Goal: Task Accomplishment & Management: Complete application form

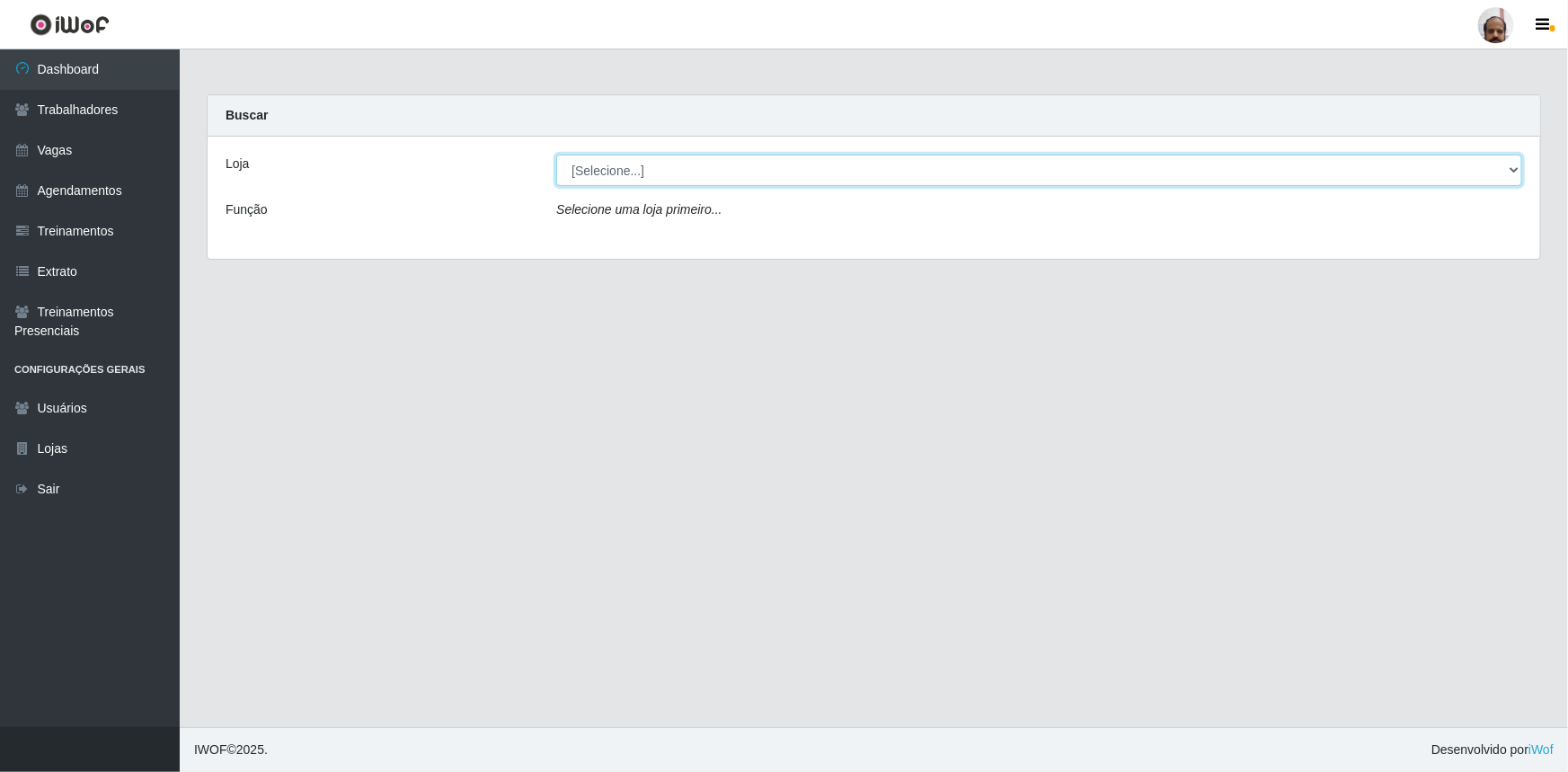
click at [1515, 175] on select "[Selecione...] Mar Vermelho - Loja 05" at bounding box center [1039, 170] width 966 height 31
select select "252"
click at [556, 155] on select "[Selecione...] Mar Vermelho - Loja 05" at bounding box center [1039, 170] width 966 height 31
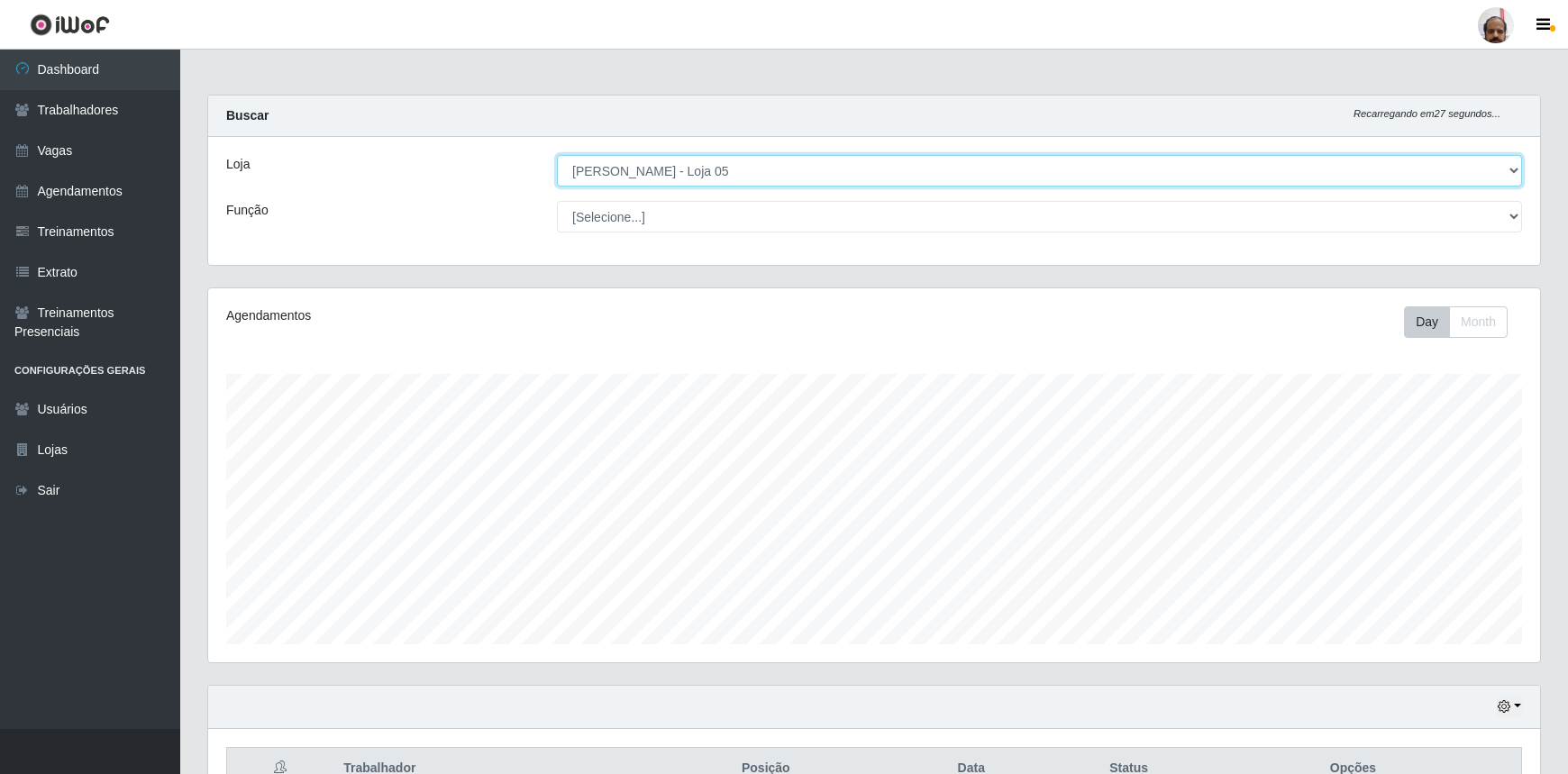
scroll to position [374, 1332]
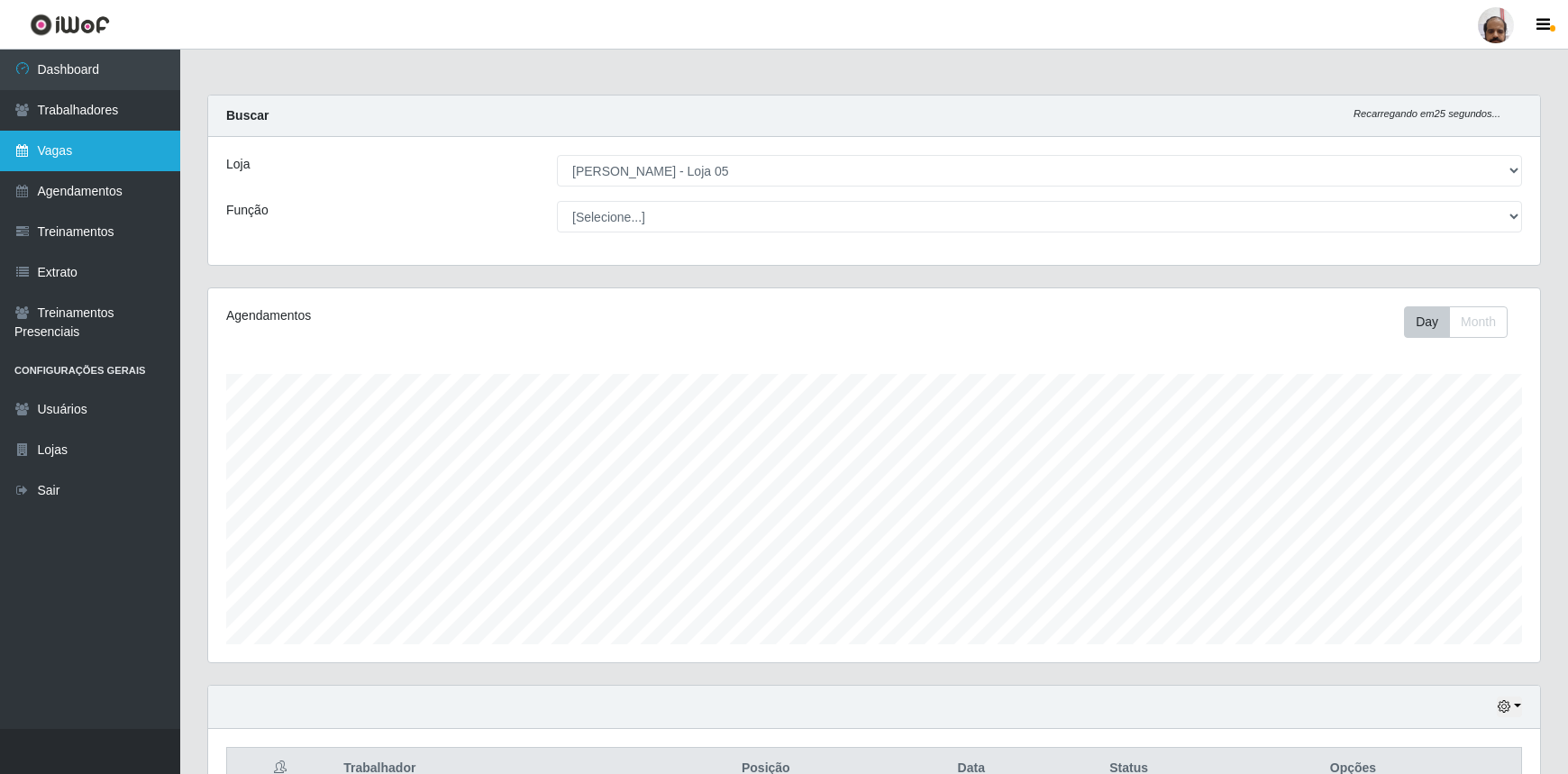
click at [45, 144] on link "Vagas" at bounding box center [90, 151] width 180 height 41
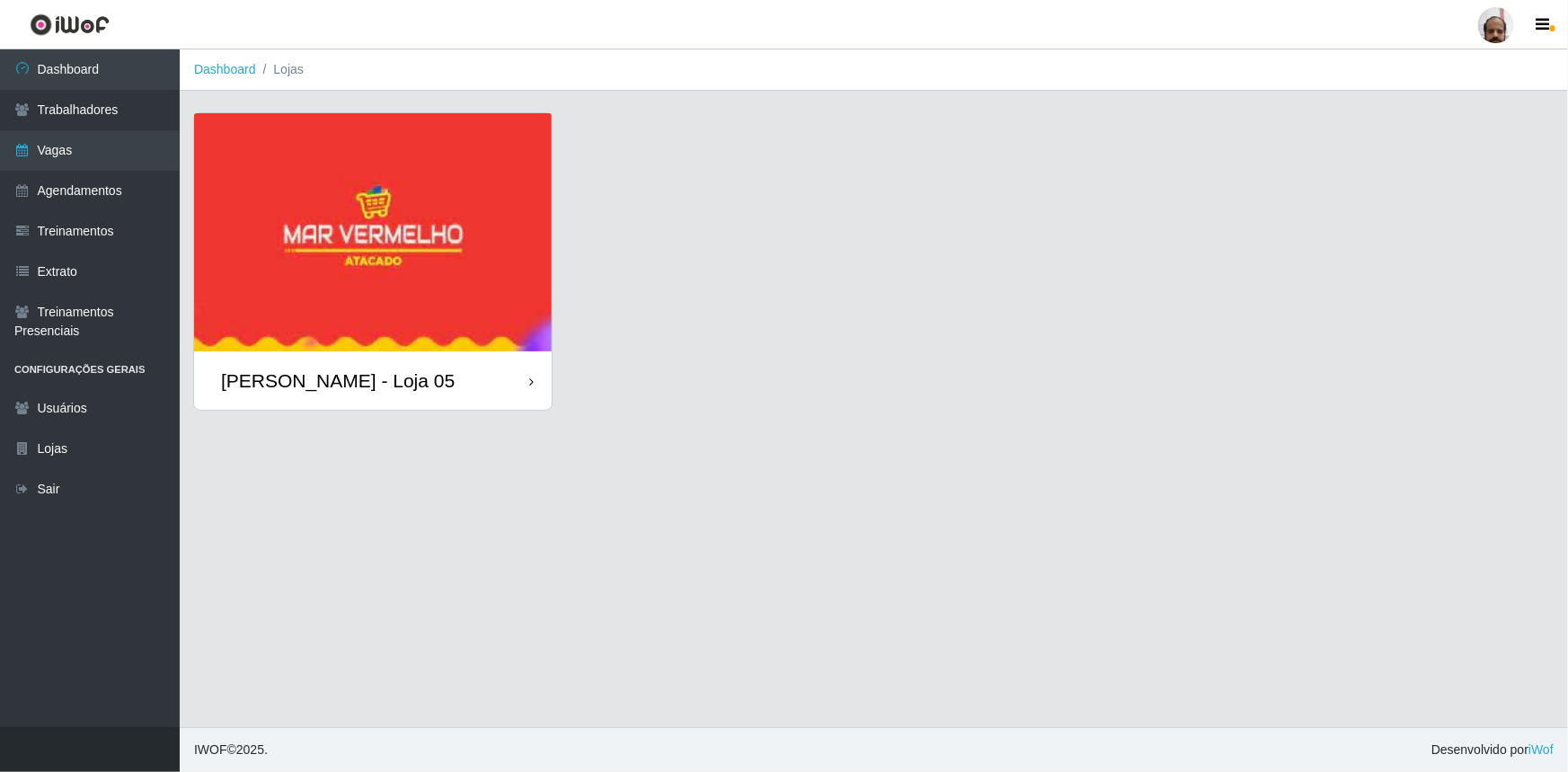
click at [285, 300] on img at bounding box center [372, 232] width 358 height 238
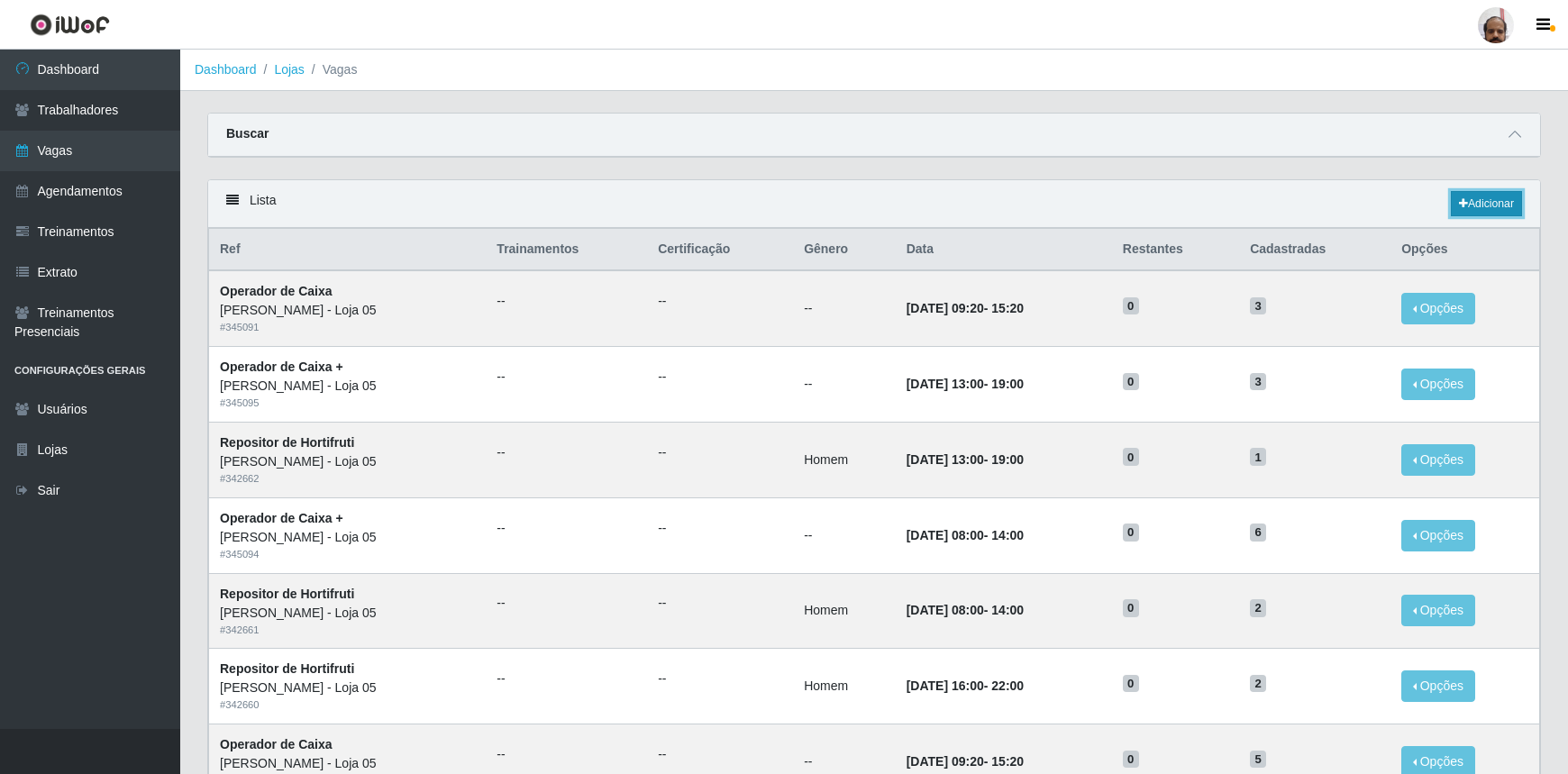
click at [1485, 204] on link "Adicionar" at bounding box center [1486, 204] width 71 height 26
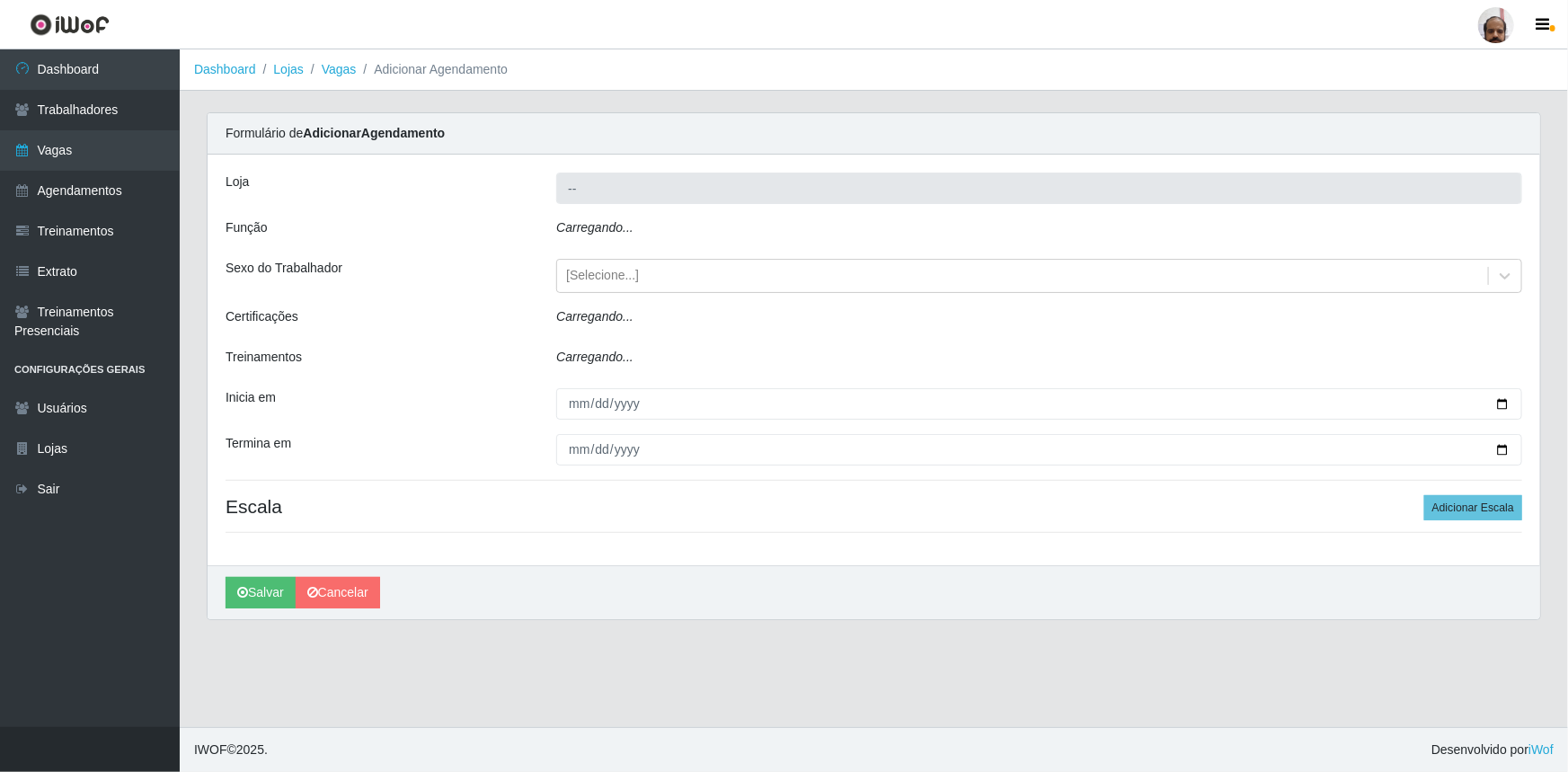
type input "[PERSON_NAME] - Loja 05"
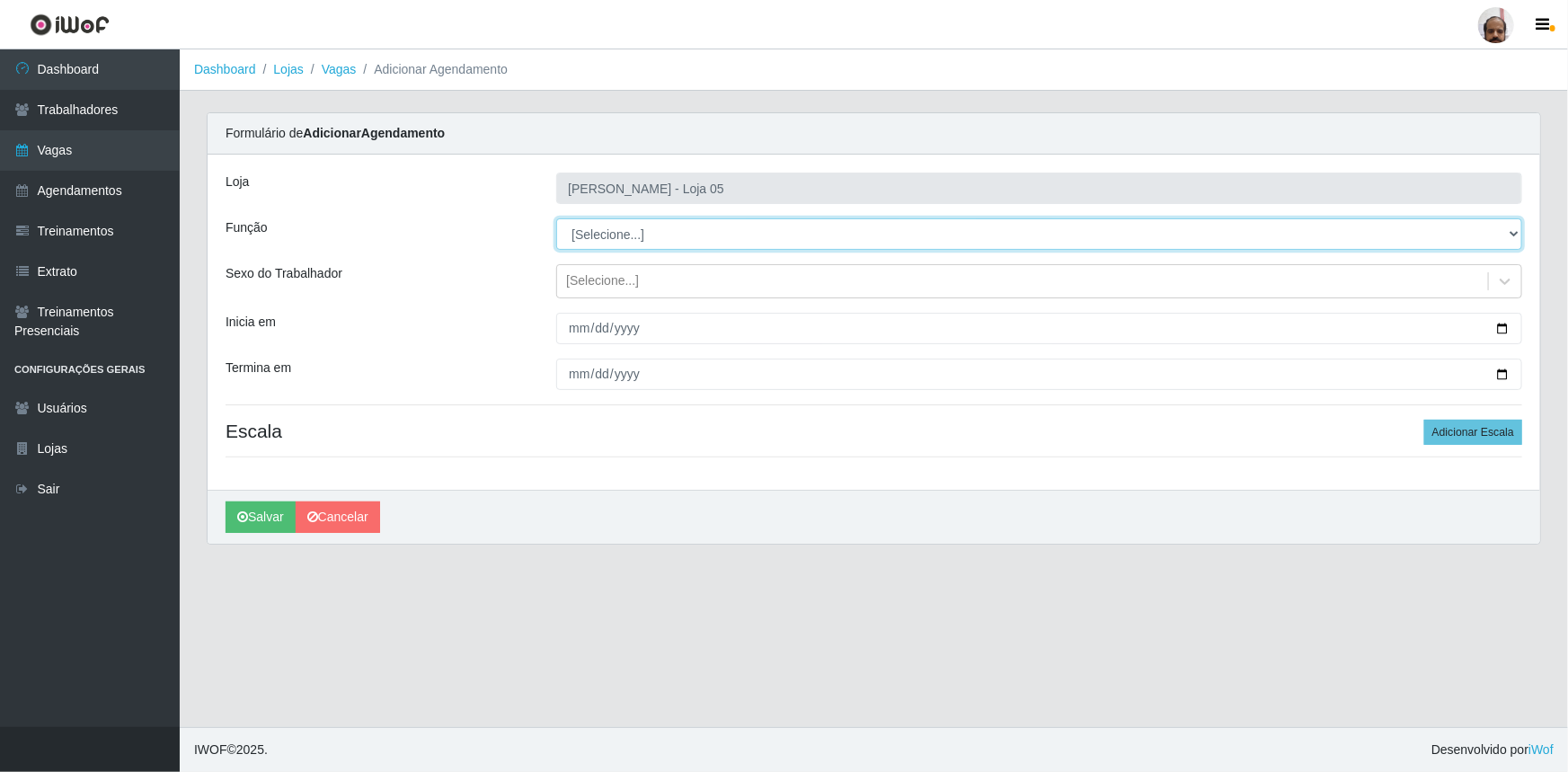
click at [1509, 232] on select "[Selecione...] ASG ASG + ASG ++ Auxiliar de Depósito Auxiliar de Depósito + Aux…" at bounding box center [1039, 233] width 966 height 31
select select "110"
click at [556, 218] on select "[Selecione...] ASG ASG + ASG ++ Auxiliar de Depósito Auxiliar de Depósito + Aux…" at bounding box center [1039, 233] width 966 height 31
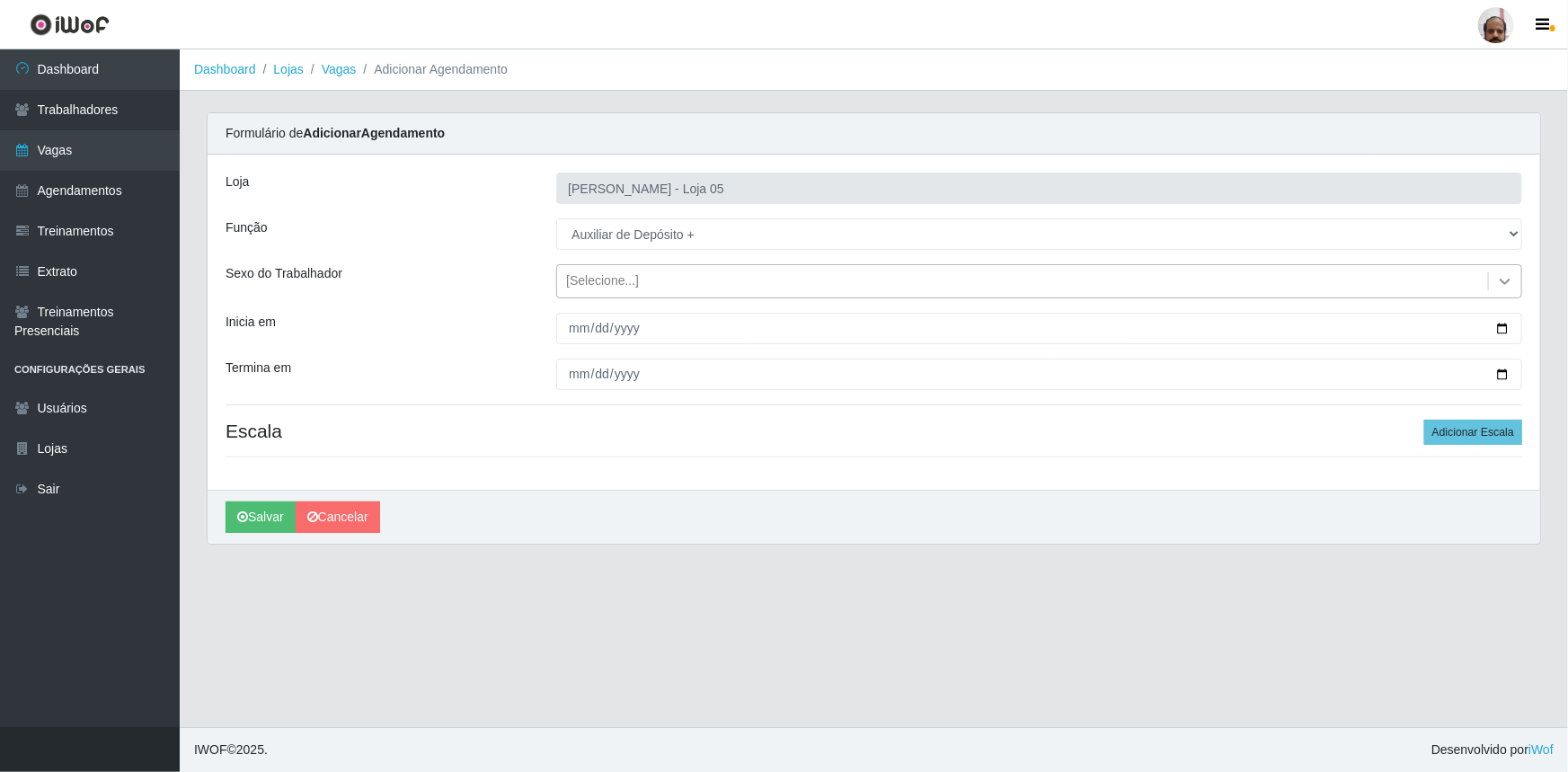
click at [1508, 278] on icon at bounding box center [1505, 281] width 18 height 18
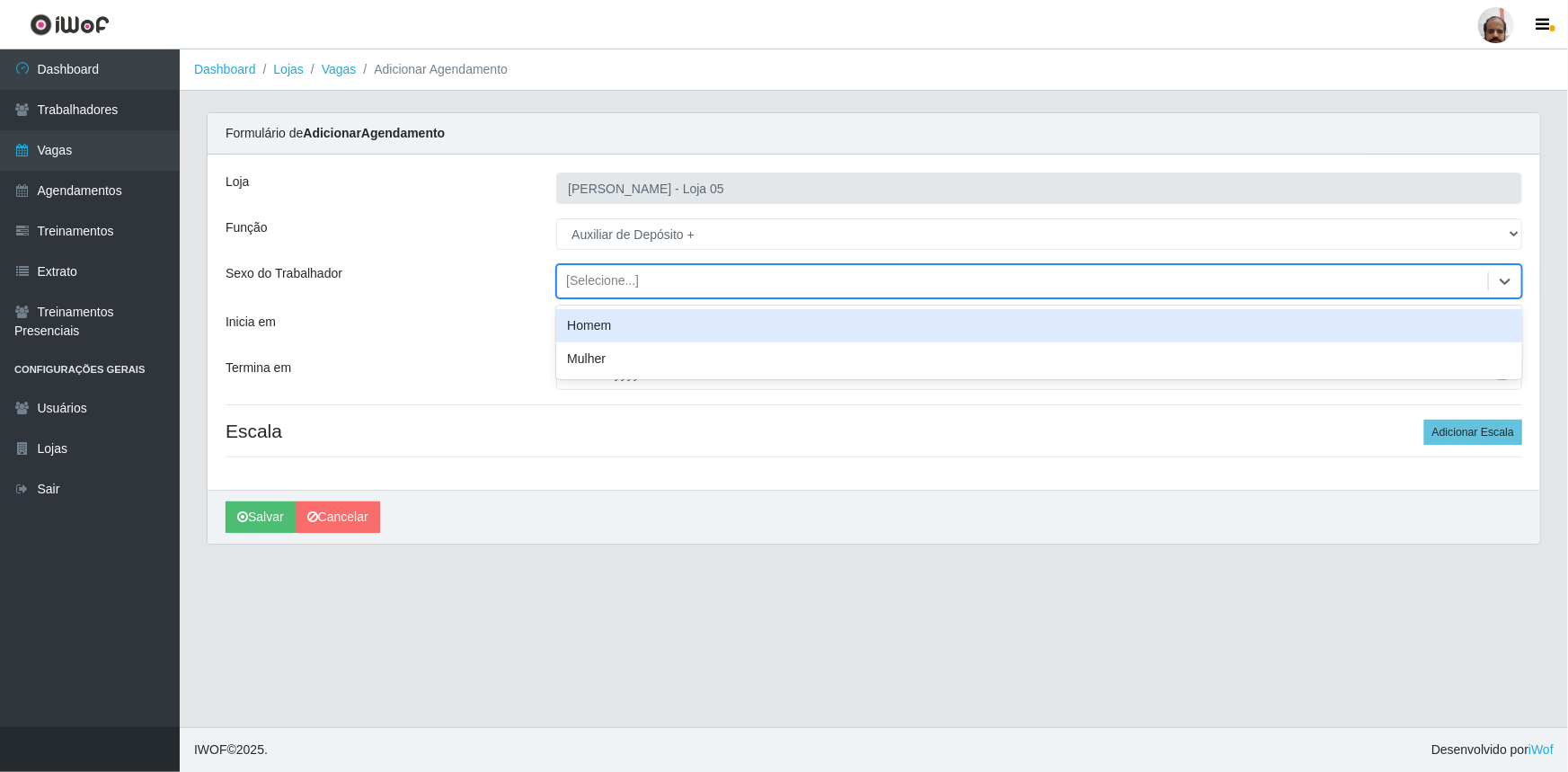
click at [584, 325] on div "Homem" at bounding box center [1039, 325] width 966 height 33
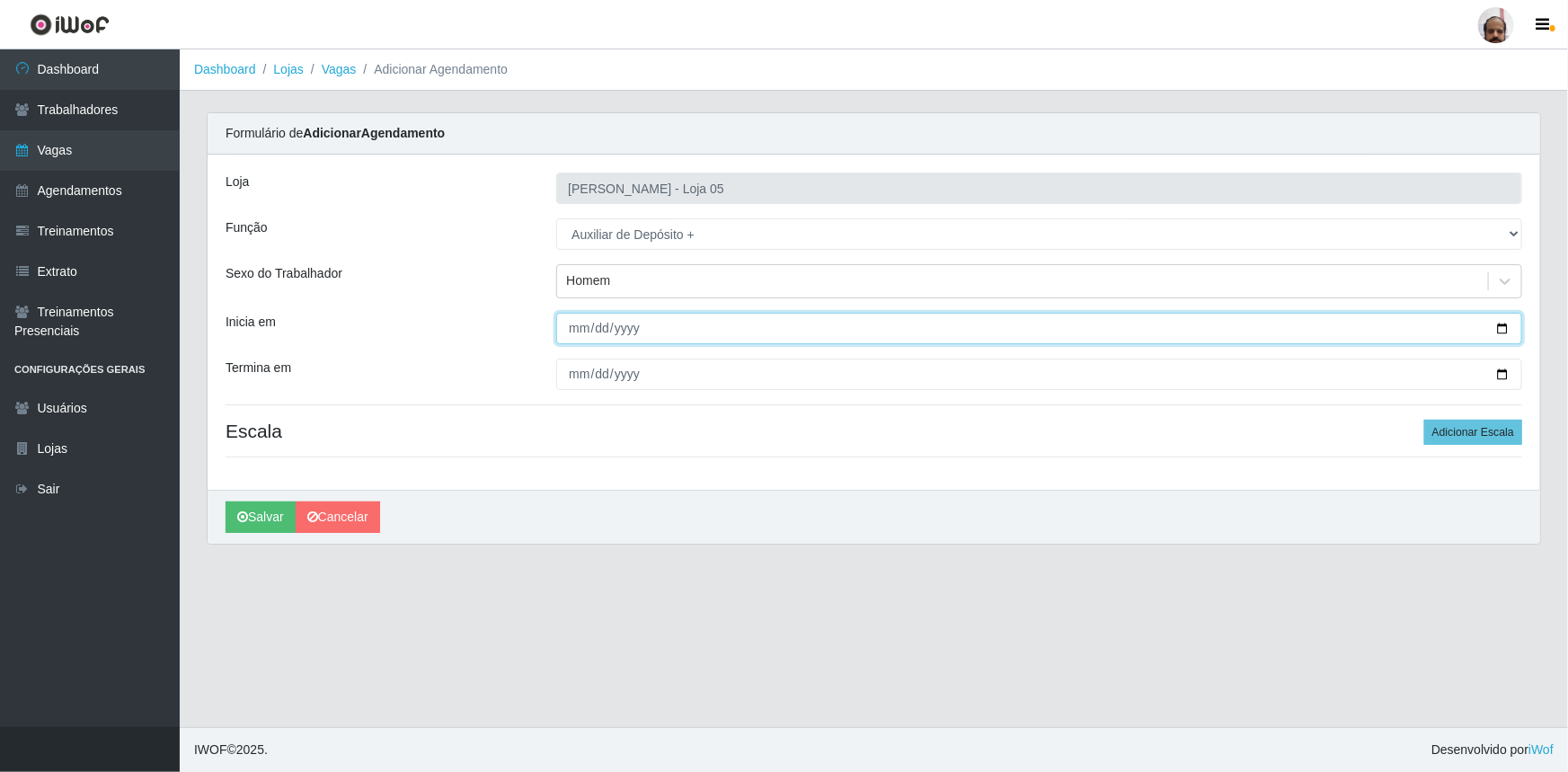
click at [1504, 327] on input "Inicia em" at bounding box center [1039, 328] width 966 height 31
type input "[DATE]"
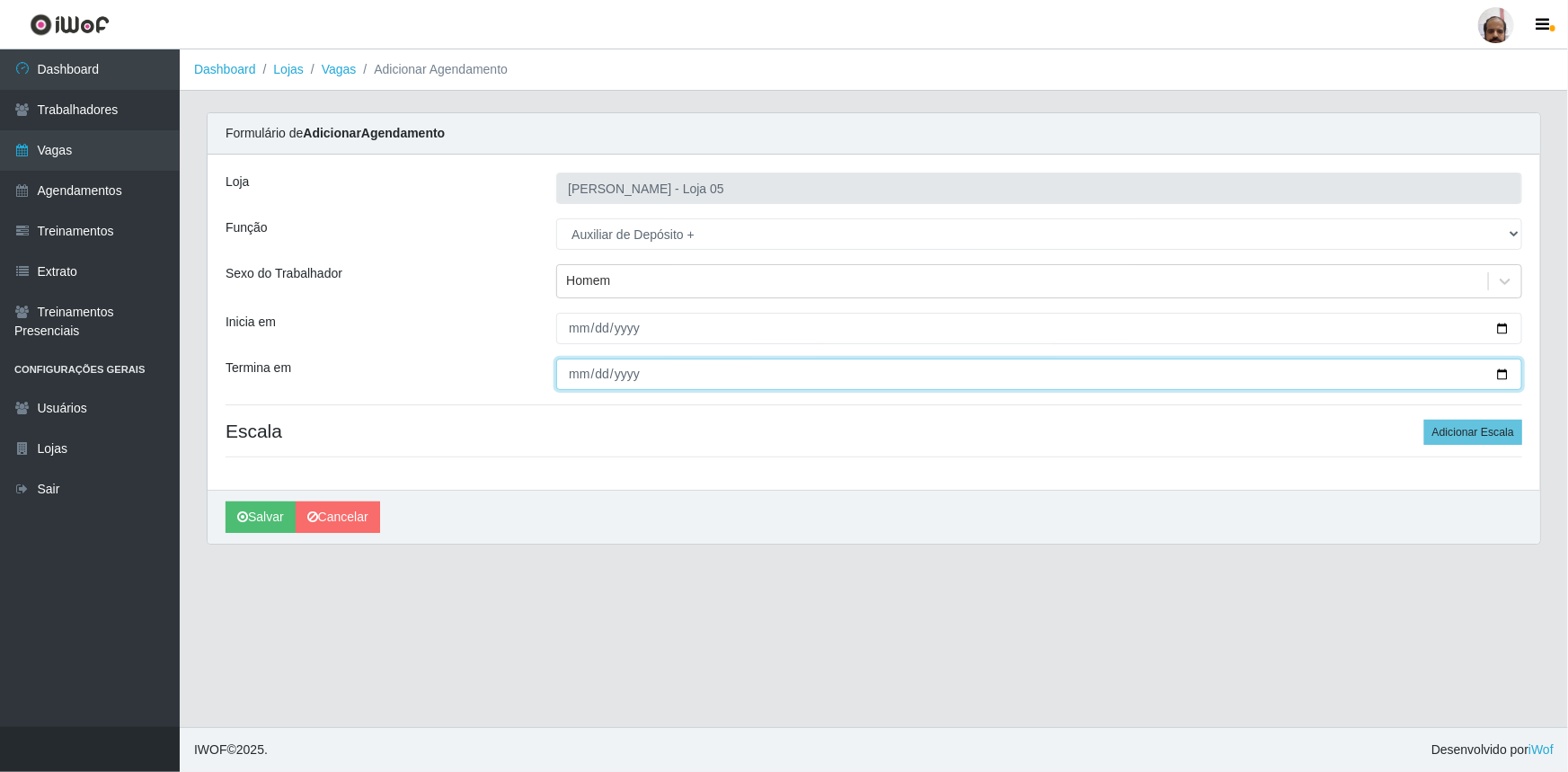
click at [1502, 374] on input "Termina em" at bounding box center [1039, 374] width 966 height 31
type input "[DATE]"
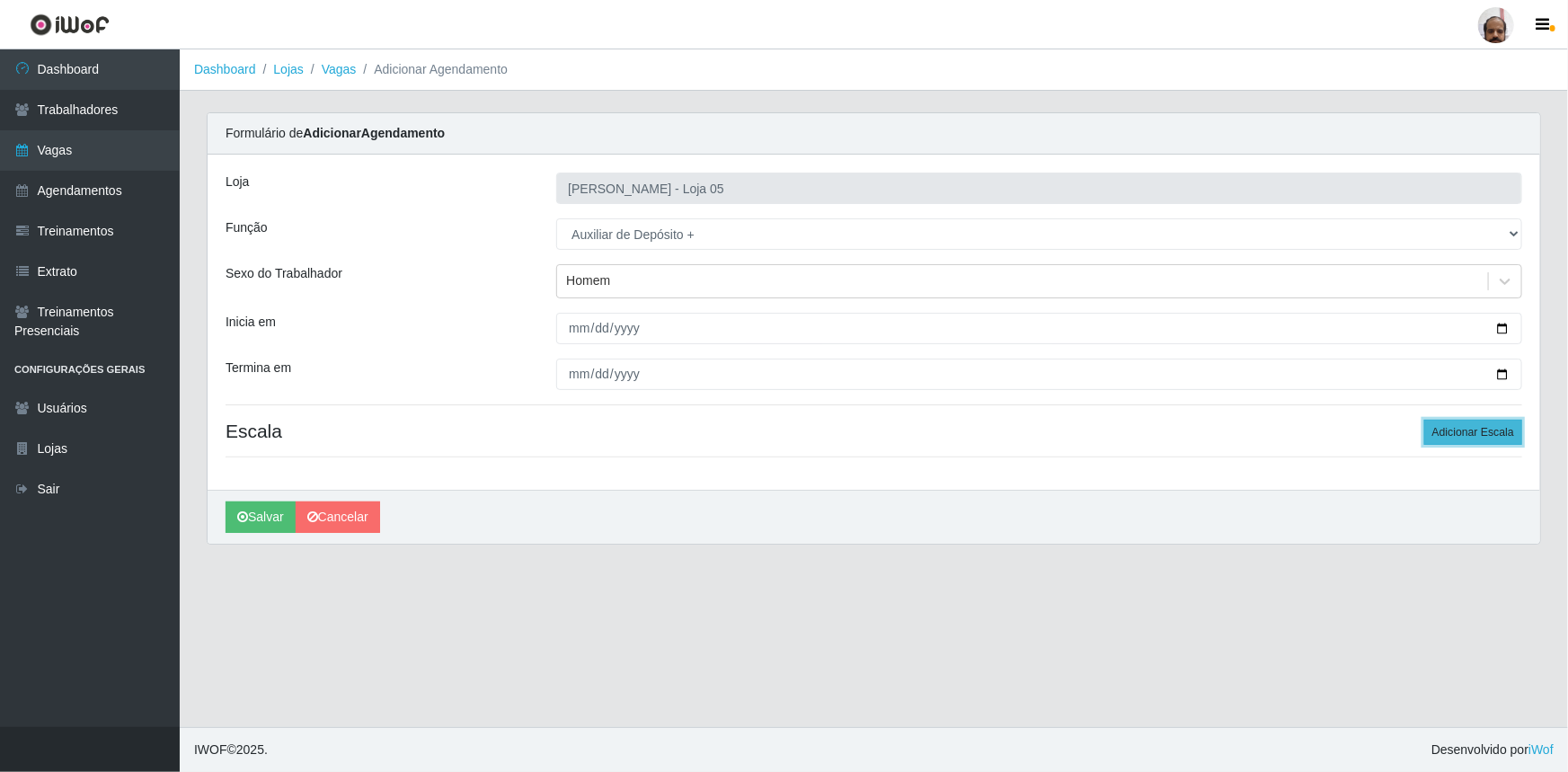
click at [1487, 429] on button "Adicionar Escala" at bounding box center [1474, 432] width 98 height 26
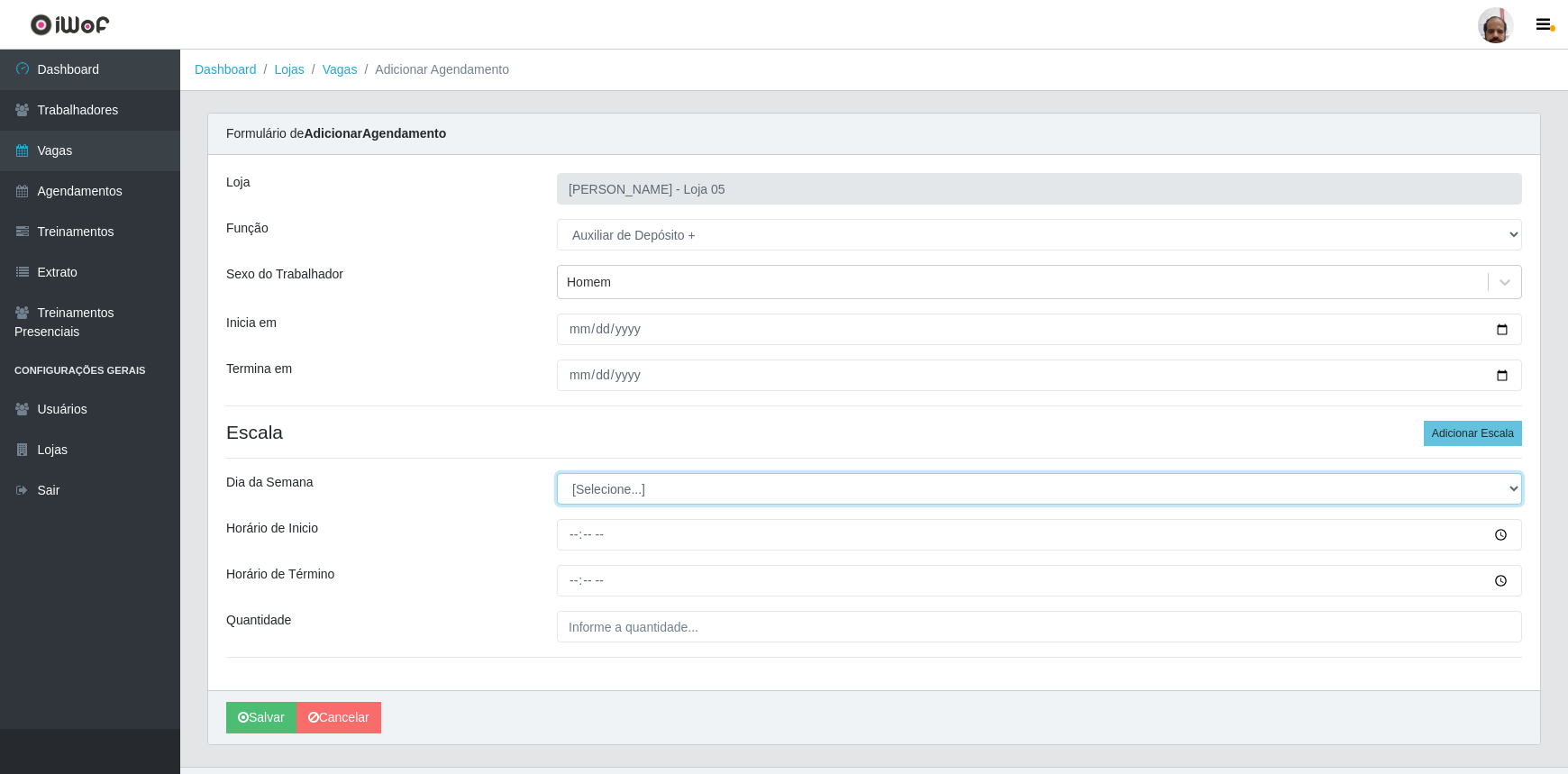
click at [1515, 485] on select "[Selecione...] Segunda Terça Quarta Quinta Sexta Sábado Domingo" at bounding box center [1039, 488] width 965 height 31
select select "6"
click at [557, 473] on select "[Selecione...] Segunda Terça Quarta Quinta Sexta Sábado Domingo" at bounding box center [1039, 488] width 965 height 31
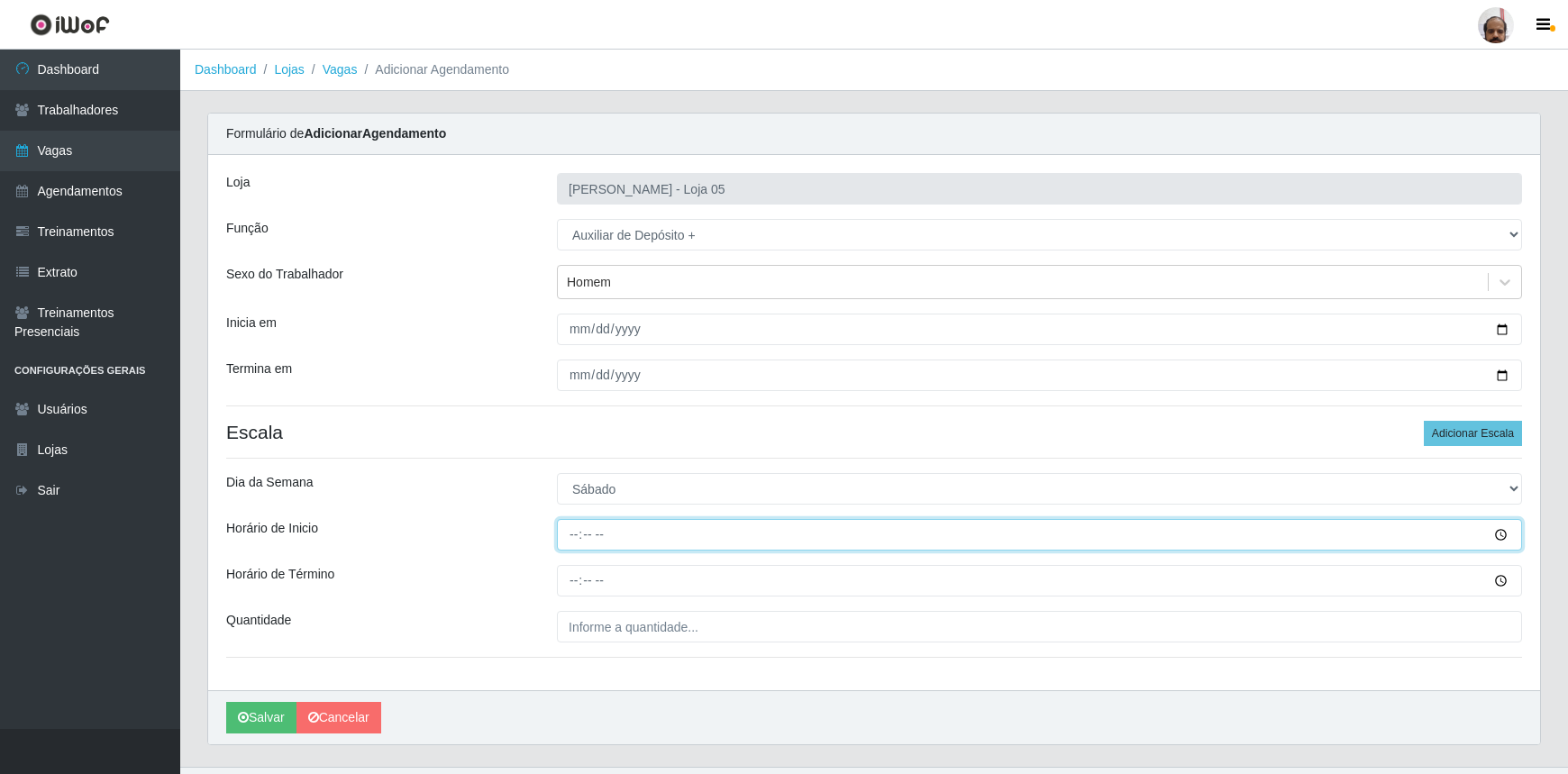
click at [566, 534] on input "Horário de Inicio" at bounding box center [1039, 534] width 965 height 31
type input "23:00"
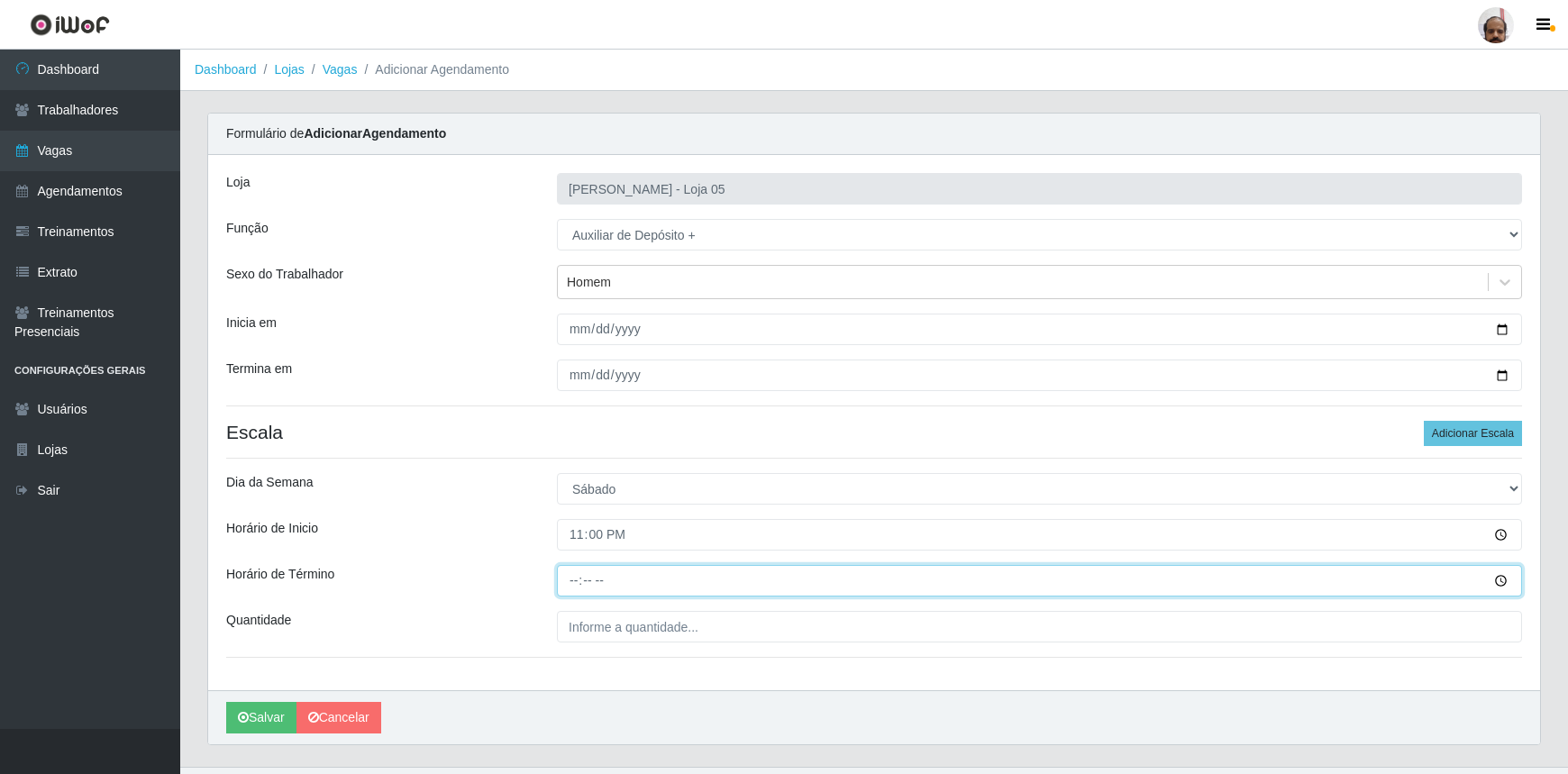
click at [572, 584] on input "Horário de Término" at bounding box center [1039, 580] width 965 height 31
type input "05:00"
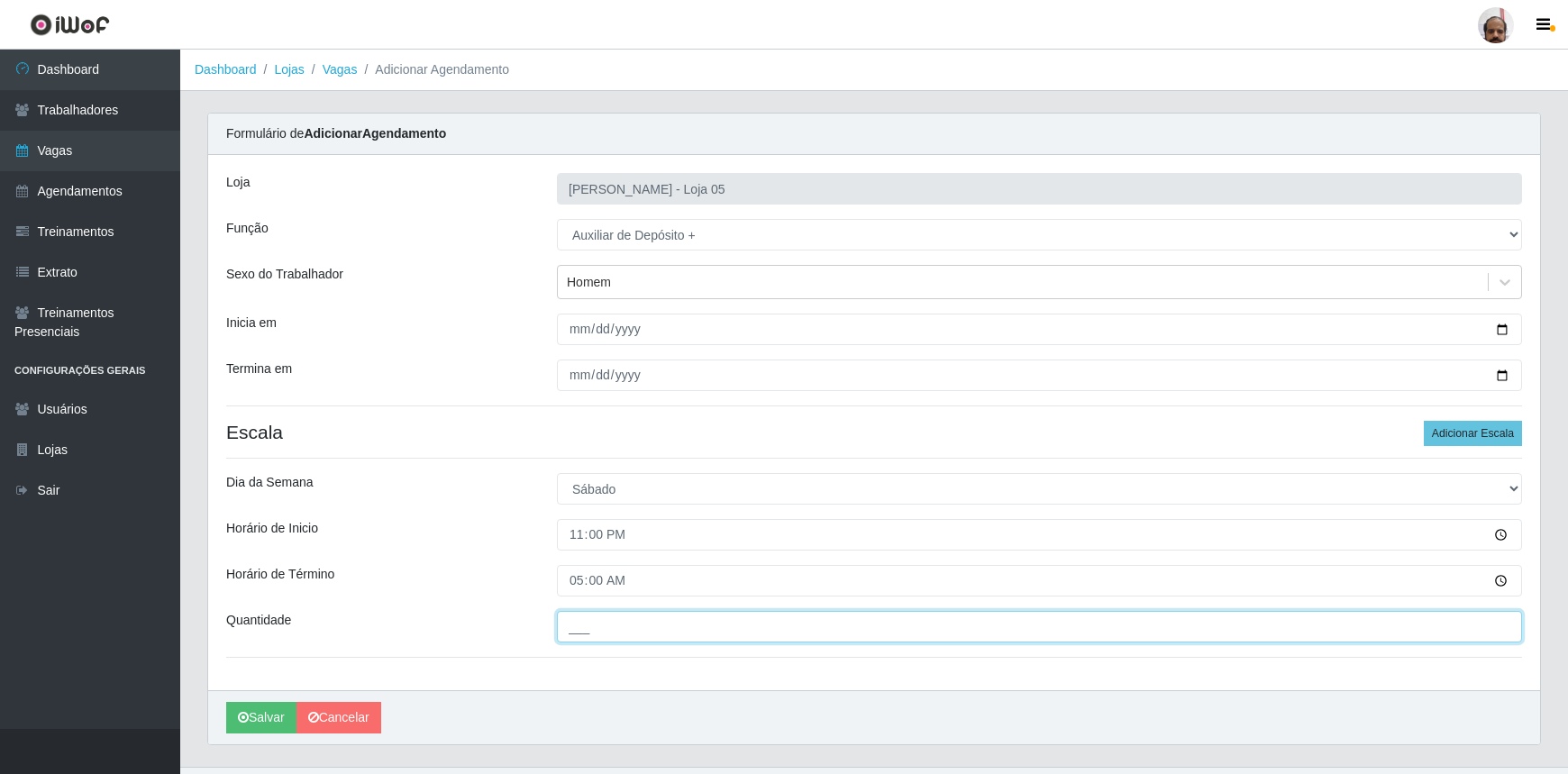
click at [720, 634] on input "___" at bounding box center [1039, 626] width 965 height 31
type input "2__"
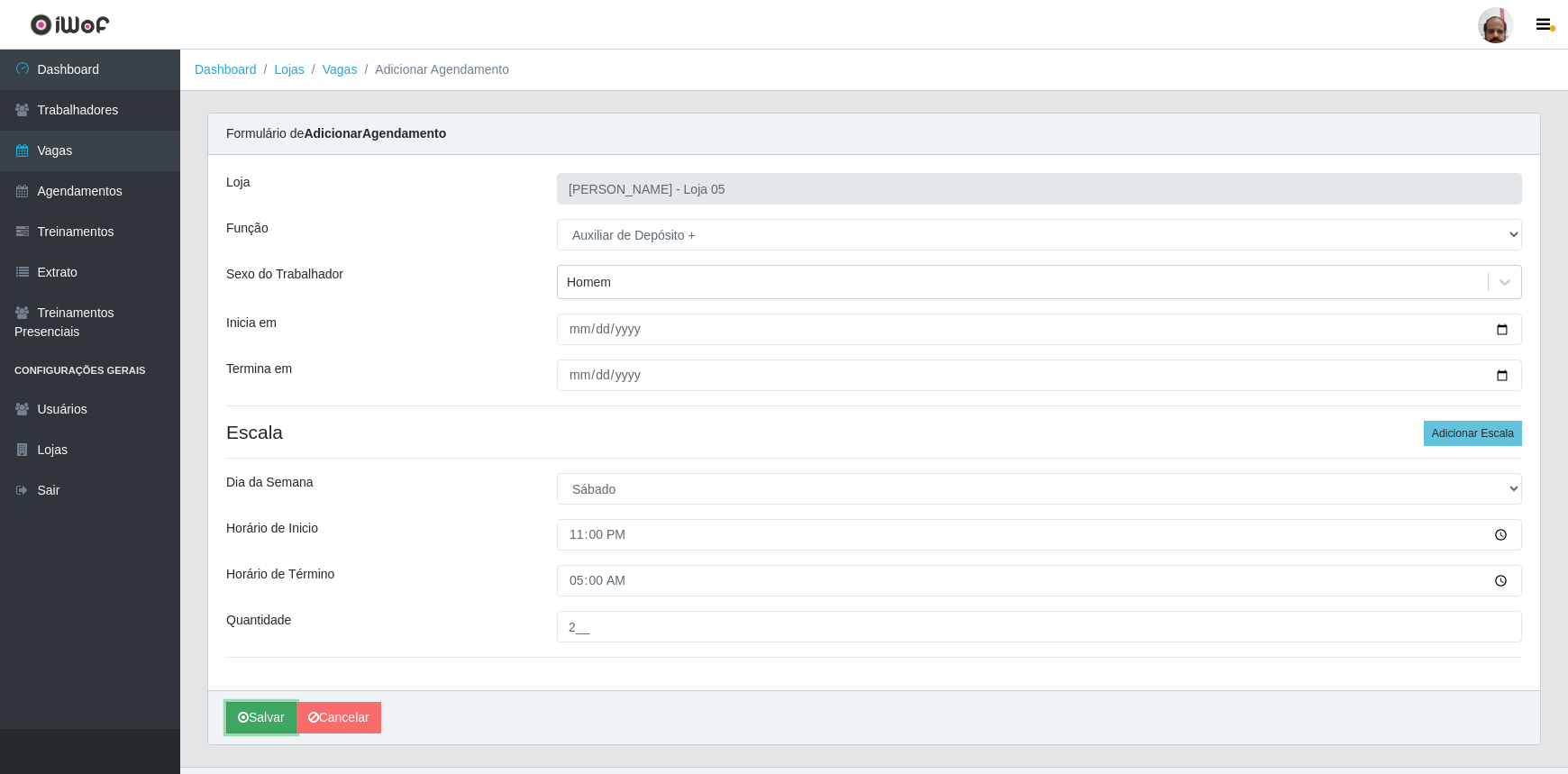
click at [269, 721] on button "Salvar" at bounding box center [261, 717] width 70 height 31
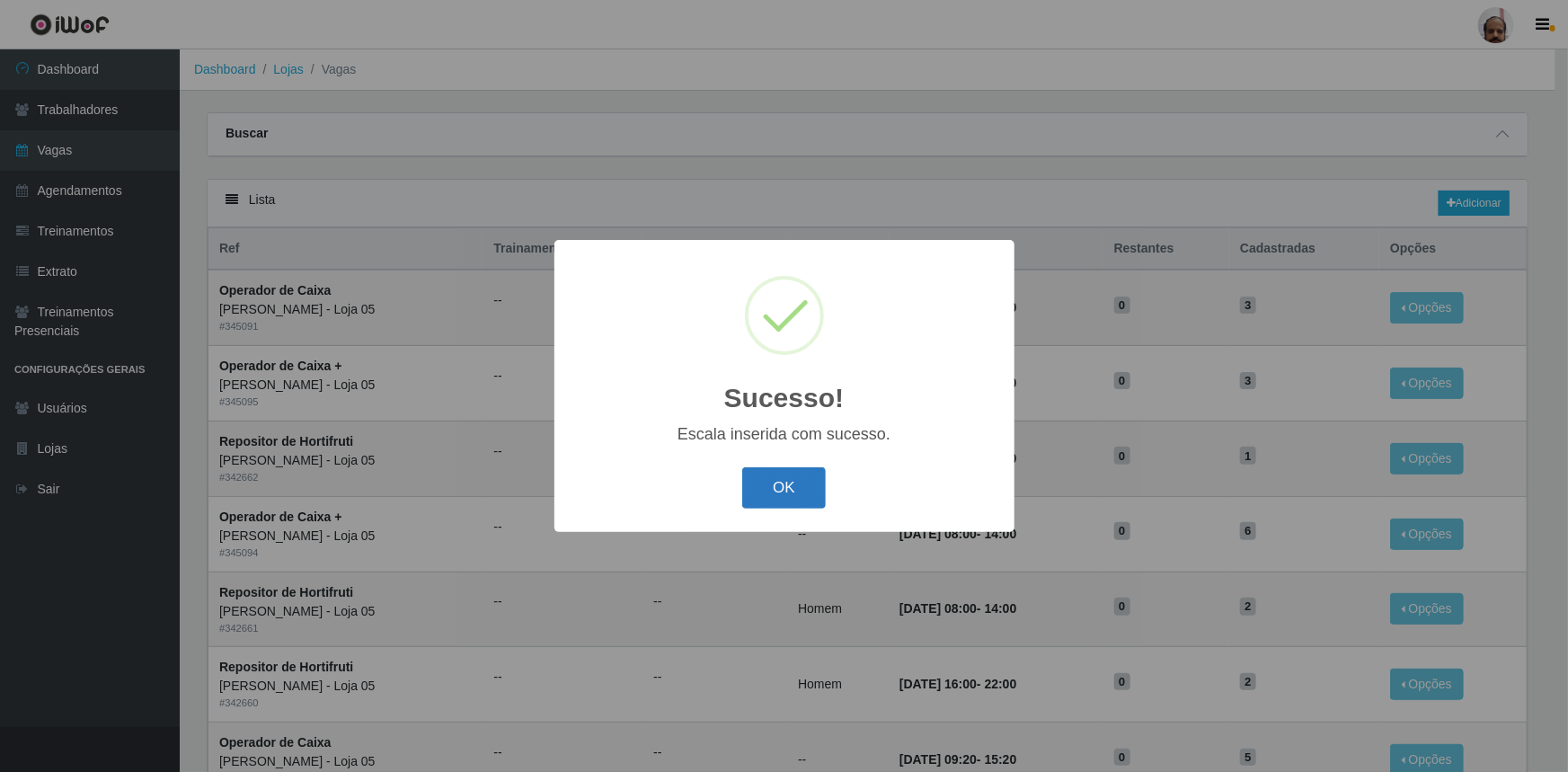
click at [795, 472] on button "OK" at bounding box center [784, 489] width 83 height 43
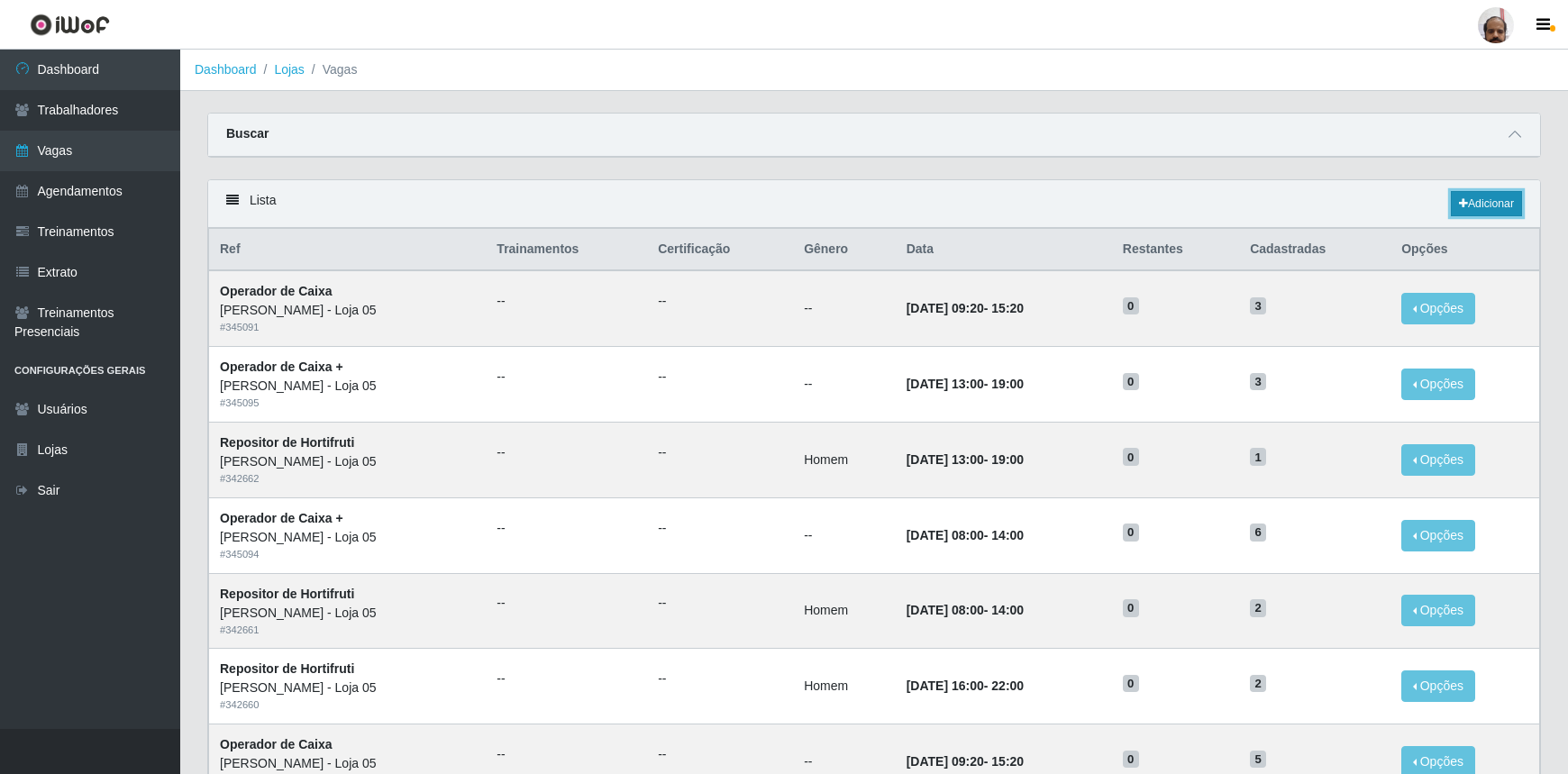
click at [1495, 206] on link "Adicionar" at bounding box center [1486, 204] width 71 height 26
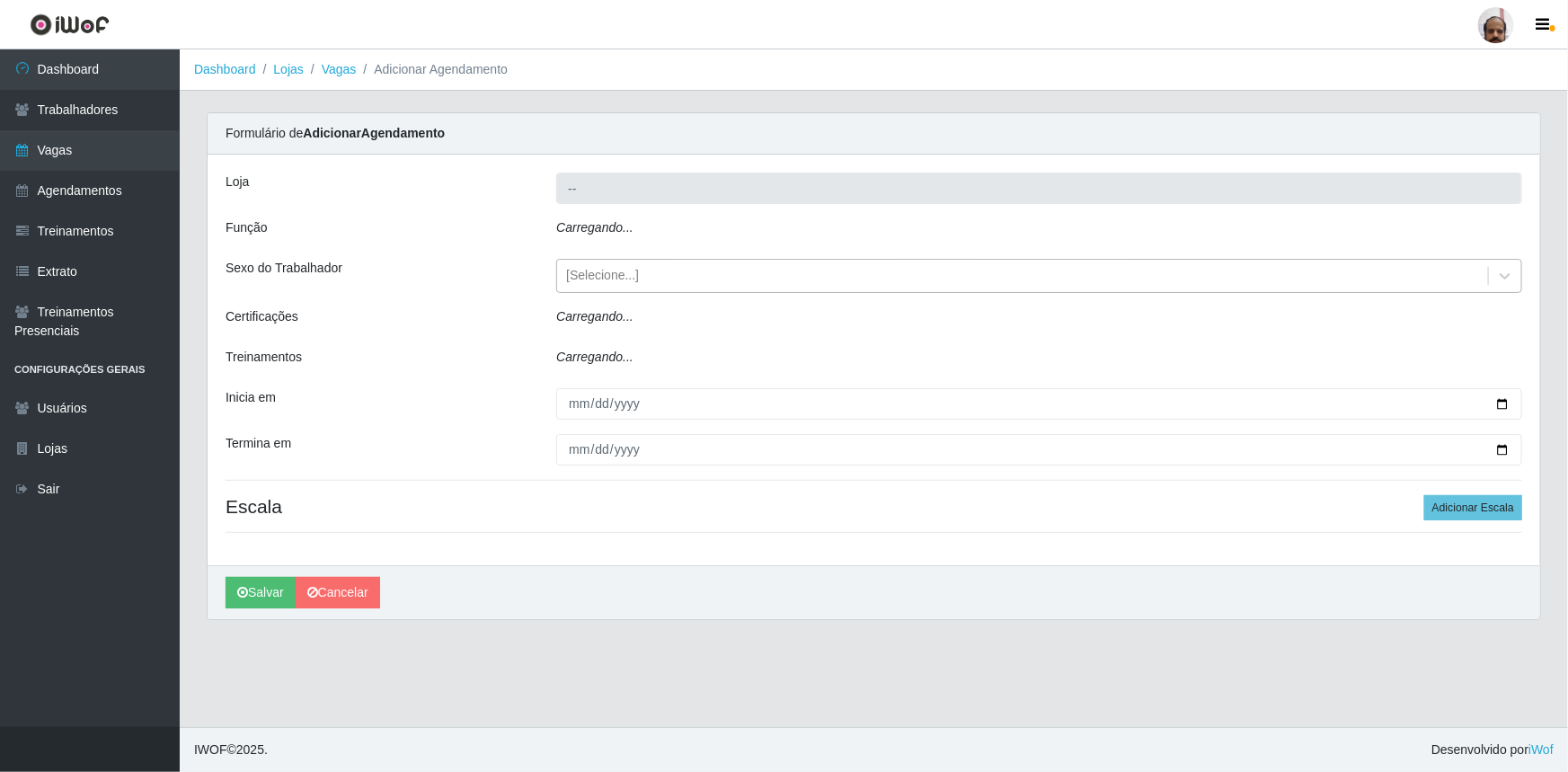
type input "[PERSON_NAME] - Loja 05"
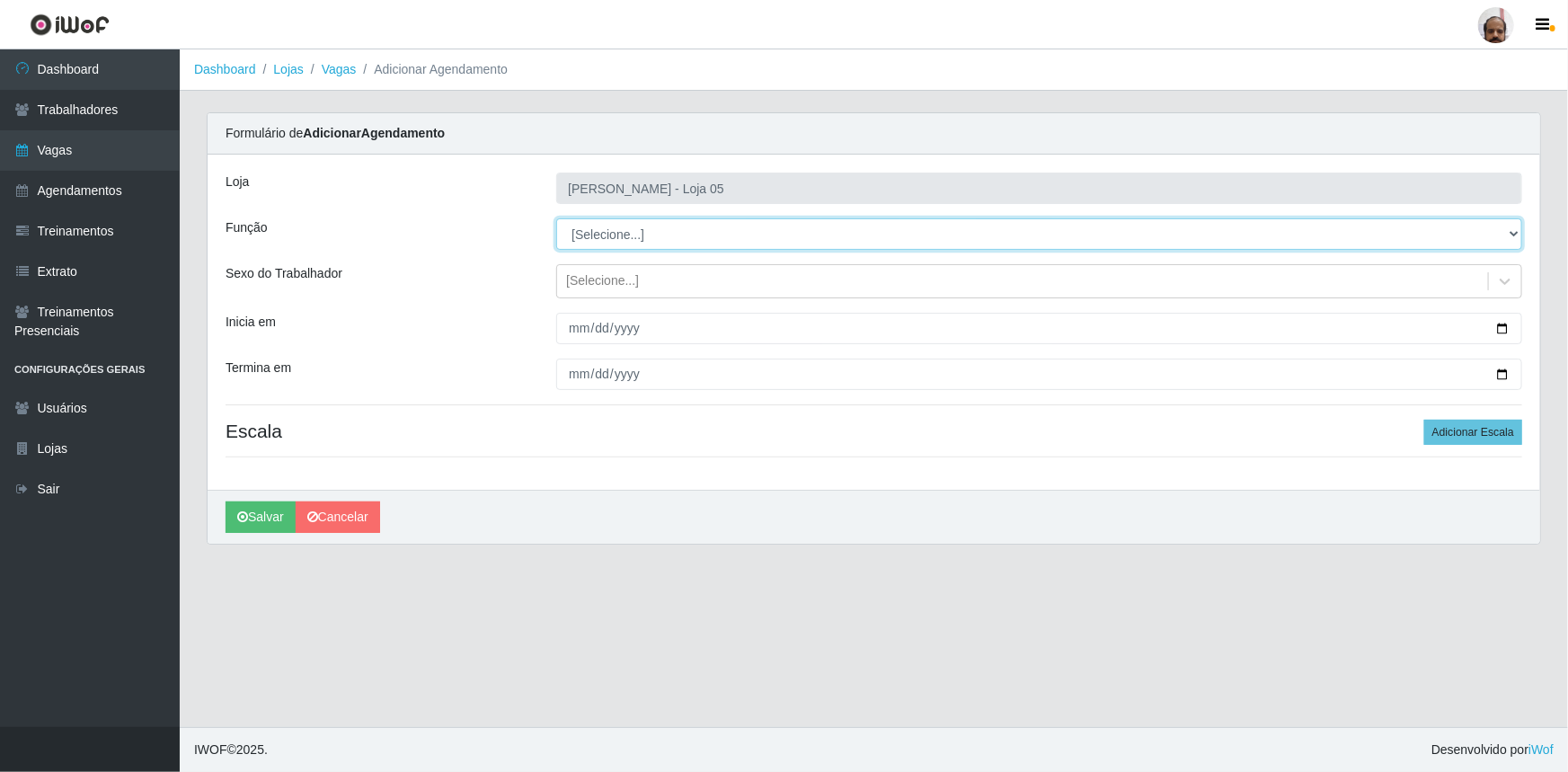
click at [1507, 231] on select "[Selecione...] ASG ASG + ASG ++ Auxiliar de Depósito Auxiliar de Depósito + Aux…" at bounding box center [1039, 233] width 966 height 31
select select "82"
click at [556, 218] on select "[Selecione...] ASG ASG + ASG ++ Auxiliar de Depósito Auxiliar de Depósito + Aux…" at bounding box center [1039, 233] width 966 height 31
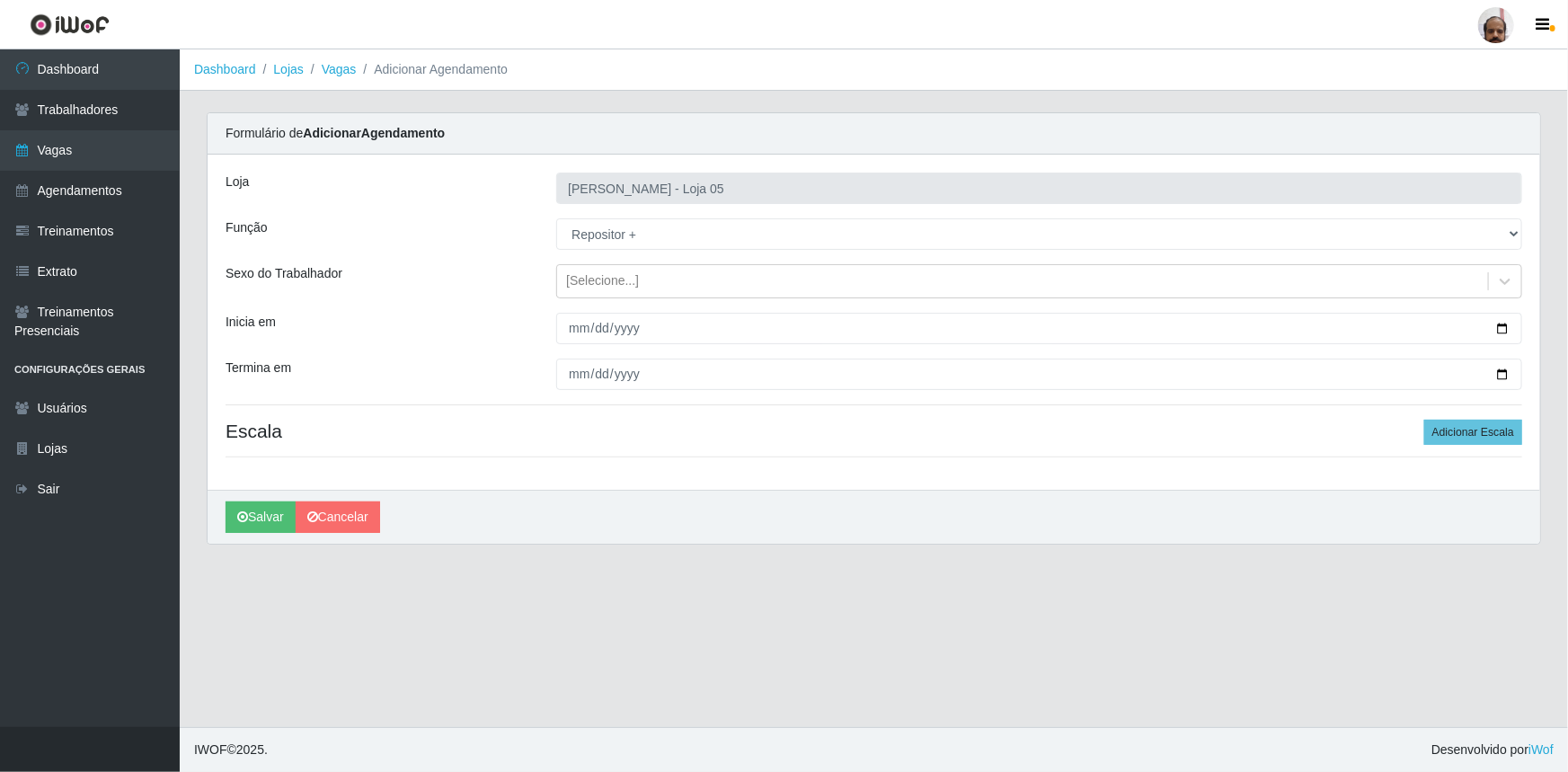
click at [1501, 282] on icon at bounding box center [1505, 281] width 18 height 18
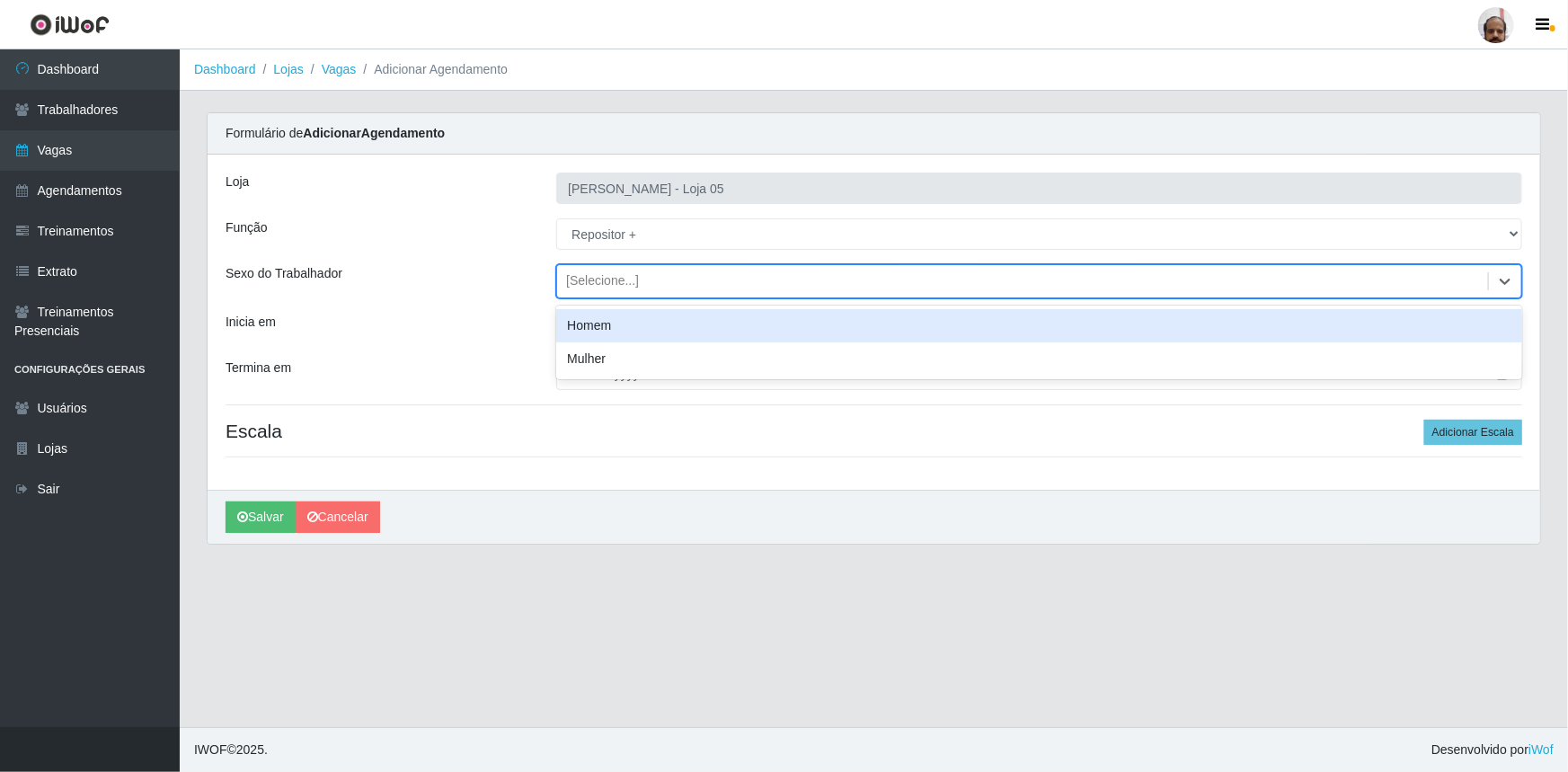
click at [611, 324] on div "Homem" at bounding box center [1039, 325] width 966 height 33
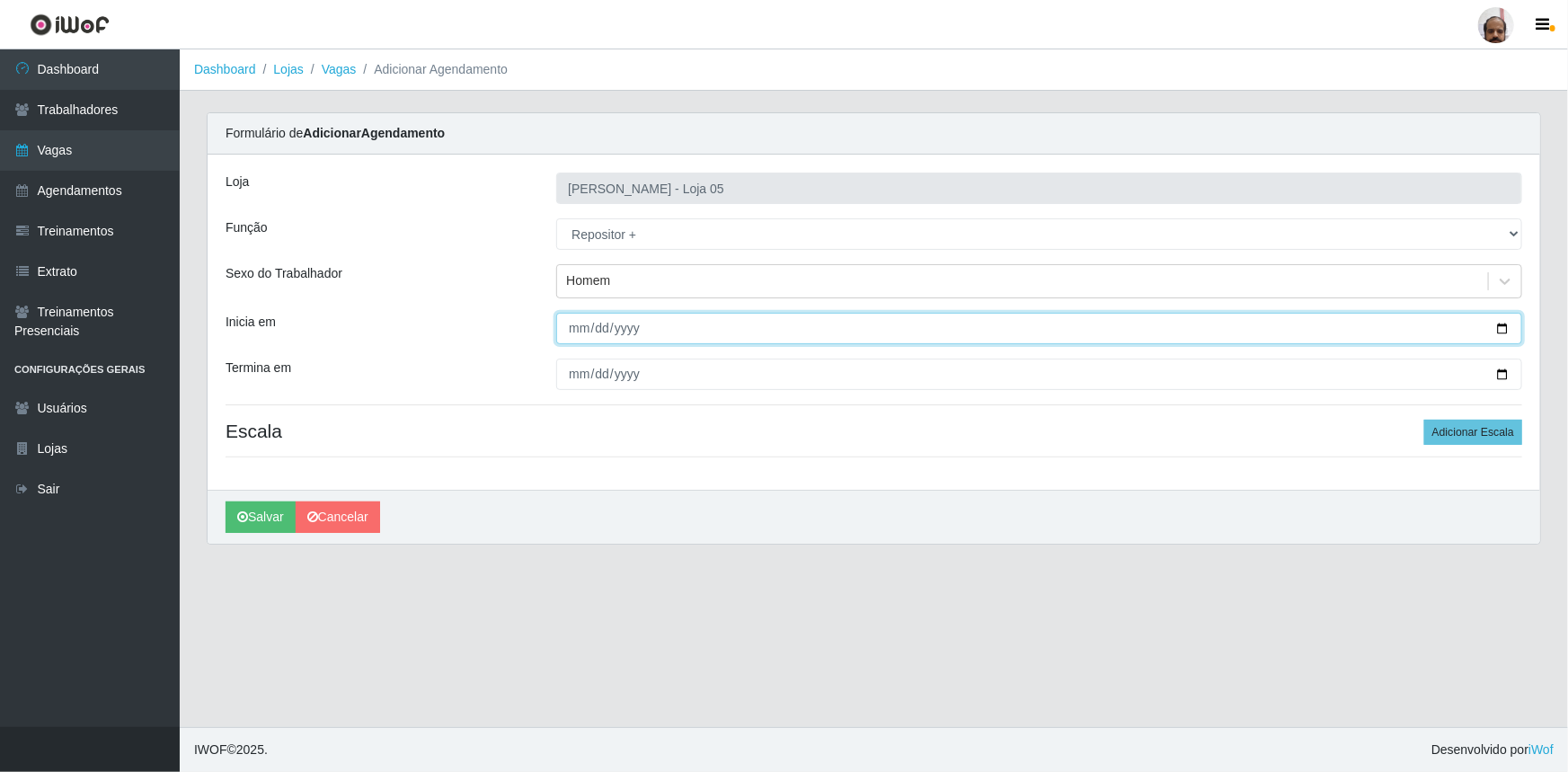
click at [1500, 330] on input "Inicia em" at bounding box center [1039, 328] width 966 height 31
click at [1502, 323] on input "[DATE]" at bounding box center [1039, 328] width 966 height 31
type input "[DATE]"
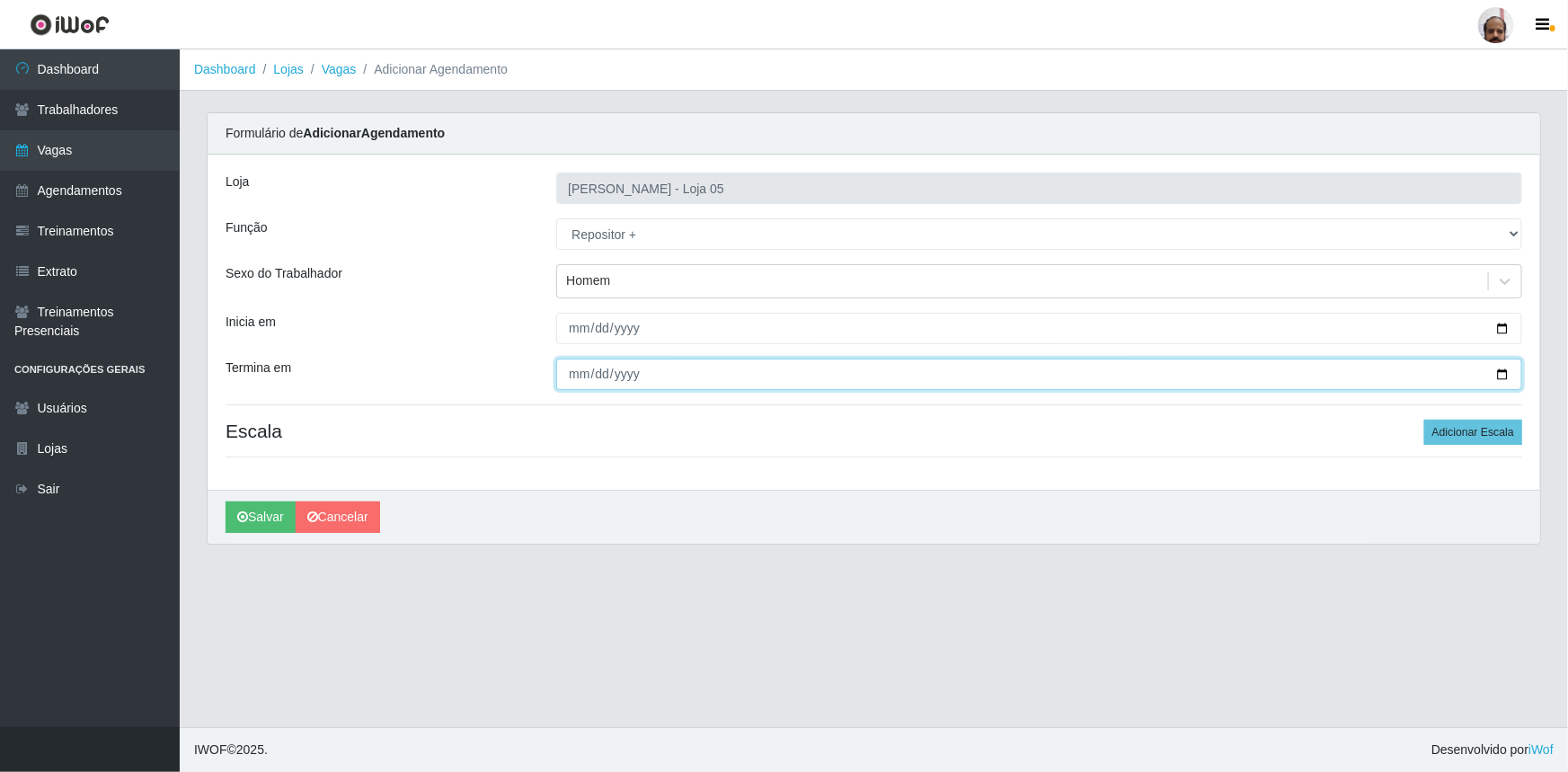
click at [1509, 377] on input "Termina em" at bounding box center [1039, 374] width 966 height 31
type input "[DATE]"
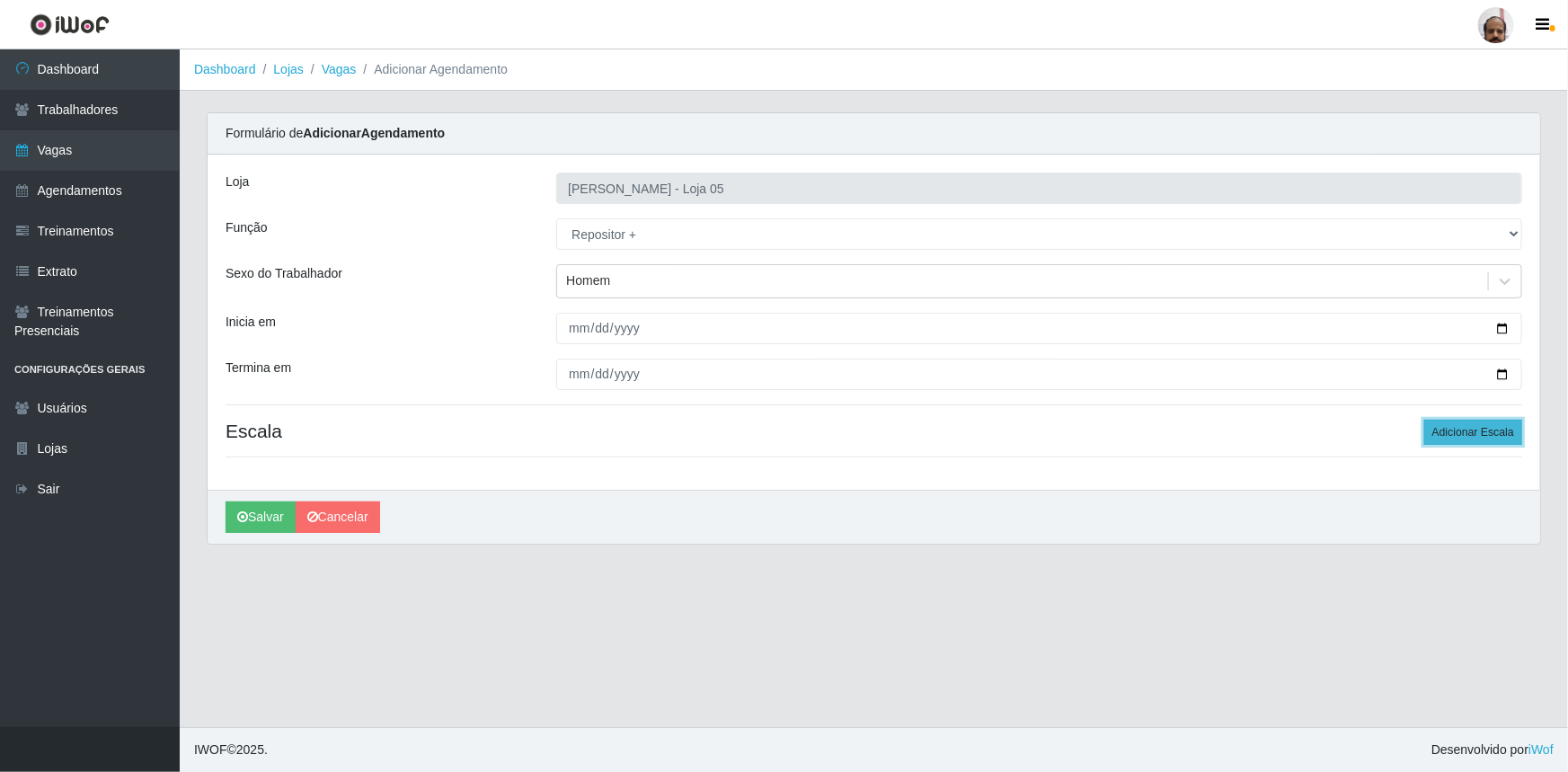
click at [1446, 426] on button "Adicionar Escala" at bounding box center [1474, 432] width 98 height 26
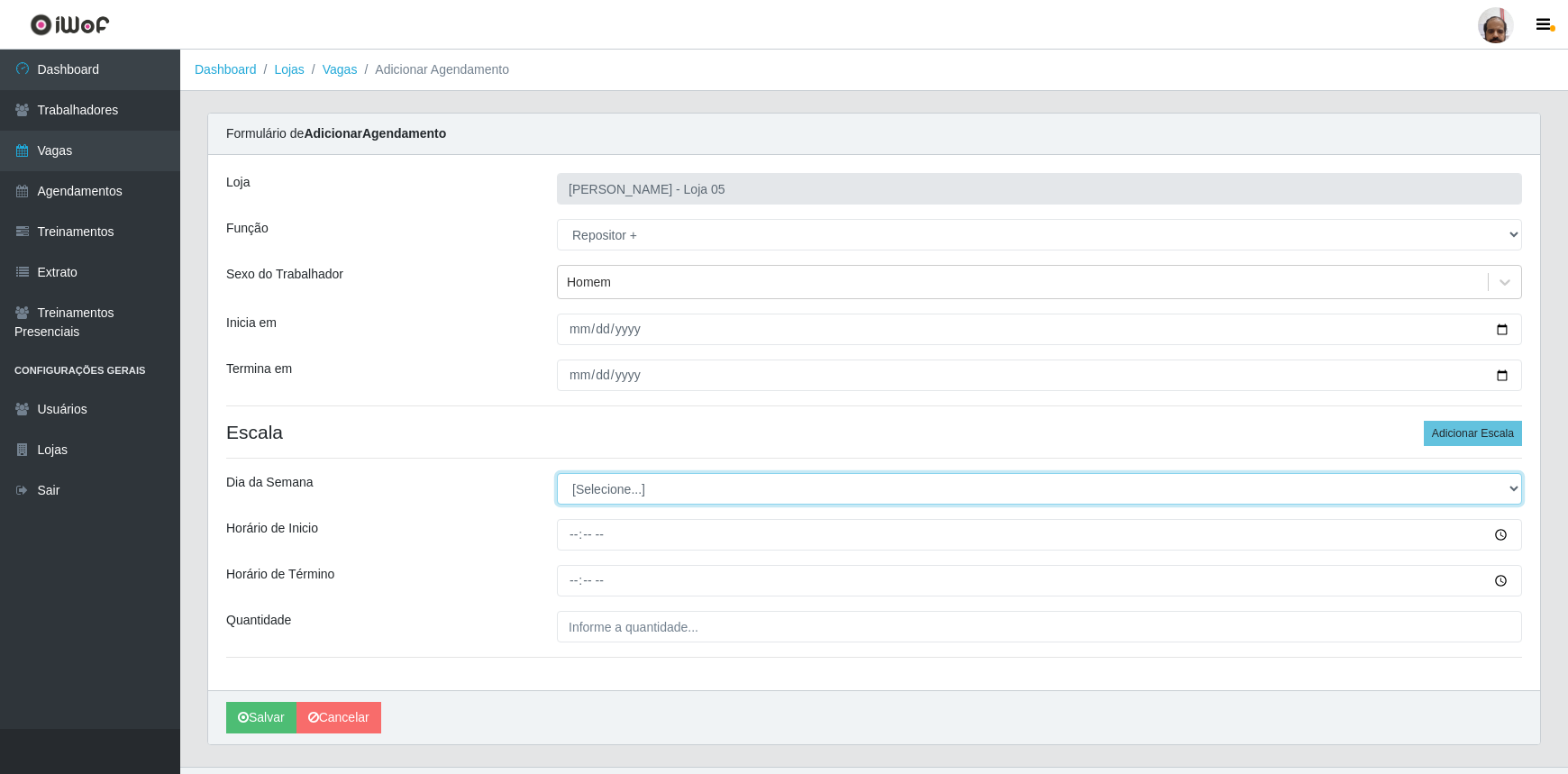
click at [1508, 487] on select "[Selecione...] Segunda Terça Quarta Quinta Sexta Sábado Domingo" at bounding box center [1039, 488] width 965 height 31
select select "6"
click at [557, 473] on select "[Selecione...] Segunda Terça Quarta Quinta Sexta Sábado Domingo" at bounding box center [1039, 488] width 965 height 31
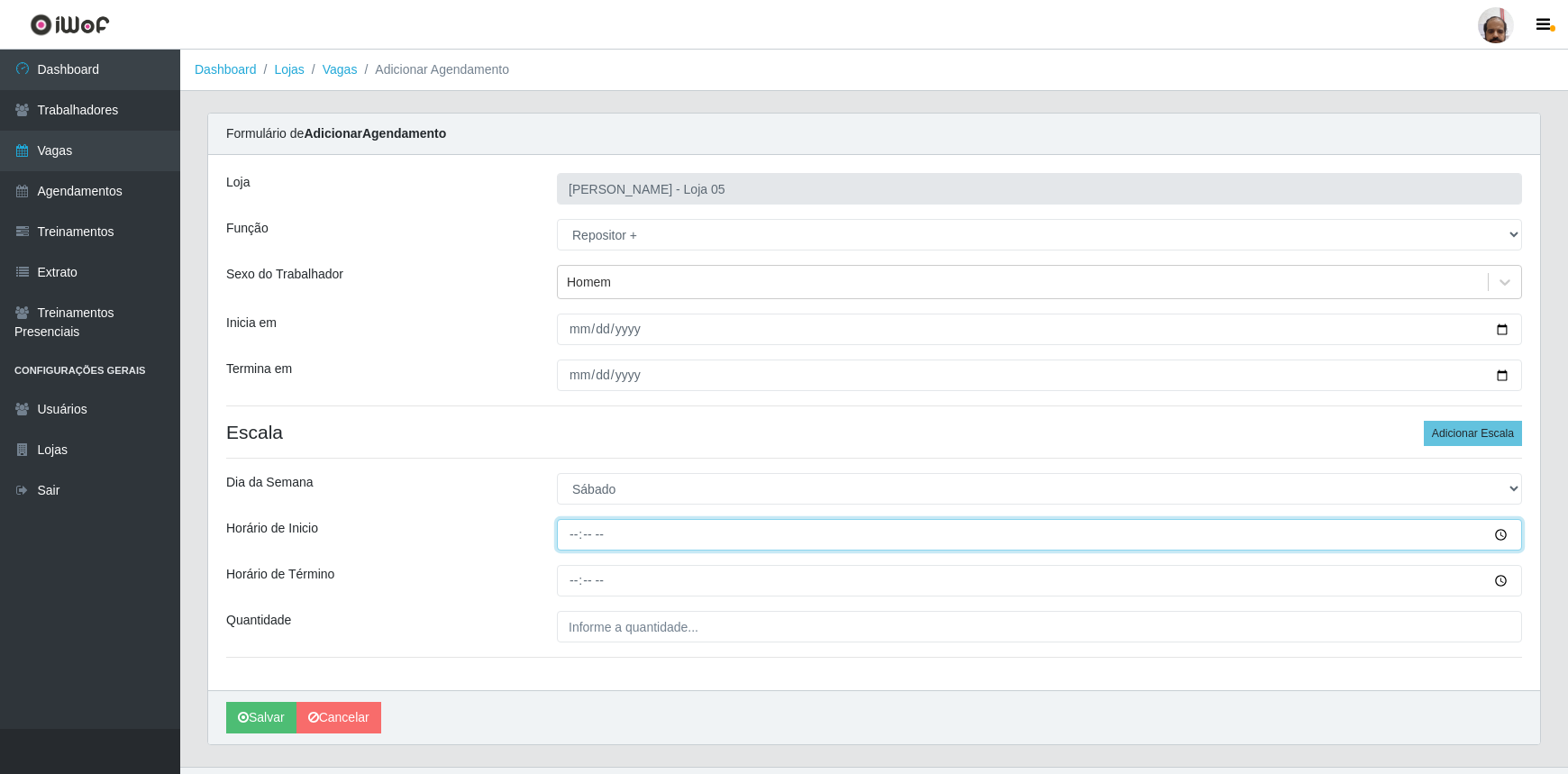
click at [559, 537] on input "Horário de Inicio" at bounding box center [1039, 534] width 965 height 31
type input "23:00"
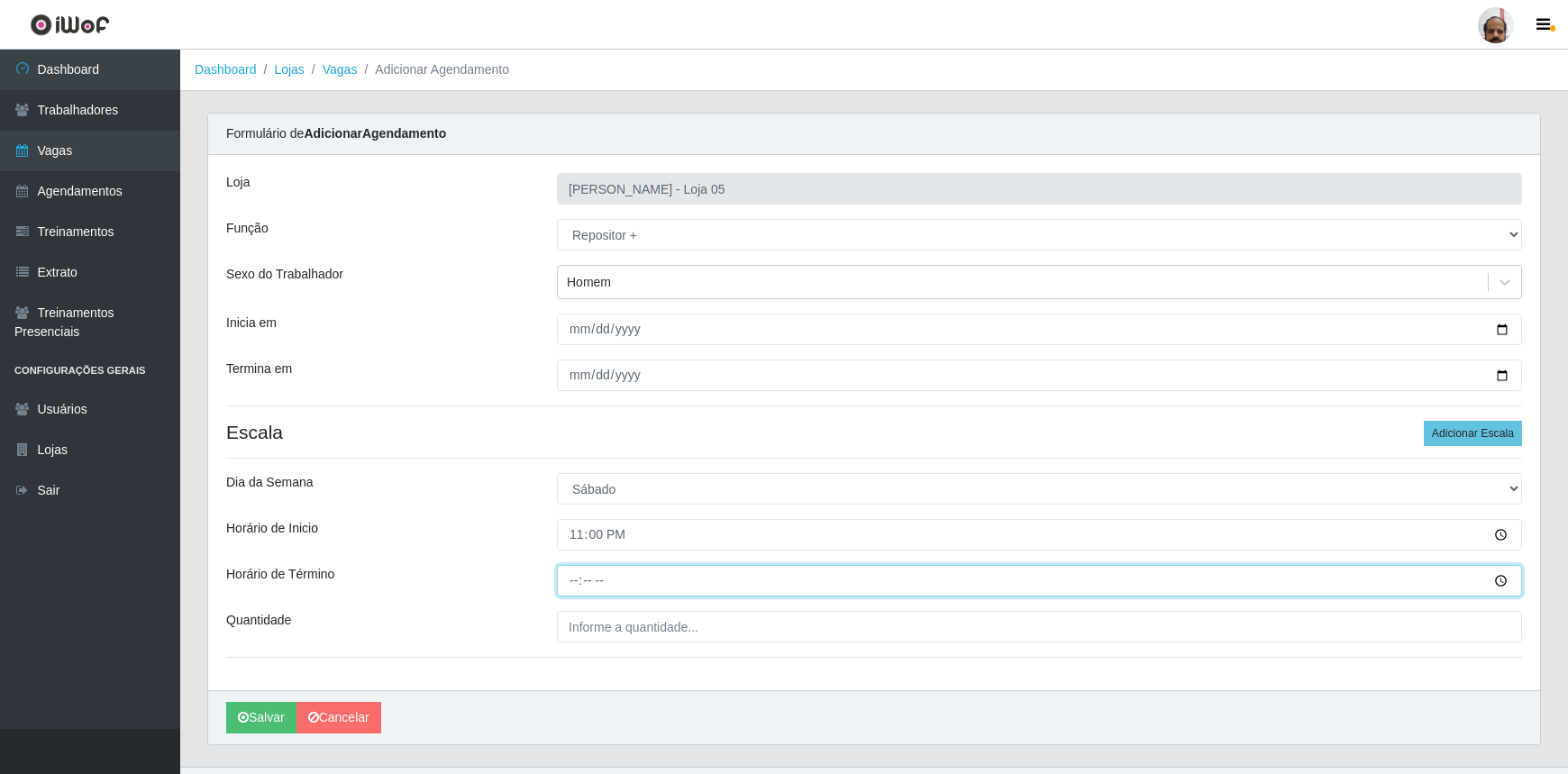
click at [576, 582] on input "Horário de Término" at bounding box center [1039, 580] width 965 height 31
type input "05:00"
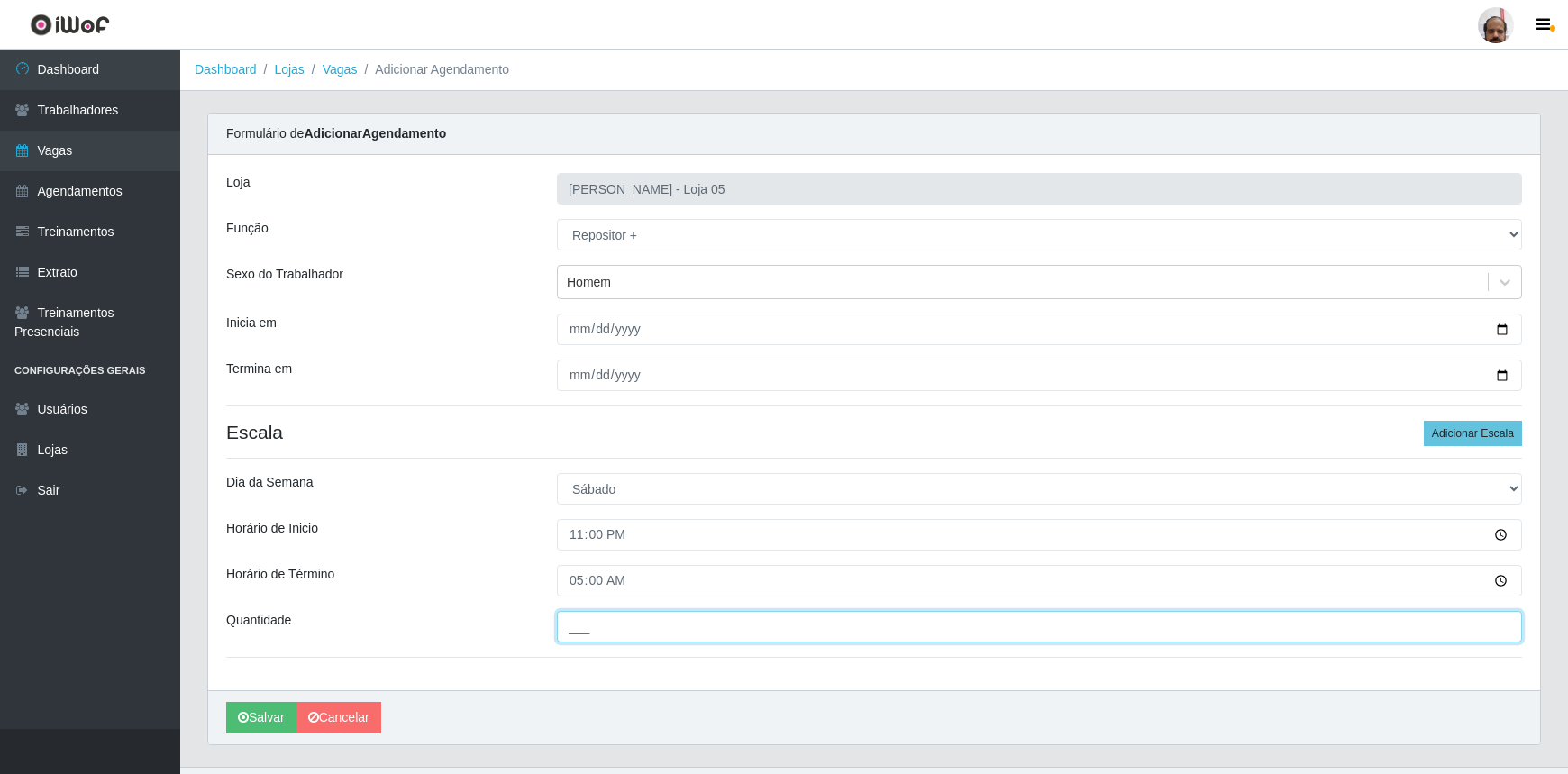
click at [774, 631] on input "___" at bounding box center [1039, 626] width 965 height 31
type input "6__"
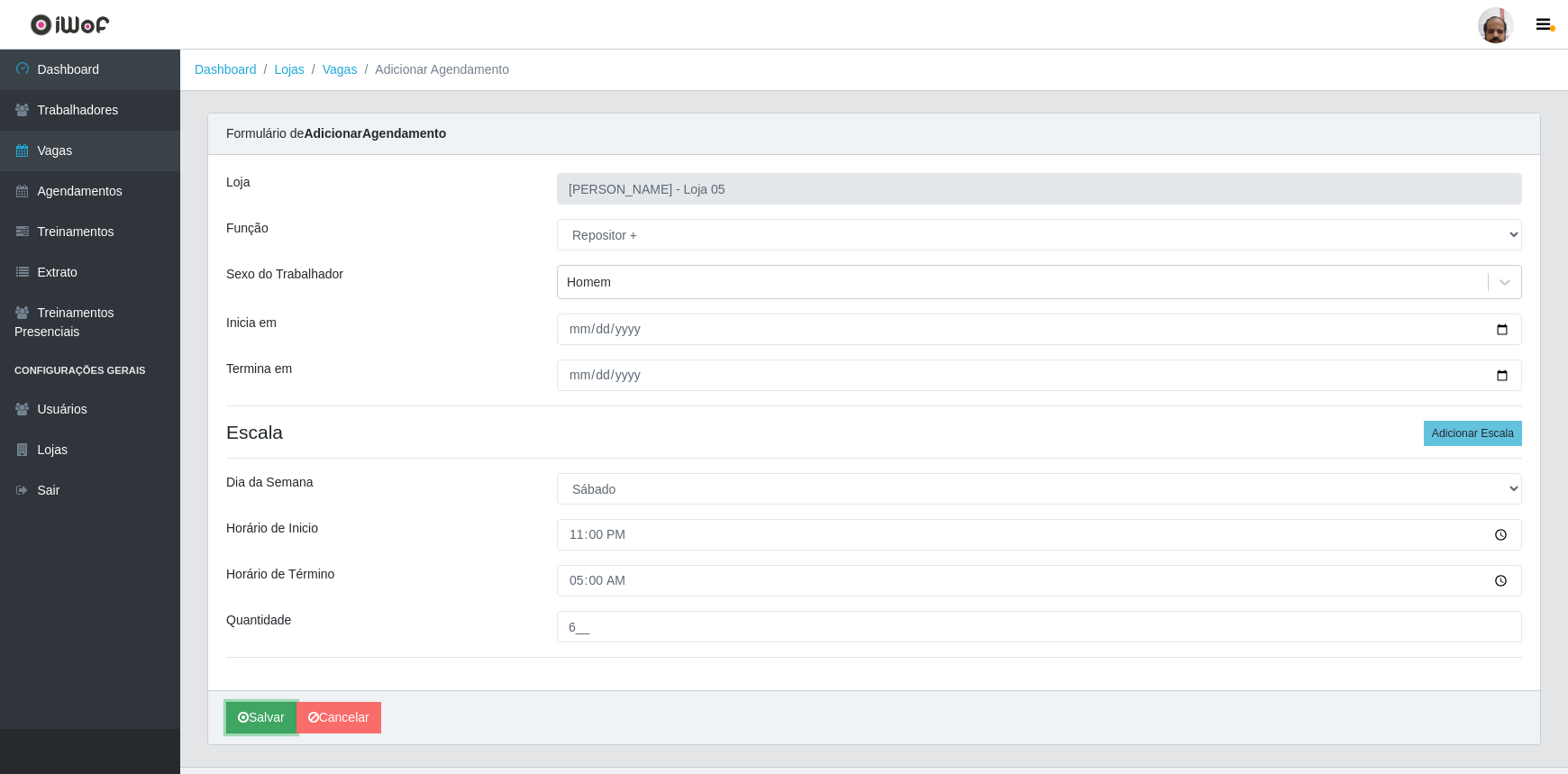
click at [256, 721] on button "Salvar" at bounding box center [261, 717] width 70 height 31
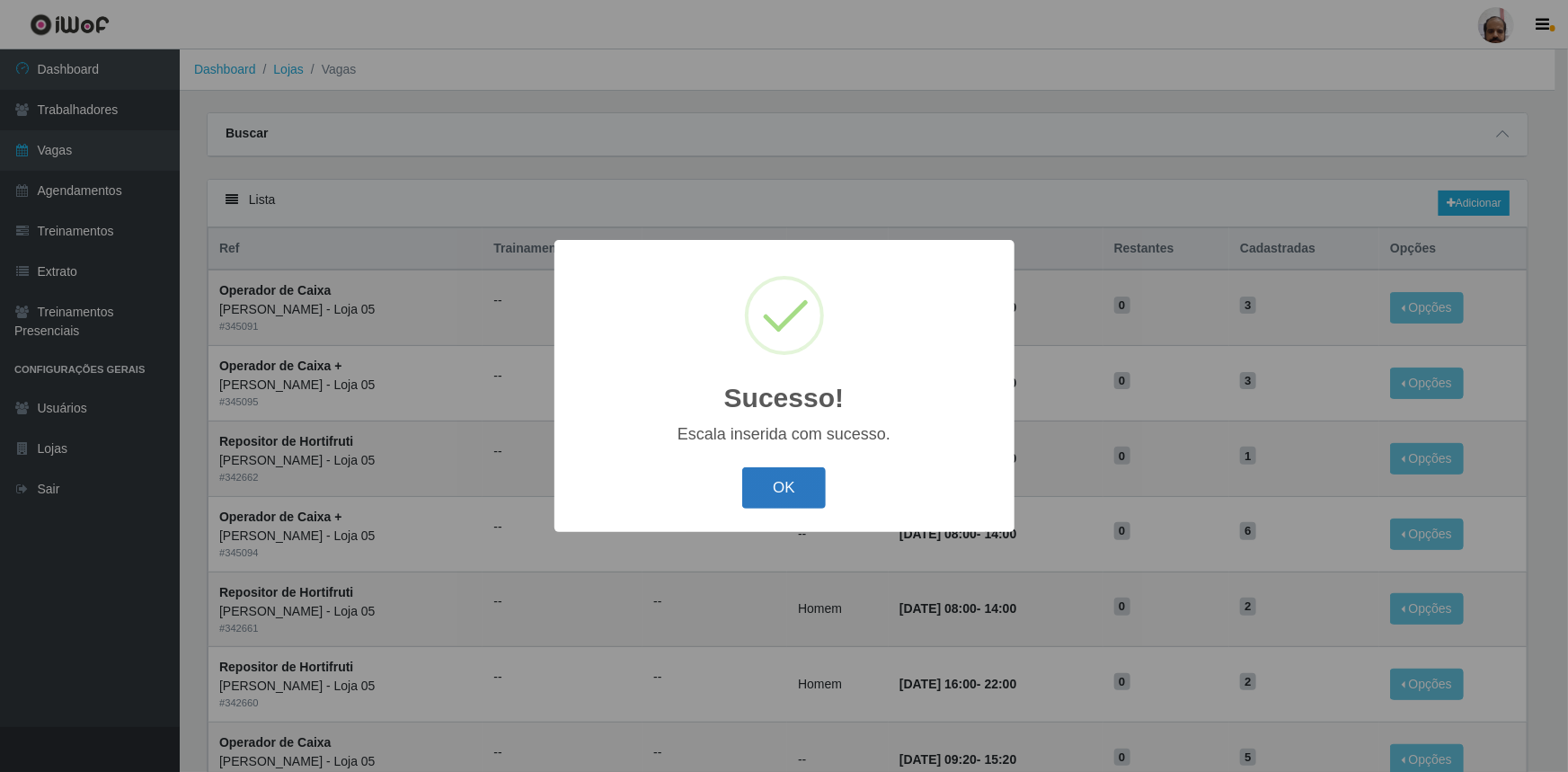
click at [787, 480] on button "OK" at bounding box center [784, 489] width 83 height 43
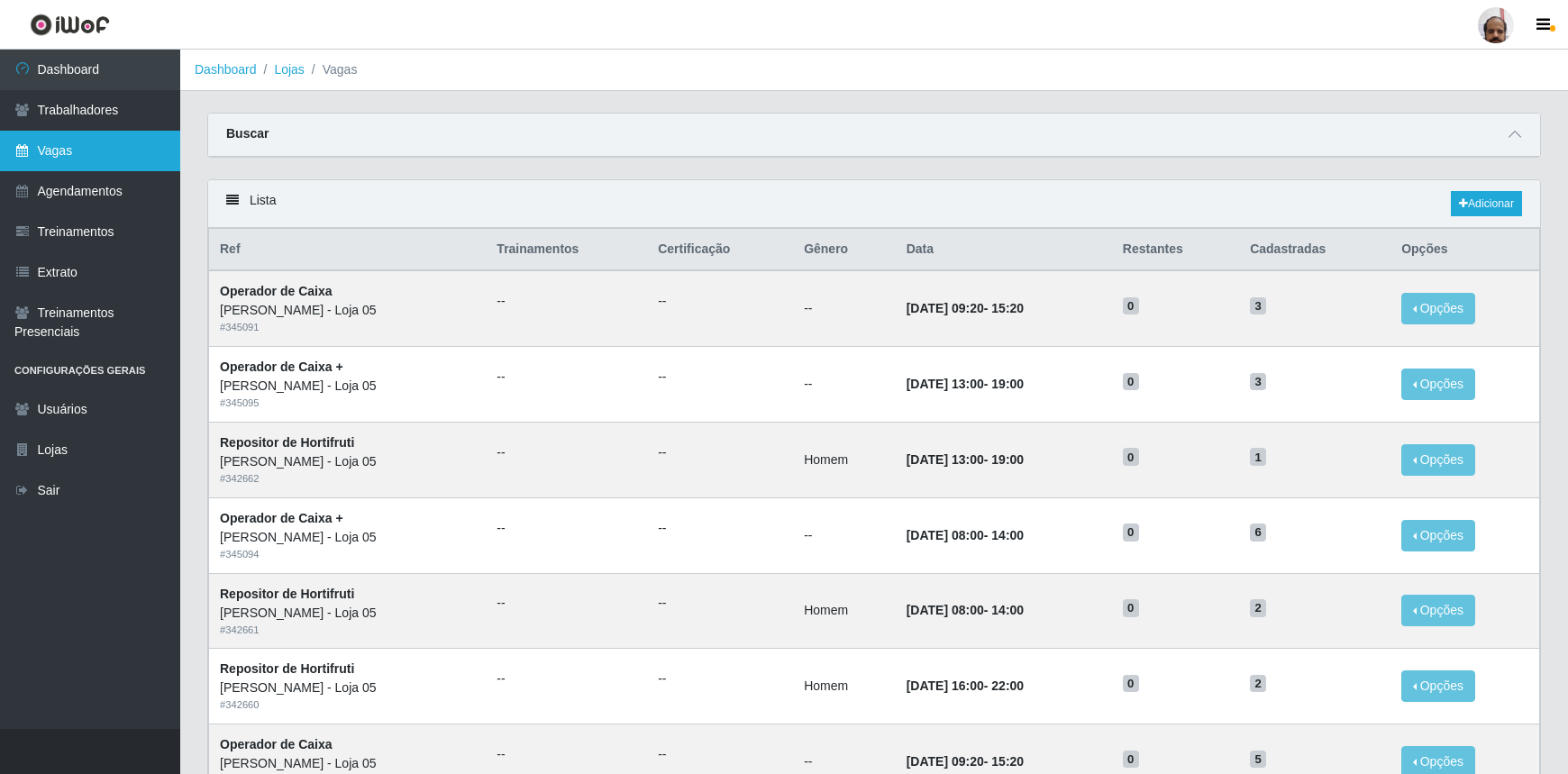
click at [66, 143] on link "Vagas" at bounding box center [90, 151] width 180 height 41
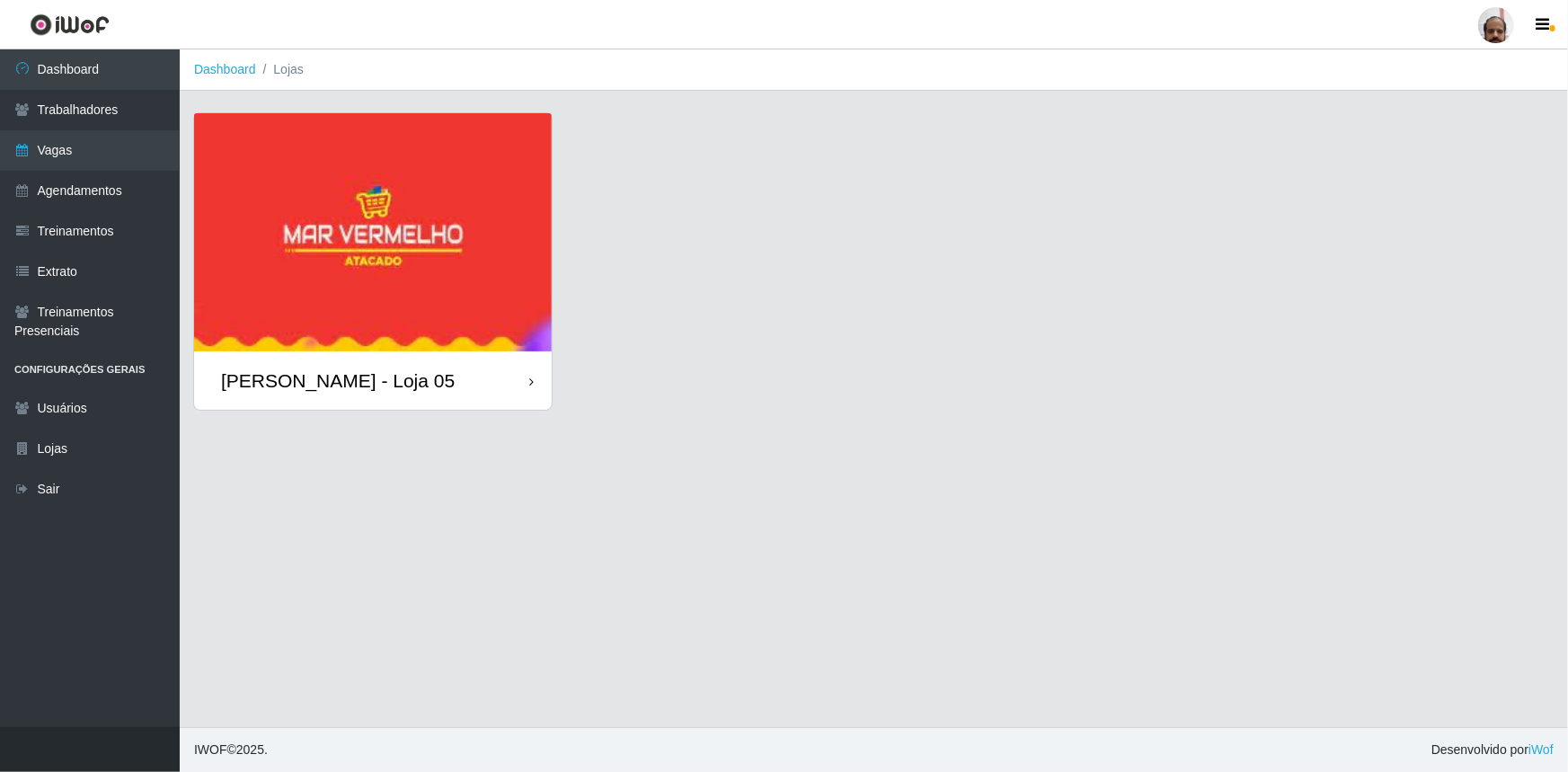
click at [309, 269] on img at bounding box center [372, 232] width 358 height 238
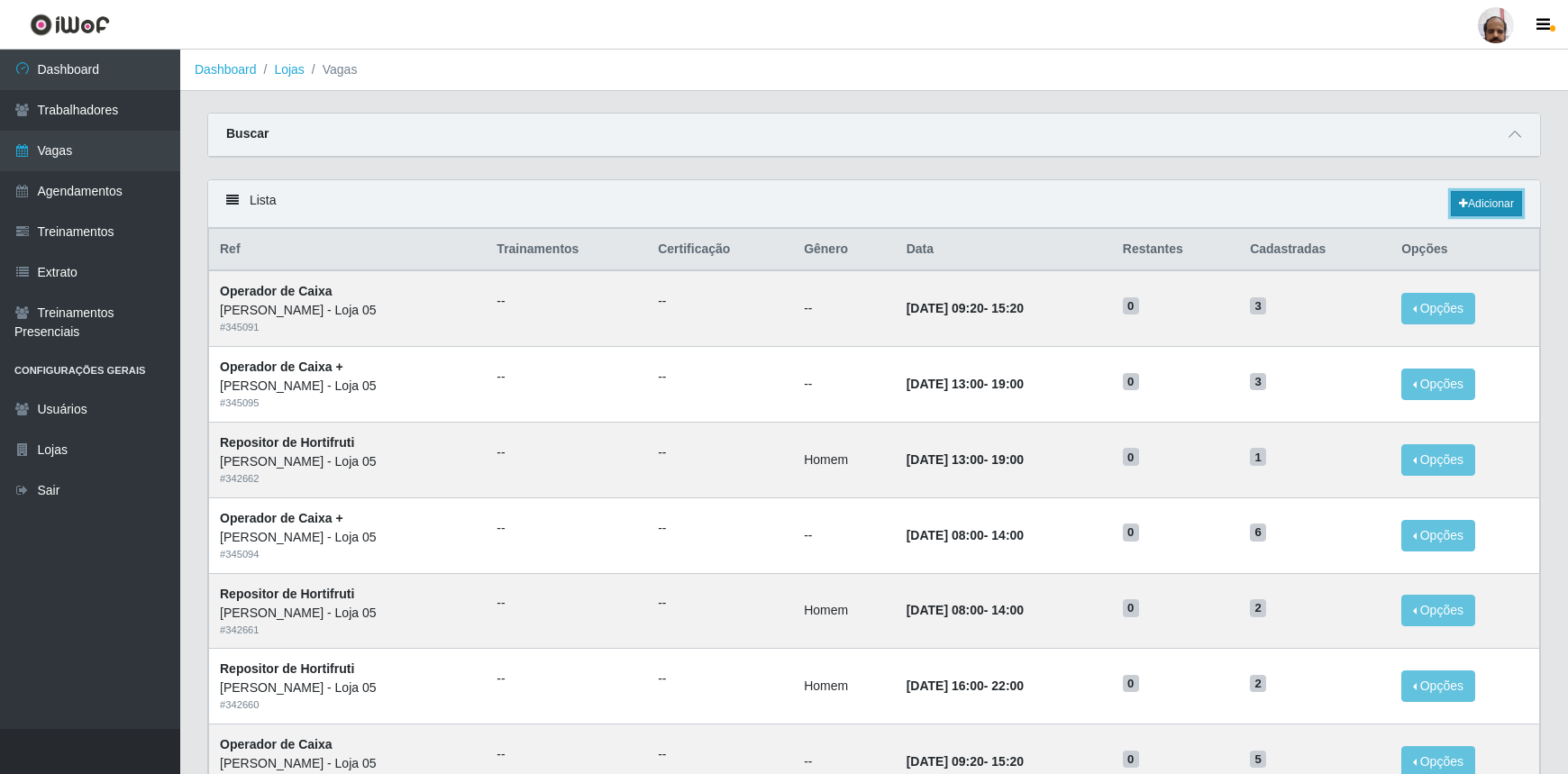
click at [1492, 205] on link "Adicionar" at bounding box center [1486, 204] width 71 height 26
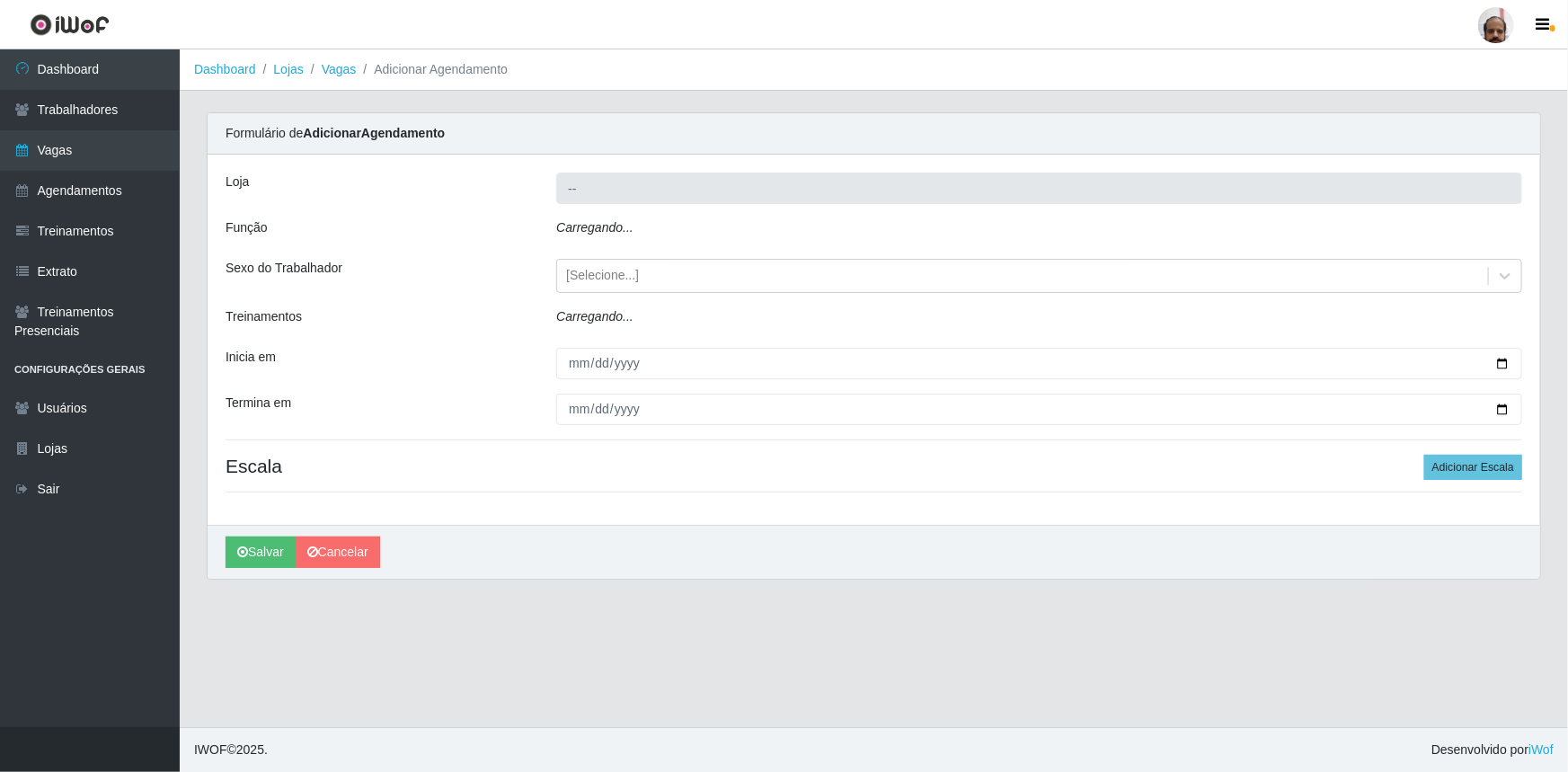
type input "[PERSON_NAME] - Loja 05"
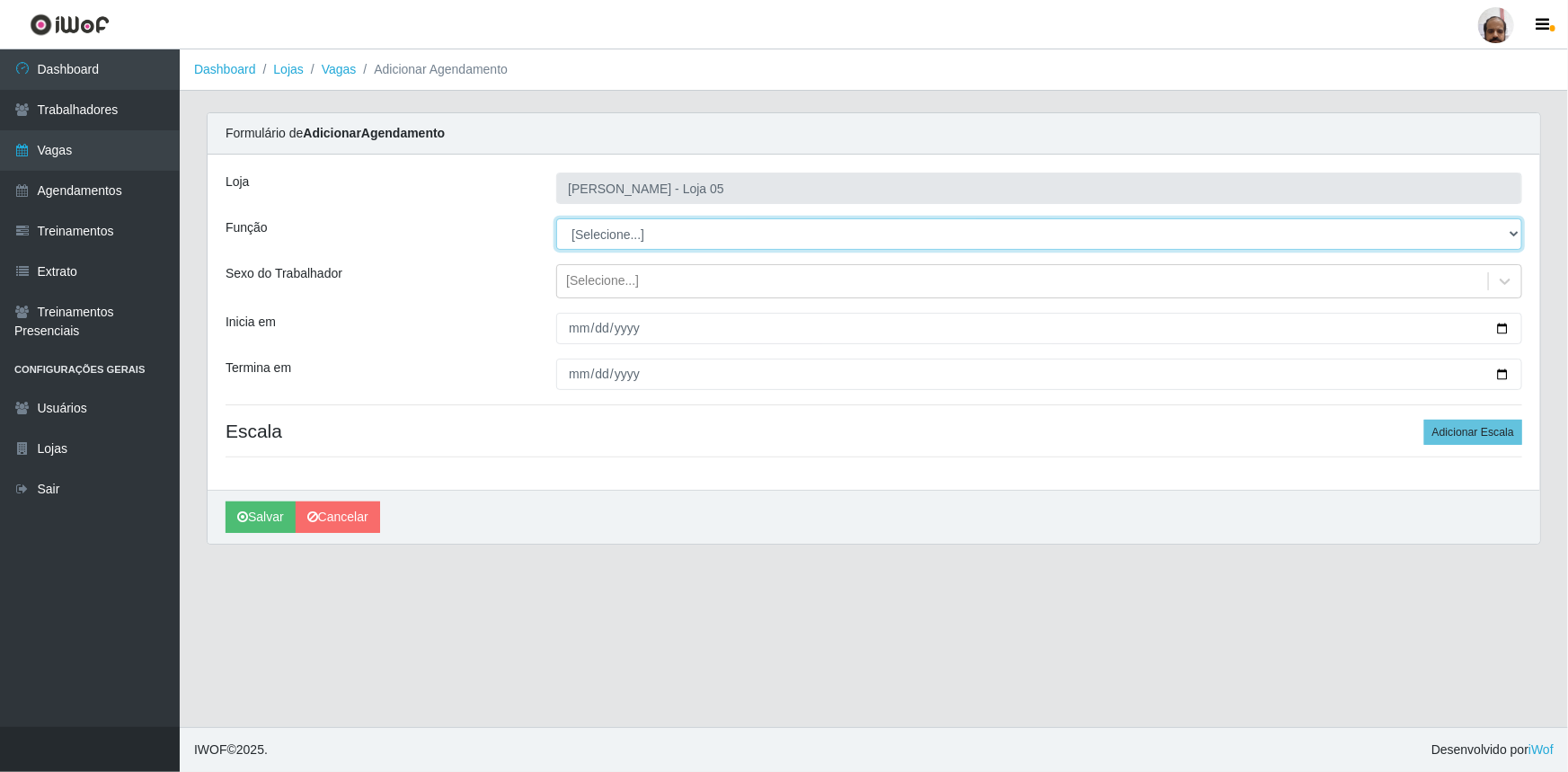
click at [1509, 231] on select "[Selecione...] ASG ASG + ASG ++ Auxiliar de Depósito Auxiliar de Depósito + Aux…" at bounding box center [1039, 233] width 966 height 31
select select "82"
click at [556, 218] on select "[Selecione...] ASG ASG + ASG ++ Auxiliar de Depósito Auxiliar de Depósito + Aux…" at bounding box center [1039, 233] width 966 height 31
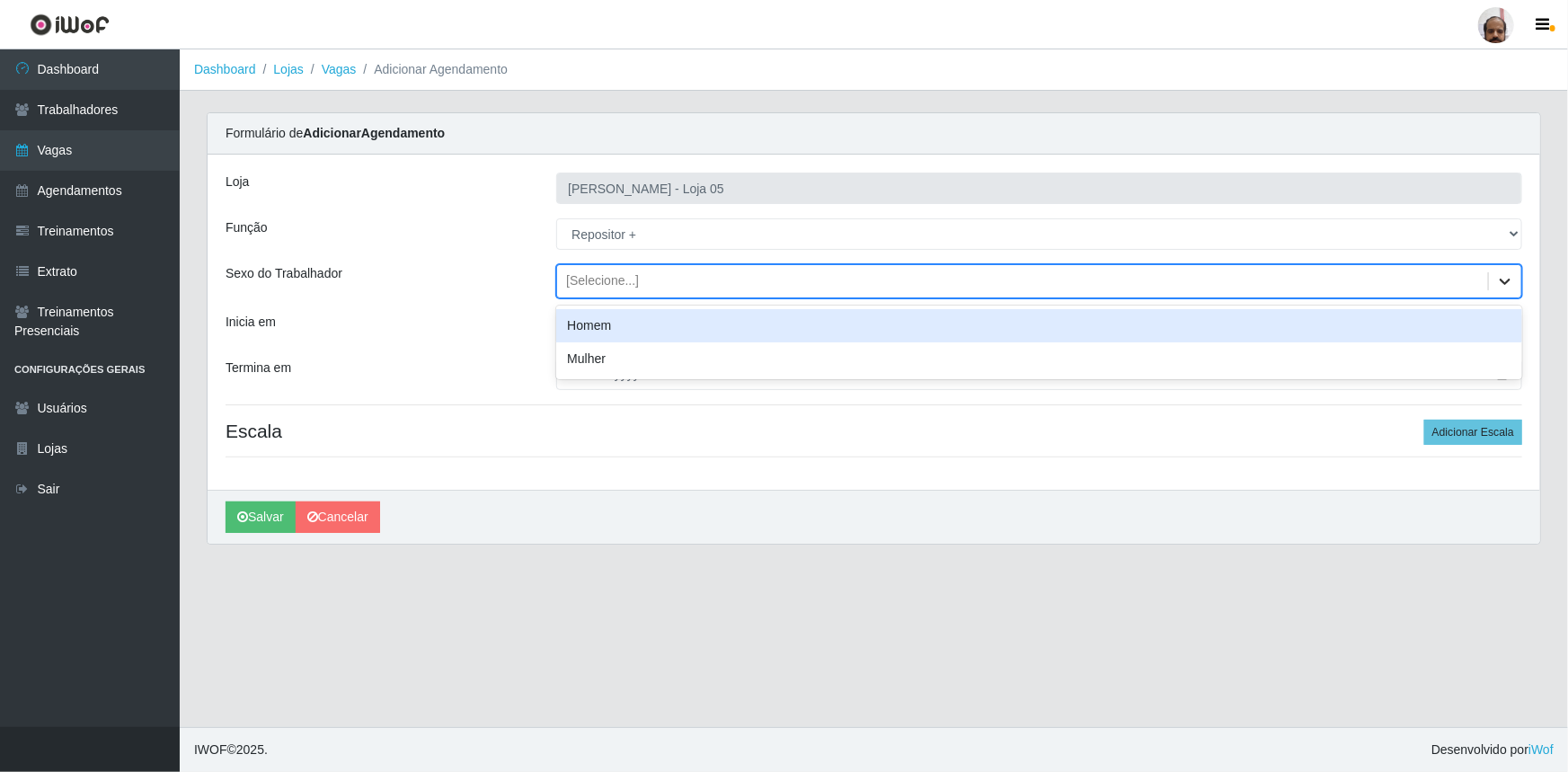
click at [1509, 282] on icon at bounding box center [1505, 281] width 18 height 18
click at [602, 323] on div "Homem" at bounding box center [1039, 325] width 966 height 33
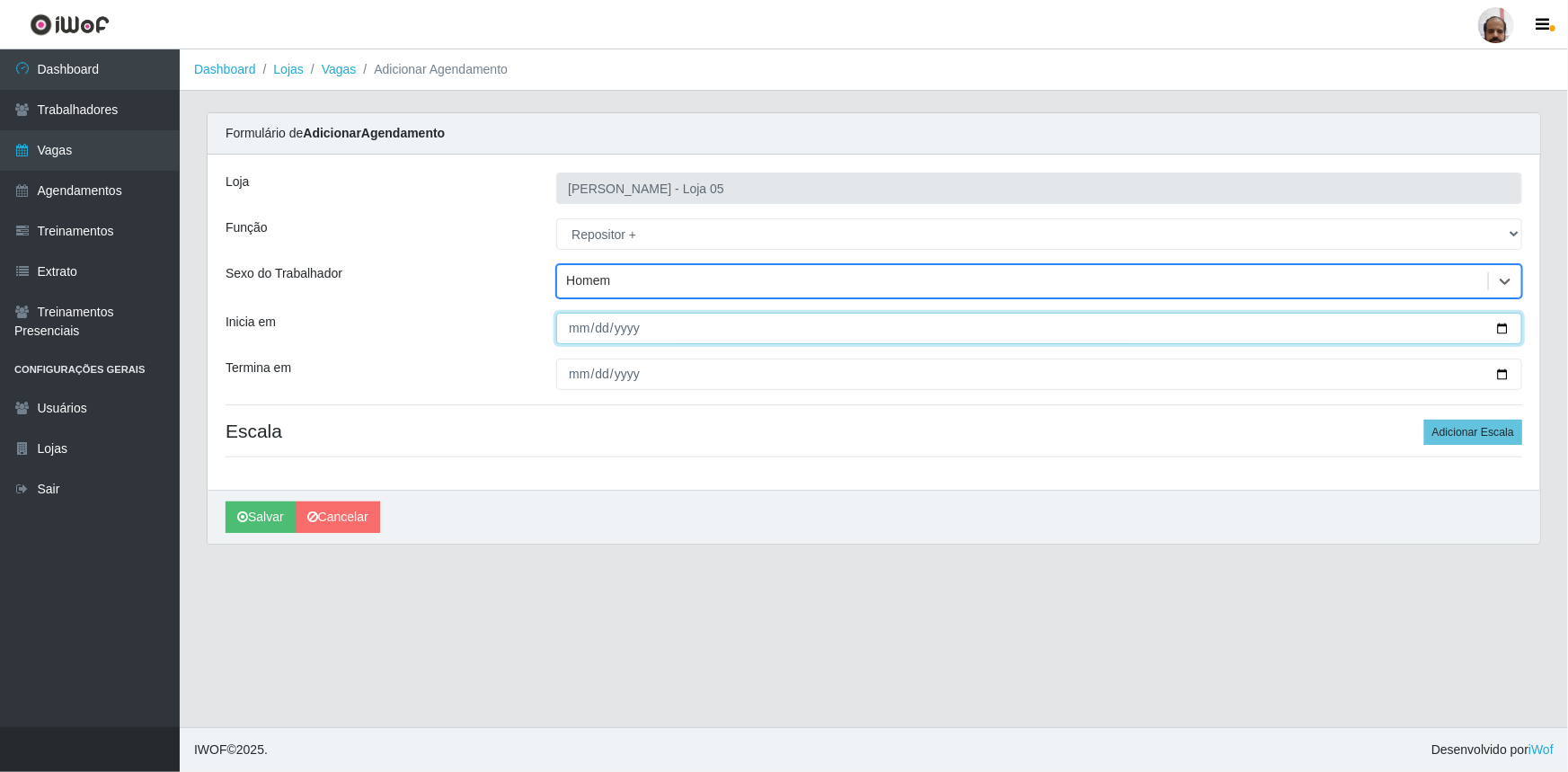
click at [1502, 322] on input "Inicia em" at bounding box center [1039, 328] width 966 height 31
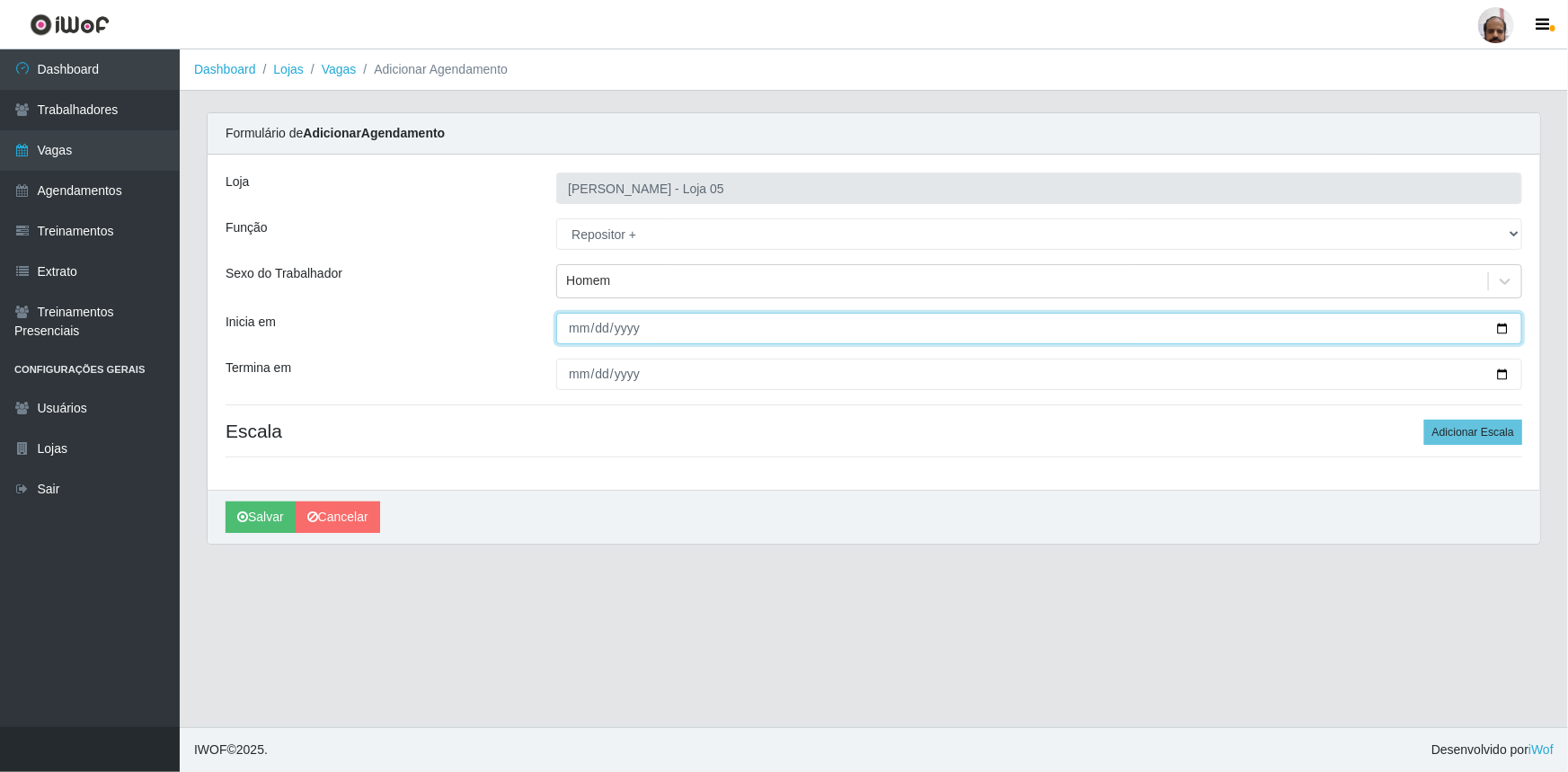
type input "[DATE]"
click at [1504, 326] on input "[DATE]" at bounding box center [1039, 328] width 966 height 31
click at [1130, 400] on div "Loja Mar Vermelho - Loja 05 Função [Selecione...] ASG ASG + ASG ++ Auxiliar de …" at bounding box center [874, 322] width 1333 height 335
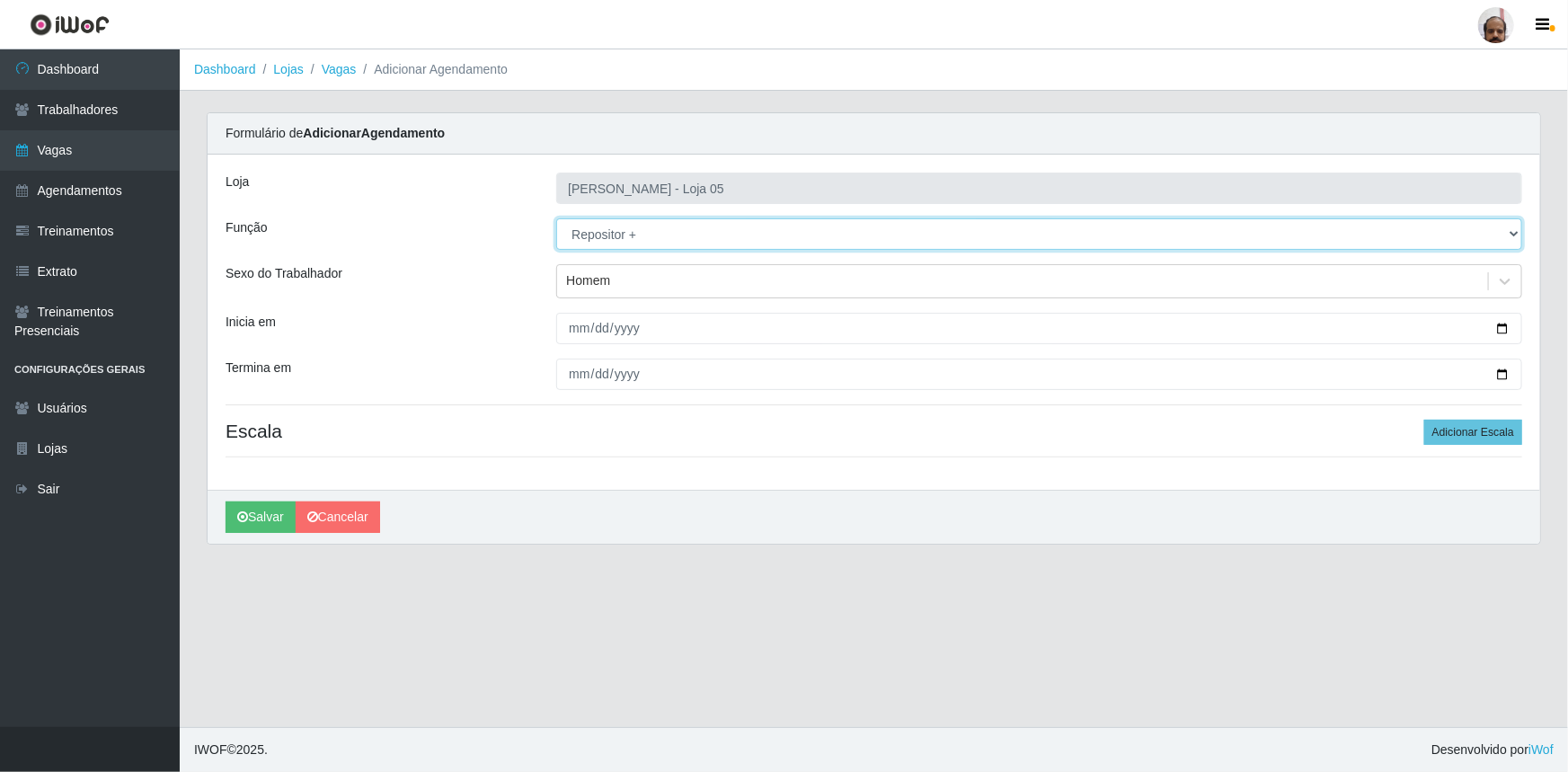
click at [1513, 231] on select "[Selecione...] ASG ASG + ASG ++ Auxiliar de Depósito Auxiliar de Depósito + Aux…" at bounding box center [1039, 233] width 966 height 31
select select "110"
click at [556, 218] on select "[Selecione...] ASG ASG + ASG ++ Auxiliar de Depósito Auxiliar de Depósito + Aux…" at bounding box center [1039, 233] width 966 height 31
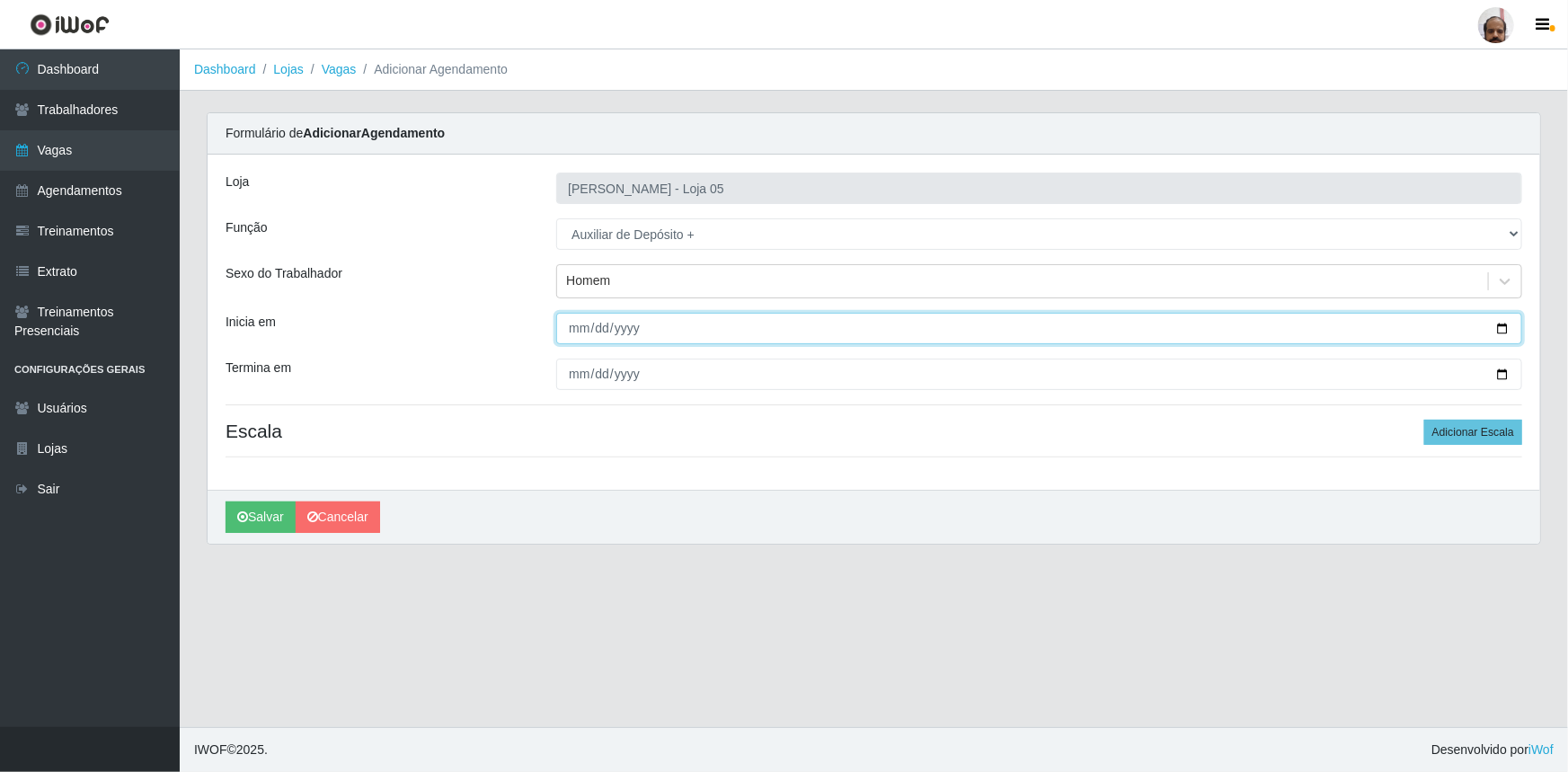
click at [1508, 329] on input "[DATE]" at bounding box center [1039, 328] width 966 height 31
type input "[DATE]"
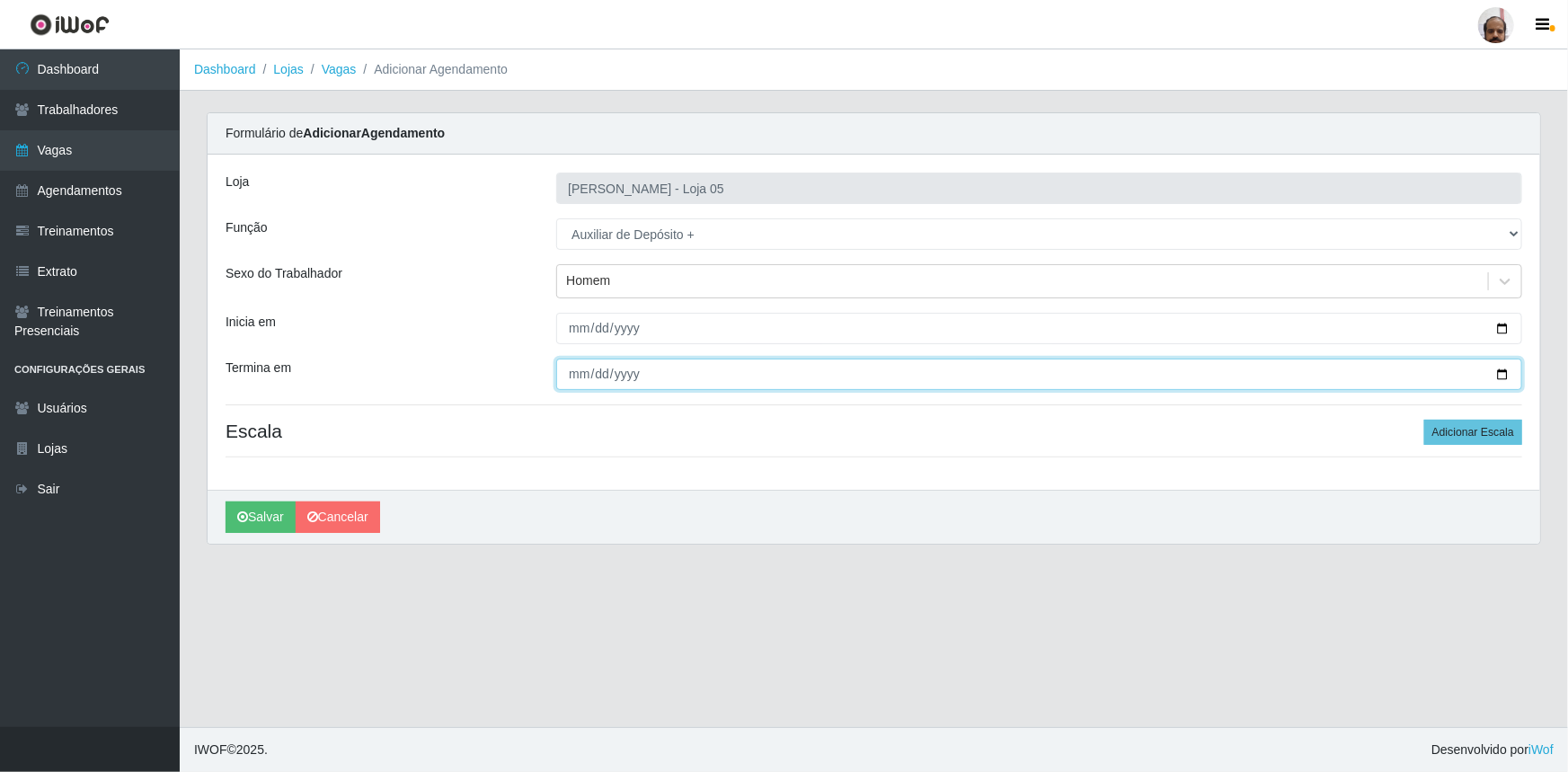
drag, startPoint x: 1508, startPoint y: 370, endPoint x: 1083, endPoint y: 416, distance: 427.5
click at [1508, 371] on input "Termina em" at bounding box center [1039, 374] width 966 height 31
type input "[DATE]"
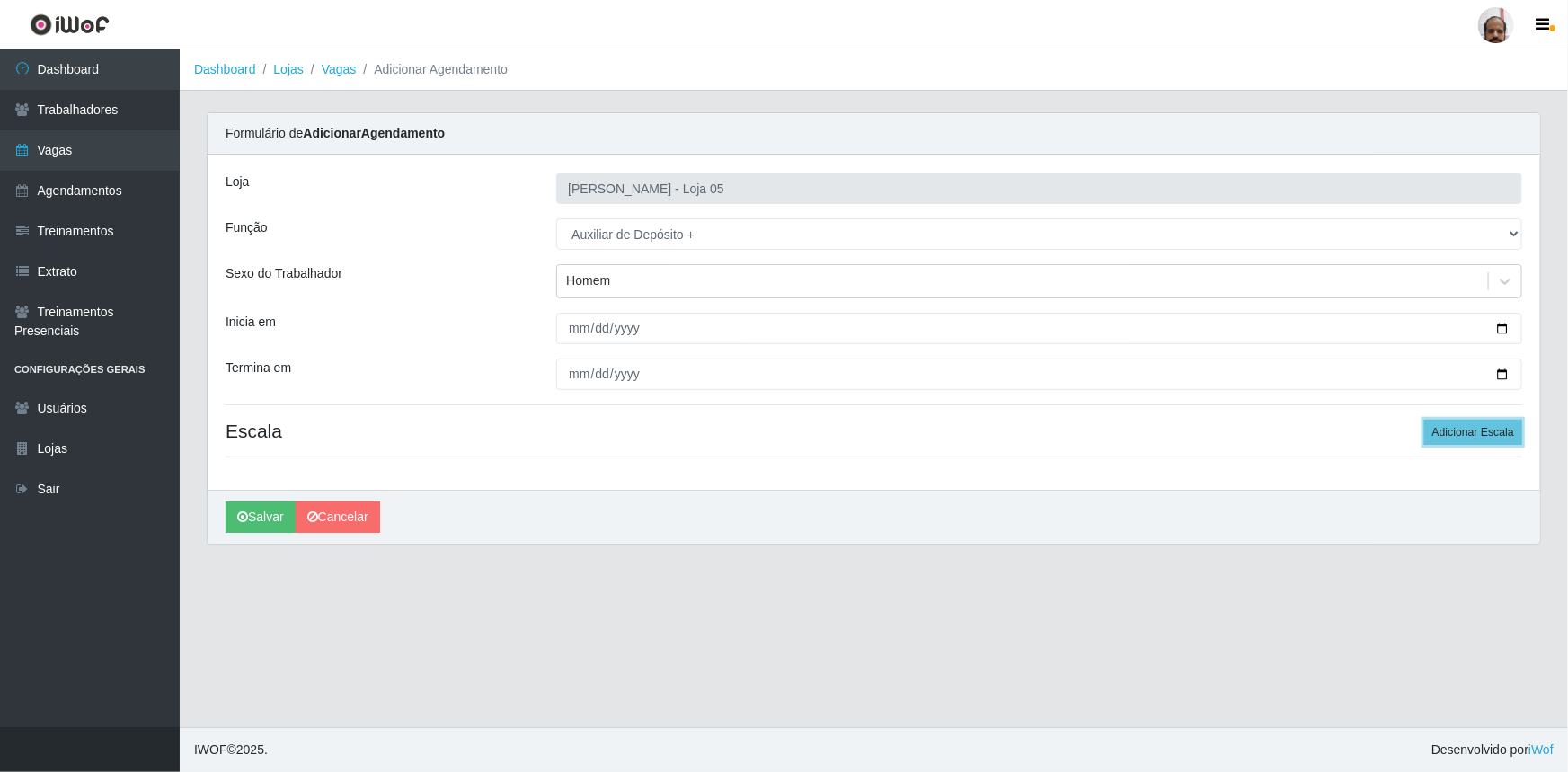
drag, startPoint x: 1467, startPoint y: 427, endPoint x: 1402, endPoint y: 451, distance: 69.3
click at [1467, 427] on button "Adicionar Escala" at bounding box center [1474, 432] width 98 height 26
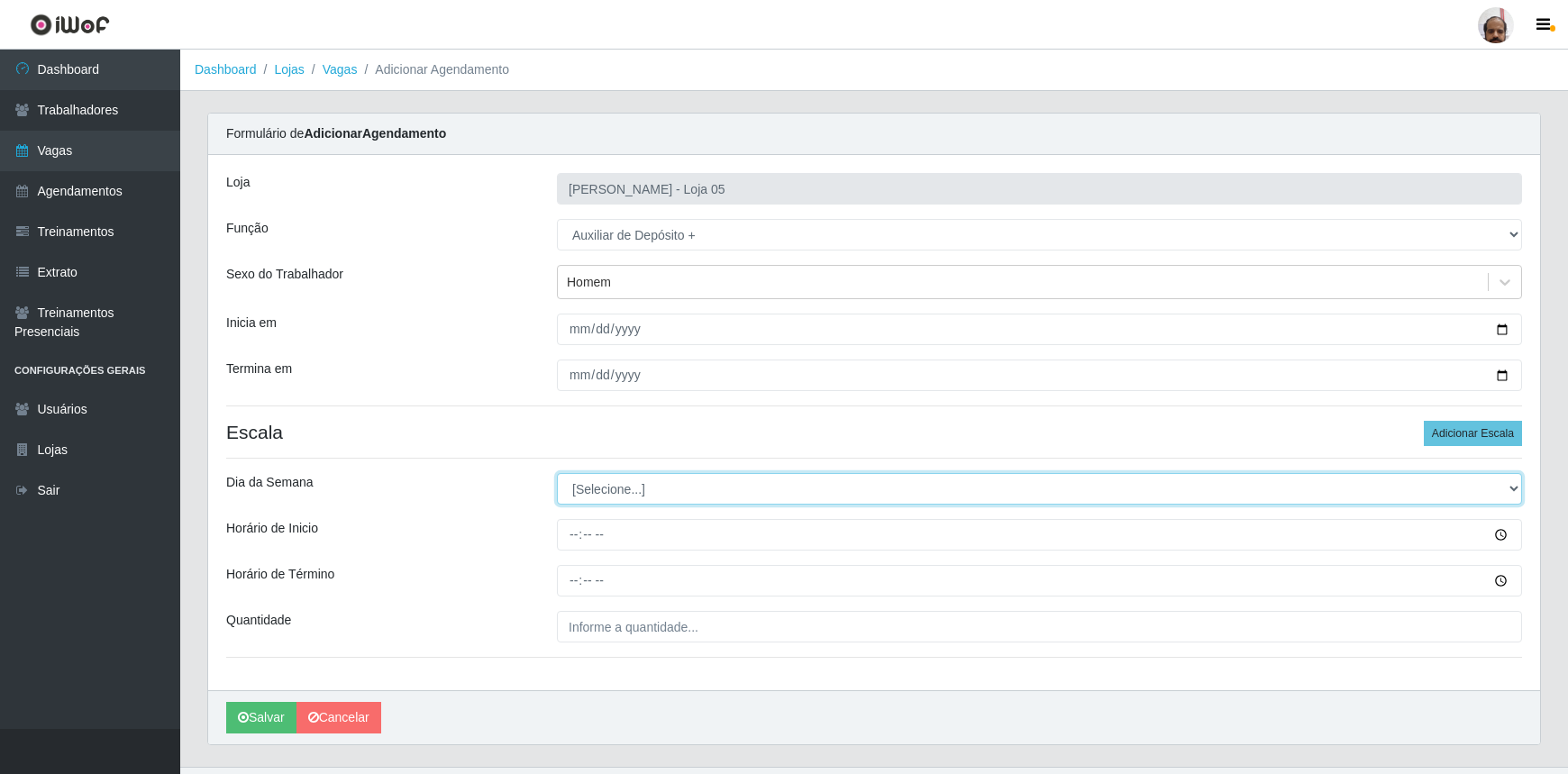
click at [1508, 487] on select "[Selecione...] Segunda Terça Quarta Quinta Sexta Sábado Domingo" at bounding box center [1039, 488] width 965 height 31
select select "1"
click at [557, 473] on select "[Selecione...] Segunda Terça Quarta Quinta Sexta Sábado Domingo" at bounding box center [1039, 488] width 965 height 31
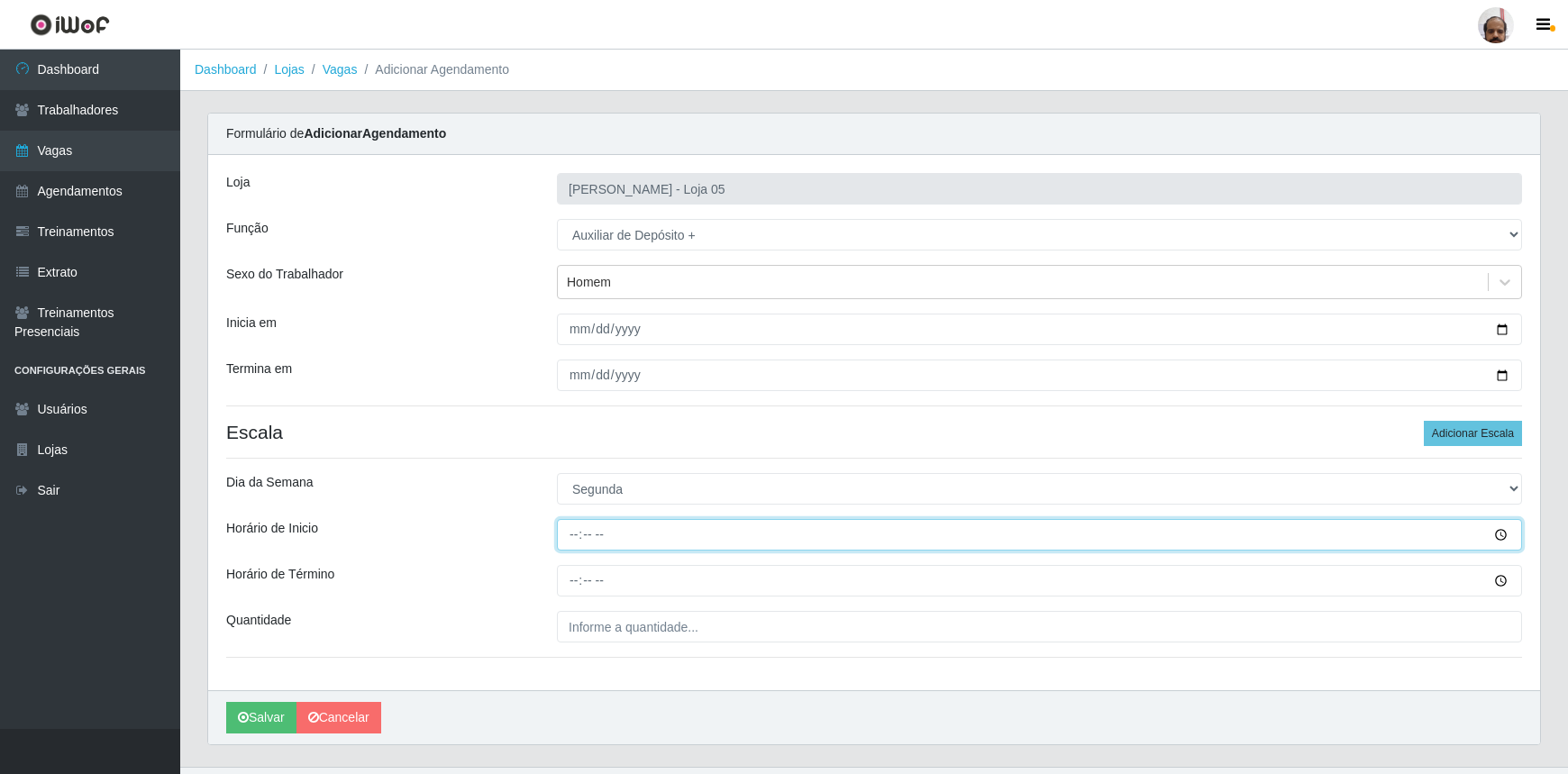
click at [580, 534] on input "Horário de Inicio" at bounding box center [1039, 534] width 965 height 31
type input "23:00"
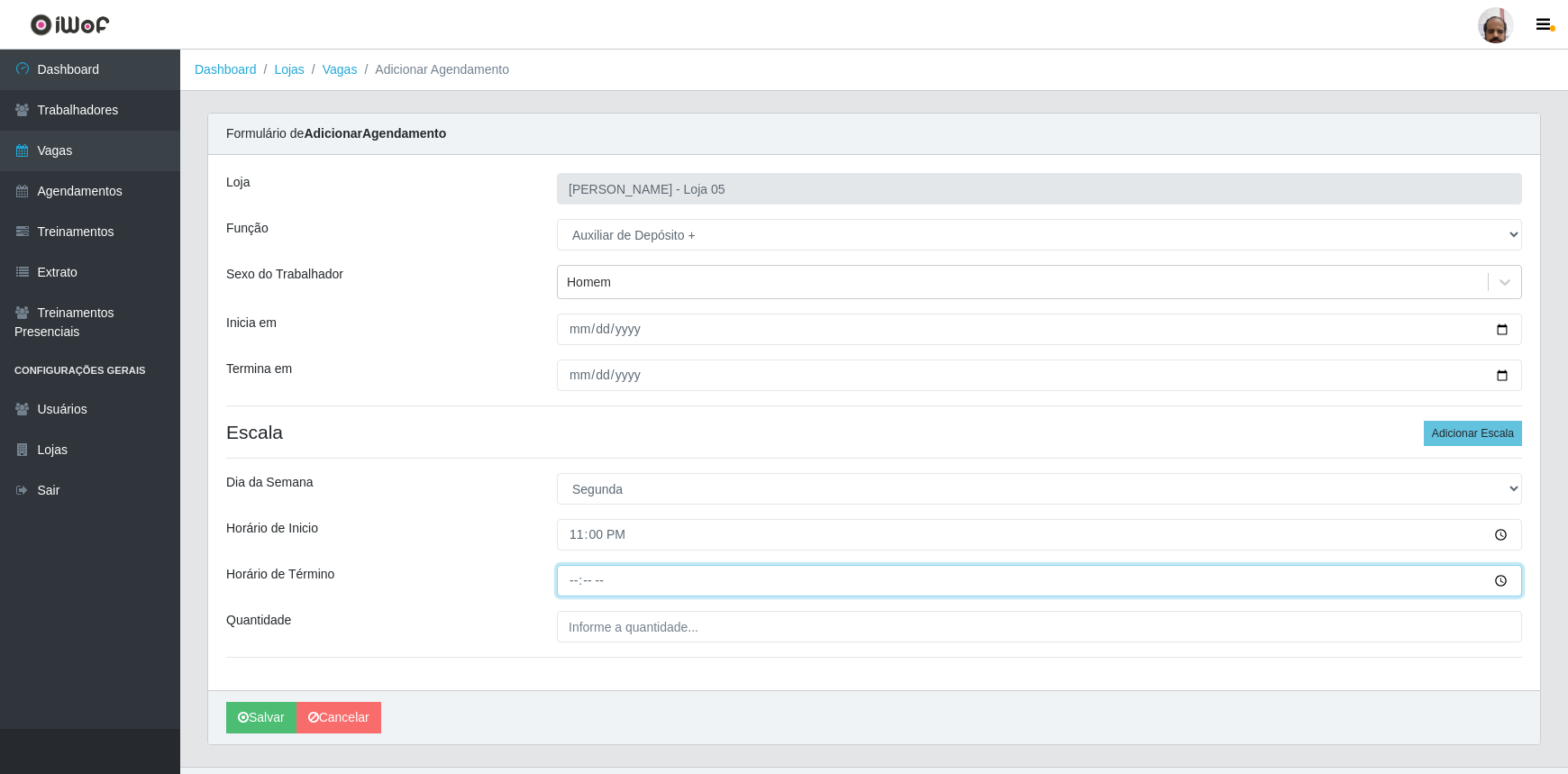
click at [570, 584] on input "Horário de Término" at bounding box center [1039, 580] width 965 height 31
type input "05:00"
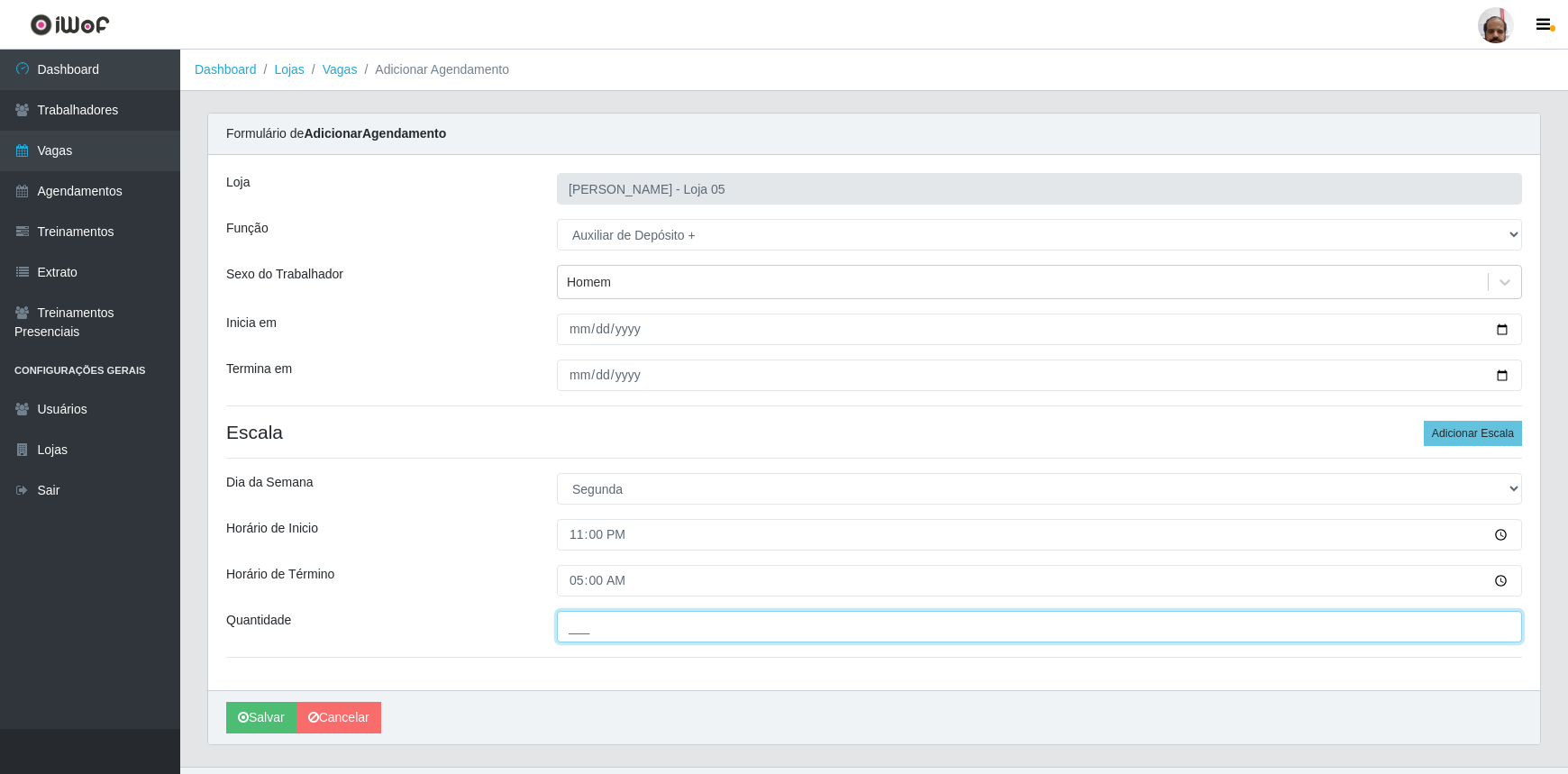
click at [680, 639] on input "___" at bounding box center [1039, 626] width 965 height 31
type input "2__"
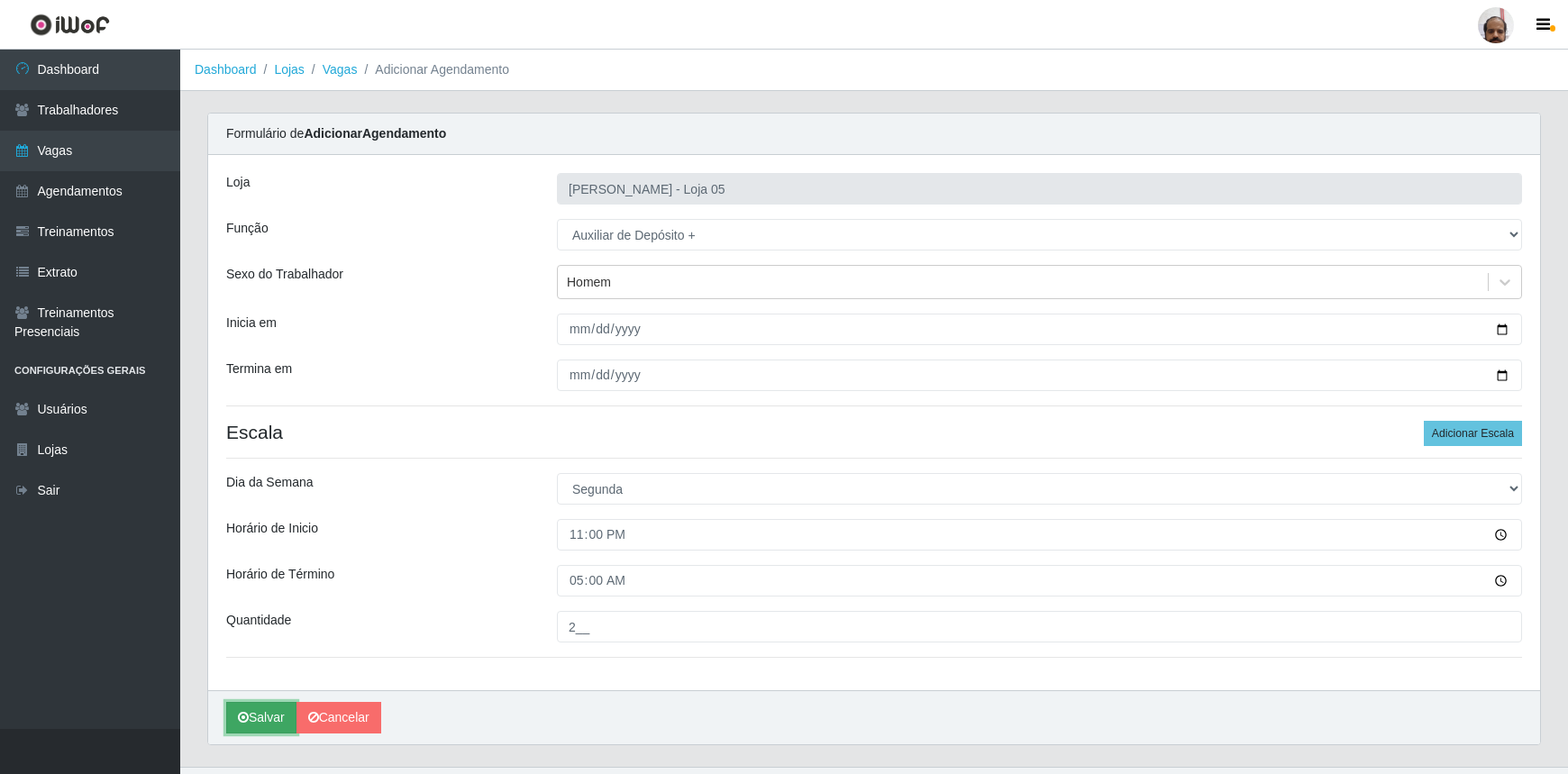
click at [259, 729] on button "Salvar" at bounding box center [261, 717] width 70 height 31
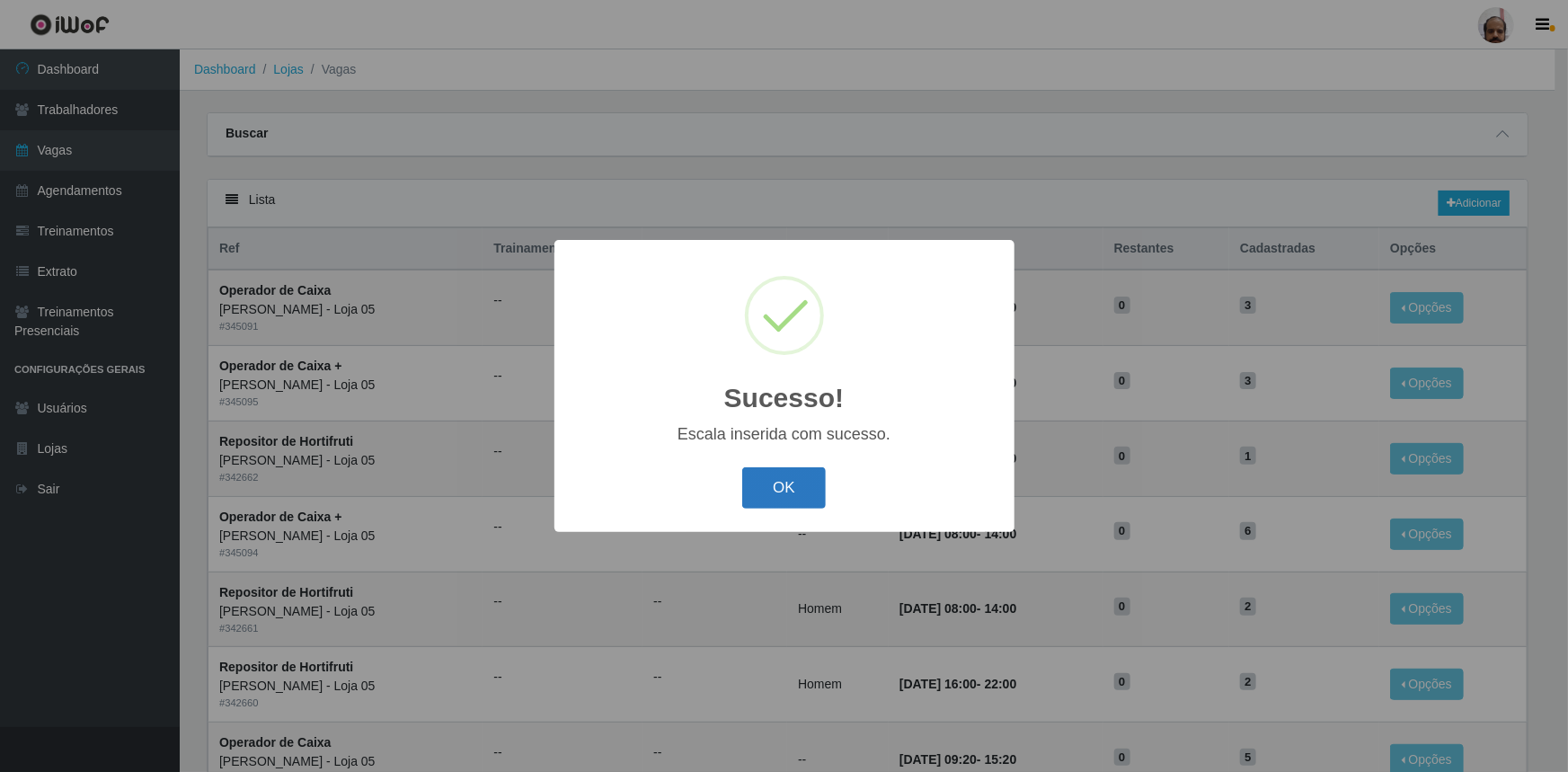
click at [763, 484] on button "OK" at bounding box center [784, 489] width 83 height 43
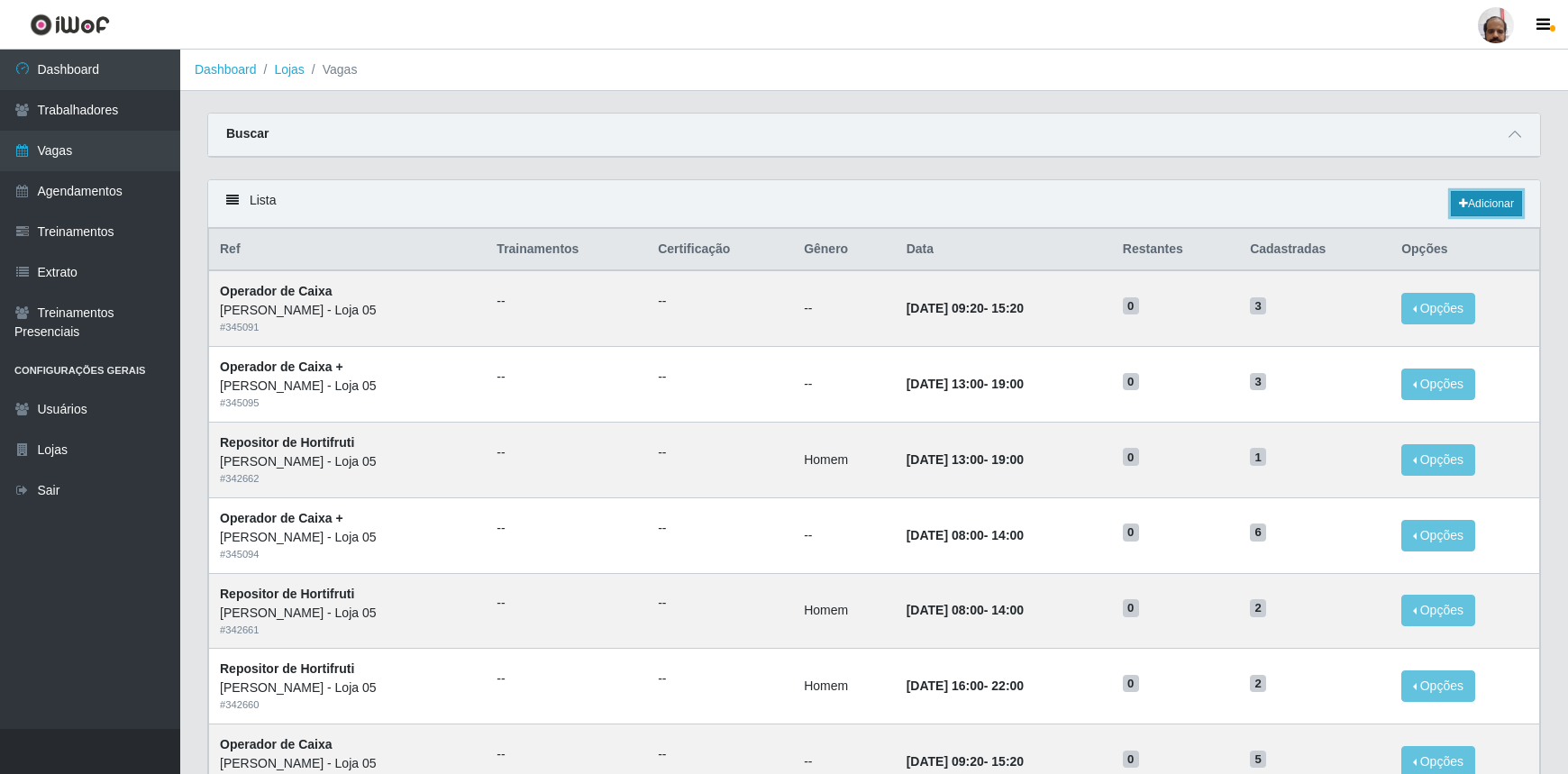
click at [1505, 204] on link "Adicionar" at bounding box center [1486, 204] width 71 height 26
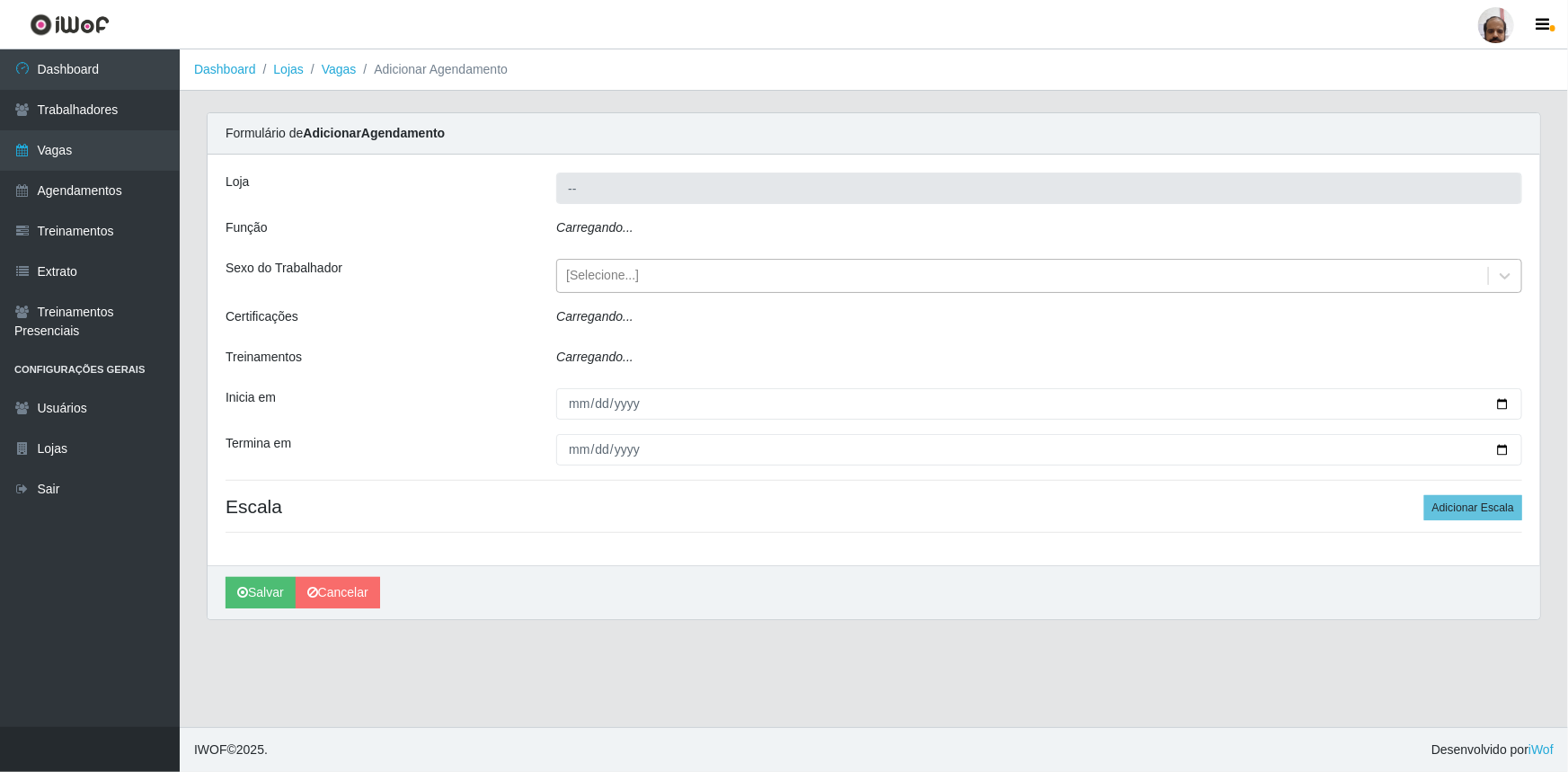
type input "[PERSON_NAME] - Loja 05"
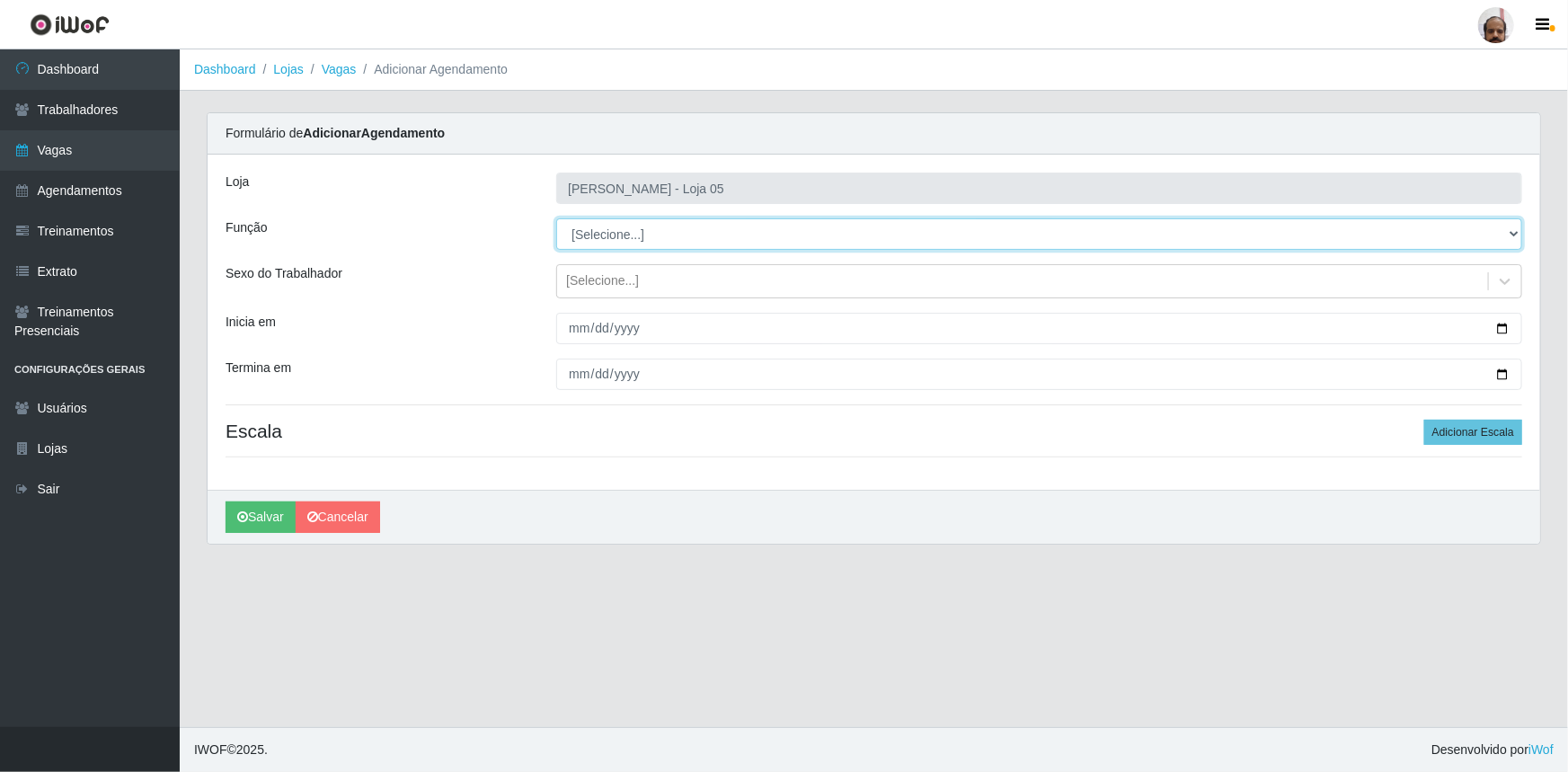
click at [1516, 232] on select "[Selecione...] ASG ASG + ASG ++ Auxiliar de Depósito Auxiliar de Depósito + Aux…" at bounding box center [1039, 233] width 966 height 31
select select "82"
click at [556, 218] on select "[Selecione...] ASG ASG + ASG ++ Auxiliar de Depósito Auxiliar de Depósito + Aux…" at bounding box center [1039, 233] width 966 height 31
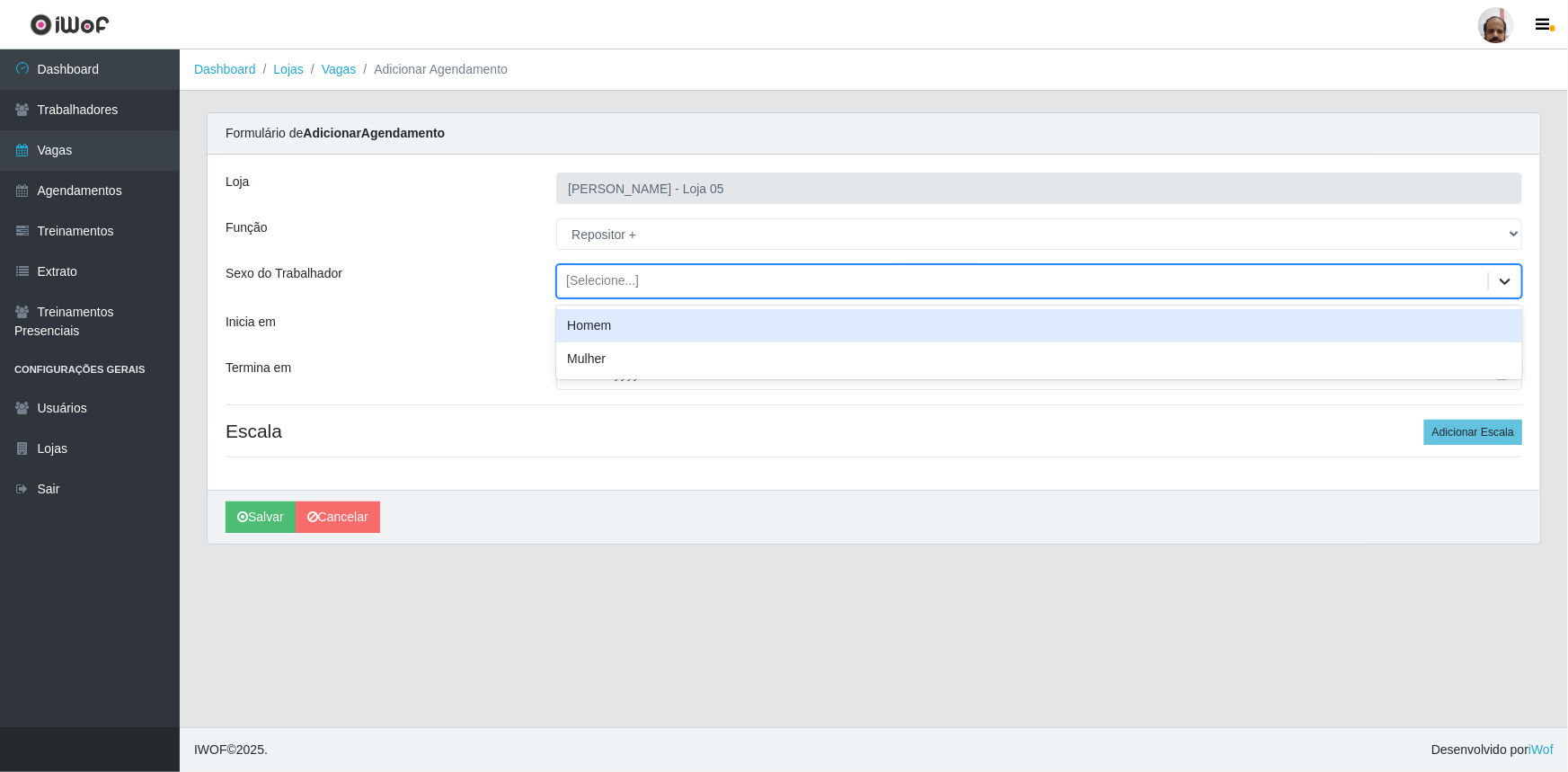
drag, startPoint x: 1519, startPoint y: 280, endPoint x: 1500, endPoint y: 287, distance: 20.2
click at [1519, 281] on div at bounding box center [1505, 282] width 32 height 32
click at [657, 333] on div "Homem" at bounding box center [1039, 325] width 966 height 33
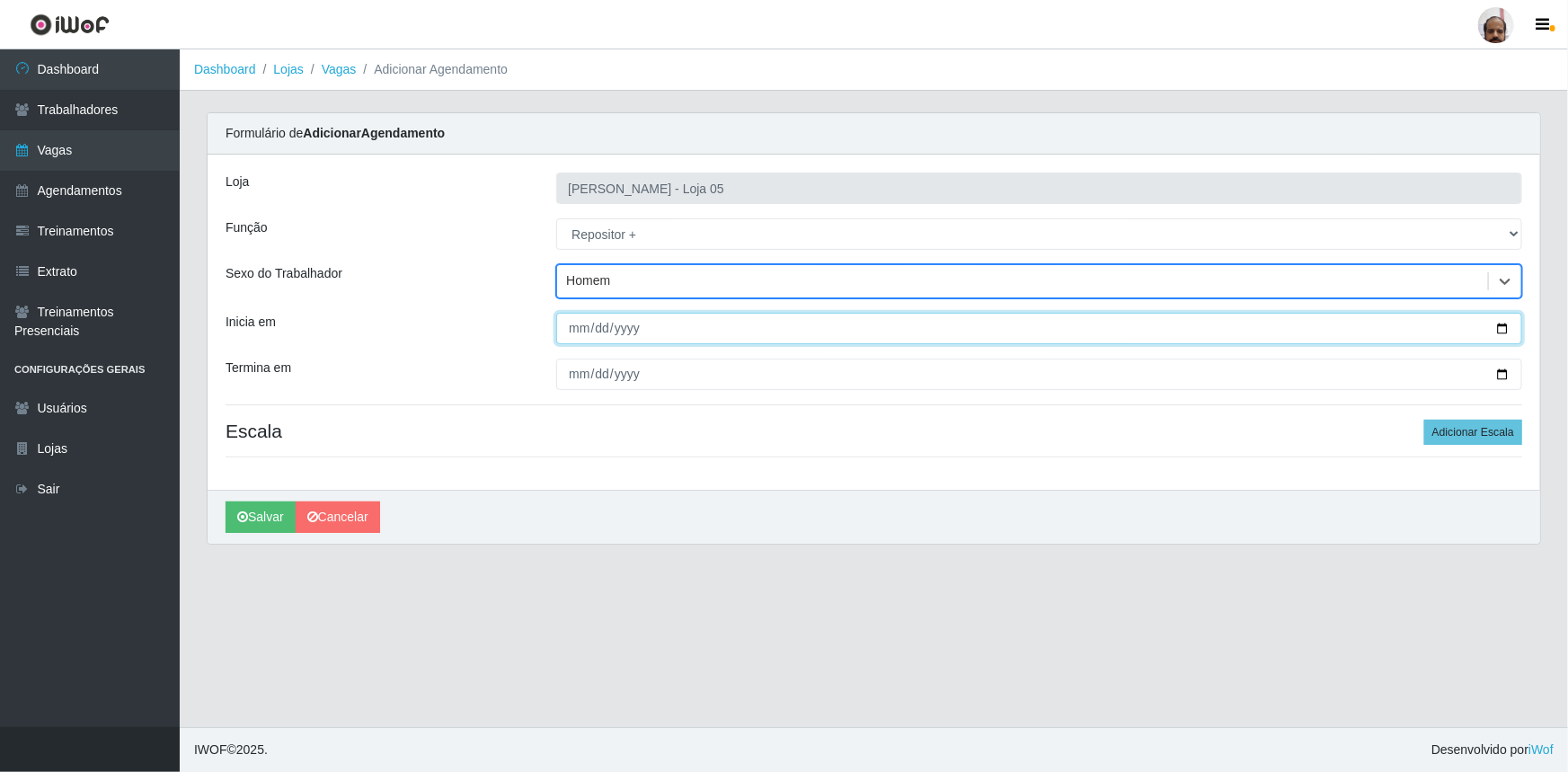
click at [1500, 330] on input "Inicia em" at bounding box center [1039, 328] width 966 height 31
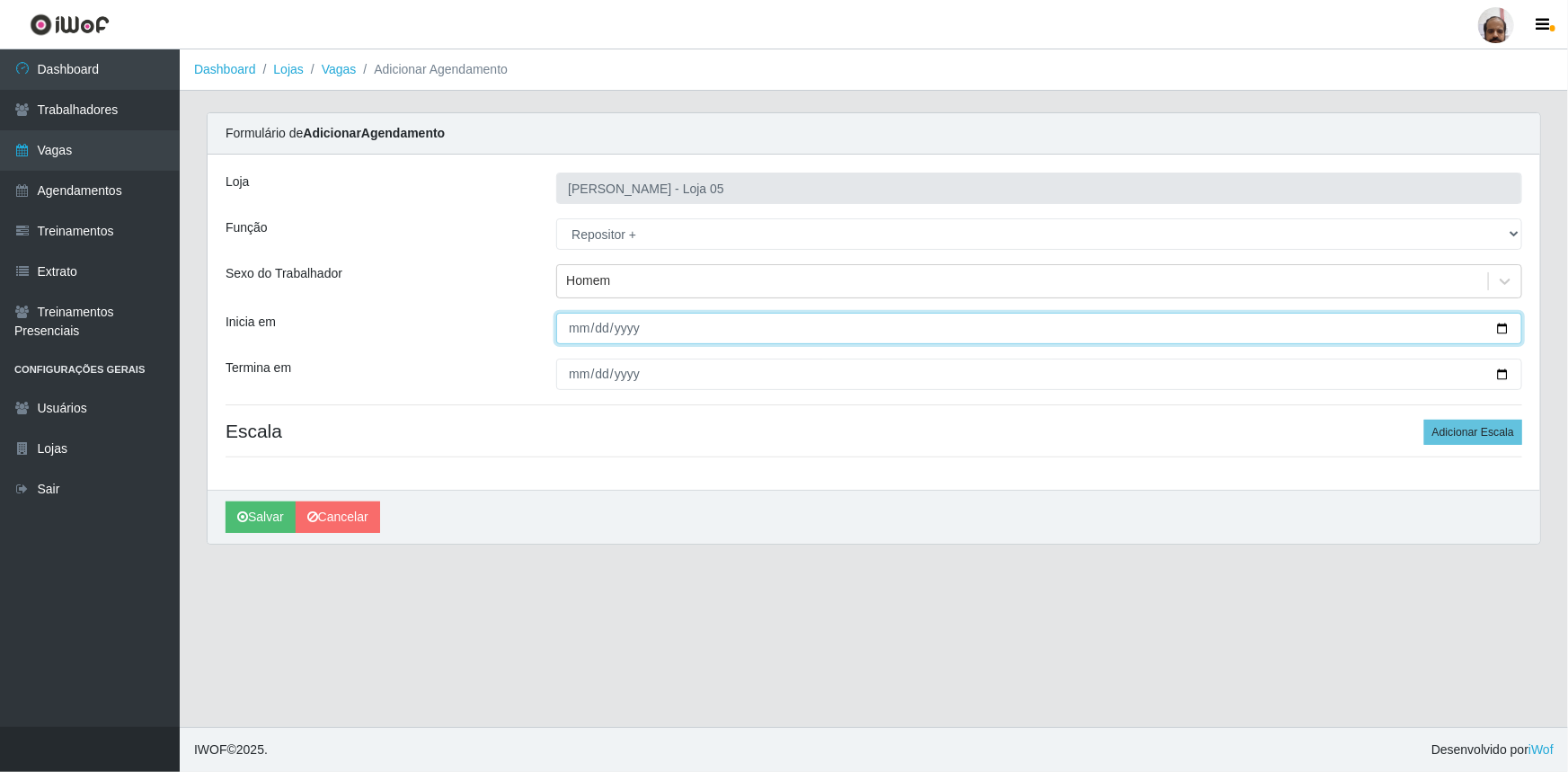
type input "[DATE]"
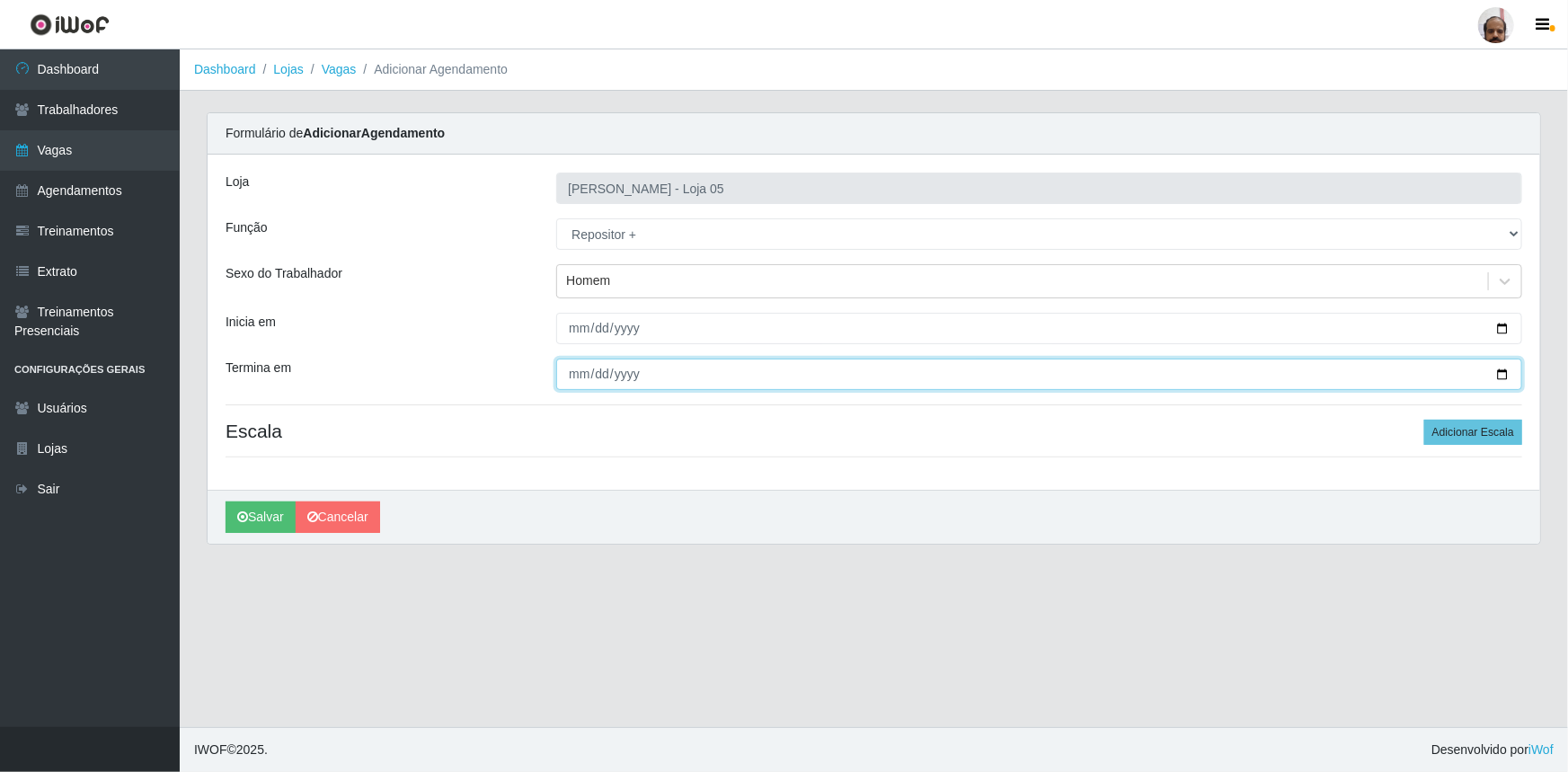
click at [1495, 374] on input "Termina em" at bounding box center [1039, 374] width 966 height 31
type input "[DATE]"
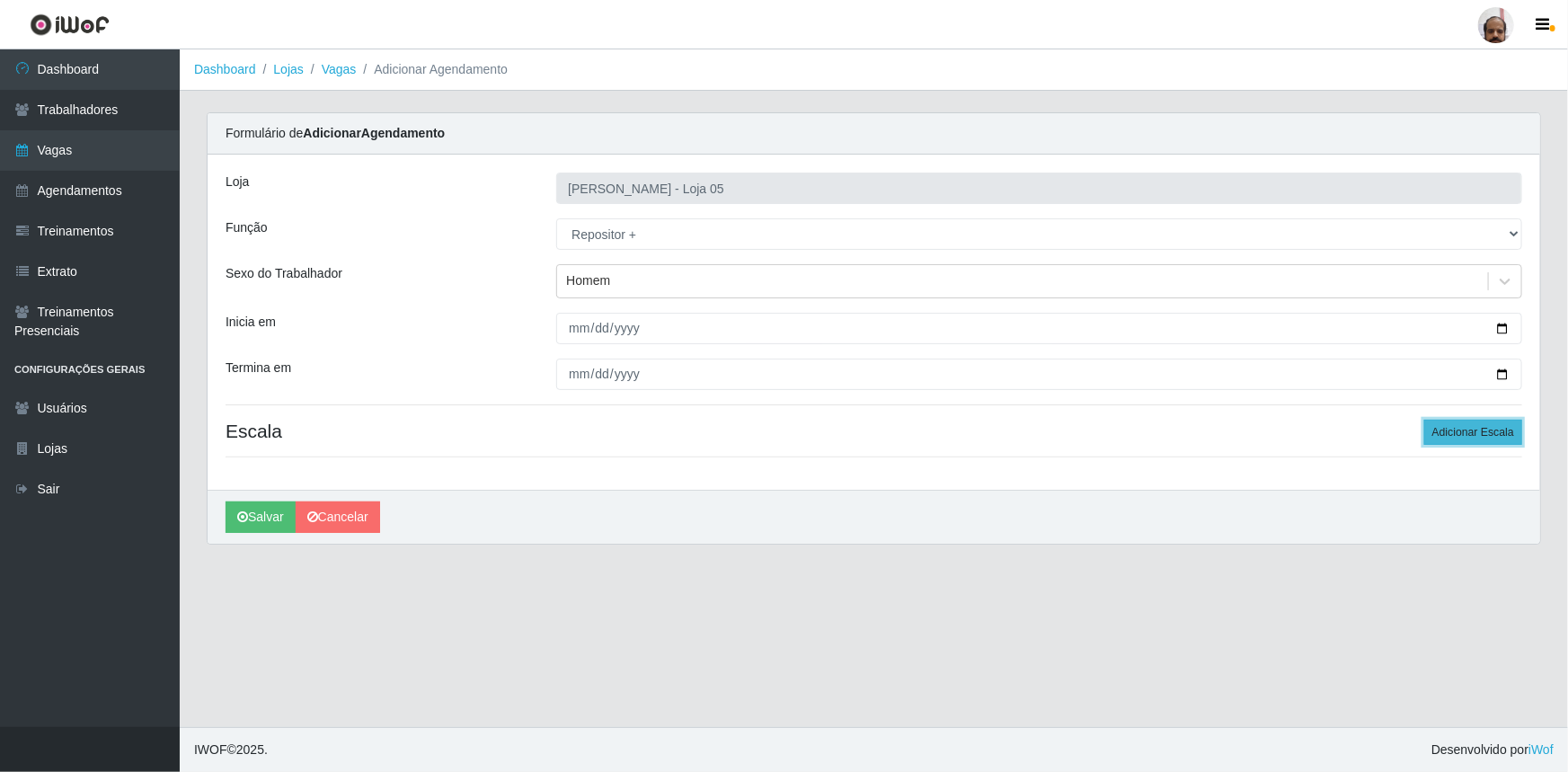
click at [1472, 437] on button "Adicionar Escala" at bounding box center [1474, 432] width 98 height 26
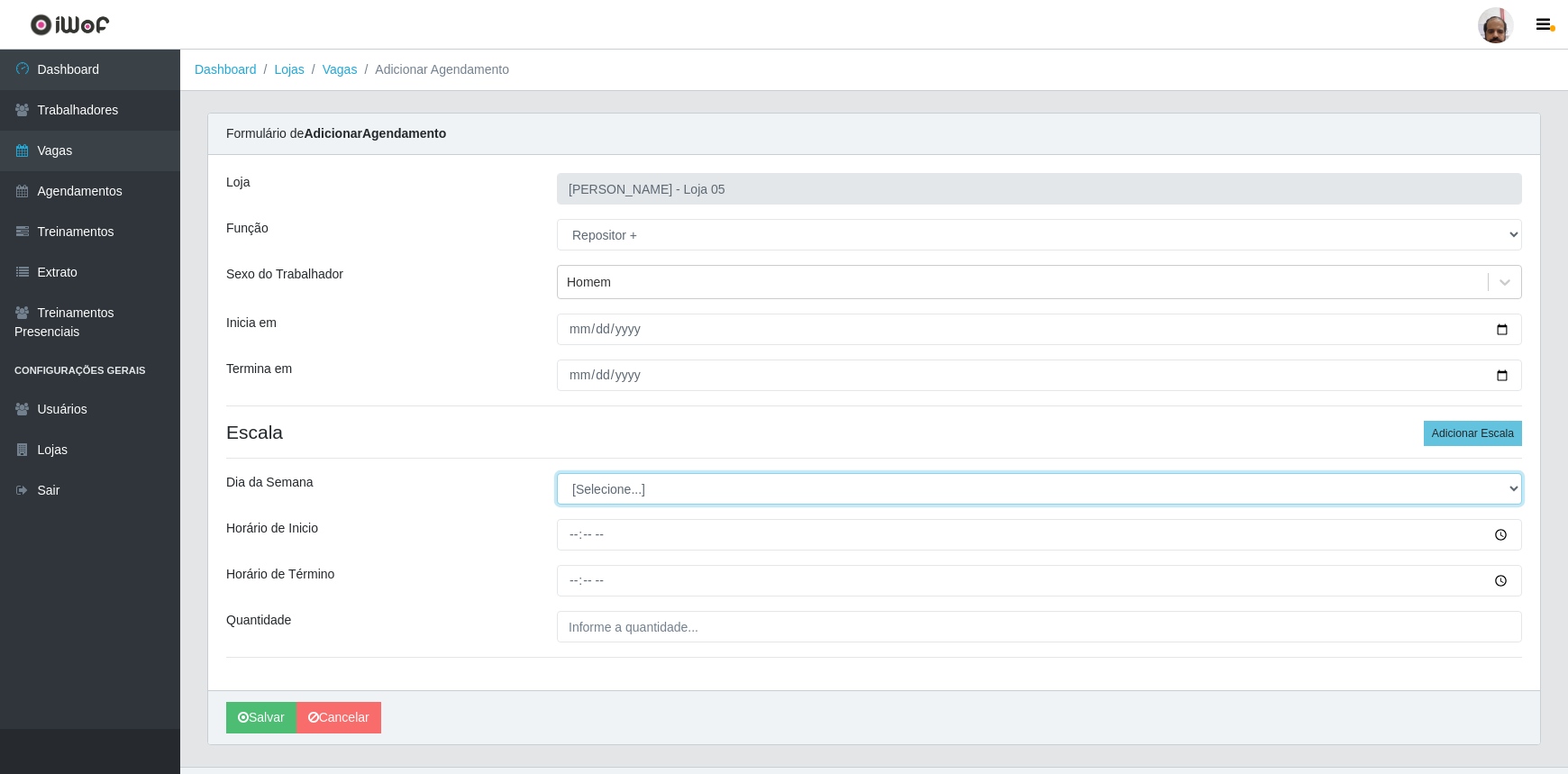
click at [1504, 488] on select "[Selecione...] Segunda Terça Quarta Quinta Sexta Sábado Domingo" at bounding box center [1039, 488] width 965 height 31
select select "1"
click at [557, 473] on select "[Selecione...] Segunda Terça Quarta Quinta Sexta Sábado Domingo" at bounding box center [1039, 488] width 965 height 31
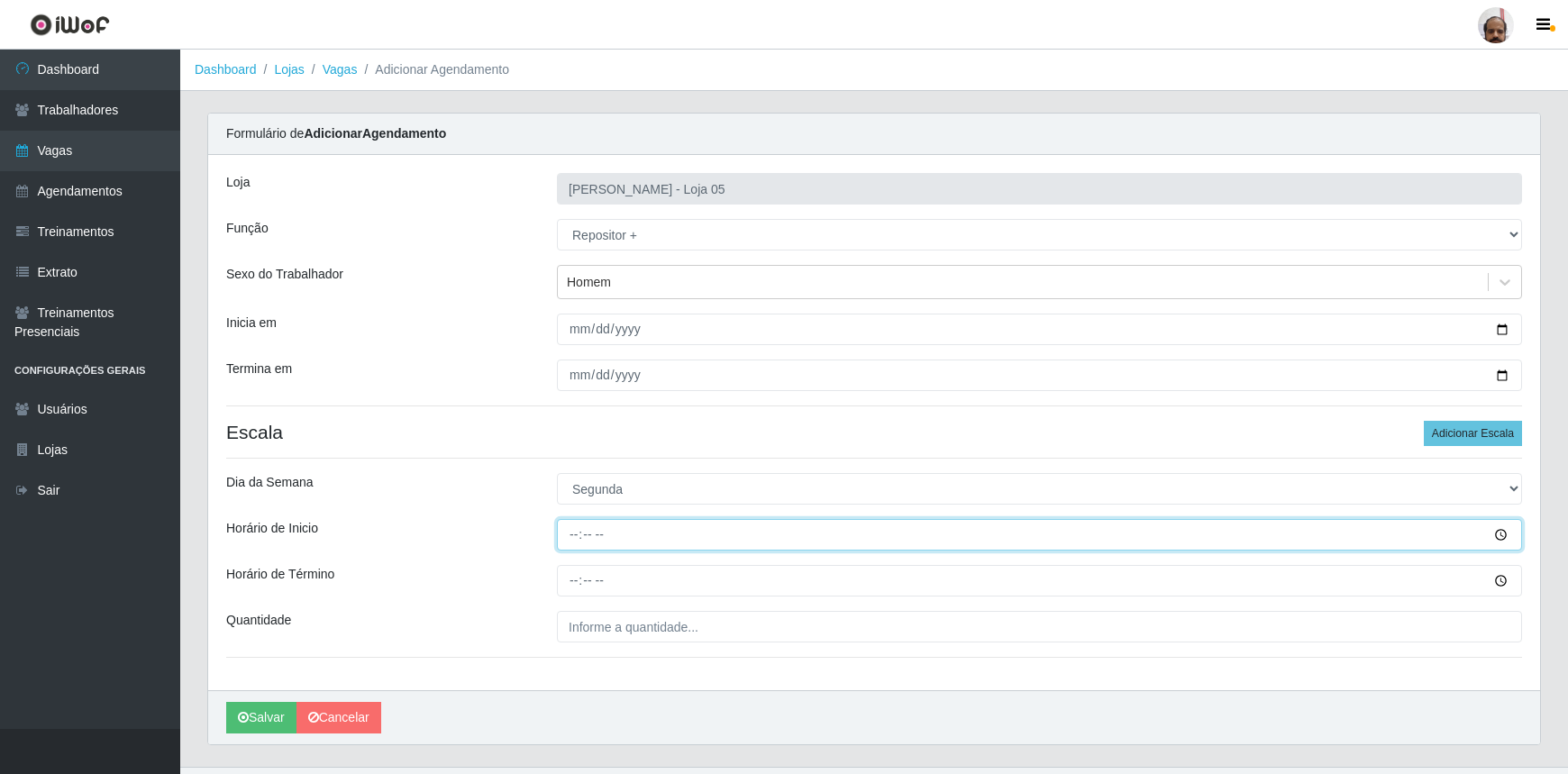
click at [612, 537] on input "Horário de Inicio" at bounding box center [1039, 534] width 965 height 31
type input "23:00"
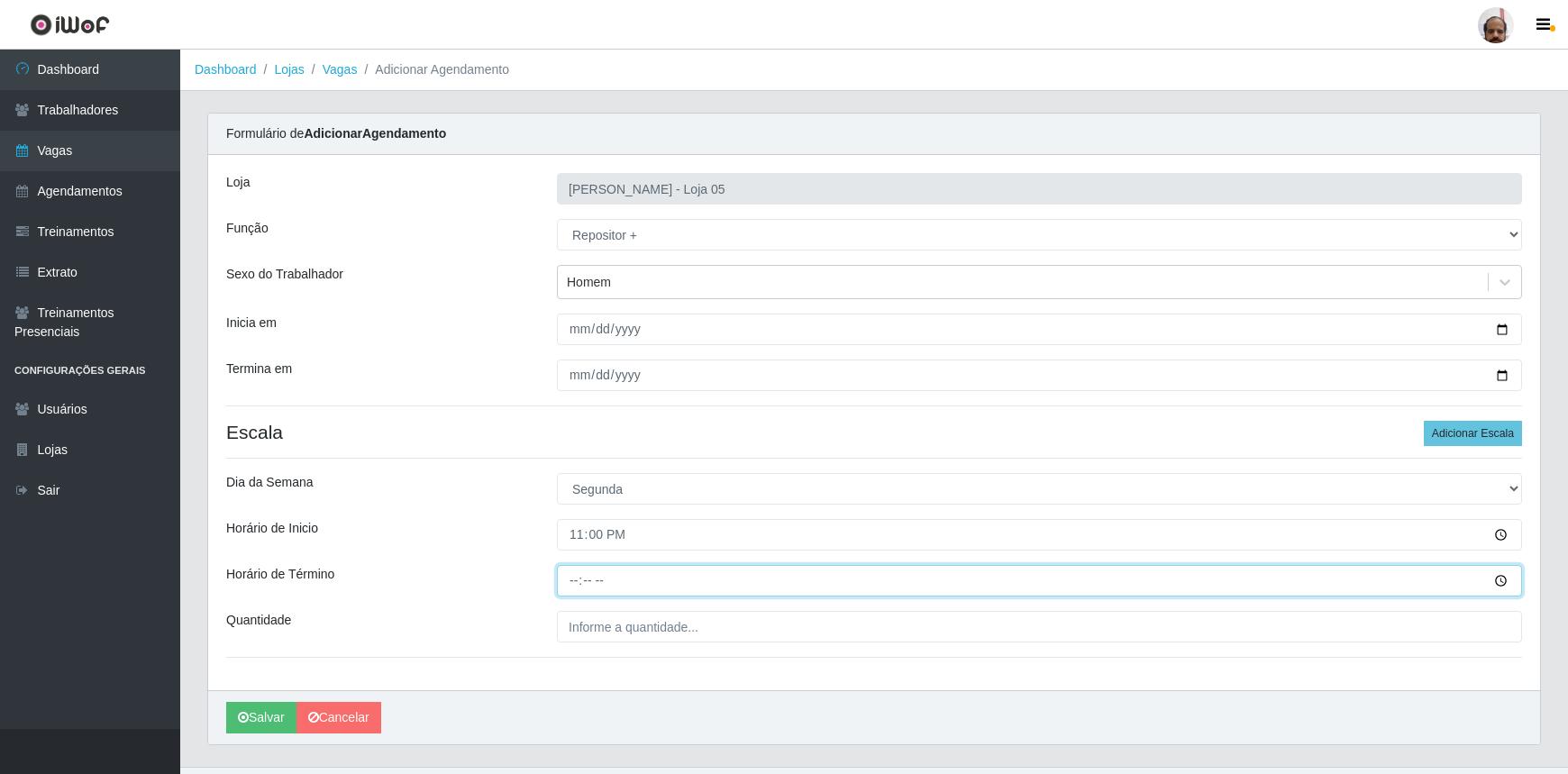
click at [577, 579] on input "Horário de Término" at bounding box center [1039, 580] width 965 height 31
type input "05:00"
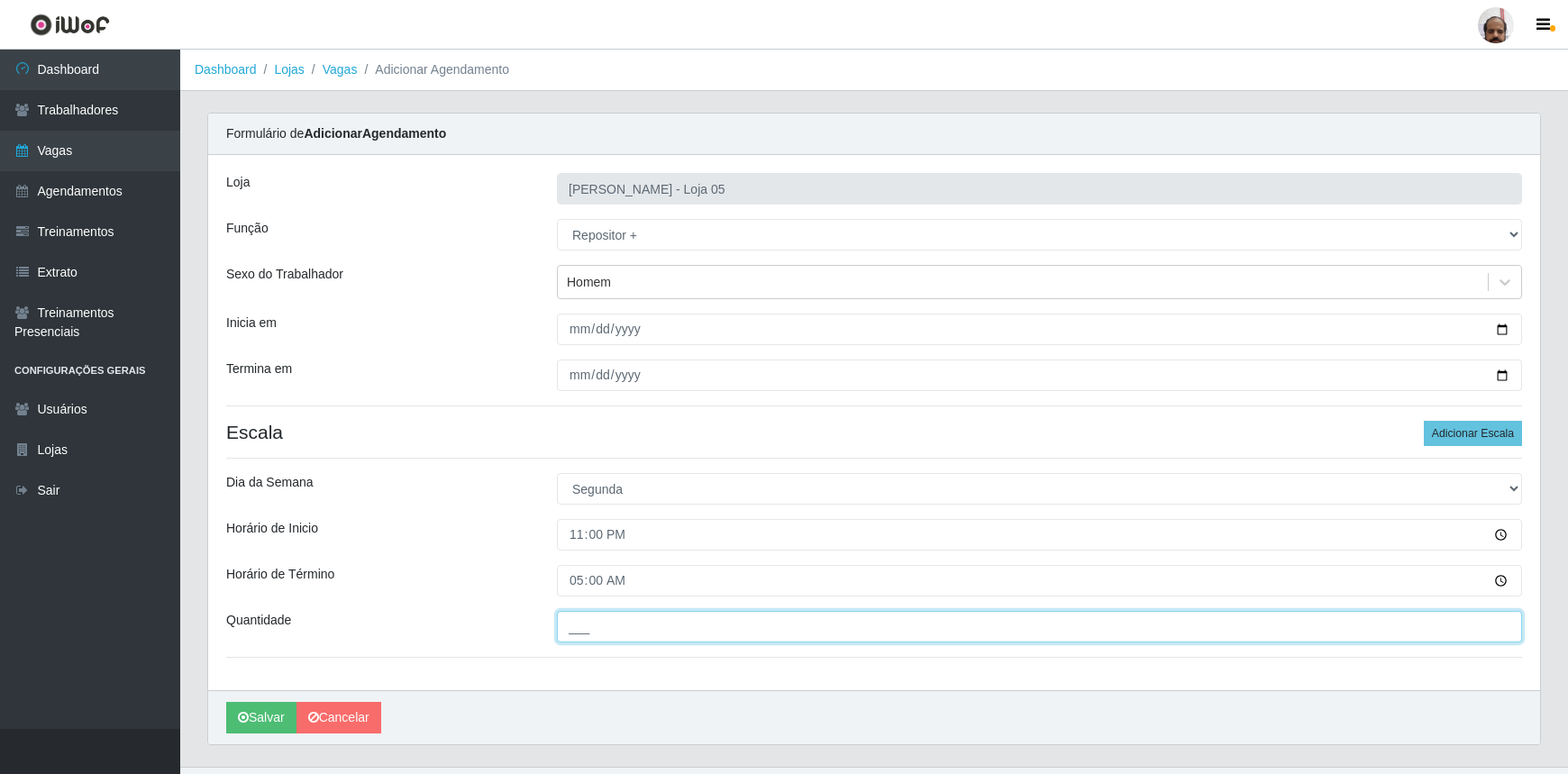
click at [585, 626] on input "___" at bounding box center [1039, 626] width 965 height 31
type input "4__"
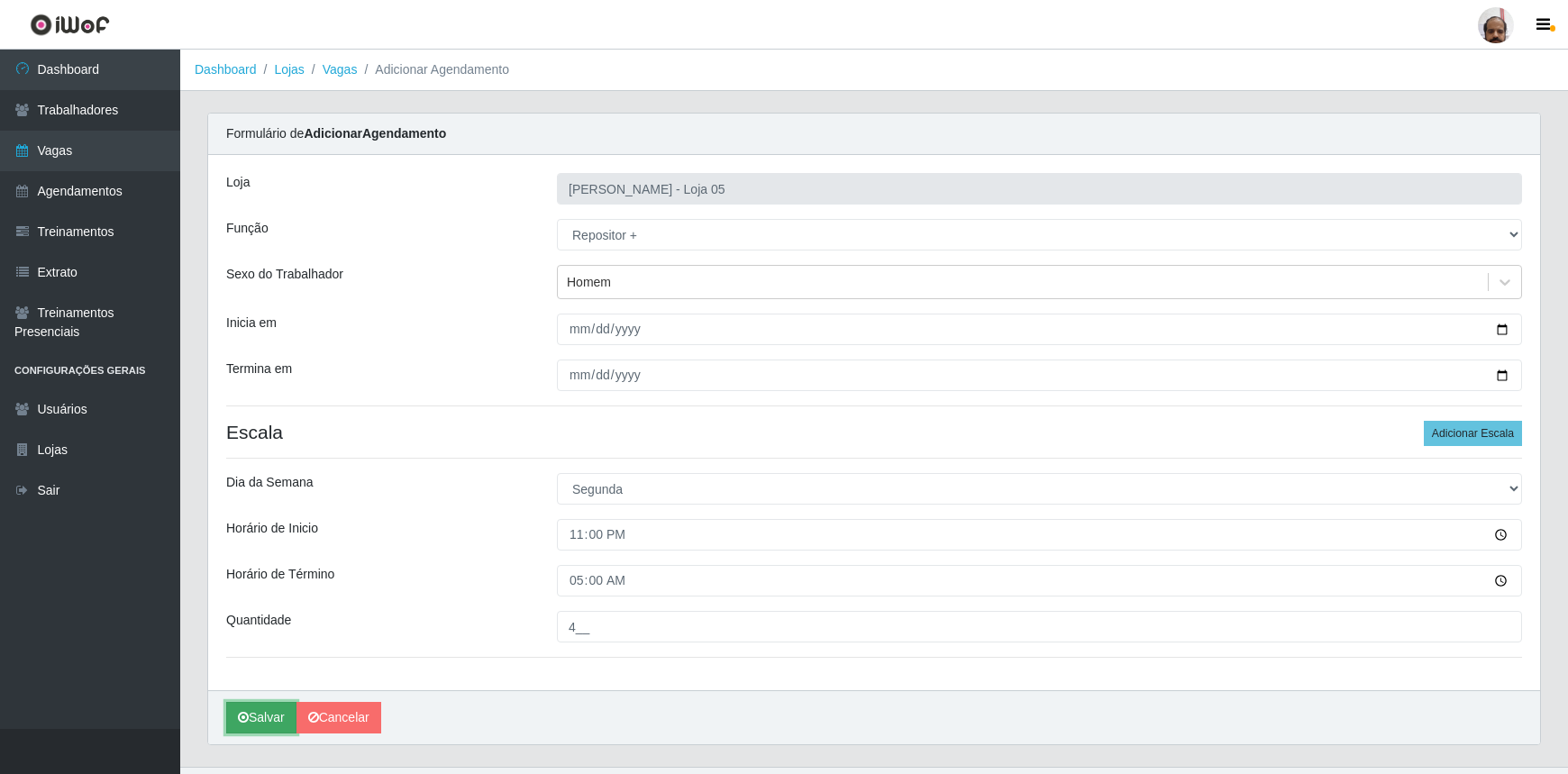
click at [252, 705] on button "Salvar" at bounding box center [261, 717] width 70 height 31
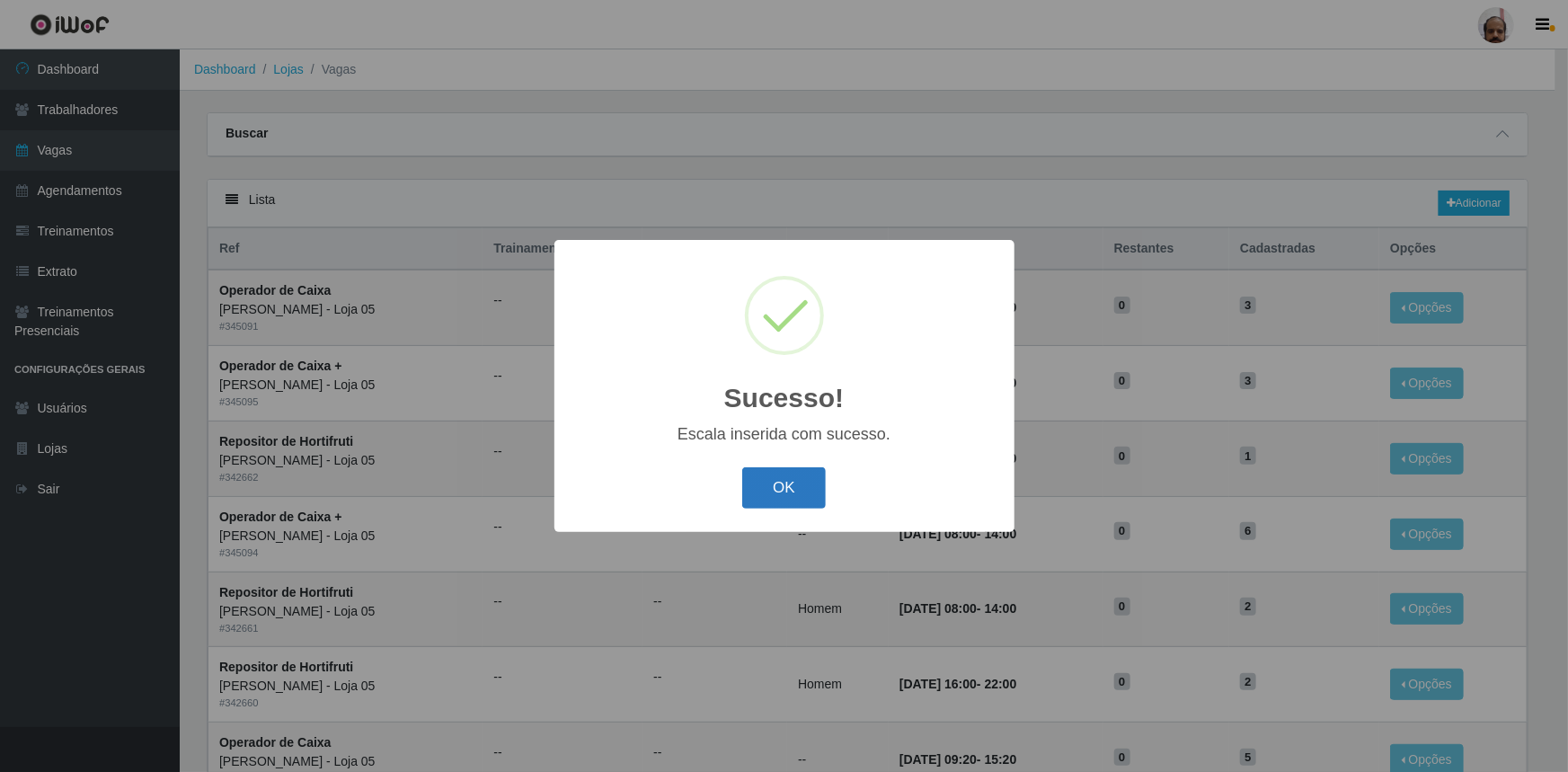
click at [803, 489] on button "OK" at bounding box center [784, 489] width 83 height 43
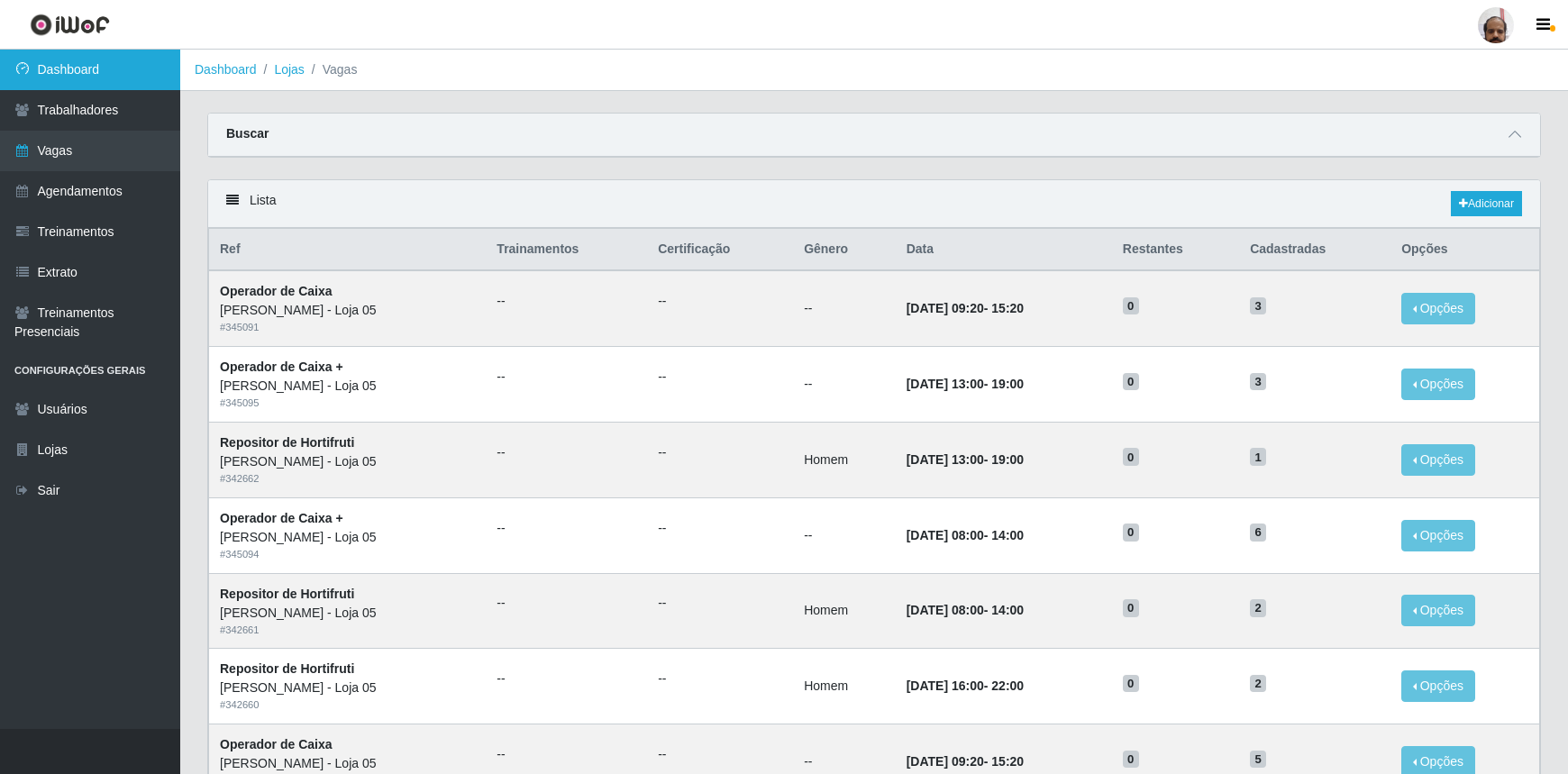
click at [78, 64] on link "Dashboard" at bounding box center [90, 69] width 180 height 41
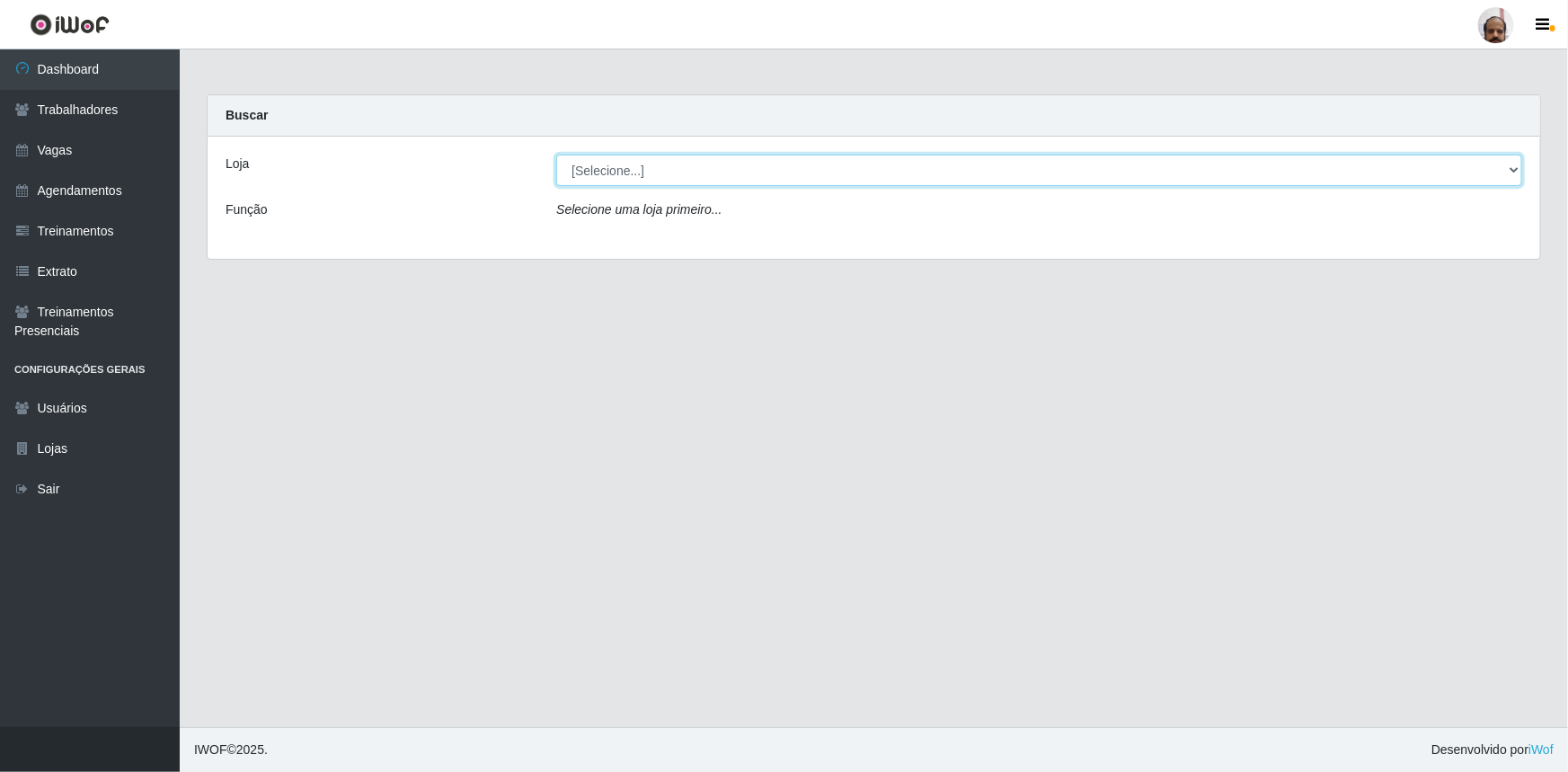
drag, startPoint x: 1517, startPoint y: 171, endPoint x: 1487, endPoint y: 172, distance: 30.0
click at [1517, 170] on select "[Selecione...] Mar Vermelho - Loja 05" at bounding box center [1039, 170] width 966 height 31
select select "252"
click at [556, 155] on select "[Selecione...] Mar Vermelho - Loja 05" at bounding box center [1039, 170] width 966 height 31
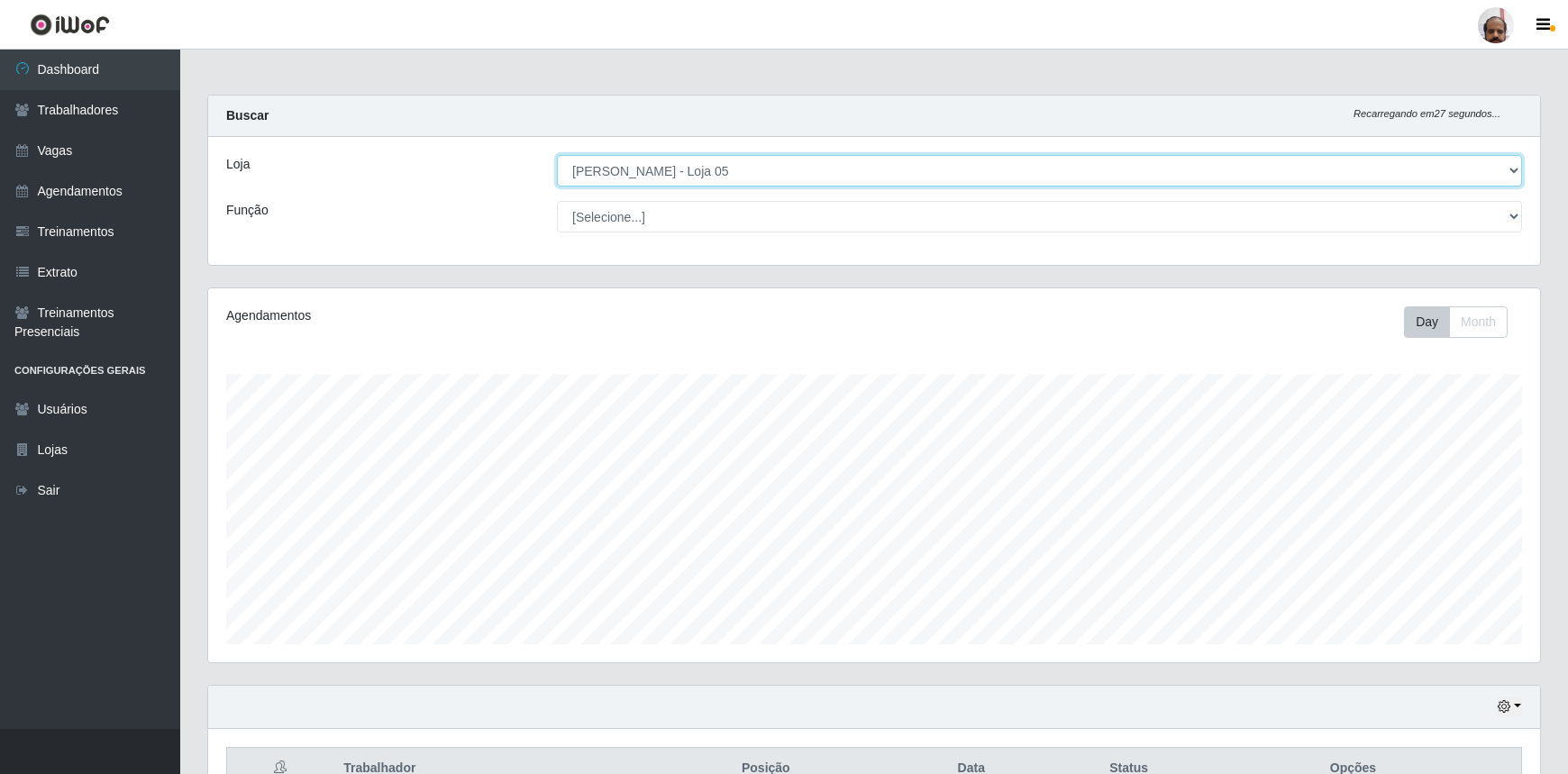
scroll to position [374, 1332]
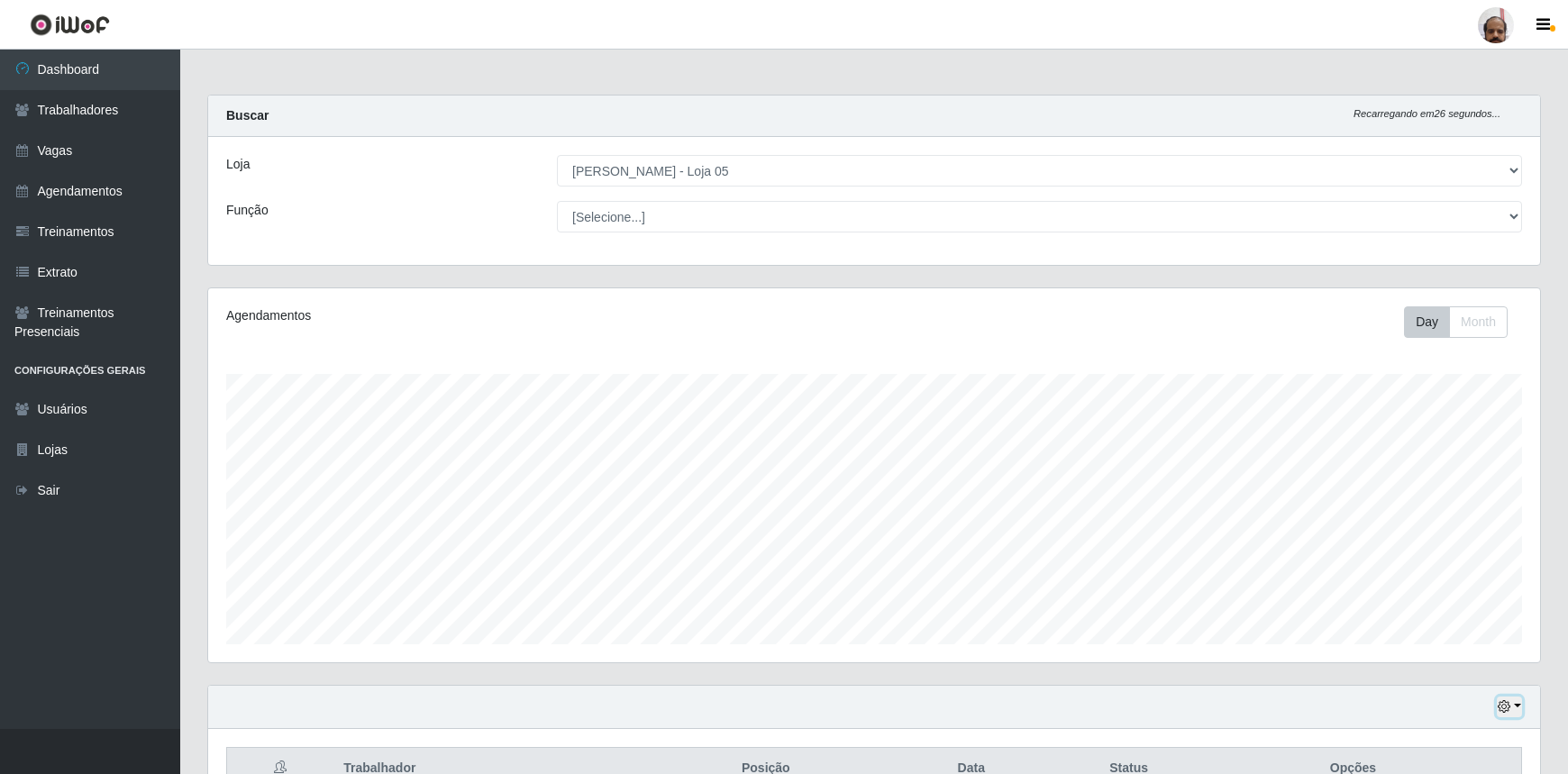
click at [1514, 702] on button "button" at bounding box center [1509, 707] width 26 height 21
click at [1413, 600] on button "3 dias" at bounding box center [1448, 603] width 142 height 38
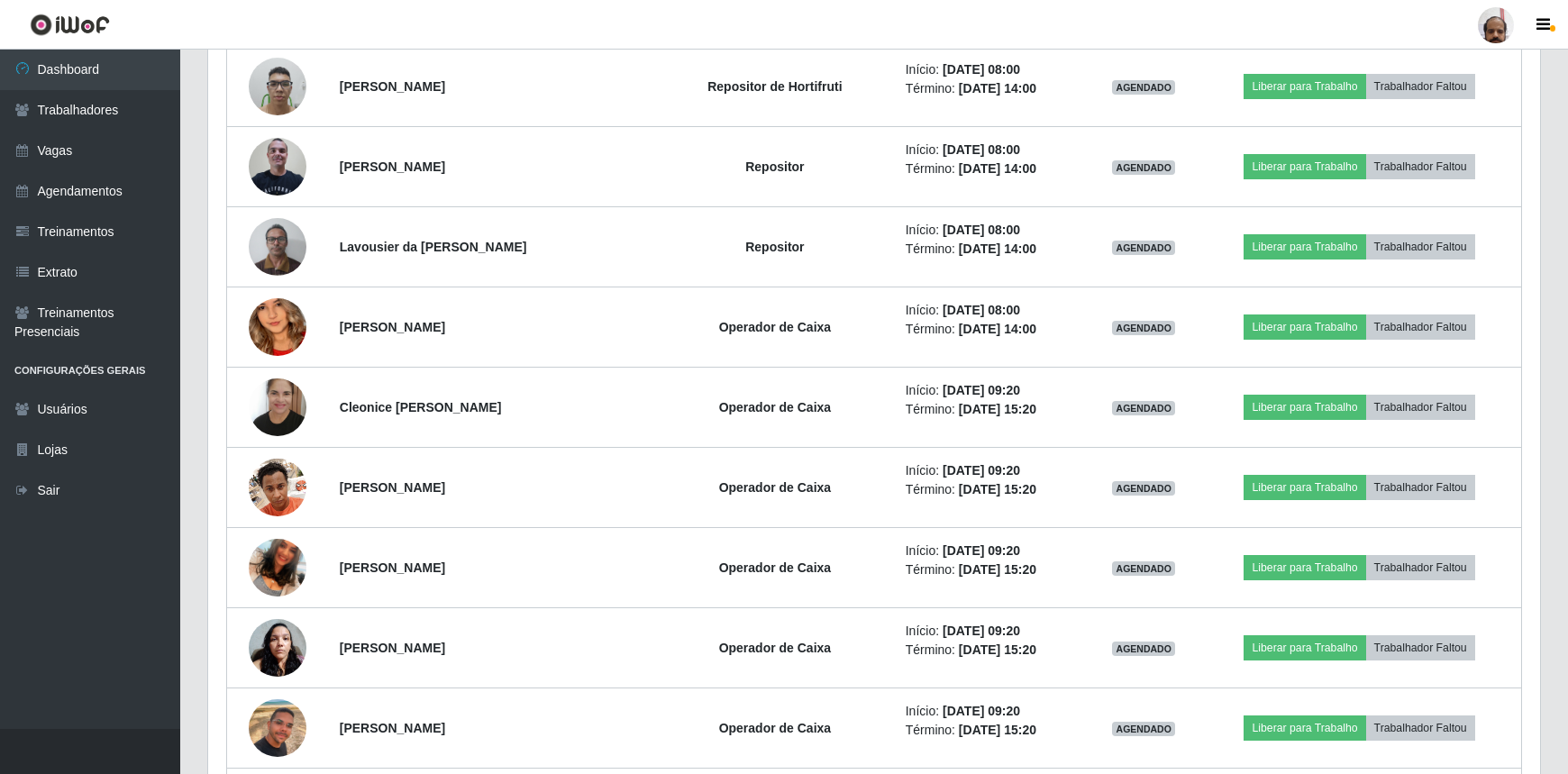
scroll to position [1146, 0]
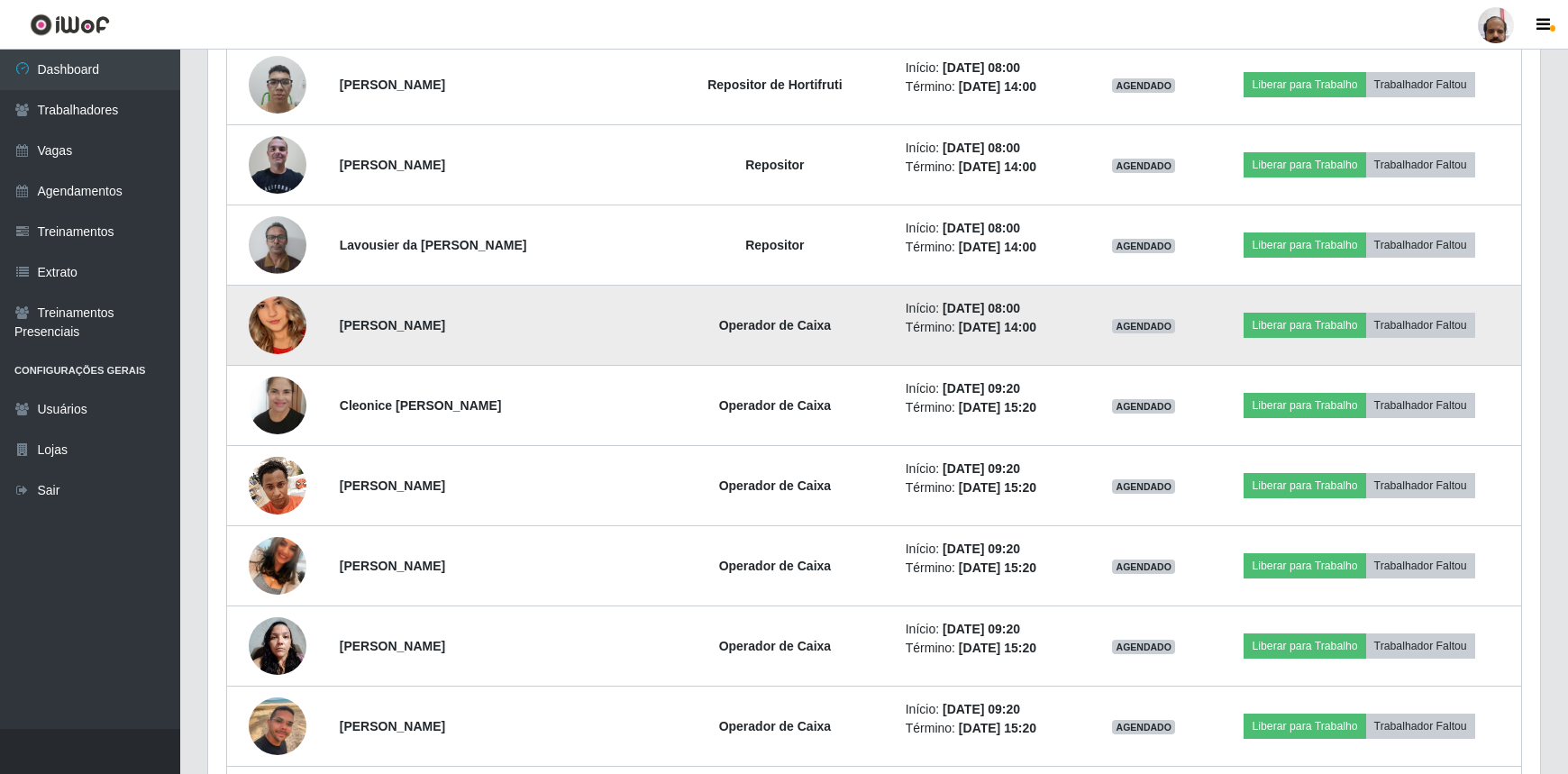
click at [270, 323] on img at bounding box center [278, 326] width 58 height 125
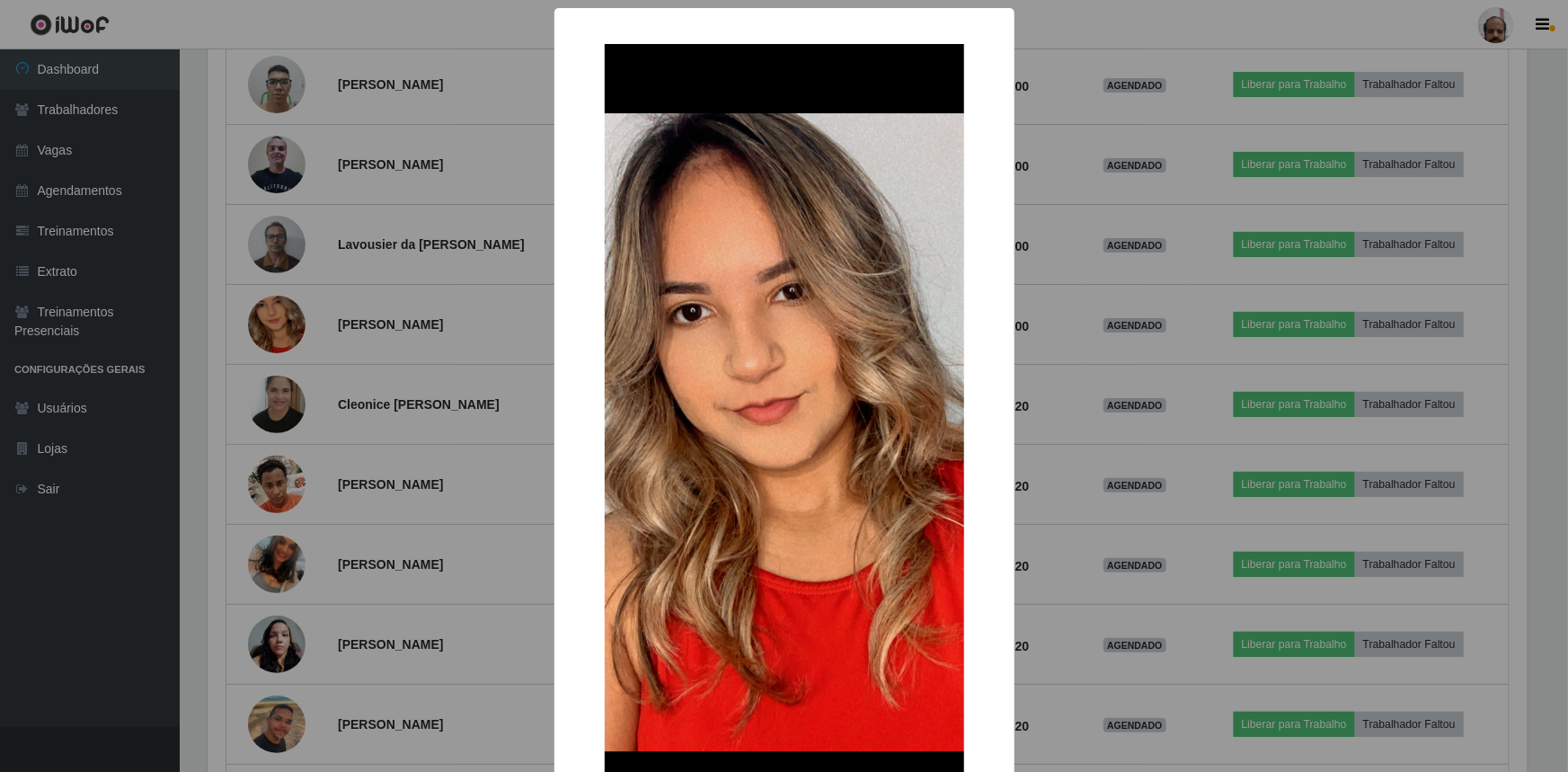
click at [1046, 599] on div "× OK Cancel" at bounding box center [784, 386] width 1568 height 772
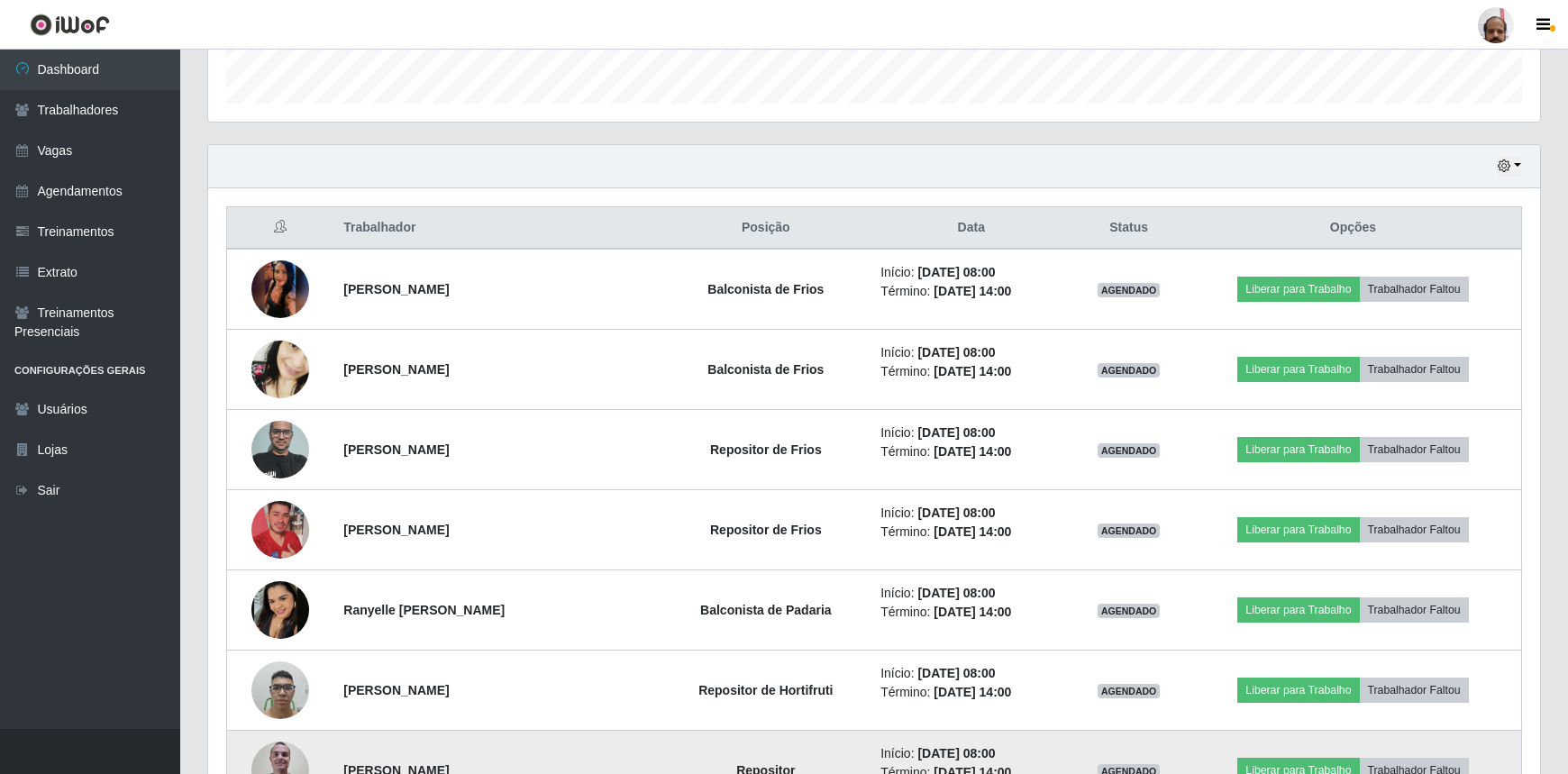
scroll to position [131, 0]
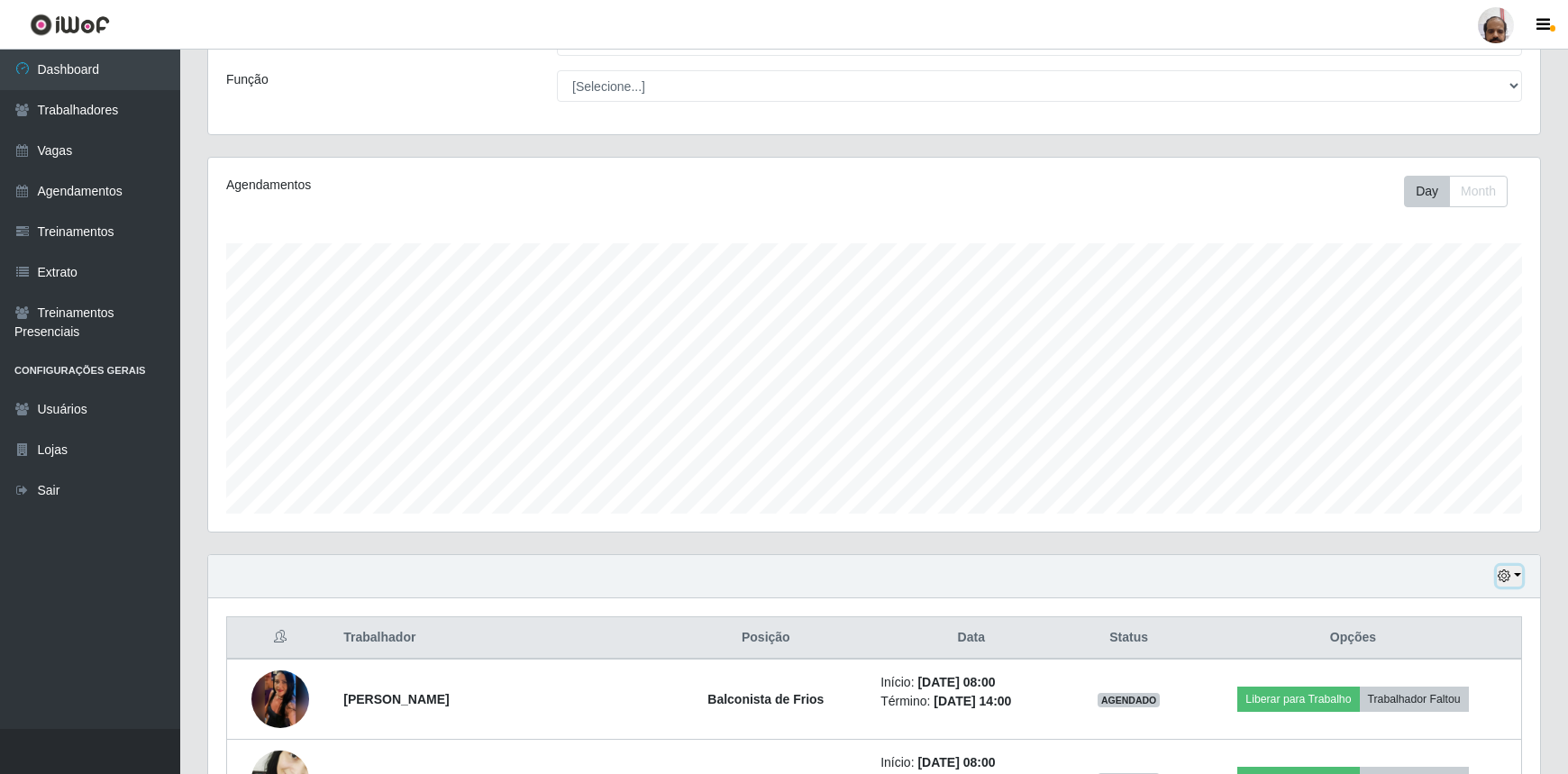
click at [1509, 567] on button "button" at bounding box center [1509, 576] width 26 height 21
click at [1430, 523] on button "1 Semana" at bounding box center [1448, 510] width 142 height 38
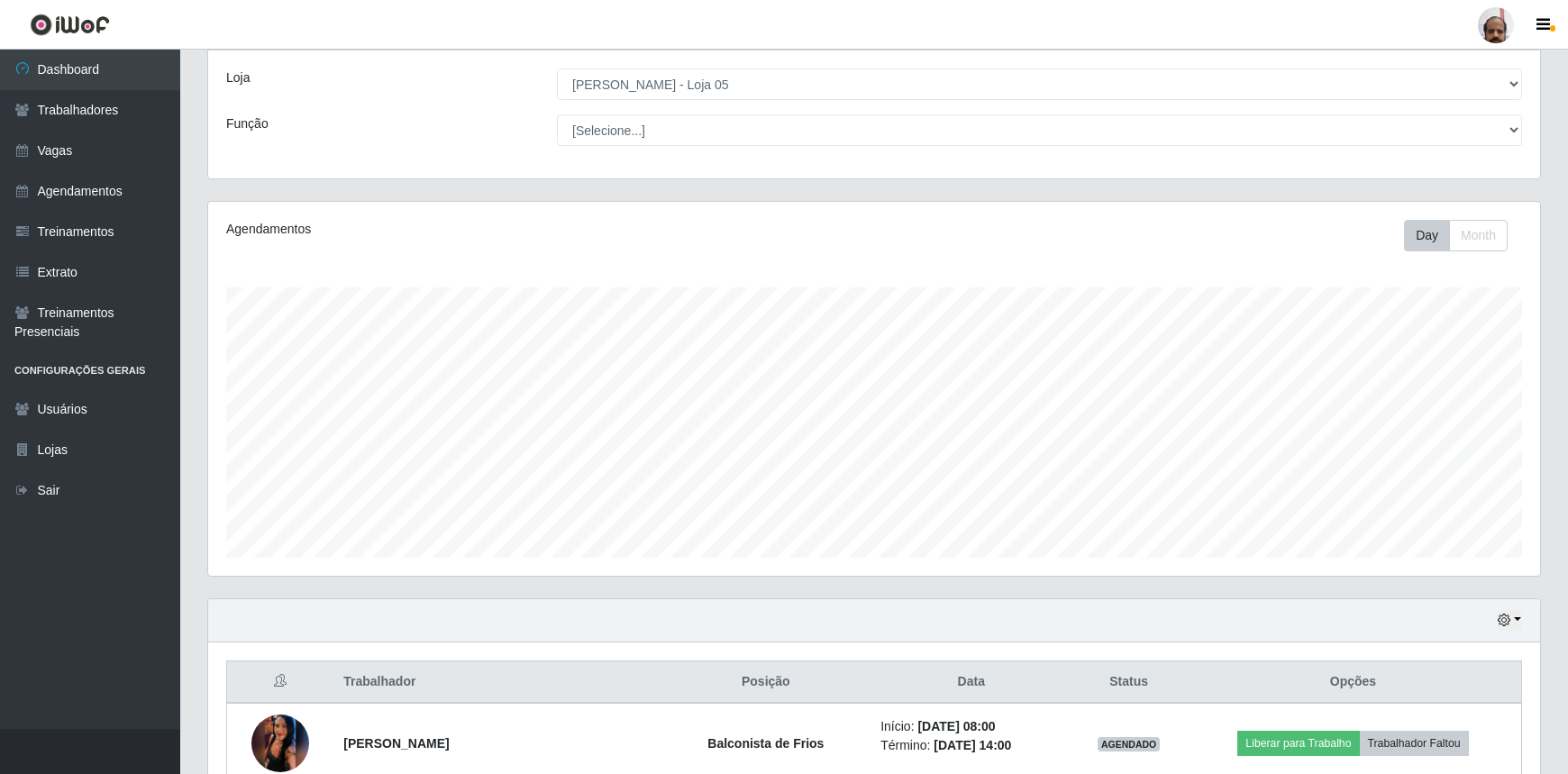
scroll to position [0, 0]
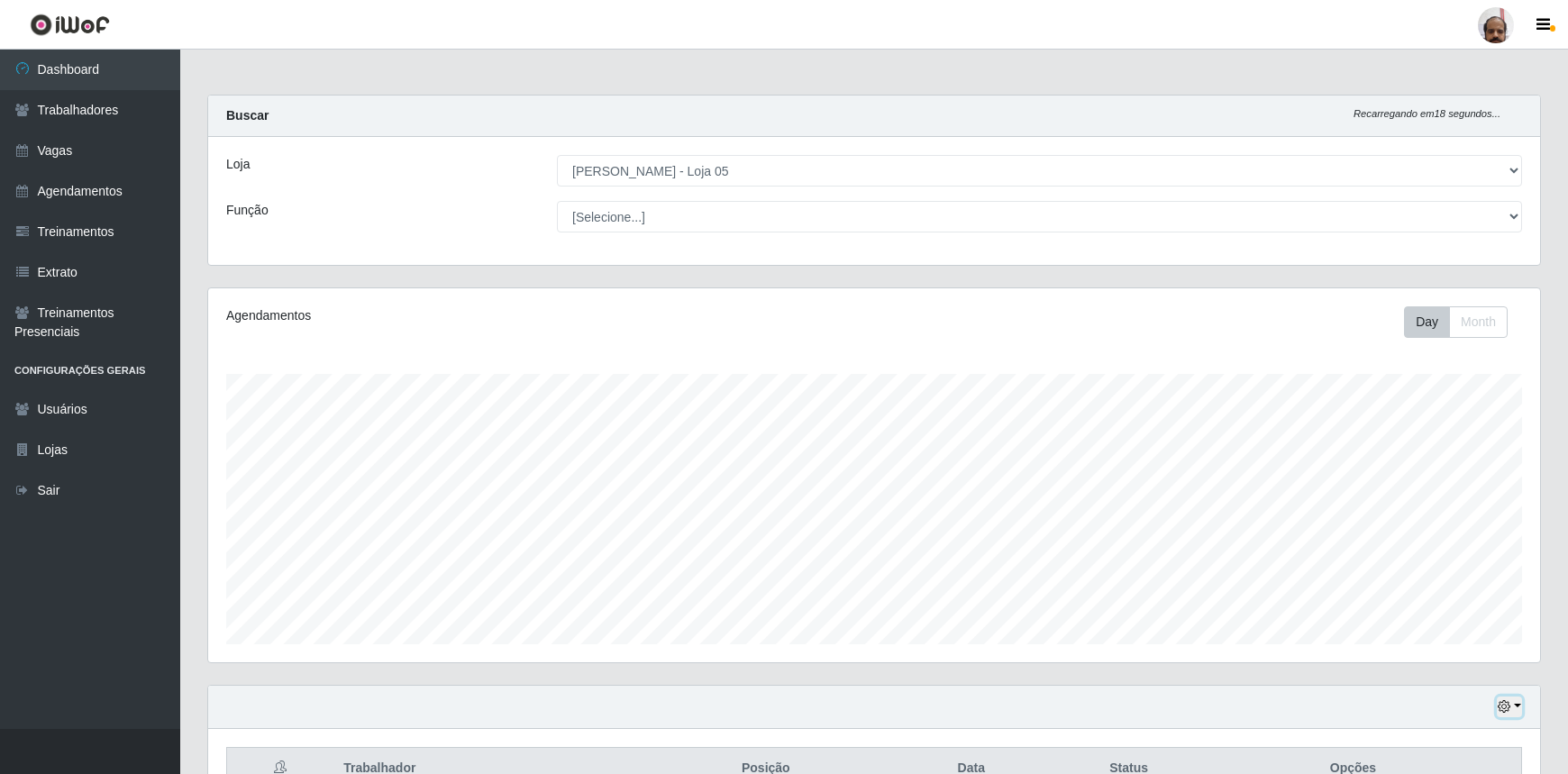
click at [1507, 706] on icon "button" at bounding box center [1504, 706] width 12 height 12
click at [1415, 601] on button "3 dias" at bounding box center [1448, 603] width 142 height 38
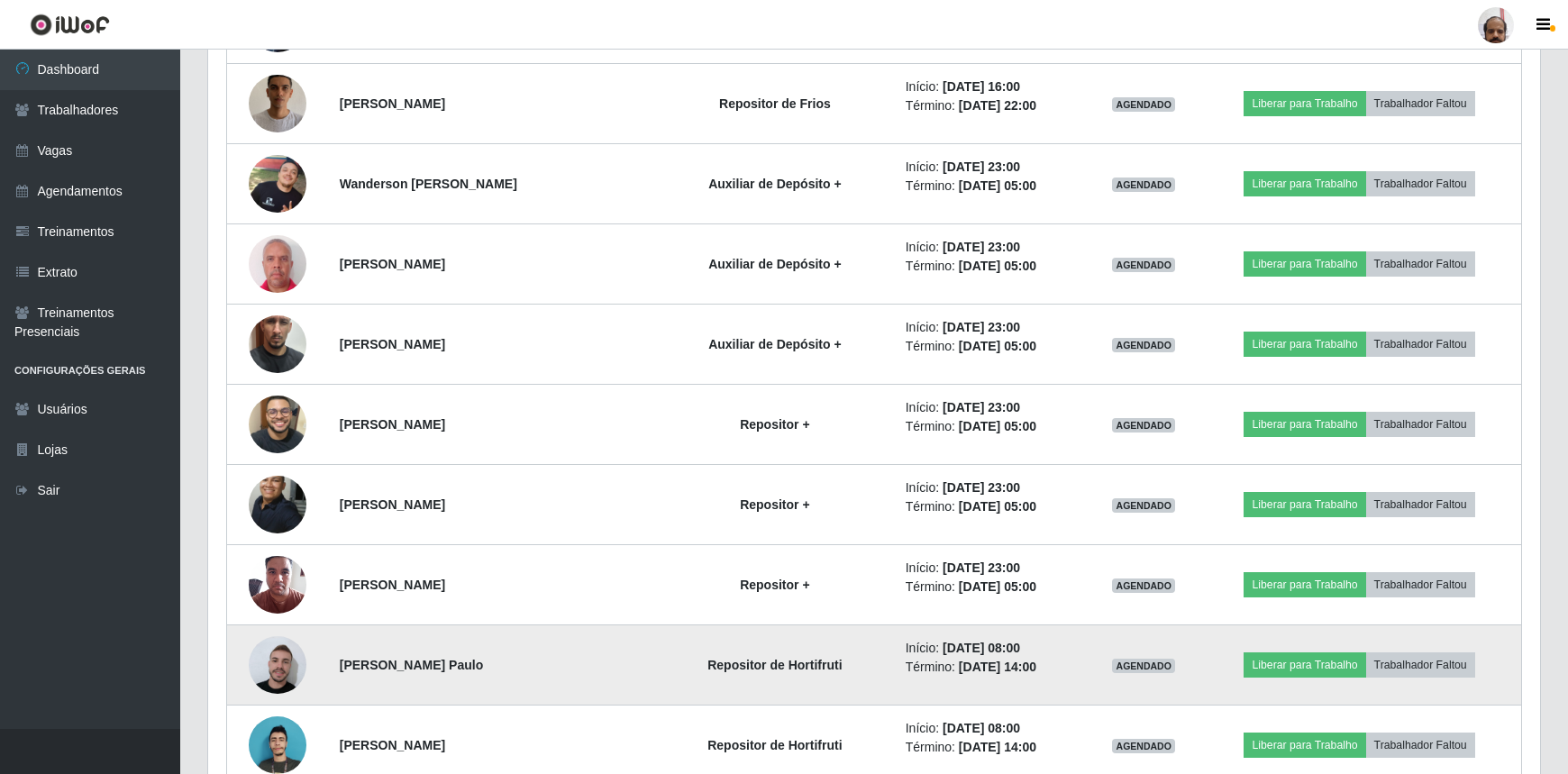
scroll to position [2343, 0]
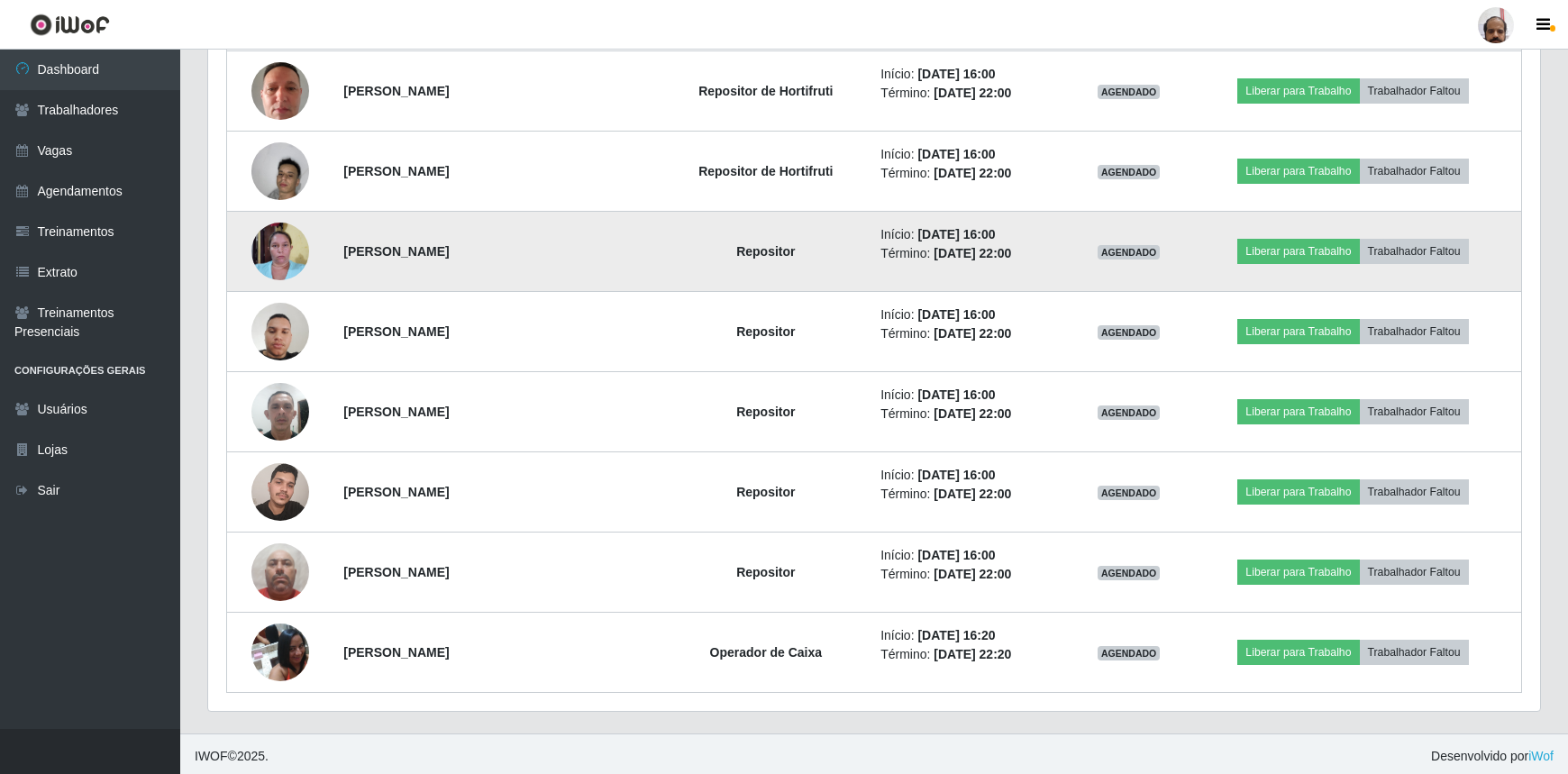
click at [272, 253] on img at bounding box center [279, 250] width 58 height 77
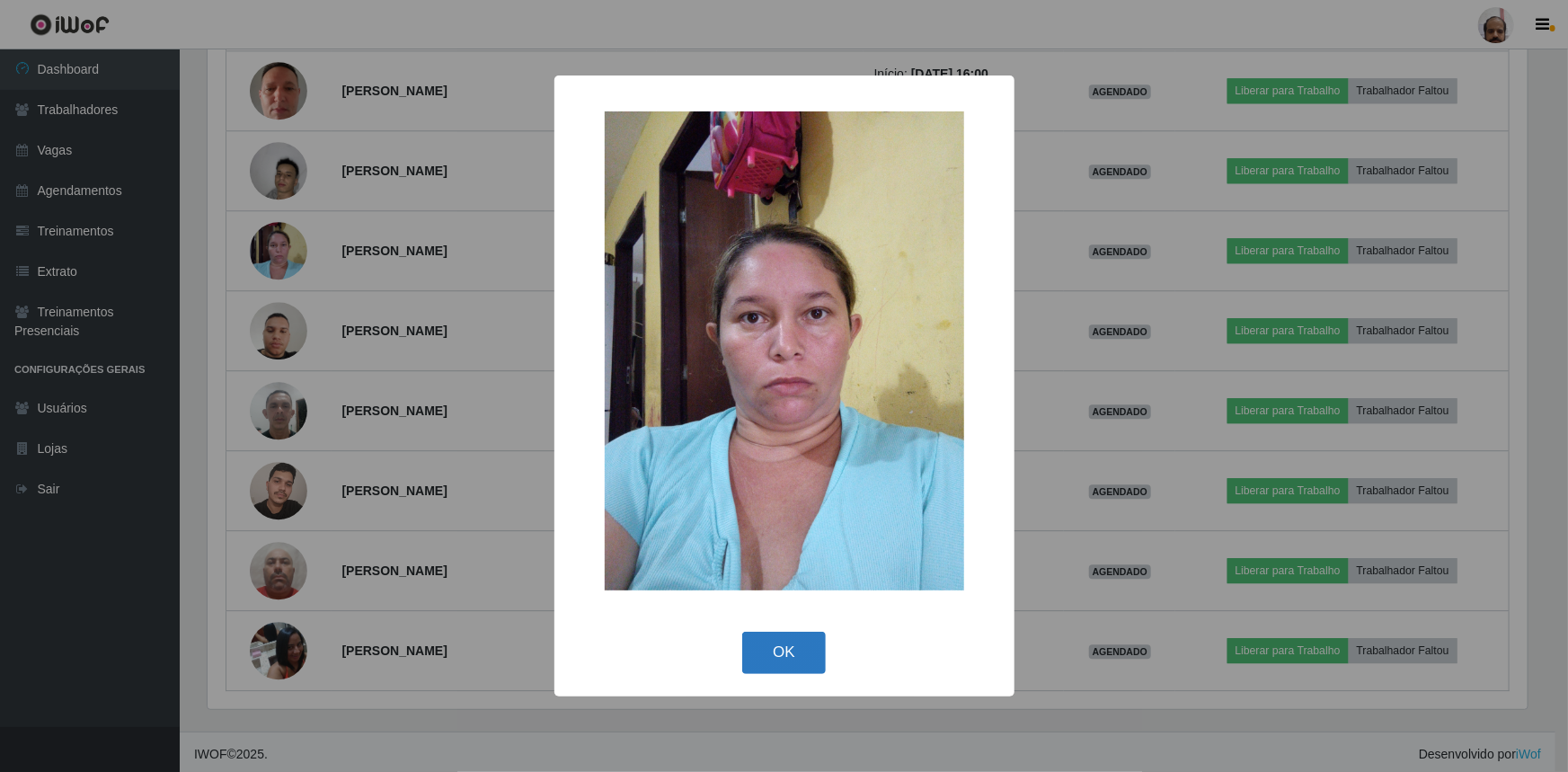
click at [782, 660] on button "OK" at bounding box center [784, 653] width 83 height 43
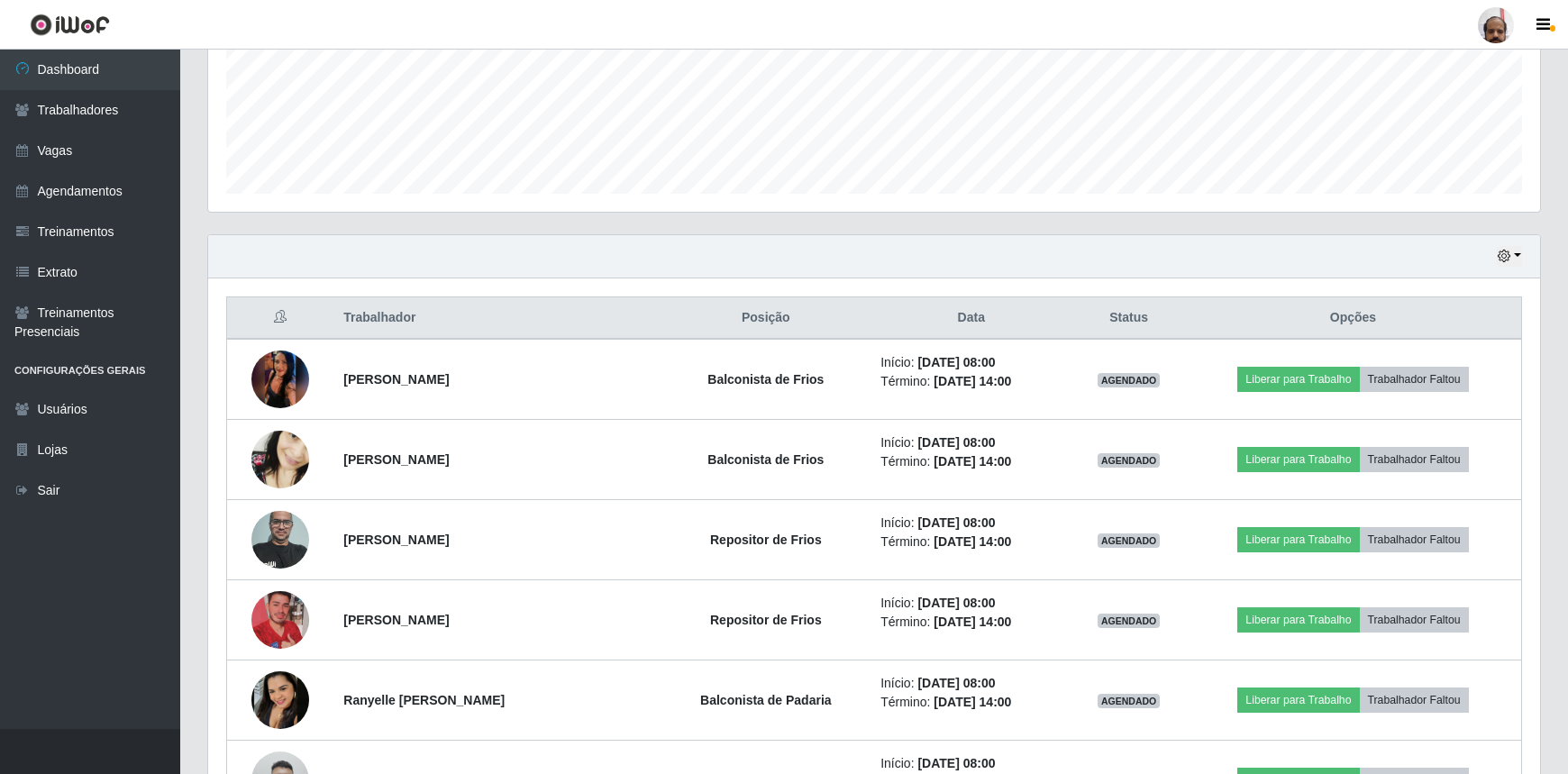
scroll to position [212, 0]
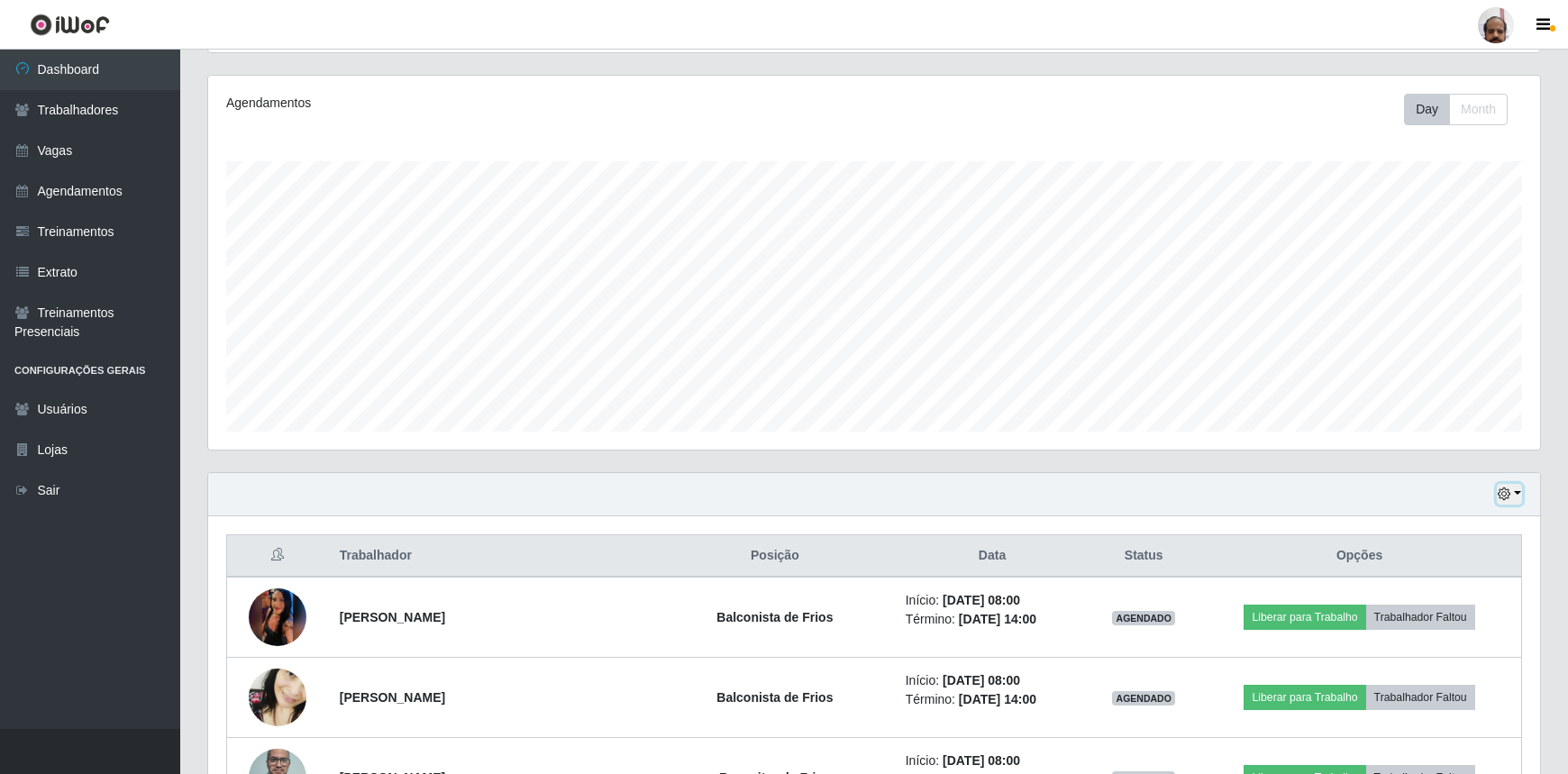
click at [1506, 496] on icon "button" at bounding box center [1504, 494] width 12 height 12
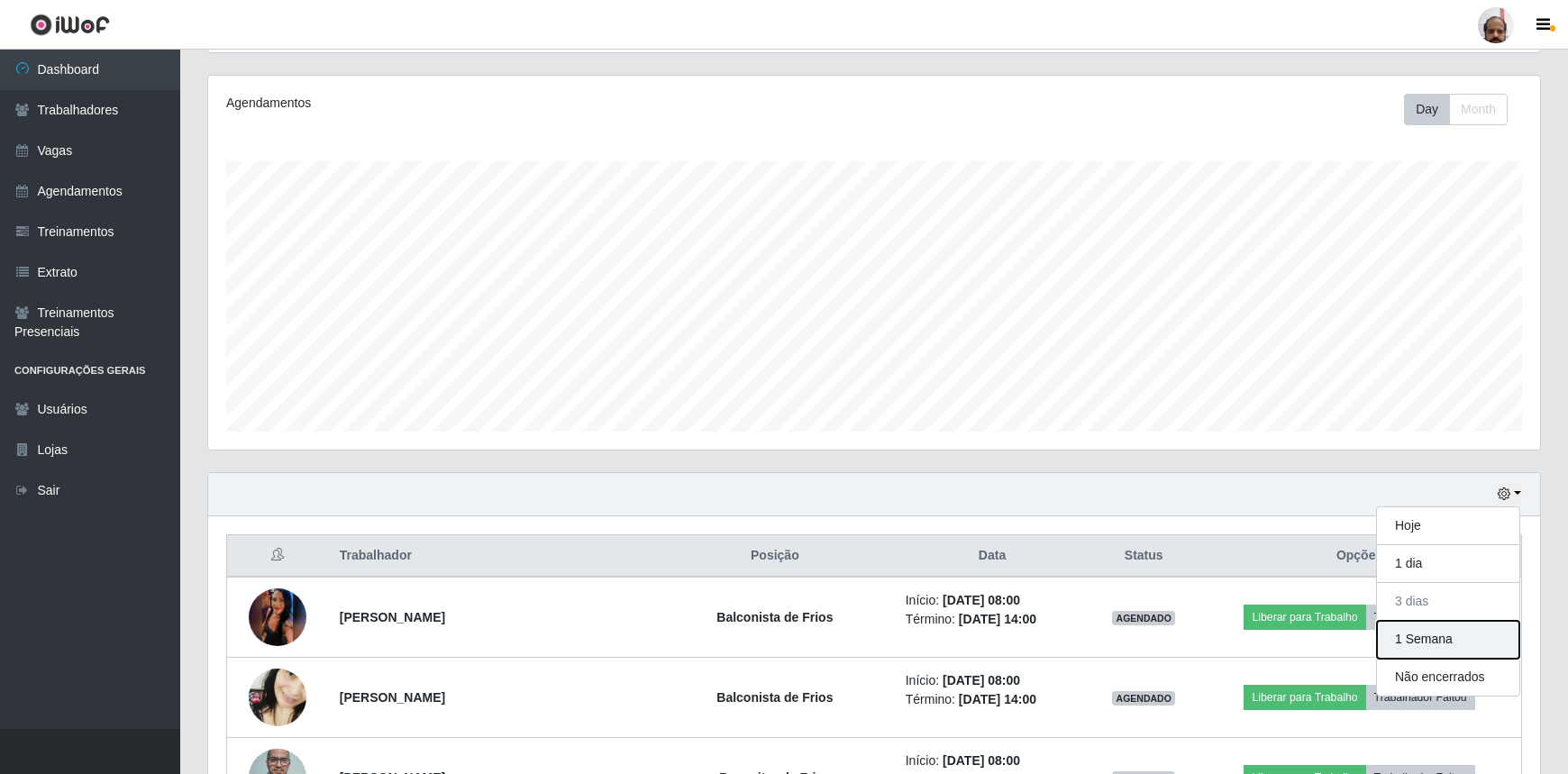
click at [1436, 634] on button "1 Semana" at bounding box center [1448, 639] width 142 height 38
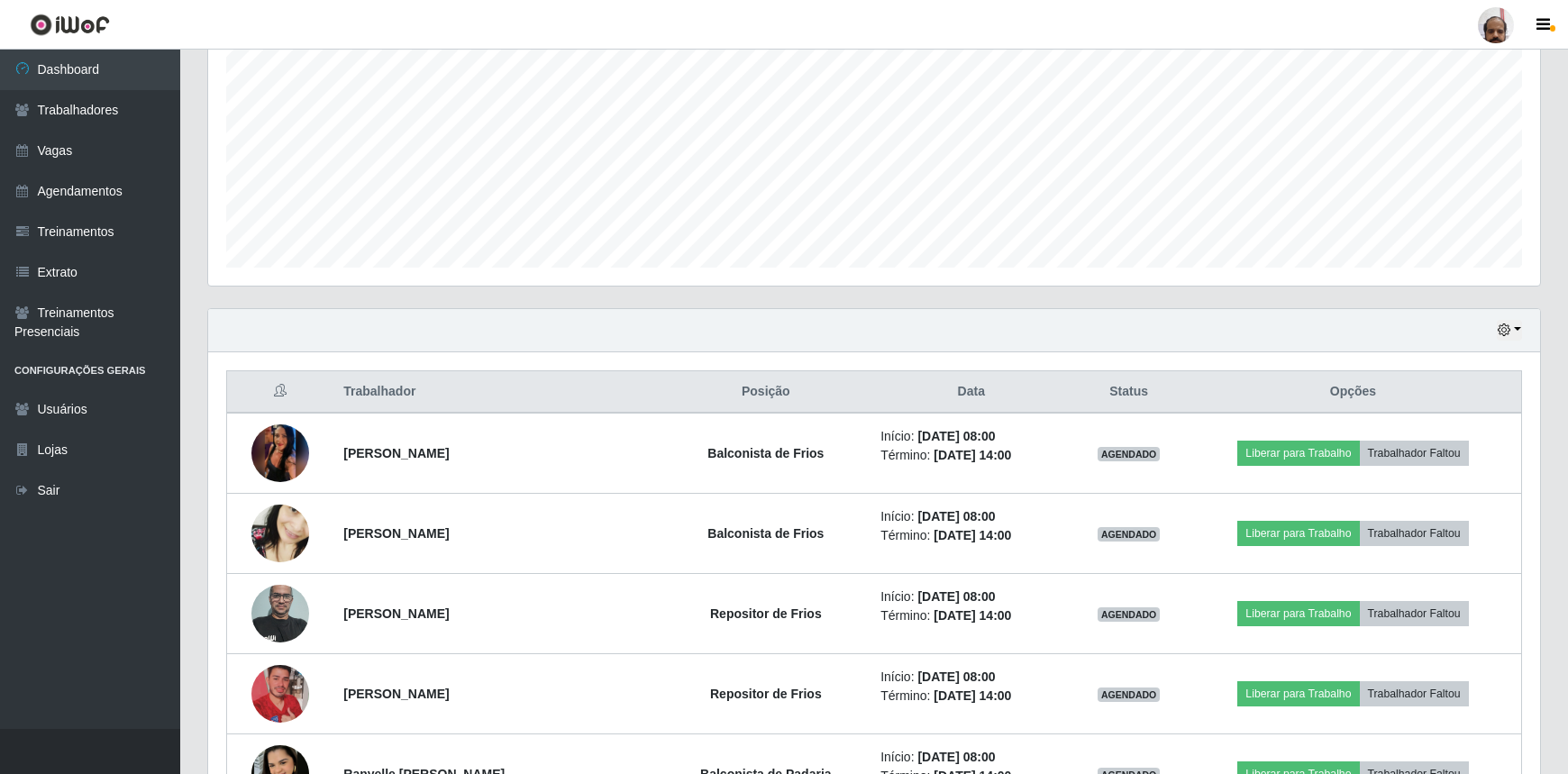
scroll to position [0, 0]
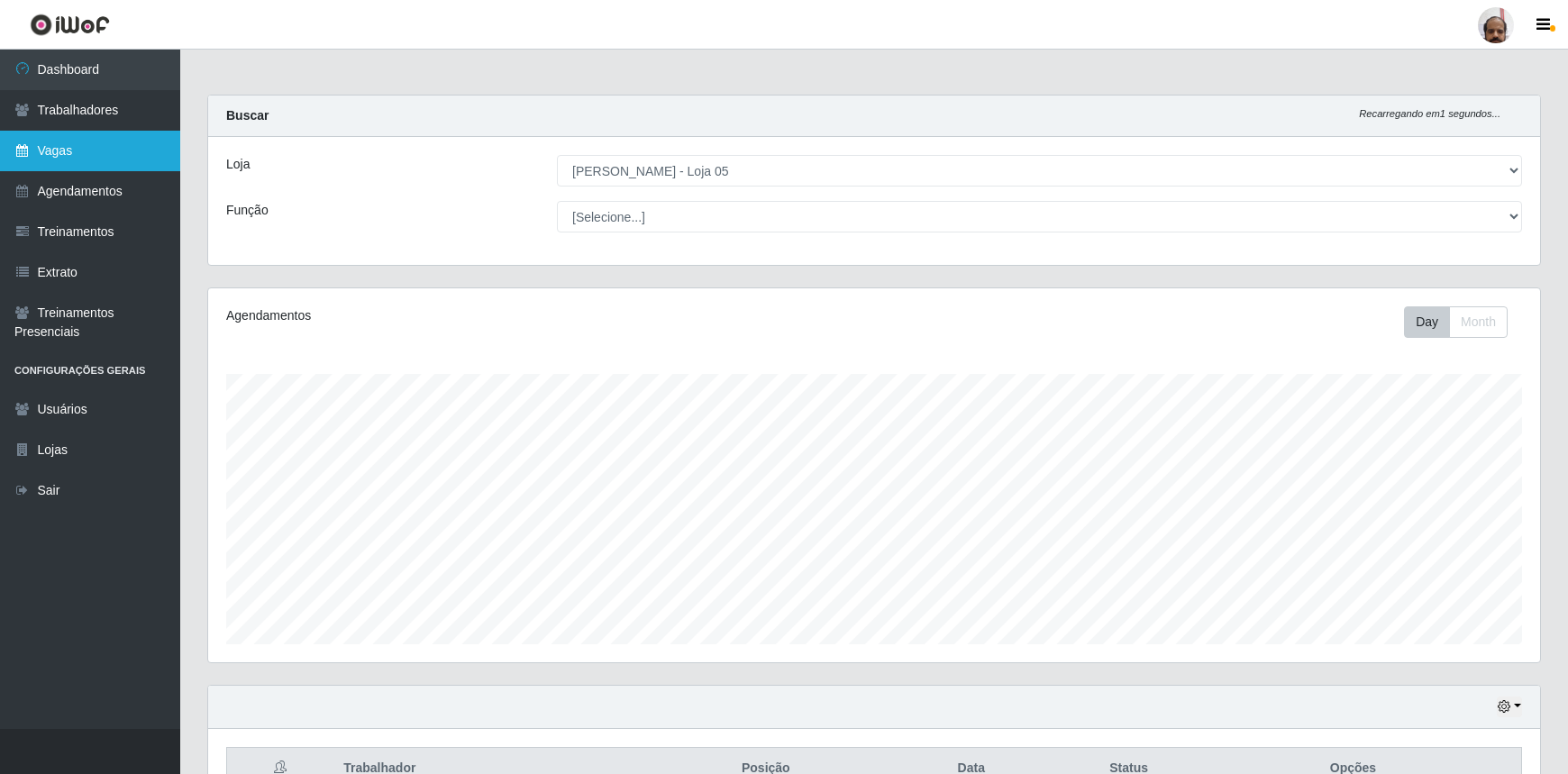
click at [44, 165] on link "Vagas" at bounding box center [90, 151] width 180 height 41
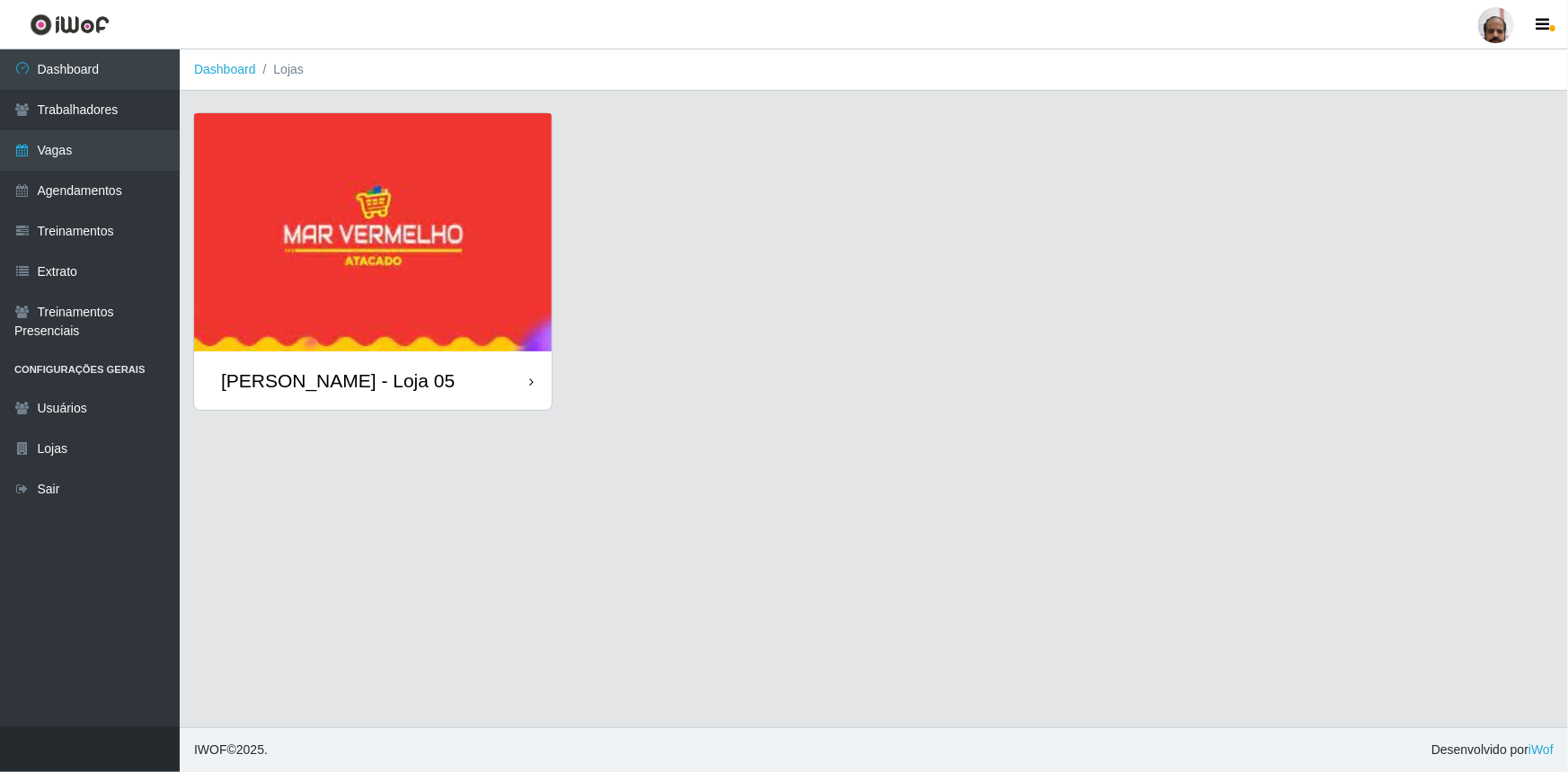
click at [394, 312] on img at bounding box center [372, 232] width 358 height 238
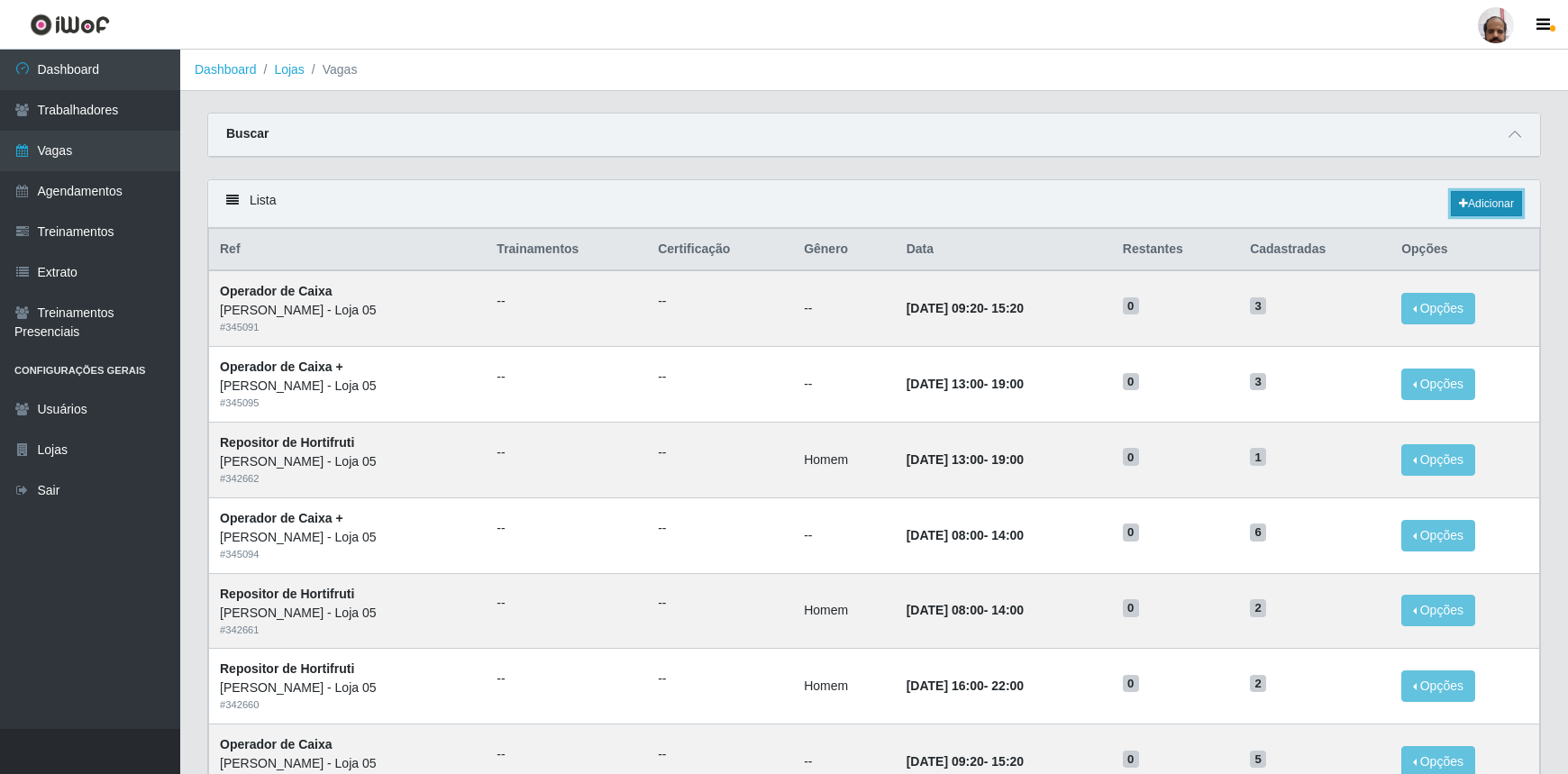
click at [1471, 209] on link "Adicionar" at bounding box center [1486, 204] width 71 height 26
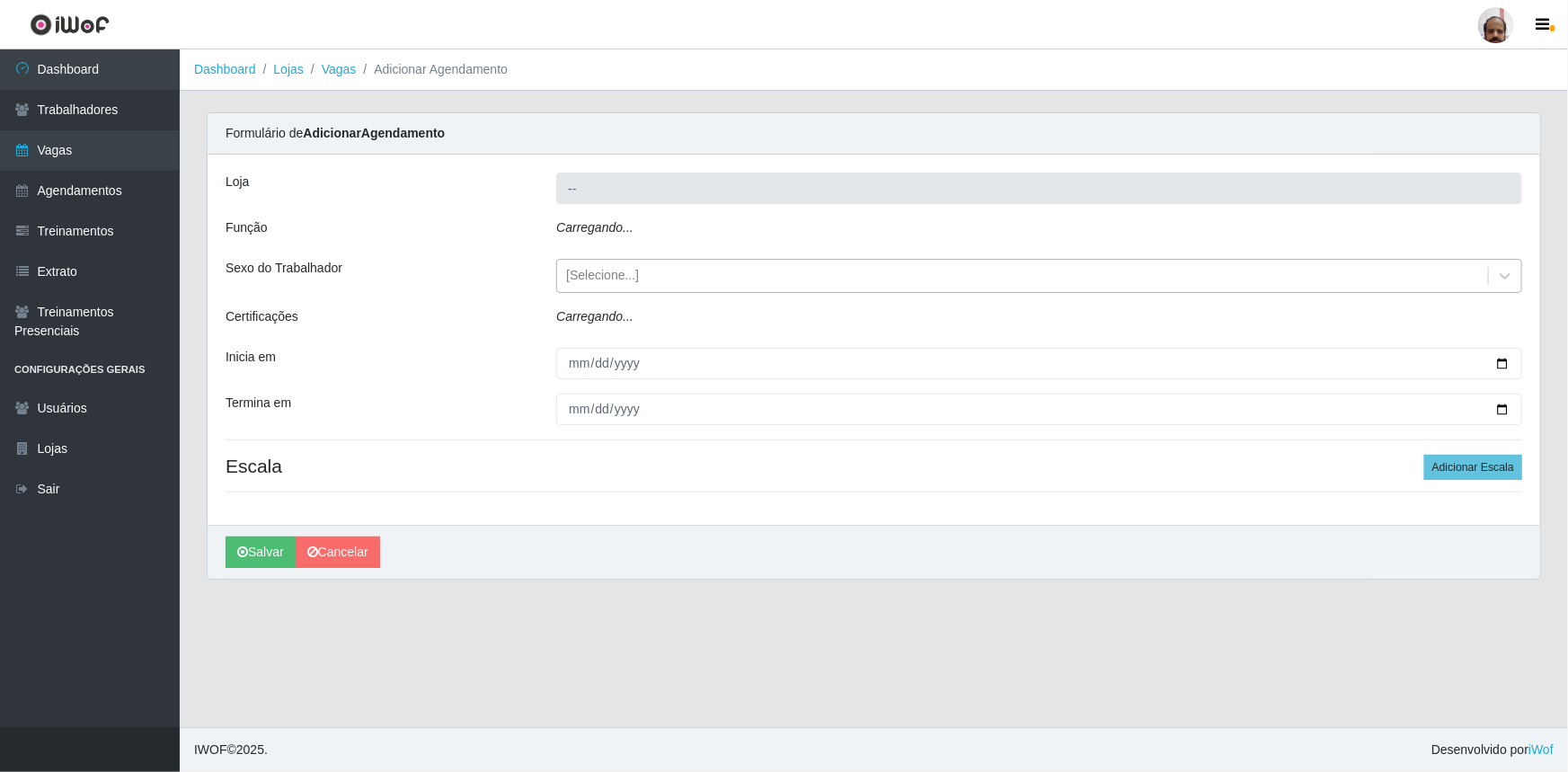
type input "[PERSON_NAME] - Loja 05"
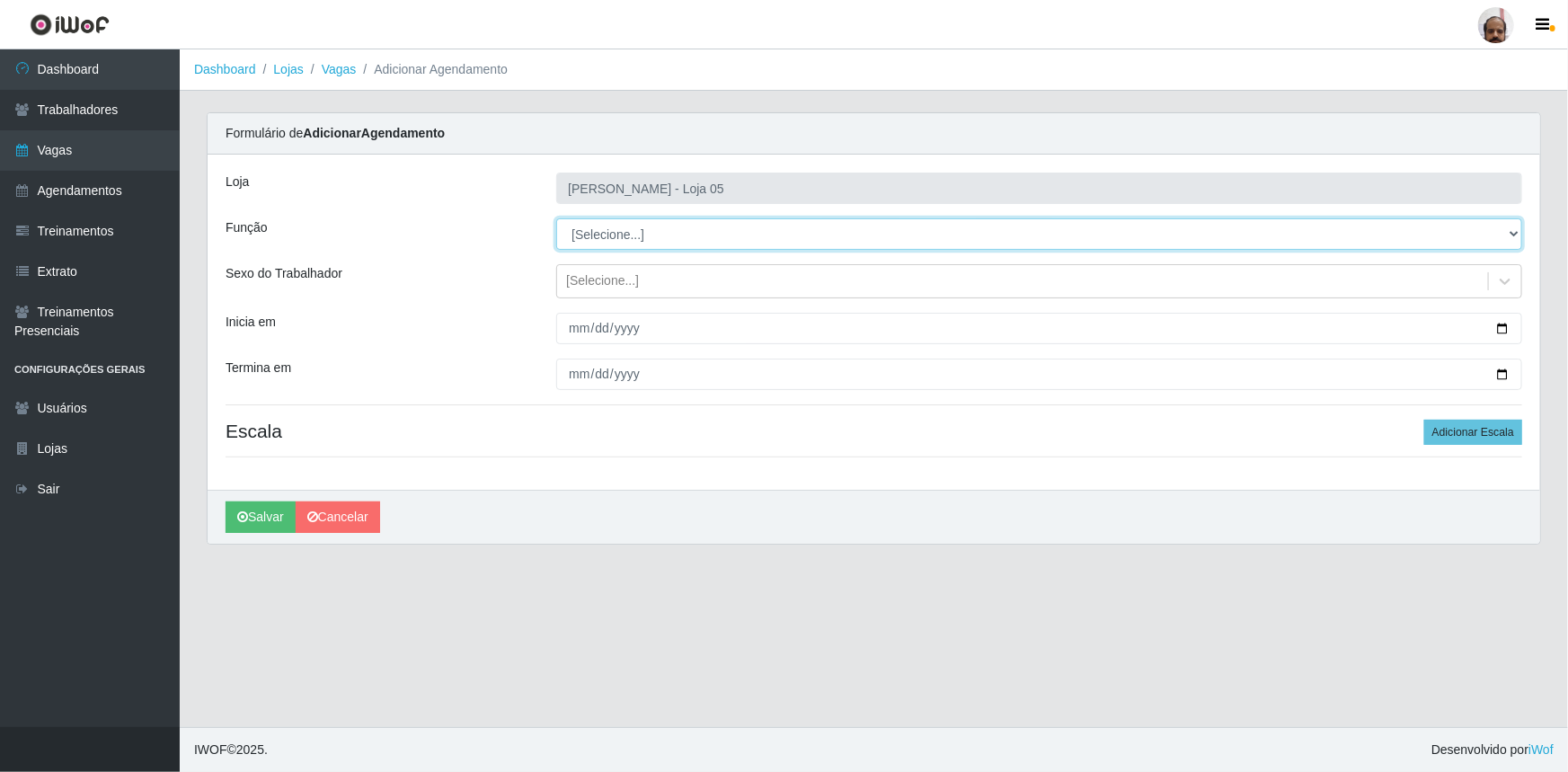
click at [1515, 239] on select "[Selecione...] ASG ASG + ASG ++ Auxiliar de Depósito Auxiliar de Depósito + Aux…" at bounding box center [1039, 233] width 966 height 31
select select "110"
click at [556, 218] on select "[Selecione...] ASG ASG + ASG ++ Auxiliar de Depósito Auxiliar de Depósito + Aux…" at bounding box center [1039, 233] width 966 height 31
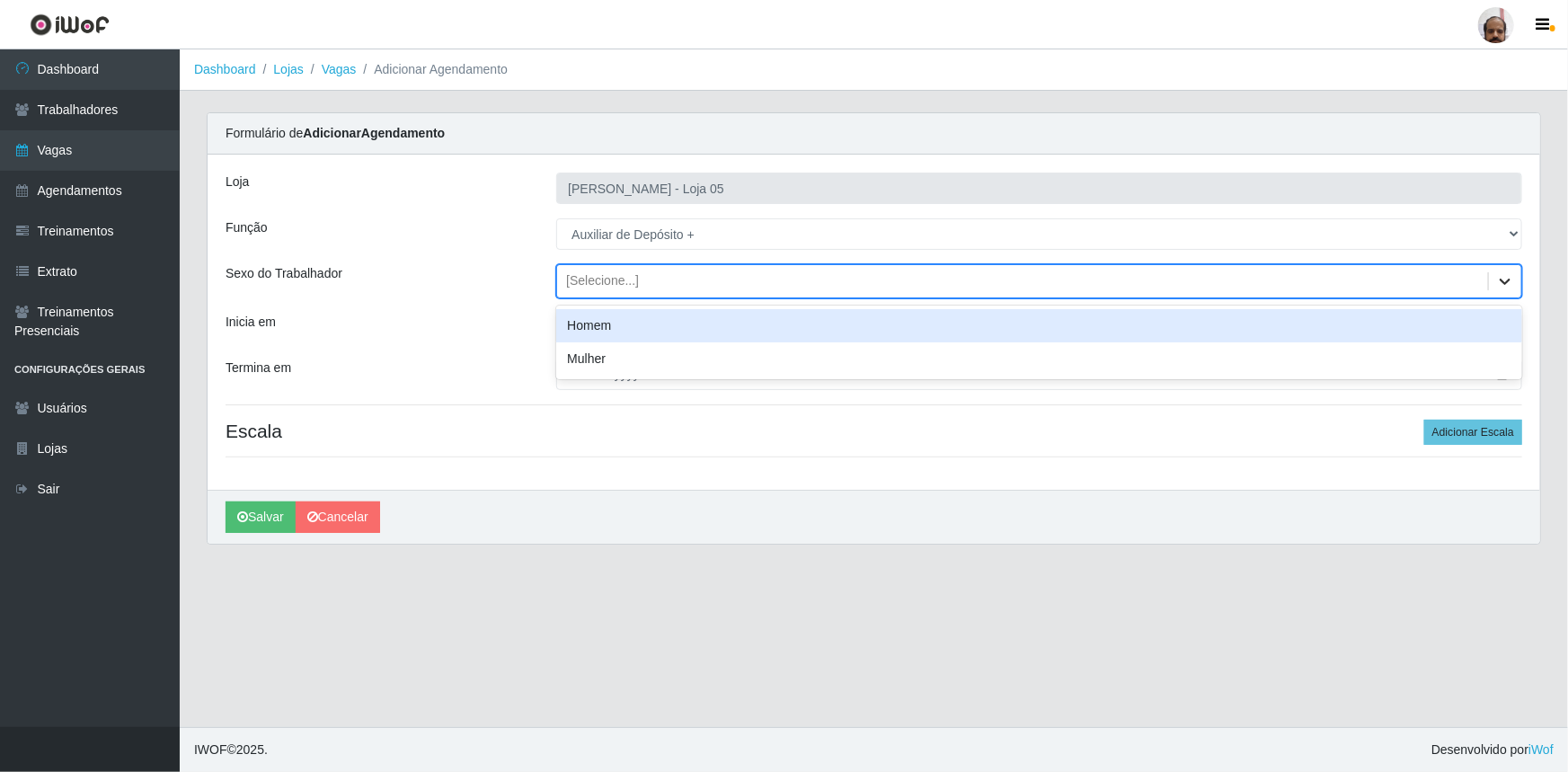
click at [1497, 281] on icon at bounding box center [1505, 281] width 18 height 18
click at [792, 330] on div "Homem" at bounding box center [1039, 325] width 966 height 33
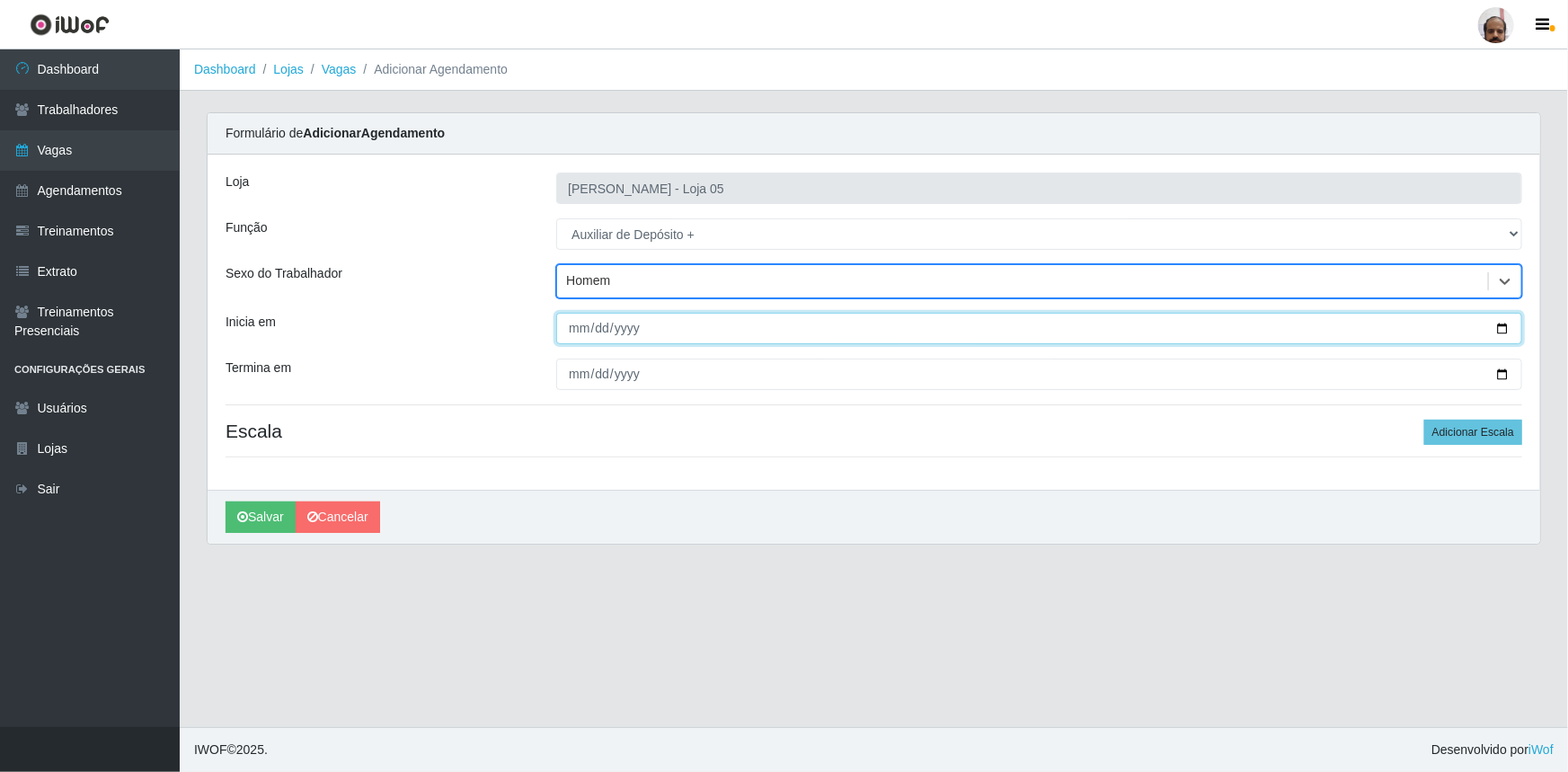
click at [1505, 330] on input "Inicia em" at bounding box center [1039, 328] width 966 height 31
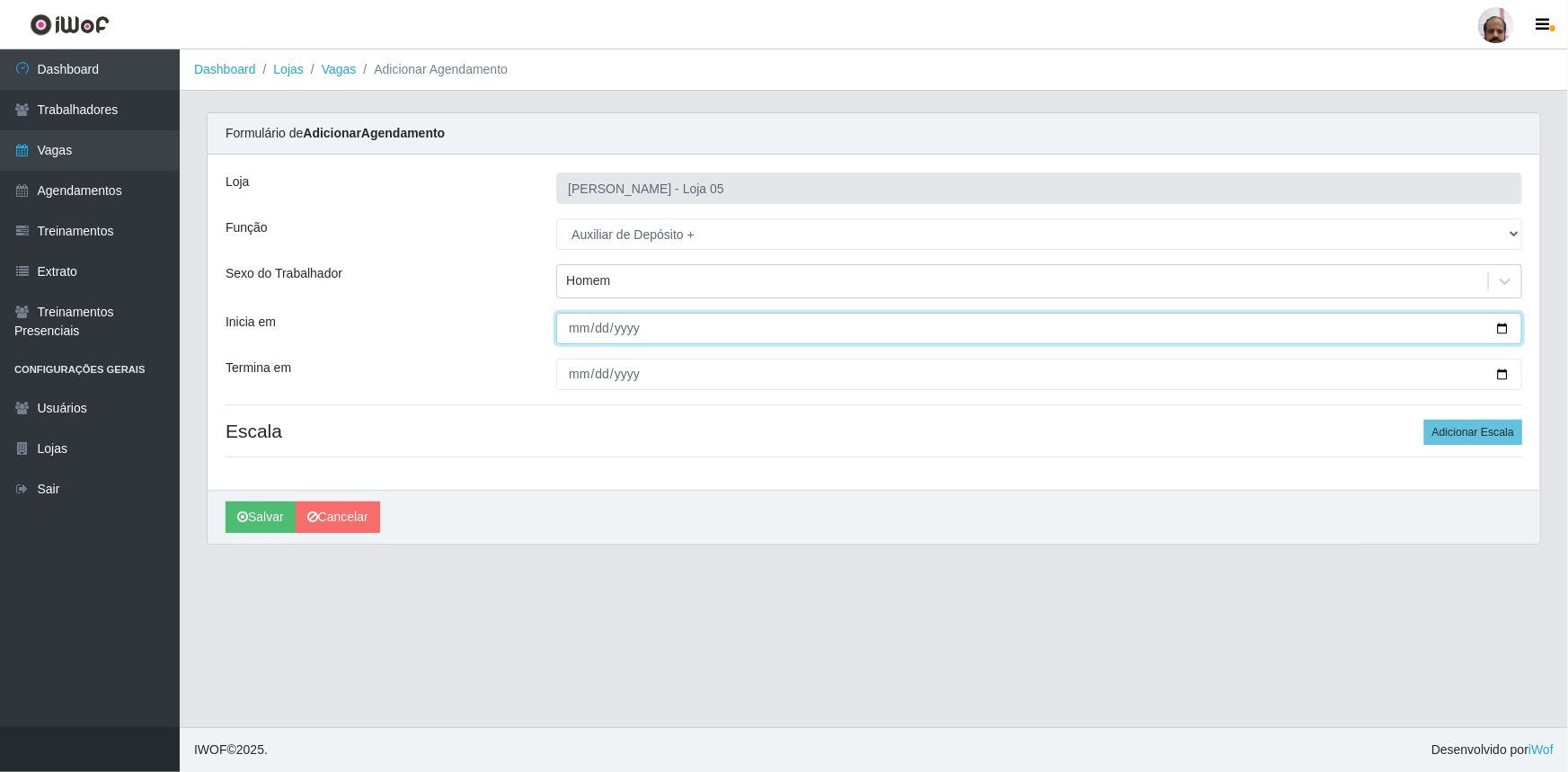
type input "[DATE]"
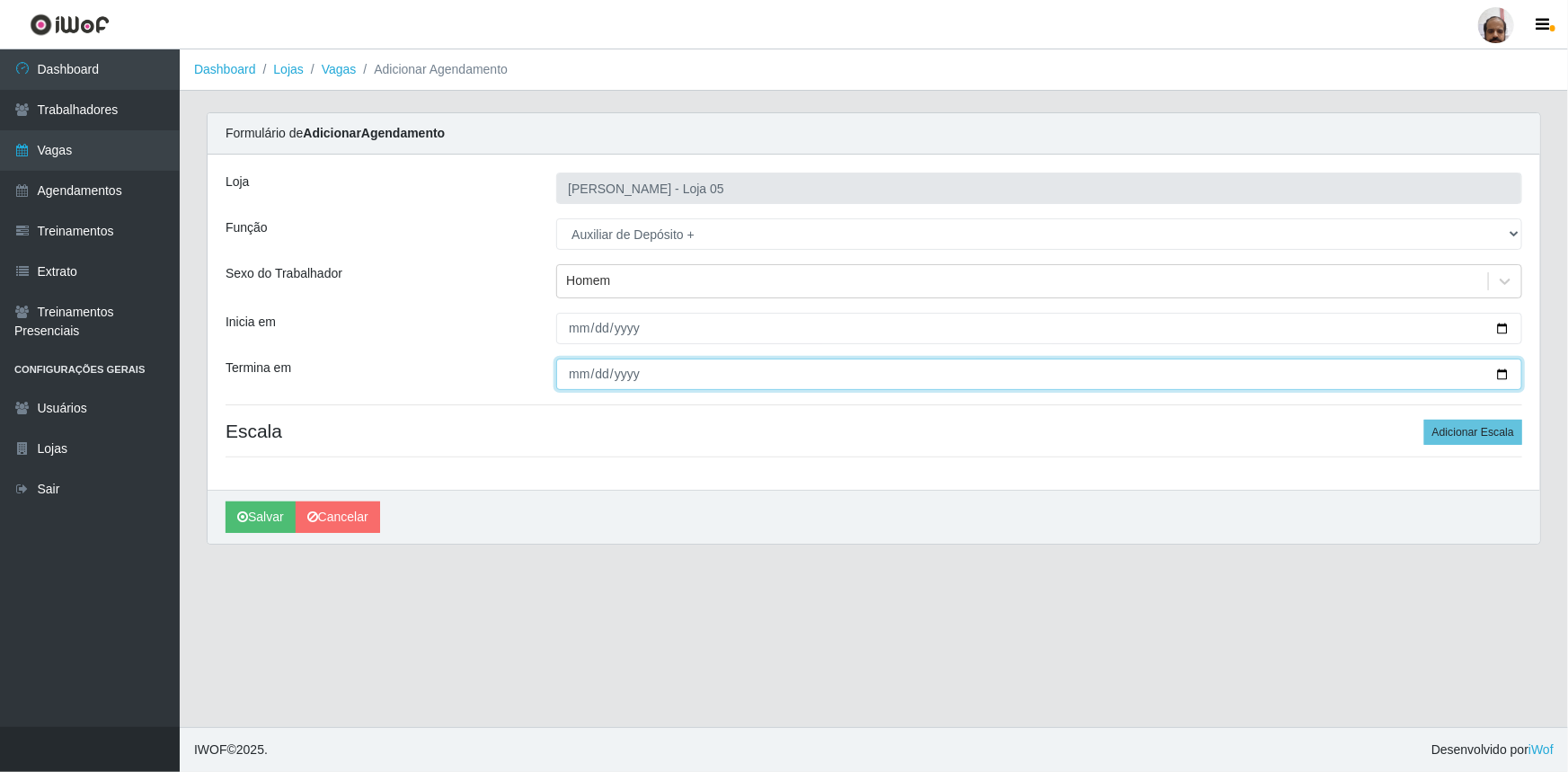
click at [1507, 370] on input "Termina em" at bounding box center [1039, 374] width 966 height 31
type input "[DATE]"
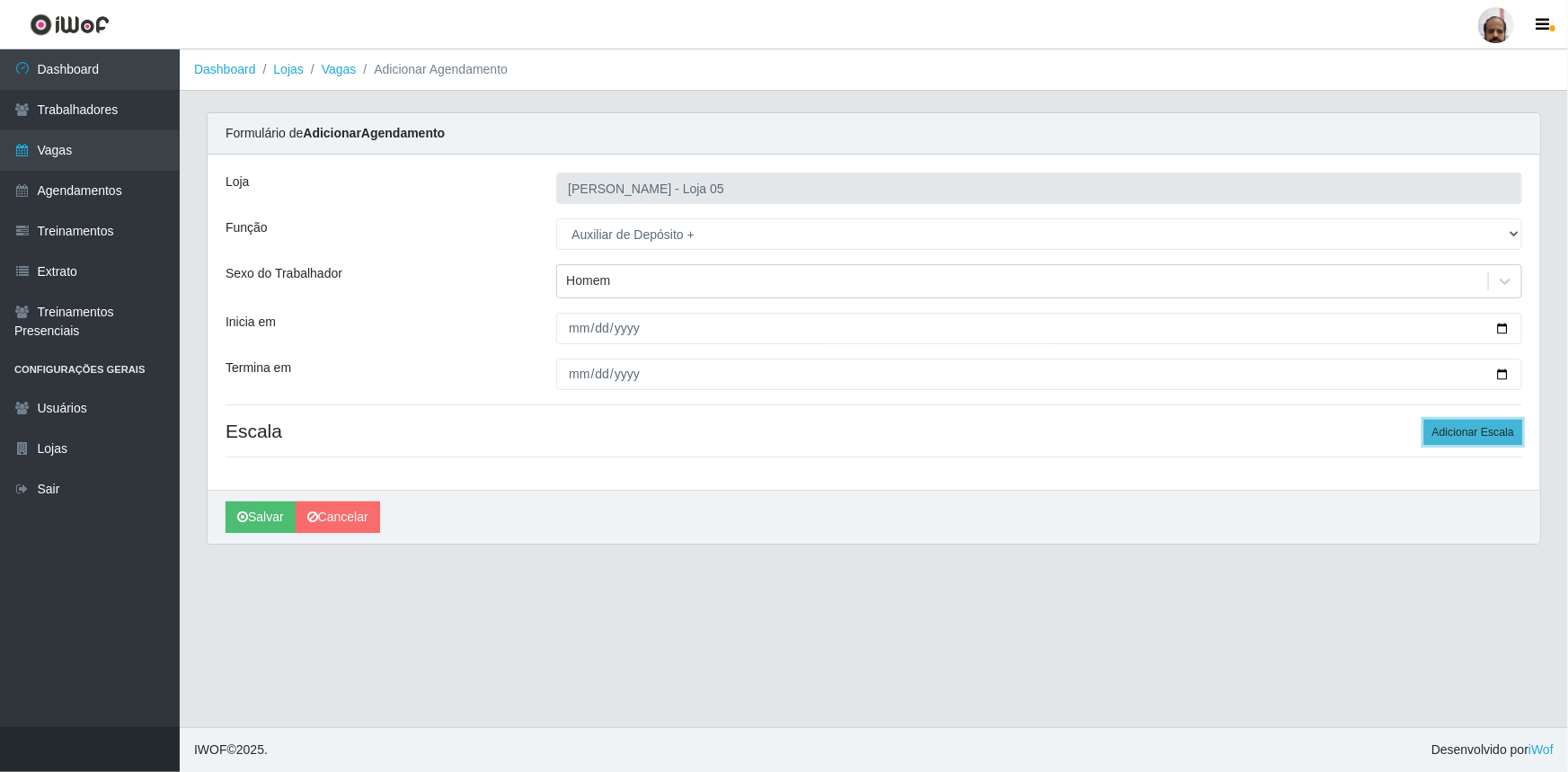
click at [1431, 435] on button "Adicionar Escala" at bounding box center [1474, 432] width 98 height 26
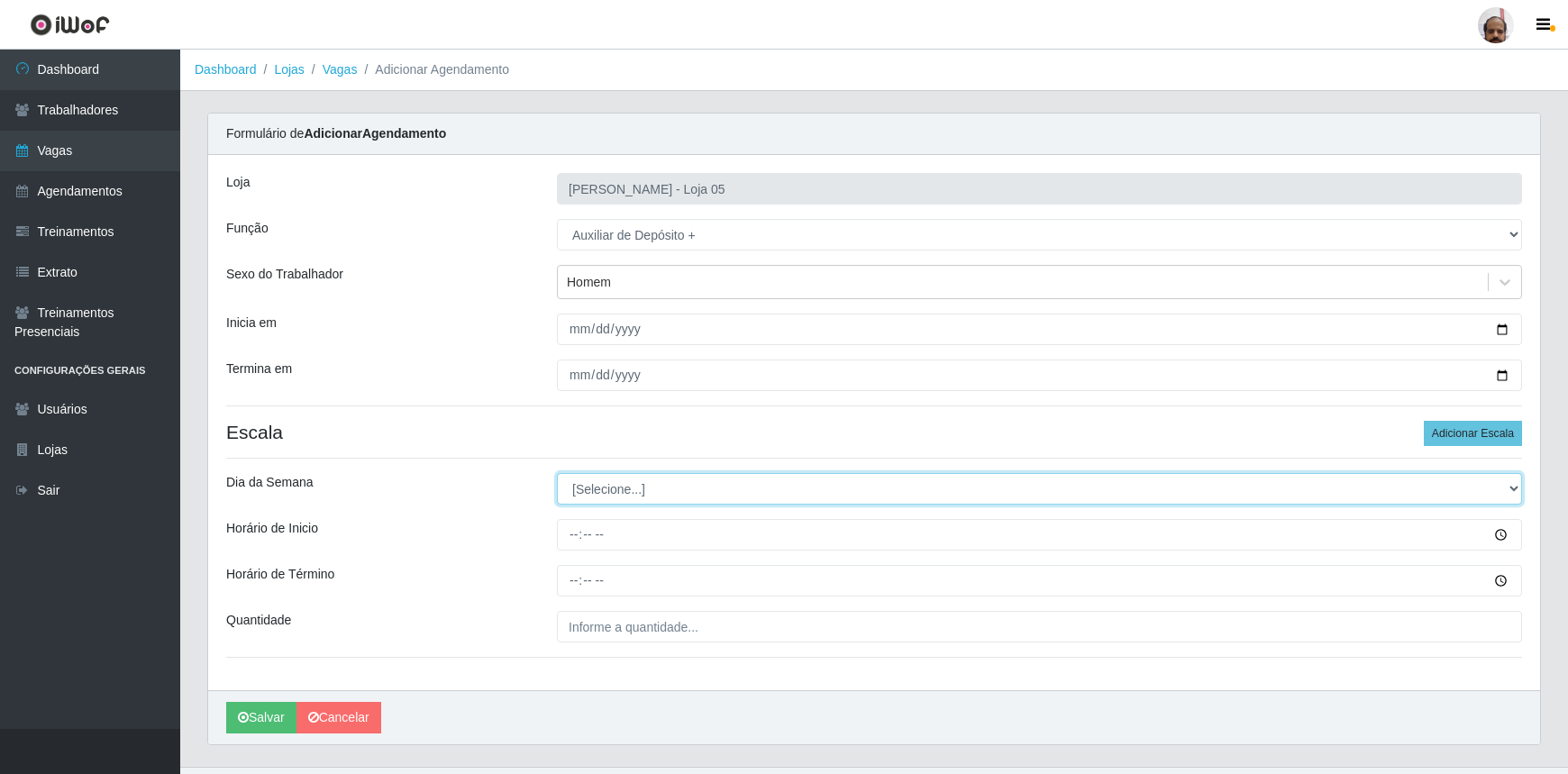
click at [1512, 487] on select "[Selecione...] Segunda Terça Quarta Quinta Sexta Sábado Domingo" at bounding box center [1039, 488] width 965 height 31
select select "6"
click at [557, 473] on select "[Selecione...] Segunda Terça Quarta Quinta Sexta Sábado Domingo" at bounding box center [1039, 488] width 965 height 31
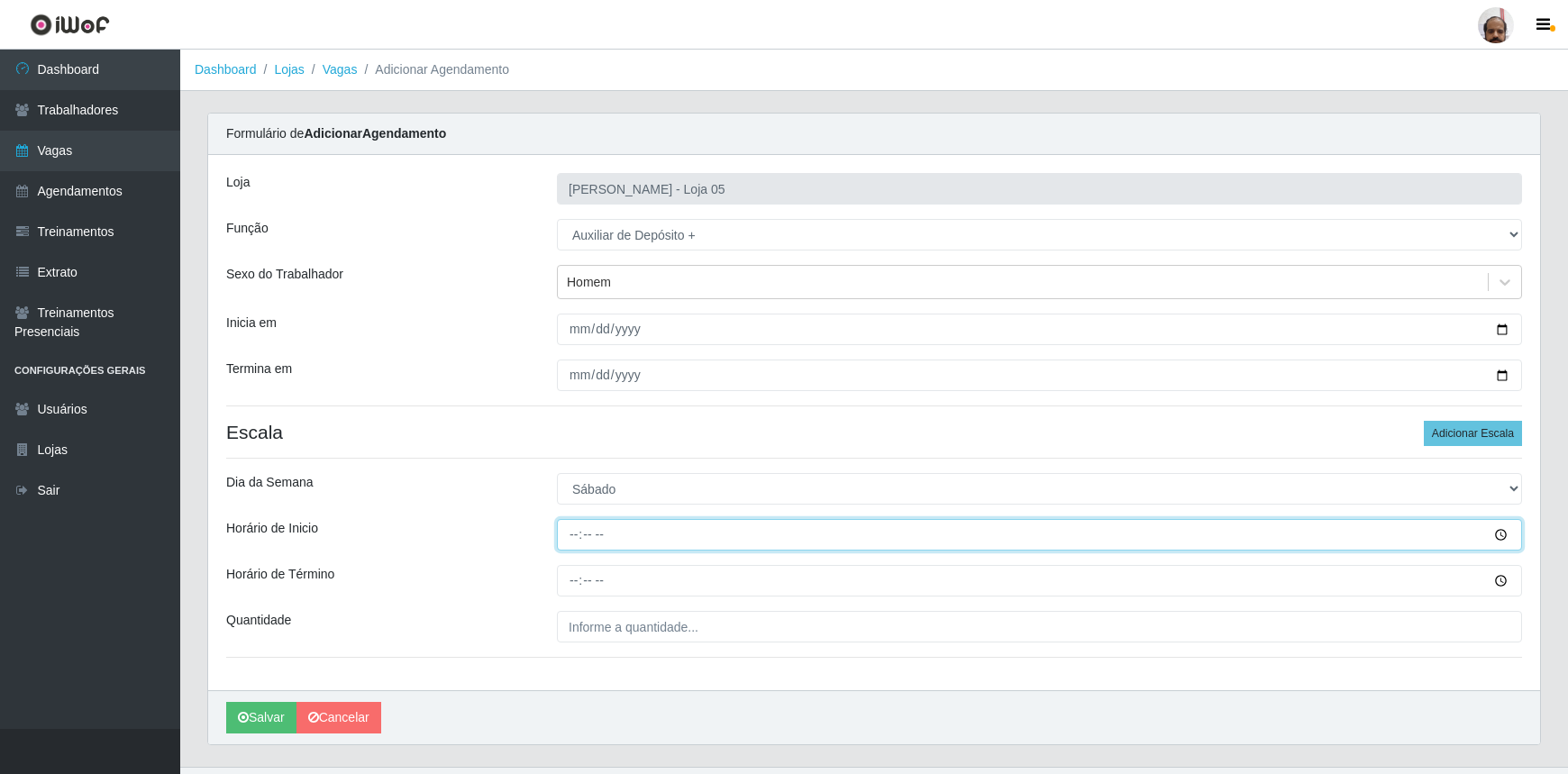
click at [566, 533] on input "Horário de Inicio" at bounding box center [1039, 534] width 965 height 31
type input "23:00"
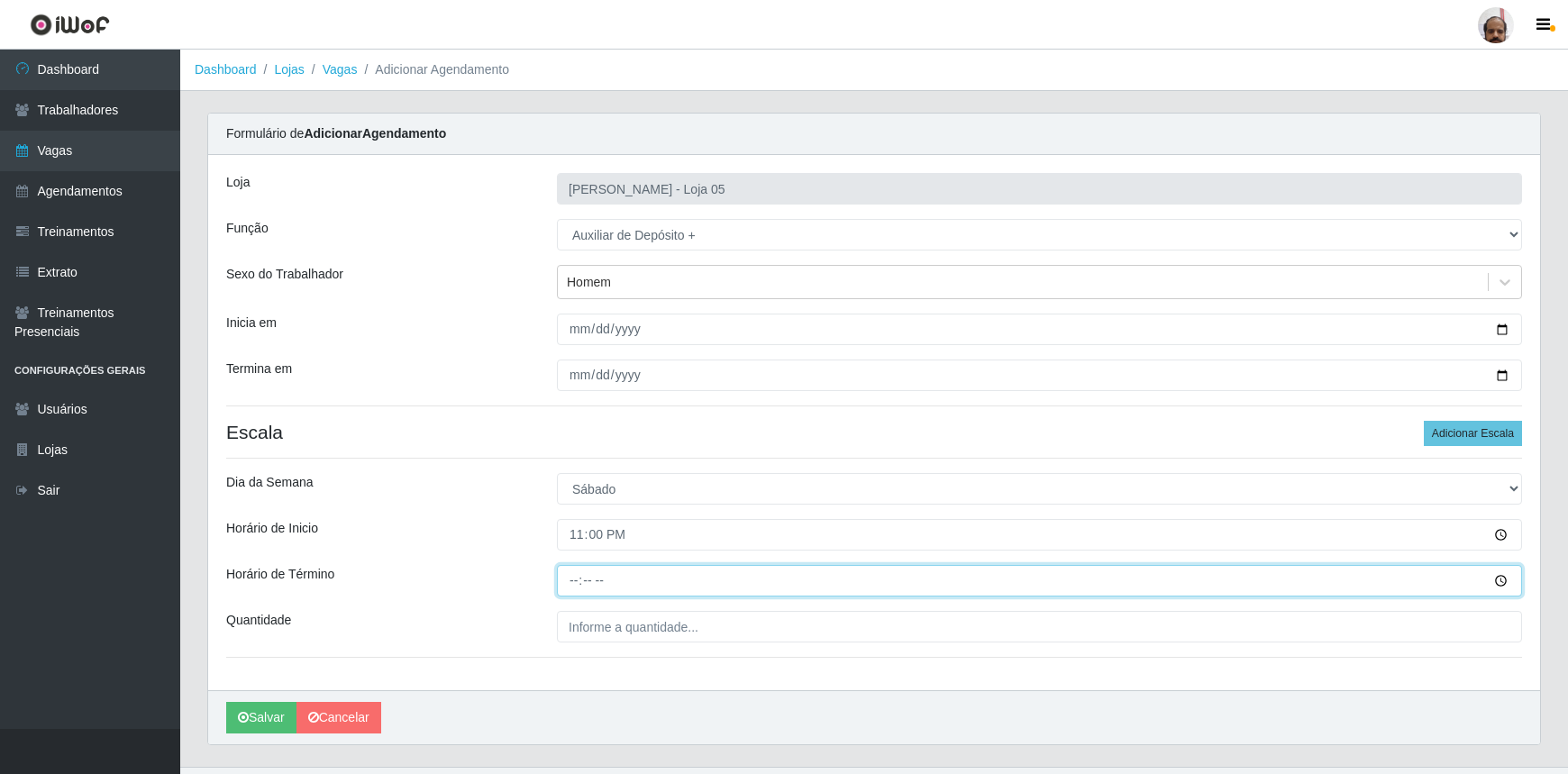
click at [561, 575] on input "Horário de Término" at bounding box center [1039, 580] width 965 height 31
type input "05:00"
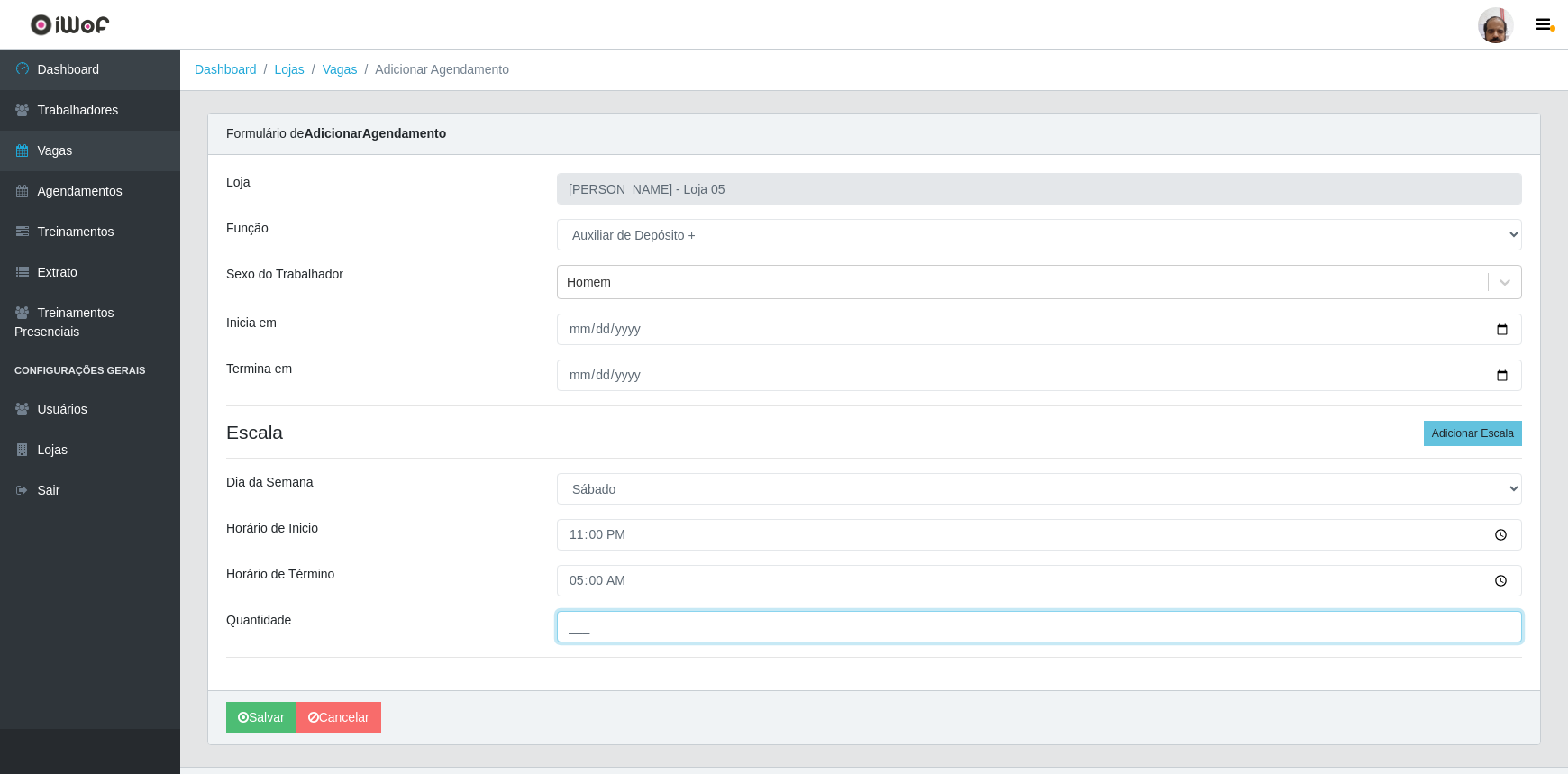
click at [739, 620] on input "___" at bounding box center [1039, 626] width 965 height 31
type input "2__"
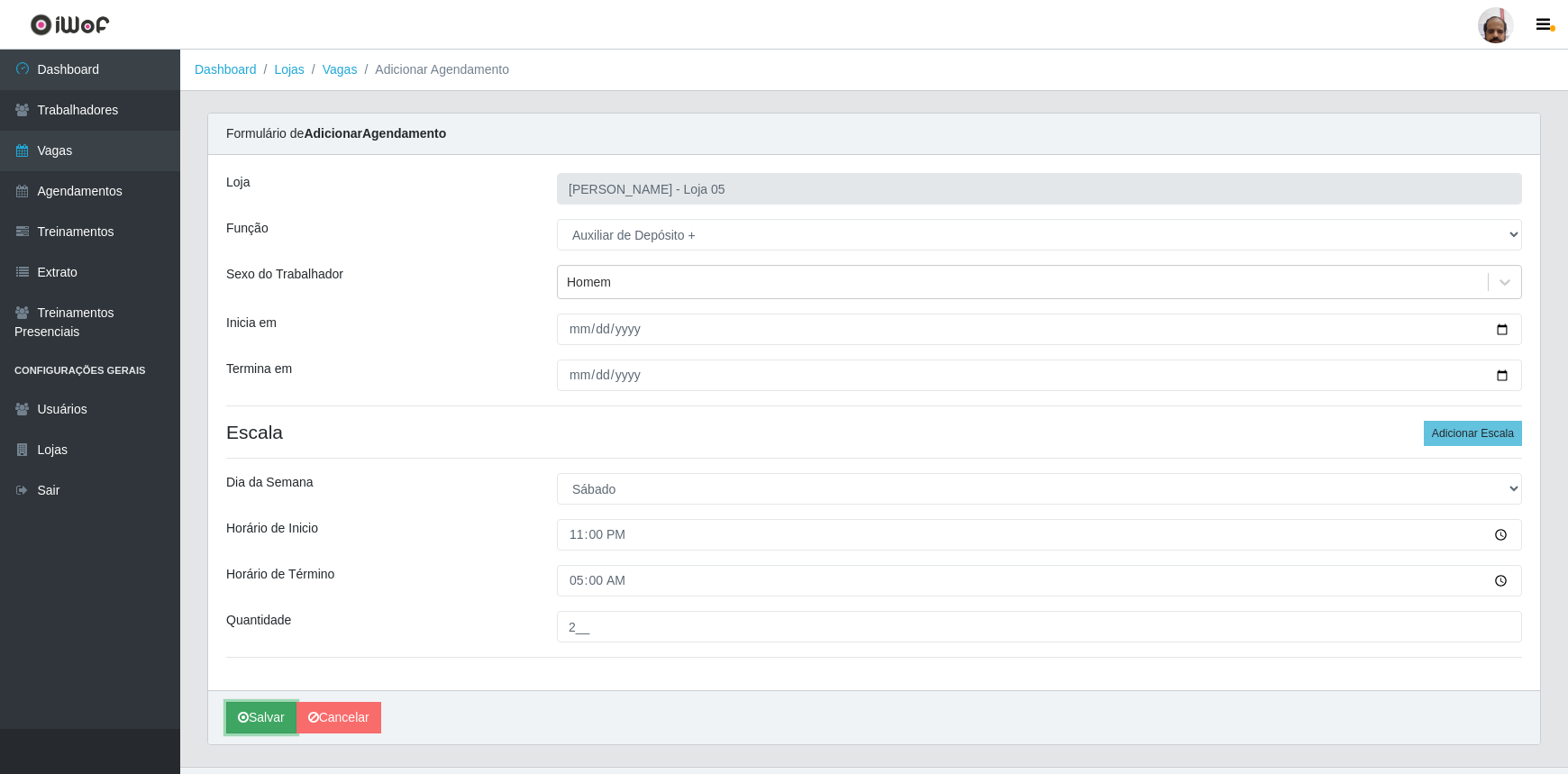
click at [249, 729] on button "Salvar" at bounding box center [261, 717] width 70 height 31
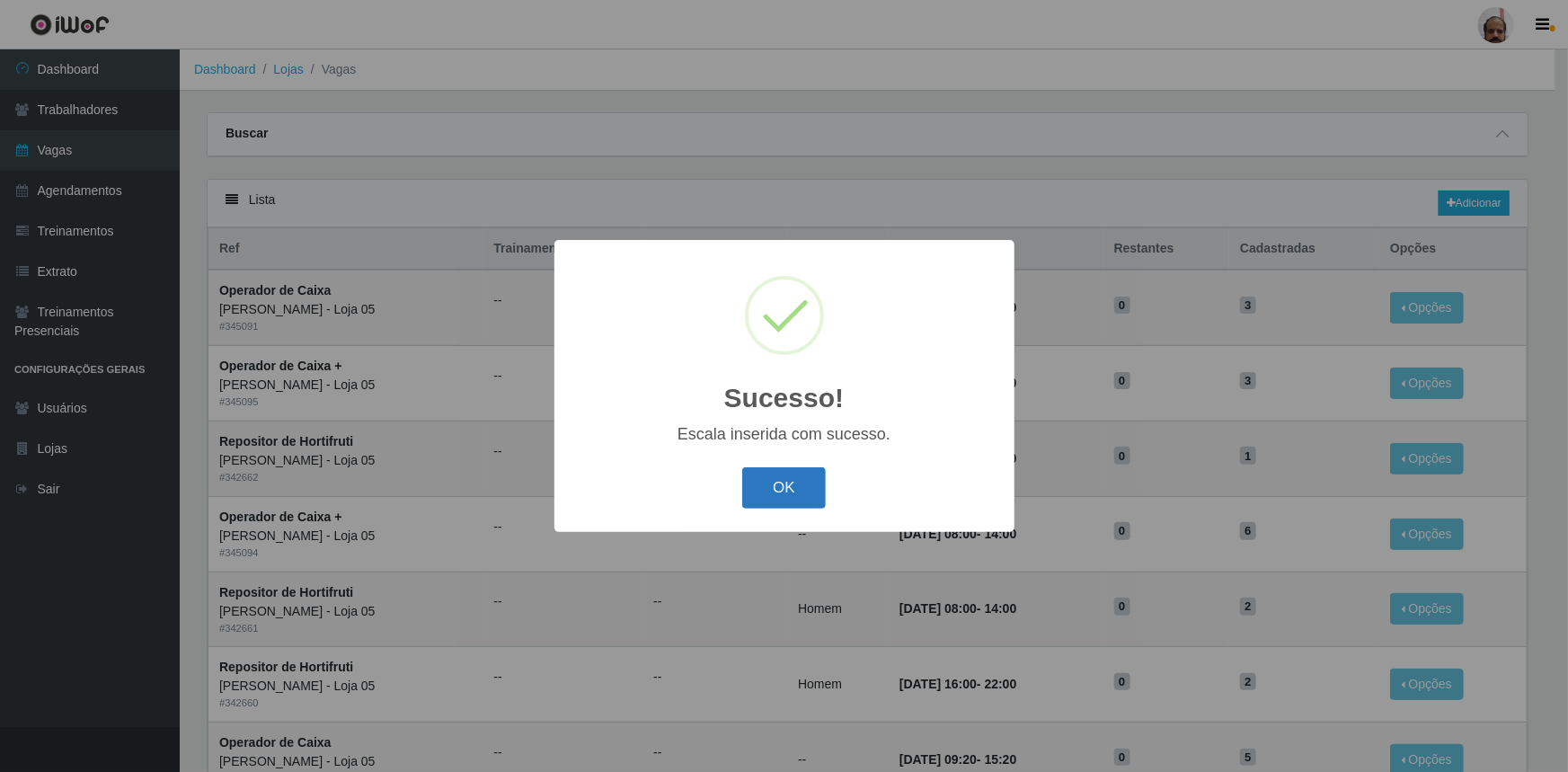
drag, startPoint x: 801, startPoint y: 487, endPoint x: 293, endPoint y: 304, distance: 540.0
click at [801, 488] on button "OK" at bounding box center [784, 489] width 83 height 43
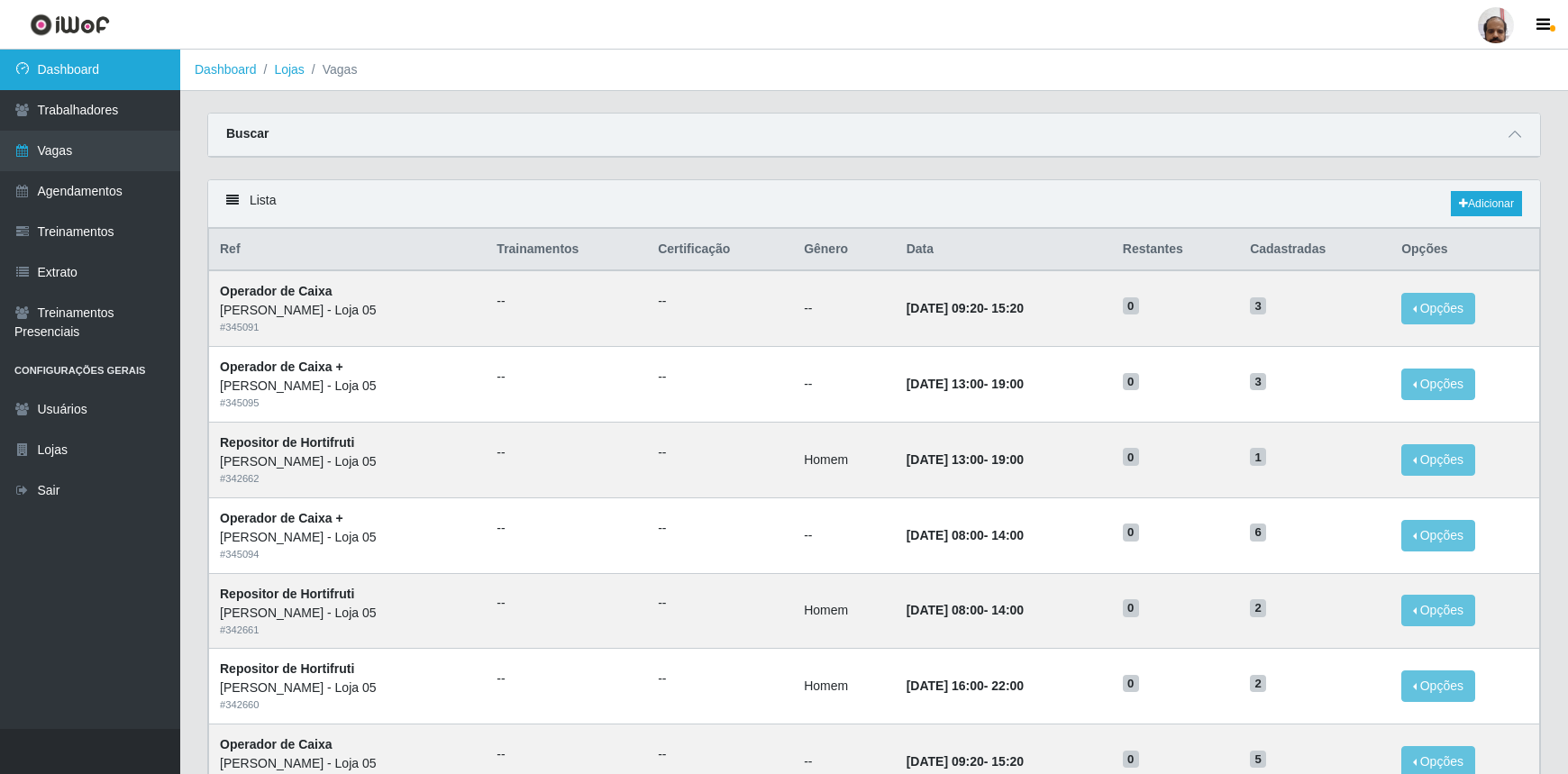
click at [63, 69] on link "Dashboard" at bounding box center [90, 69] width 180 height 41
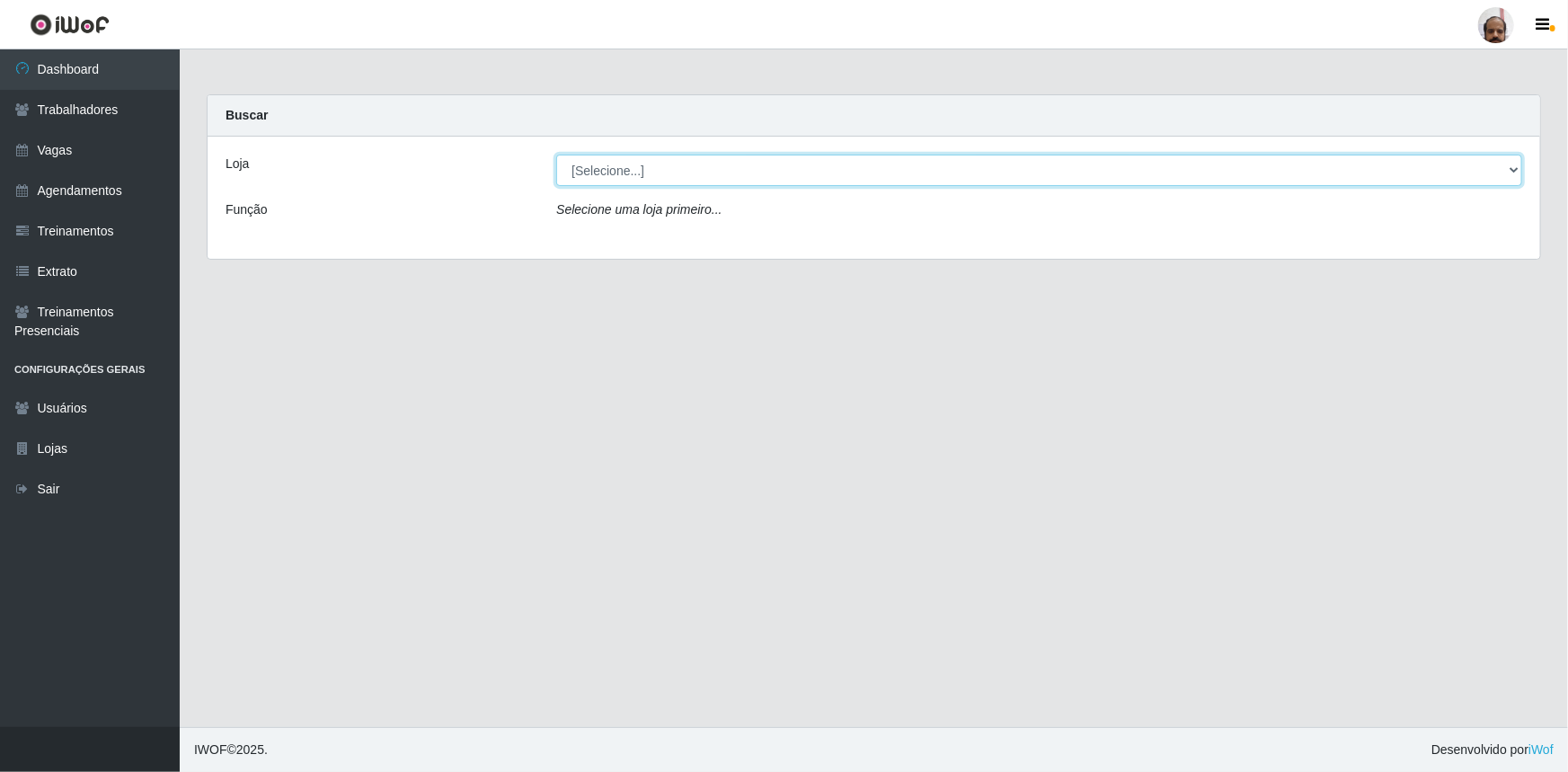
click at [1511, 176] on select "[Selecione...] Mar Vermelho - Loja 05" at bounding box center [1039, 170] width 966 height 31
select select "252"
click at [556, 155] on select "[Selecione...] Mar Vermelho - Loja 05" at bounding box center [1039, 170] width 966 height 31
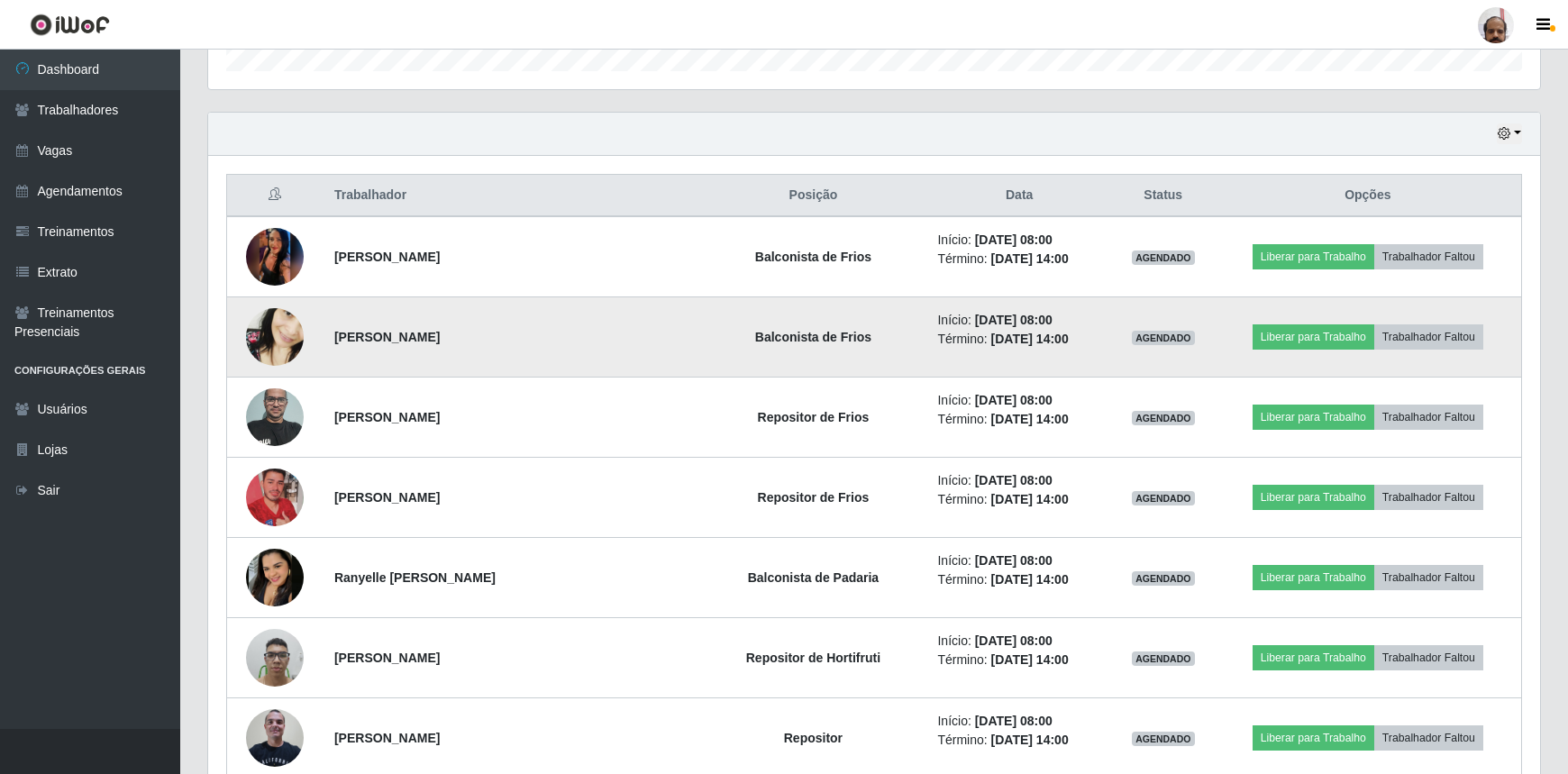
scroll to position [293, 0]
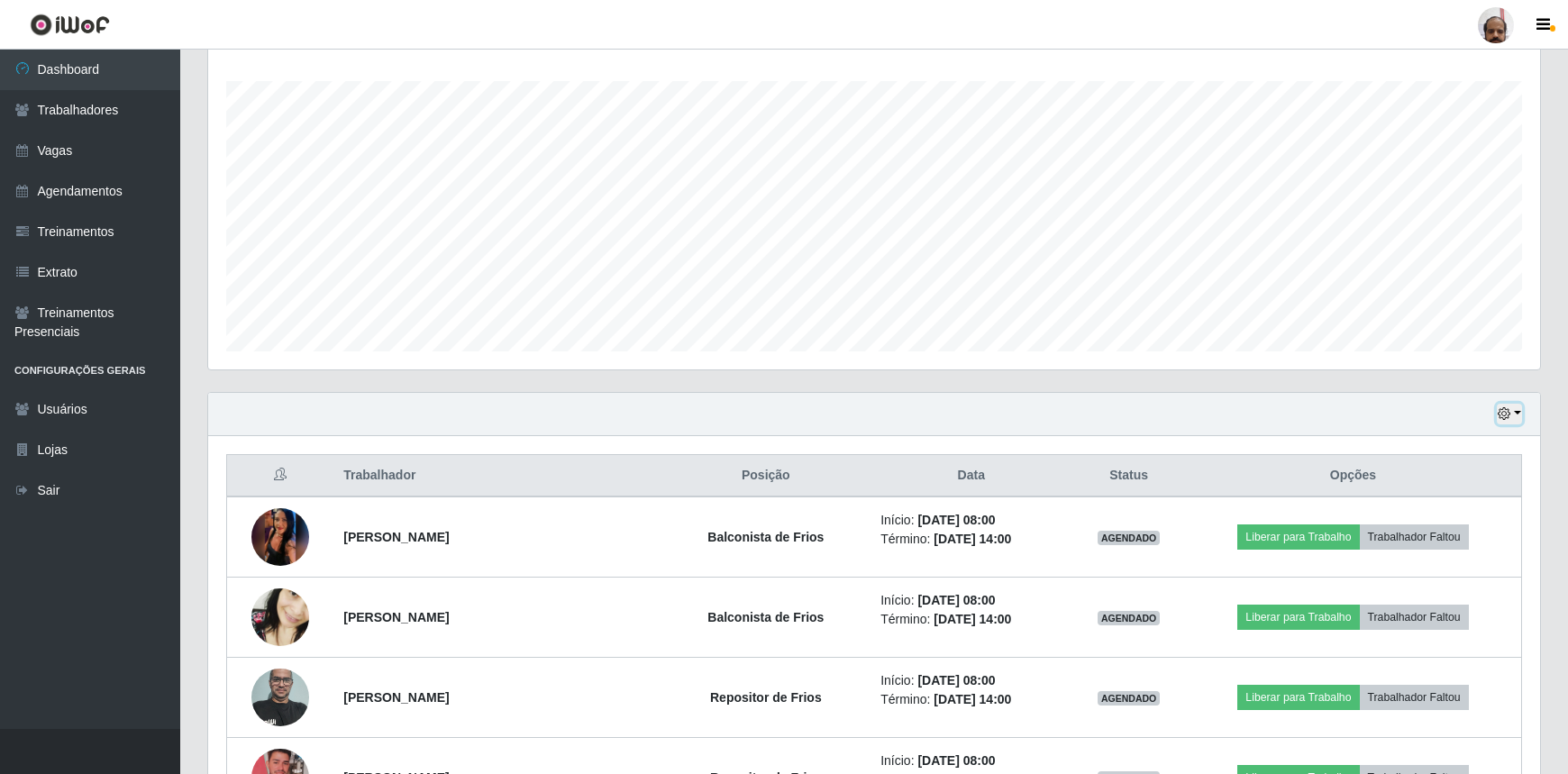
click at [1513, 412] on button "button" at bounding box center [1509, 414] width 26 height 21
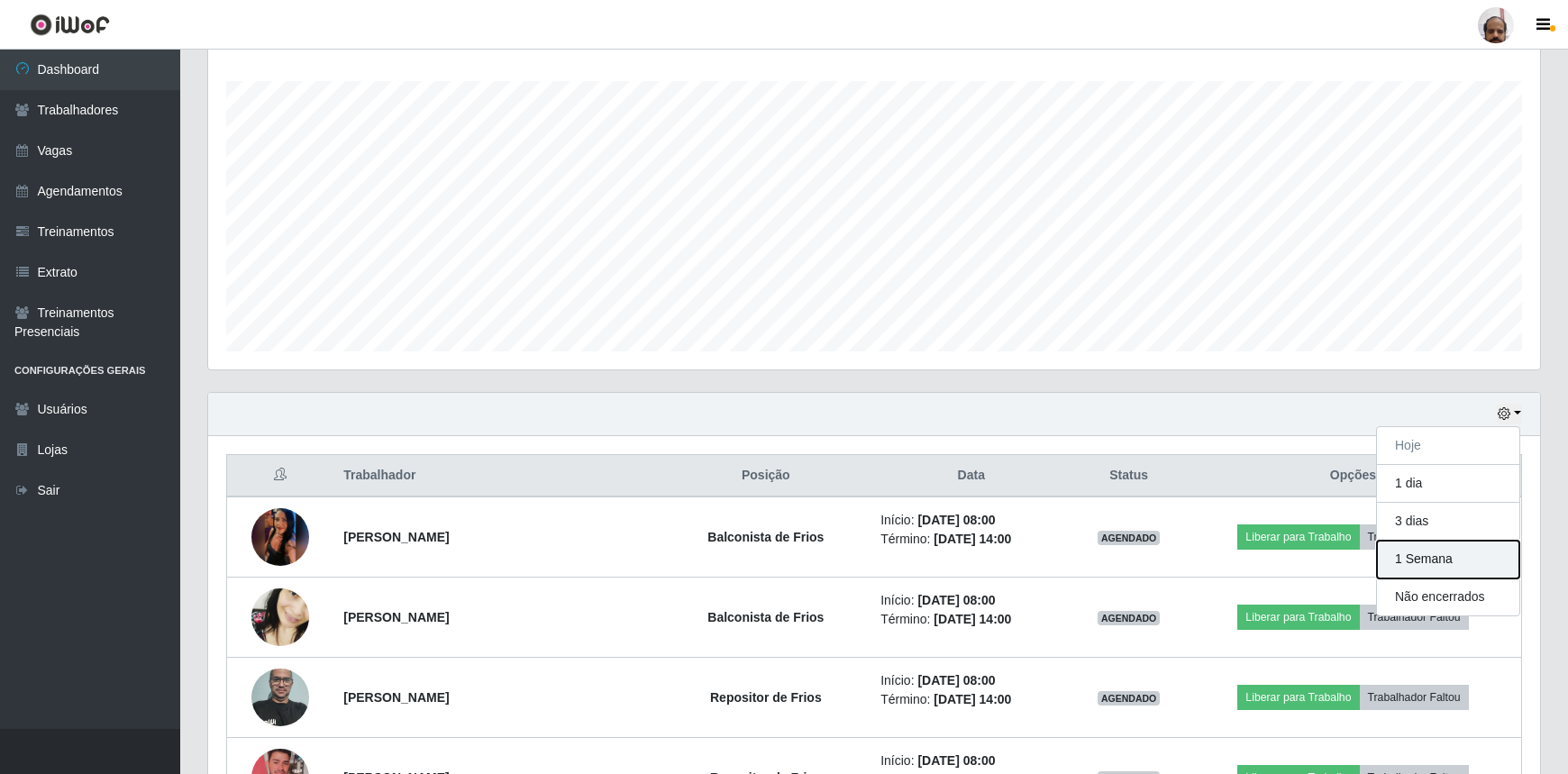
drag, startPoint x: 1431, startPoint y: 559, endPoint x: 1316, endPoint y: 558, distance: 115.0
click at [1431, 560] on button "1 Semana" at bounding box center [1448, 560] width 142 height 38
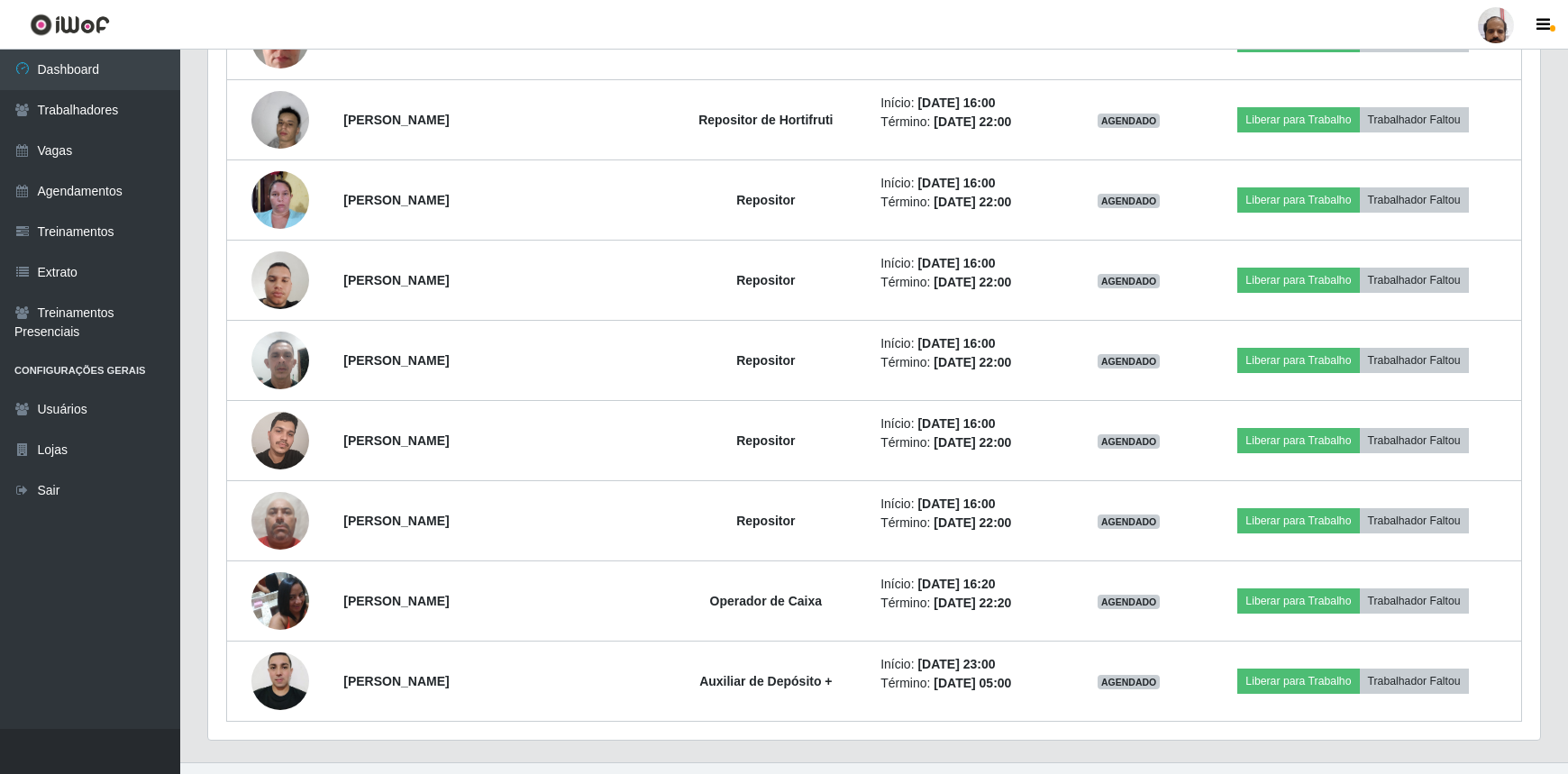
scroll to position [2423, 0]
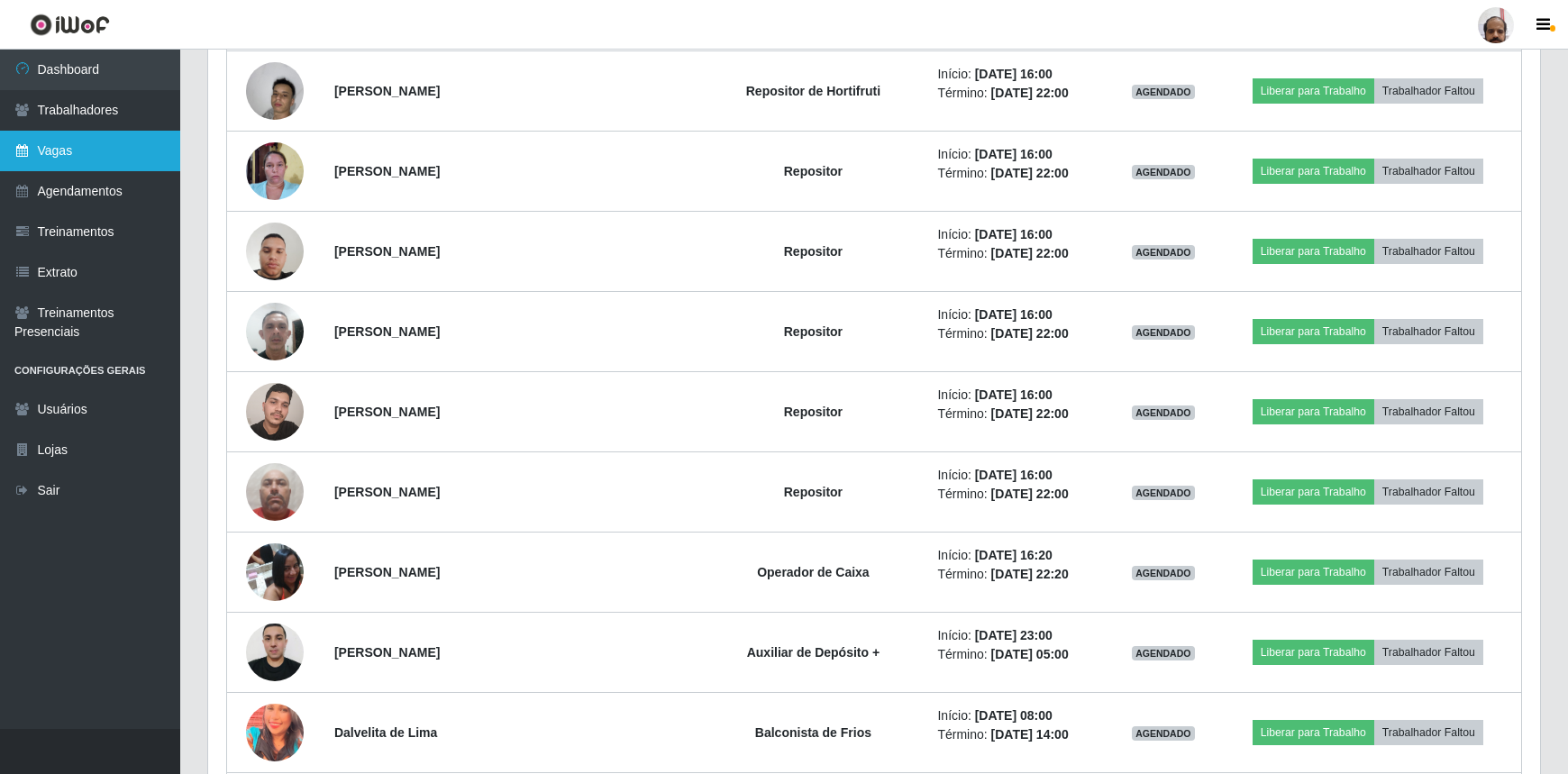
click at [58, 156] on link "Vagas" at bounding box center [90, 151] width 180 height 41
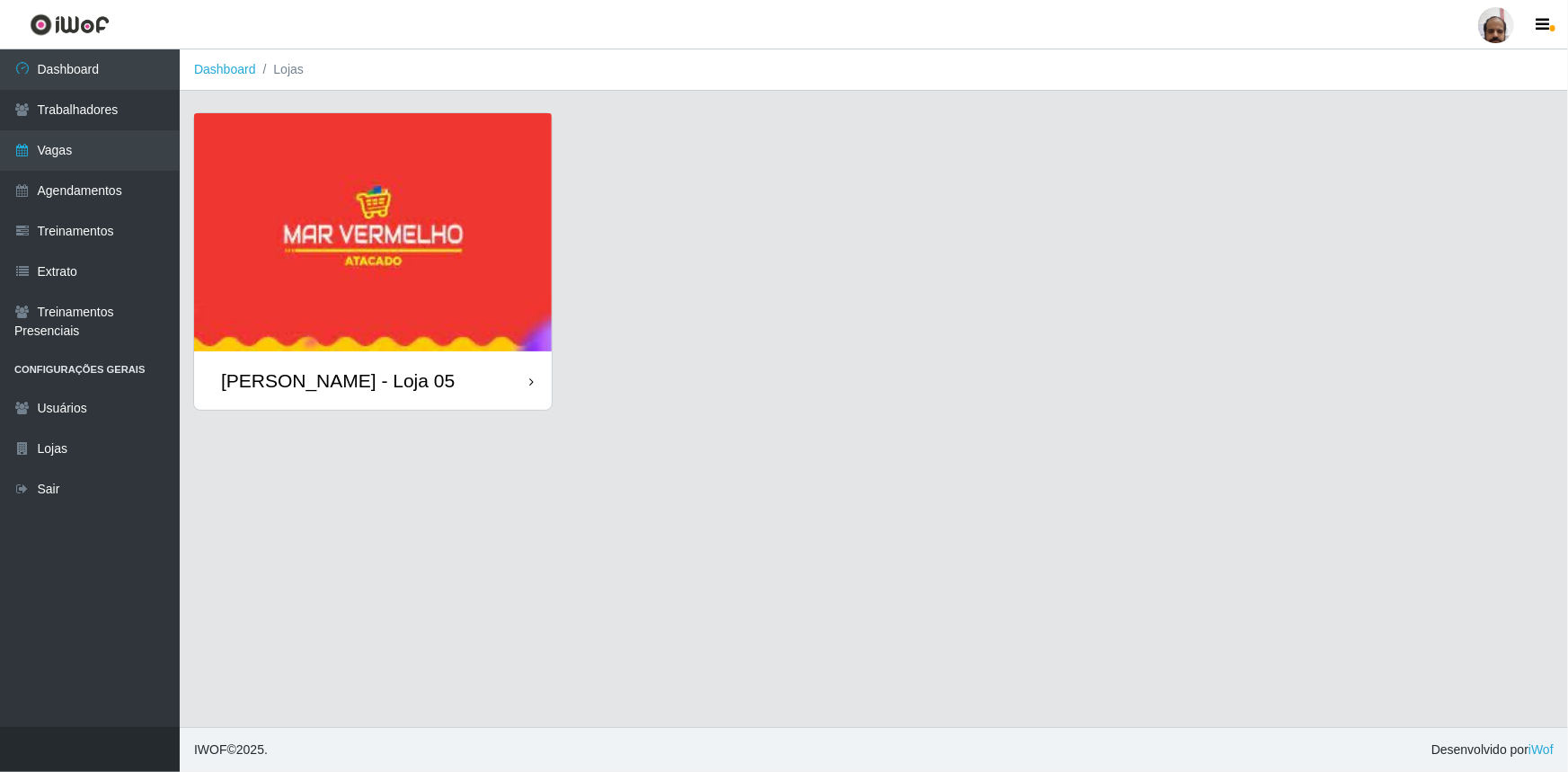
click at [285, 243] on img at bounding box center [372, 232] width 358 height 238
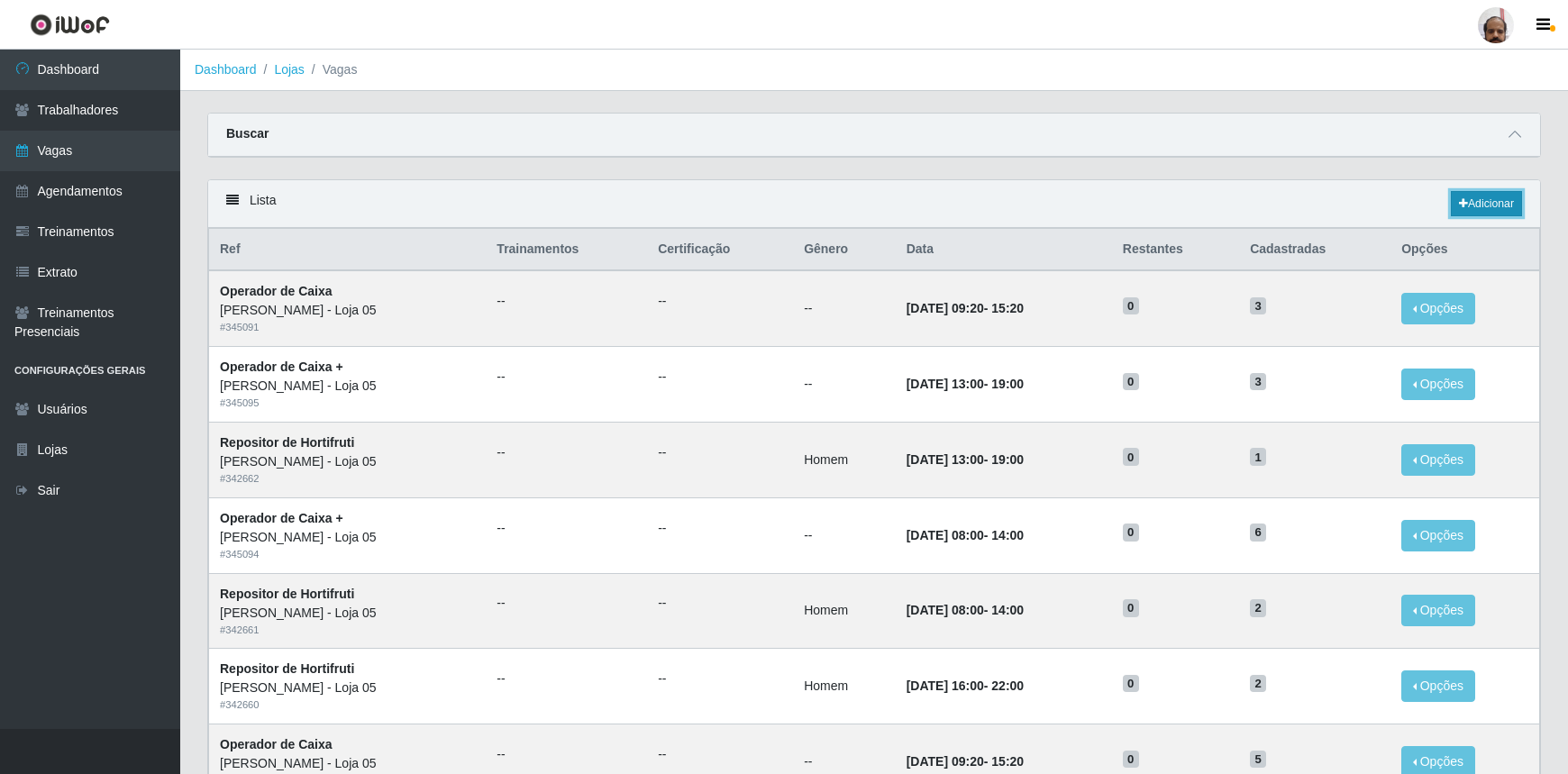
click at [1501, 201] on link "Adicionar" at bounding box center [1486, 204] width 71 height 26
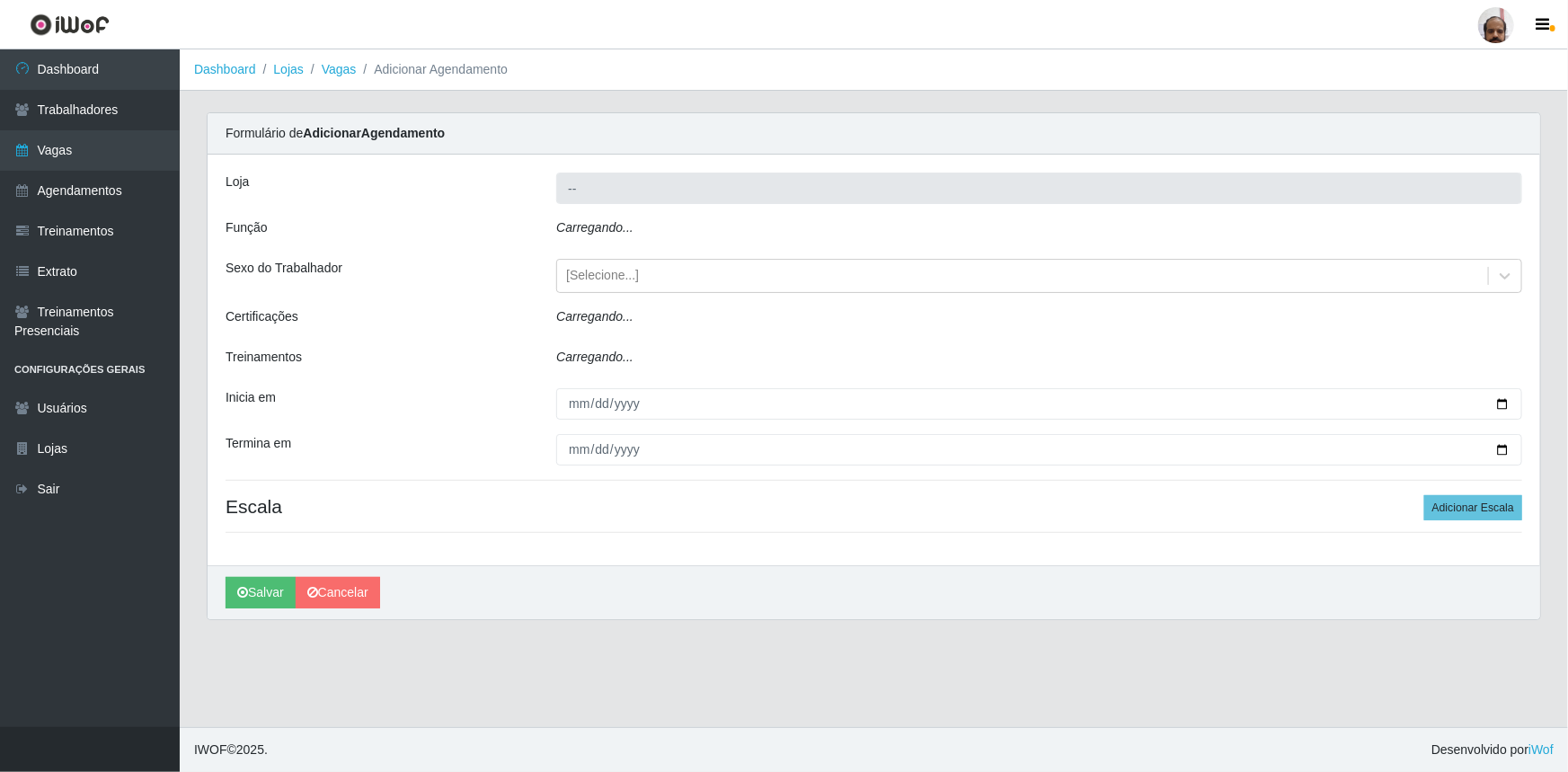
type input "[PERSON_NAME] - Loja 05"
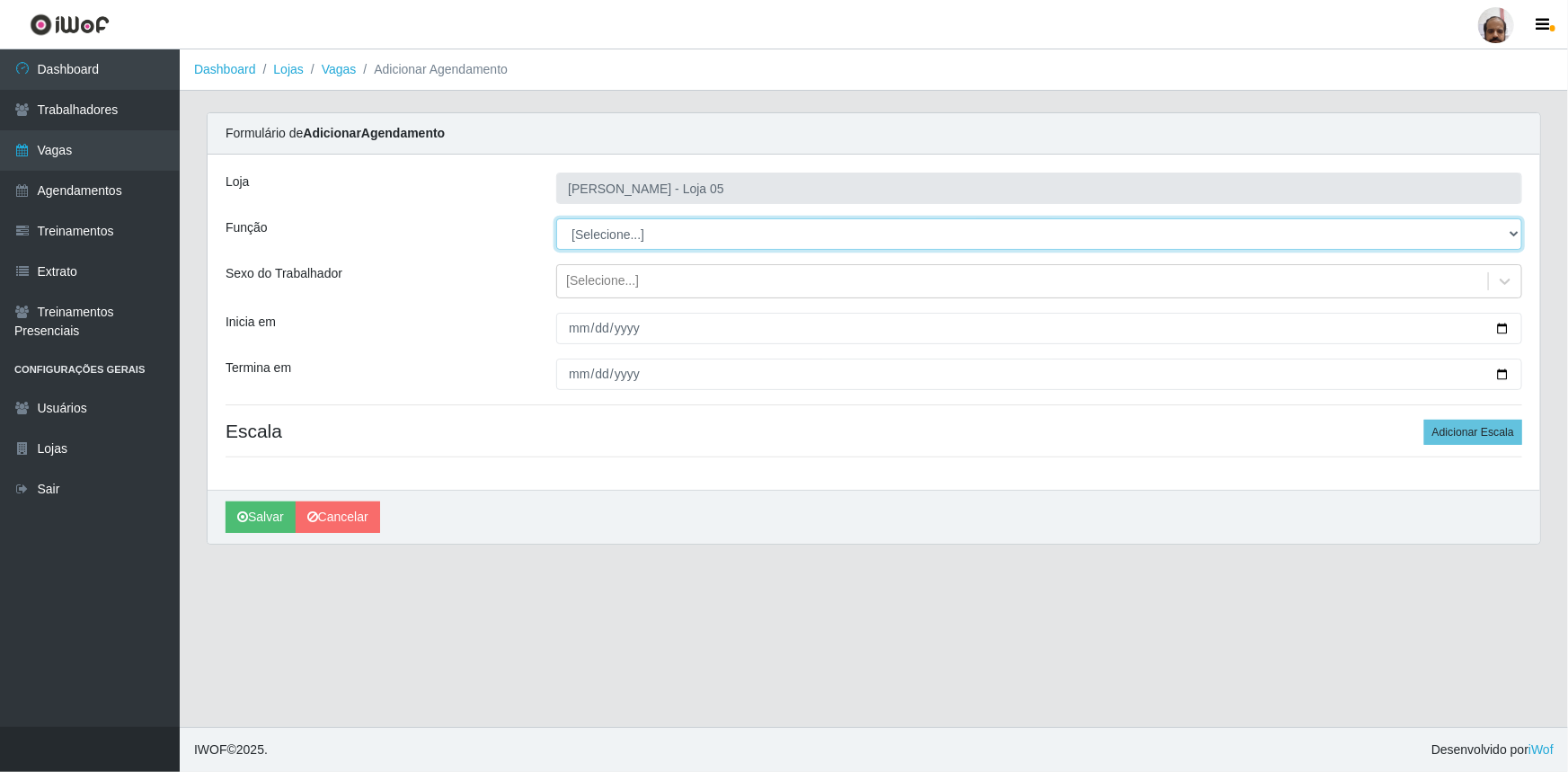
click at [1510, 234] on select "[Selecione...] ASG ASG + ASG ++ Auxiliar de Depósito Auxiliar de Depósito + Aux…" at bounding box center [1039, 233] width 966 height 31
select select "82"
click at [556, 218] on select "[Selecione...] ASG ASG + ASG ++ Auxiliar de Depósito Auxiliar de Depósito + Aux…" at bounding box center [1039, 233] width 966 height 31
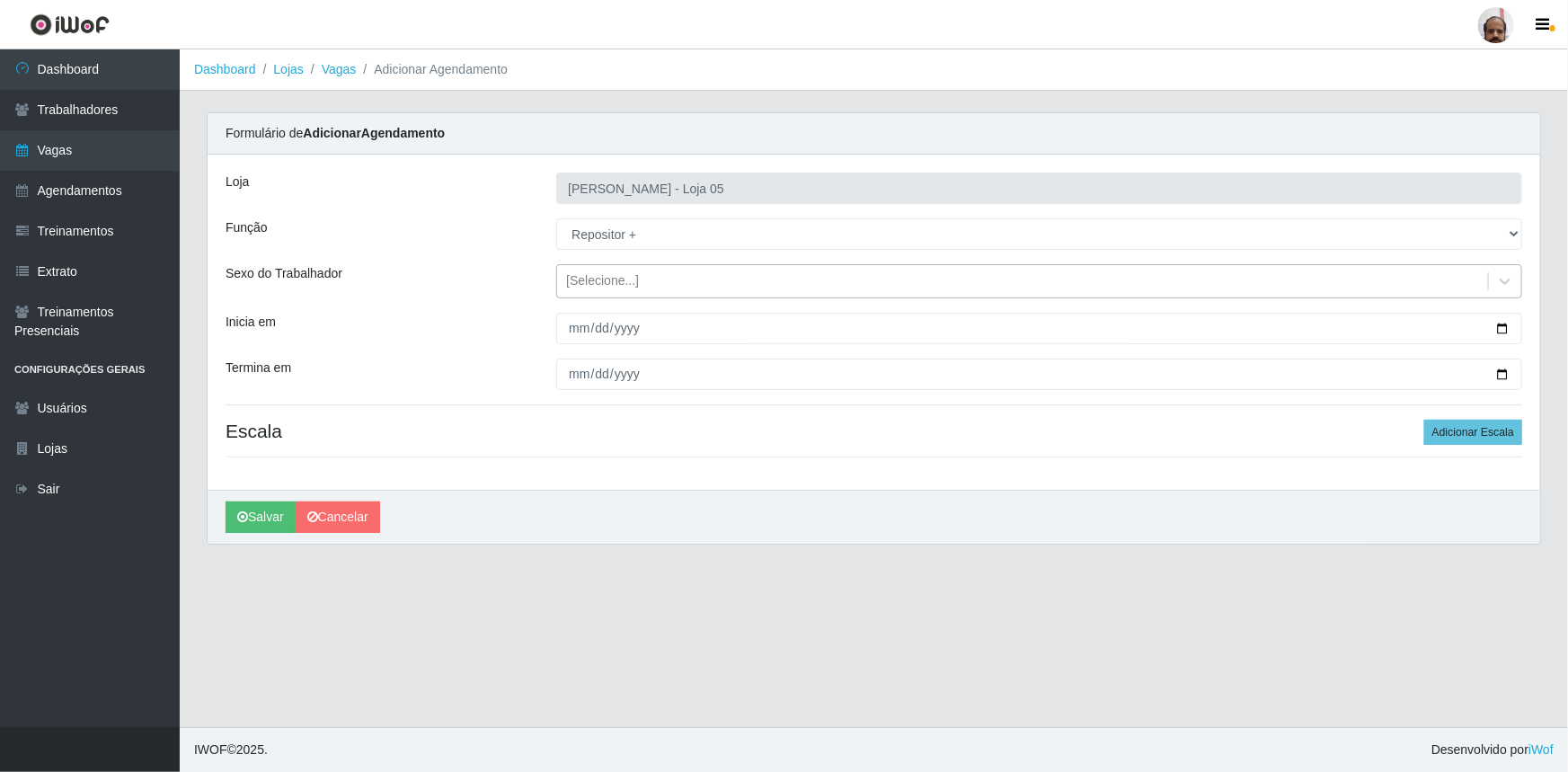
click at [973, 286] on div "[Selecione...]" at bounding box center [1022, 282] width 930 height 29
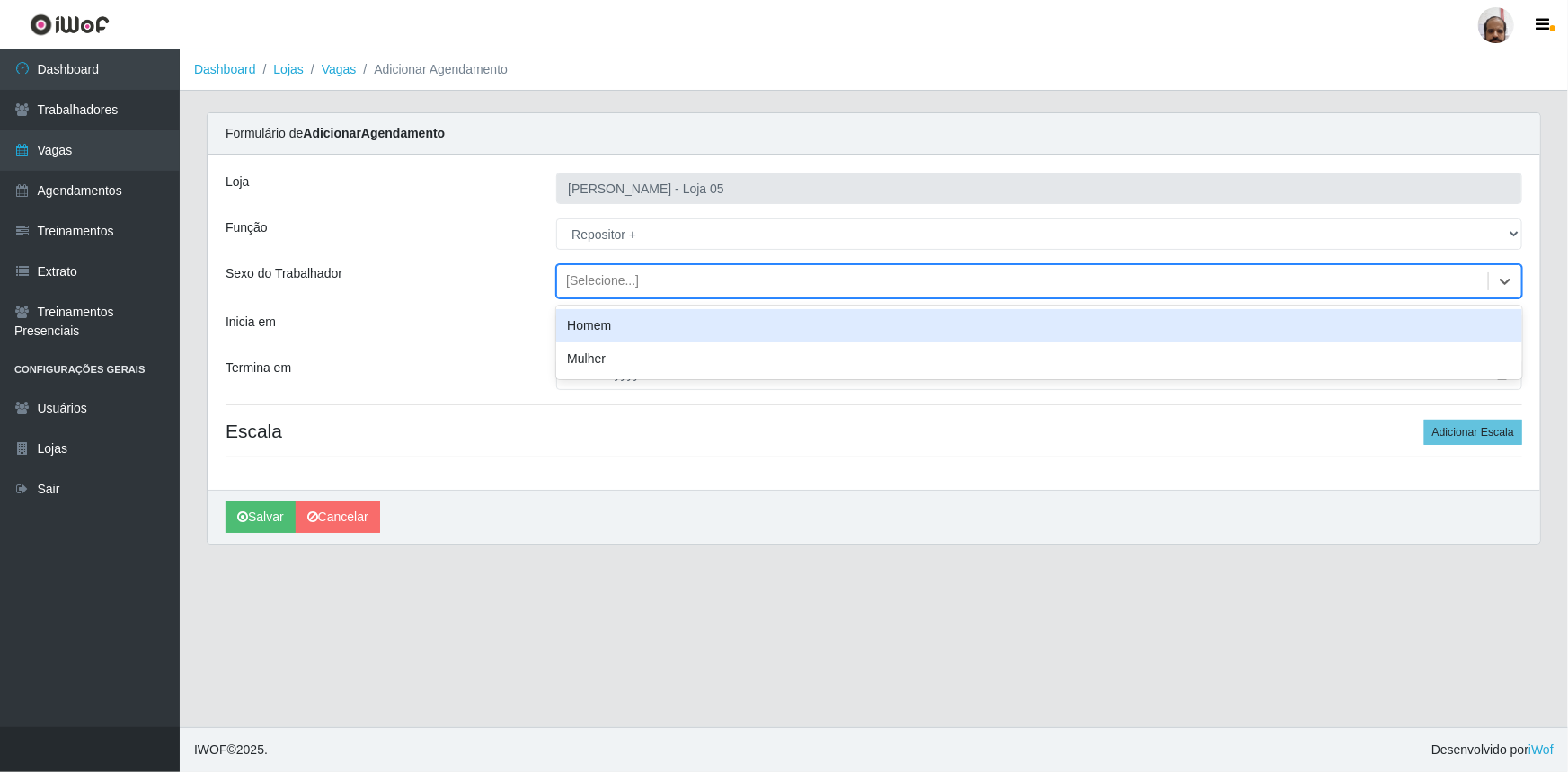
click at [675, 334] on div "Homem" at bounding box center [1039, 325] width 966 height 33
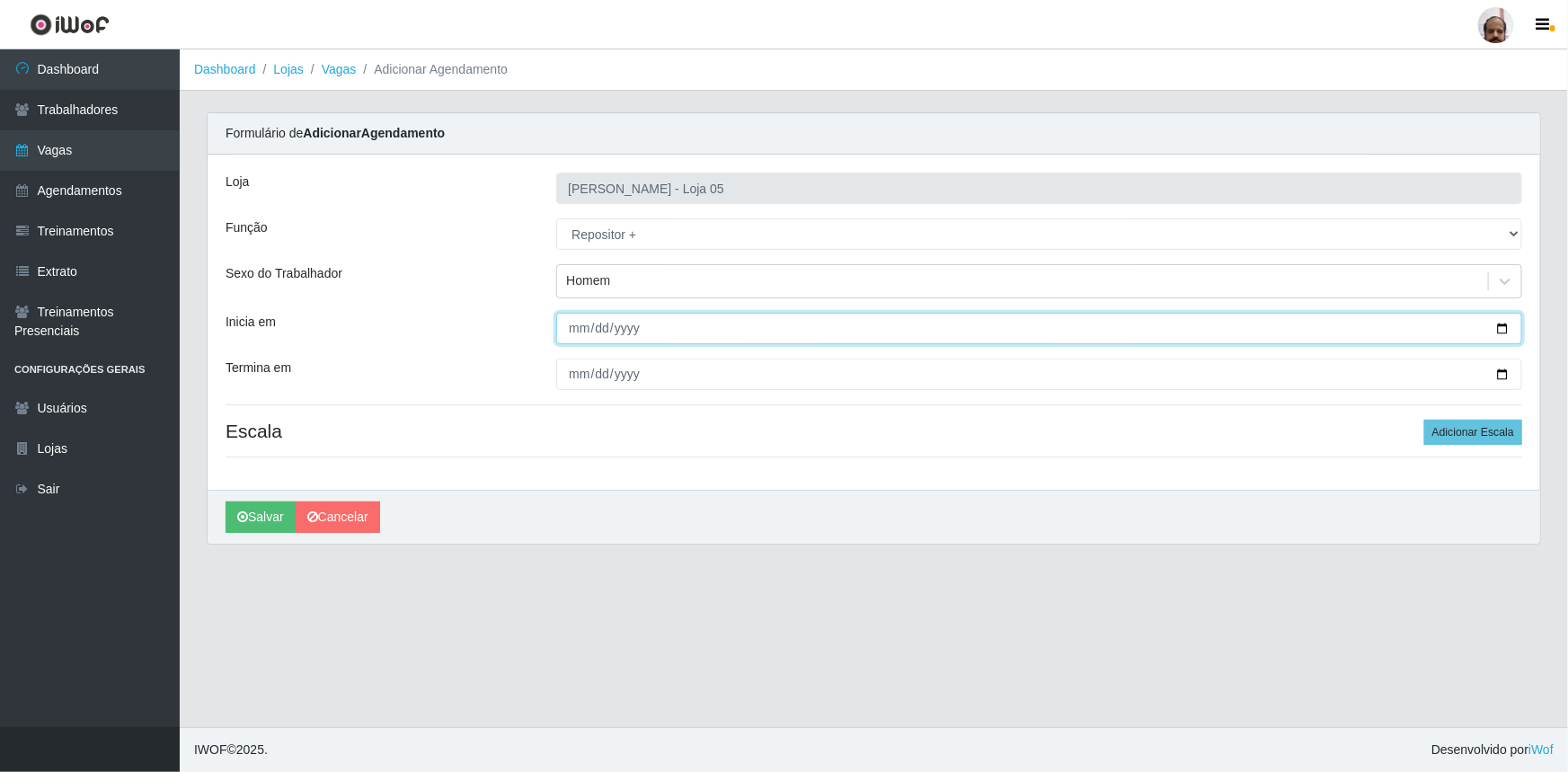
drag, startPoint x: 593, startPoint y: 328, endPoint x: 618, endPoint y: 341, distance: 28.2
click at [593, 329] on input "Inicia em" at bounding box center [1039, 328] width 966 height 31
click at [1502, 327] on input "Inicia em" at bounding box center [1039, 328] width 966 height 31
type input "[DATE]"
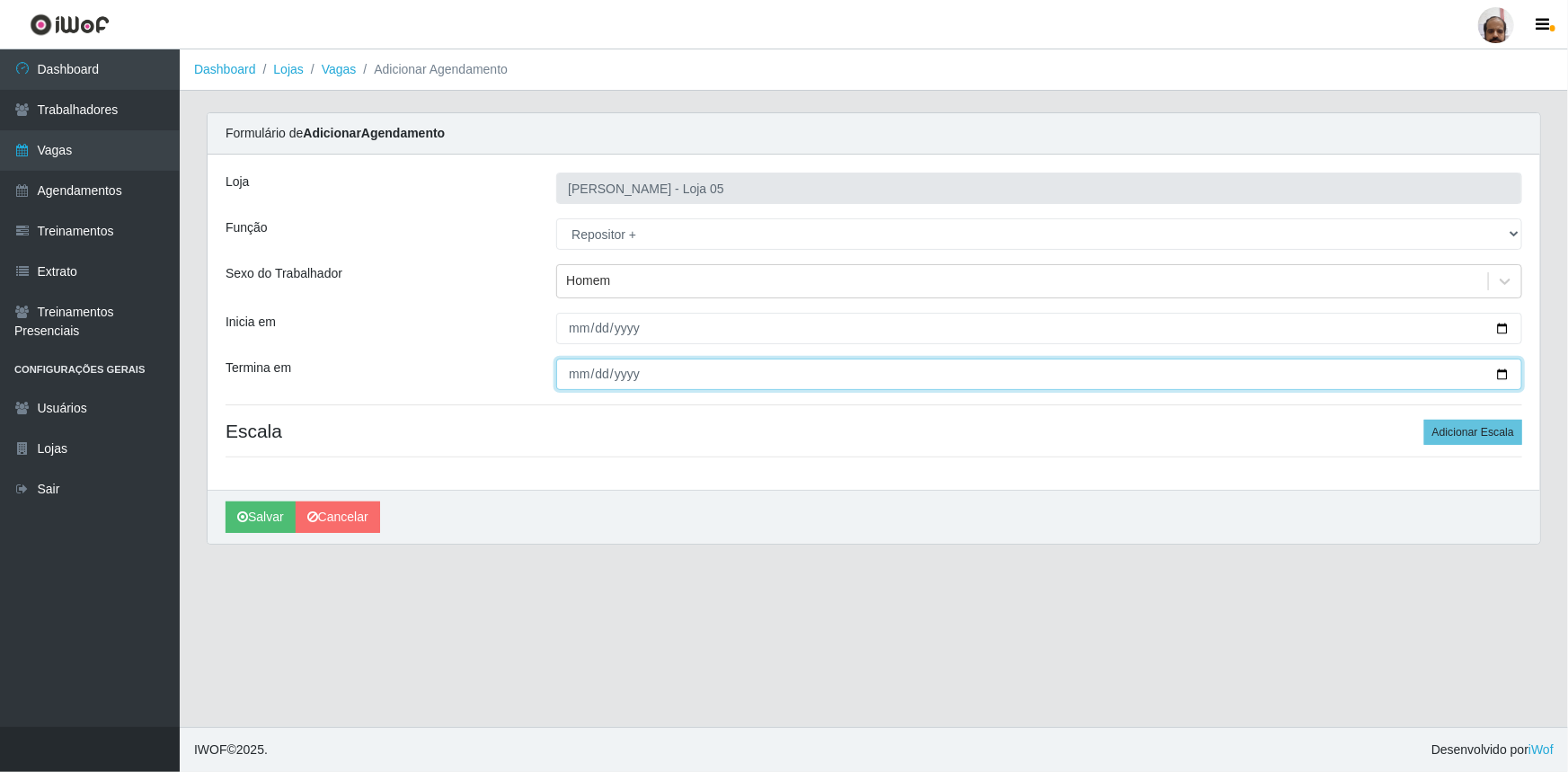
click at [1493, 375] on input "Termina em" at bounding box center [1039, 374] width 966 height 31
drag, startPoint x: 1505, startPoint y: 370, endPoint x: 1475, endPoint y: 378, distance: 31.0
click at [1505, 371] on input "Termina em" at bounding box center [1039, 374] width 966 height 31
type input "[DATE]"
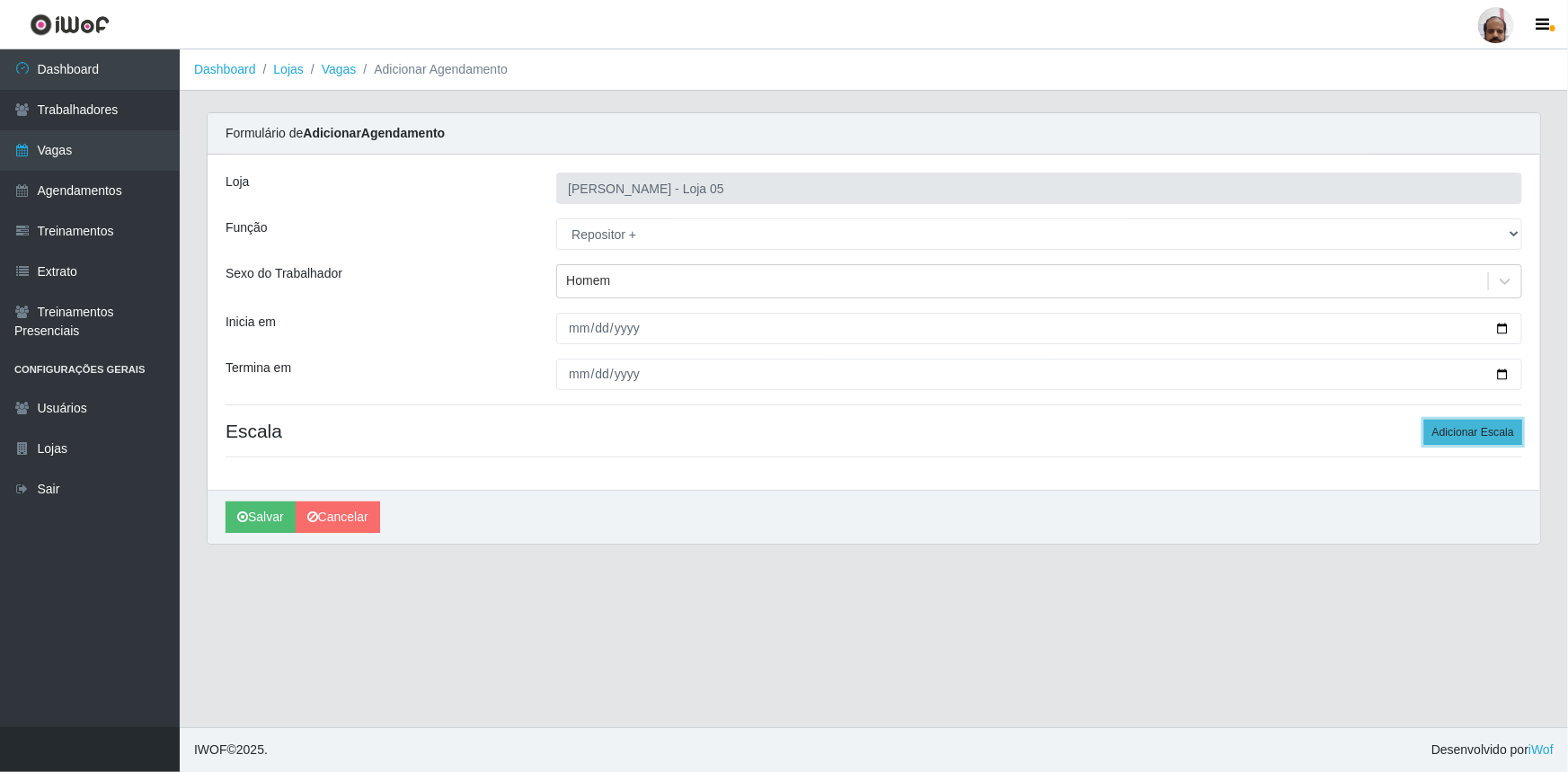
click at [1469, 435] on button "Adicionar Escala" at bounding box center [1474, 432] width 98 height 26
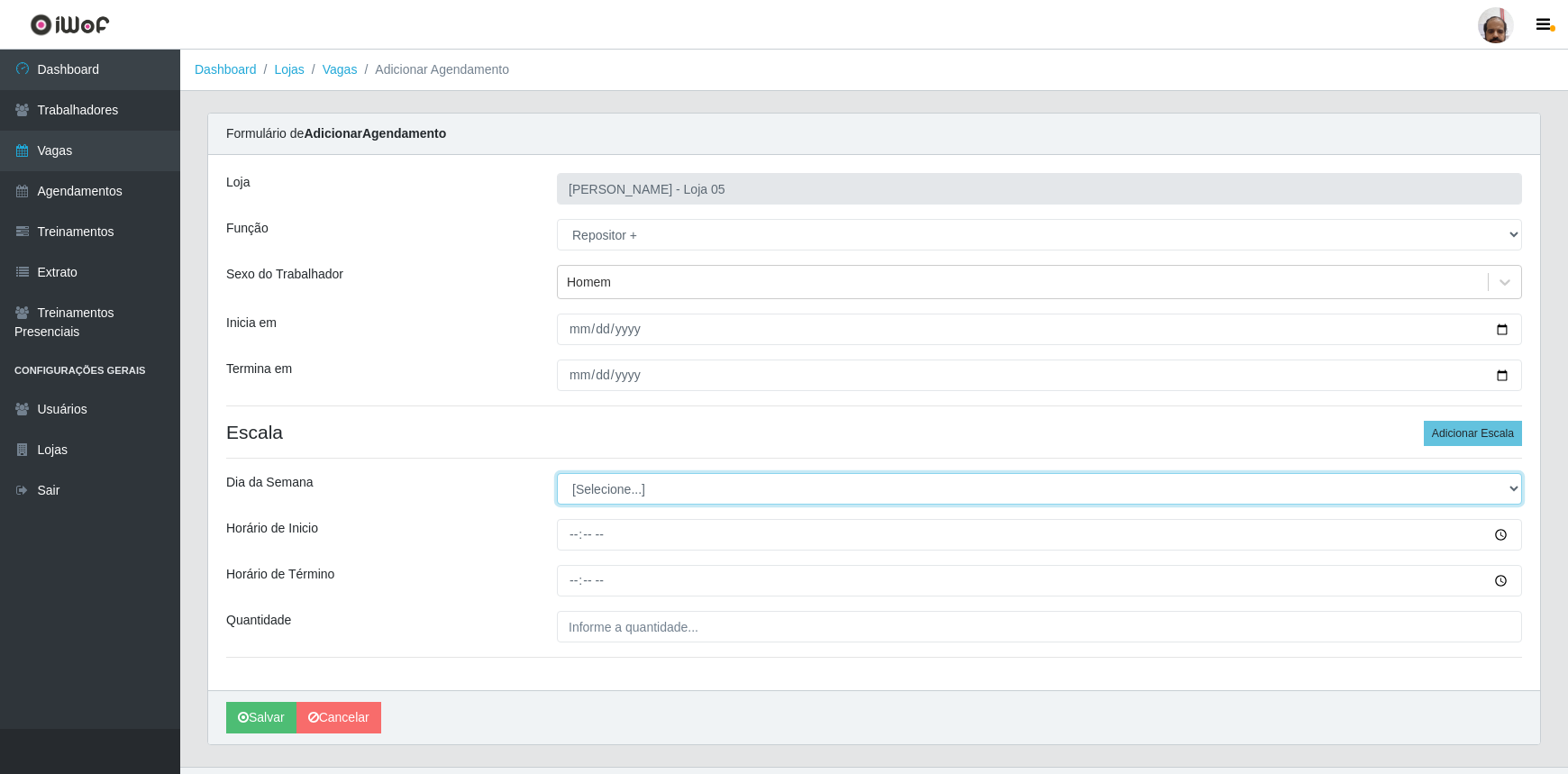
click at [1508, 489] on select "[Selecione...] Segunda Terça Quarta Quinta Sexta Sábado Domingo" at bounding box center [1039, 488] width 965 height 31
select select "6"
click at [557, 473] on select "[Selecione...] Segunda Terça Quarta Quinta Sexta Sábado Domingo" at bounding box center [1039, 488] width 965 height 31
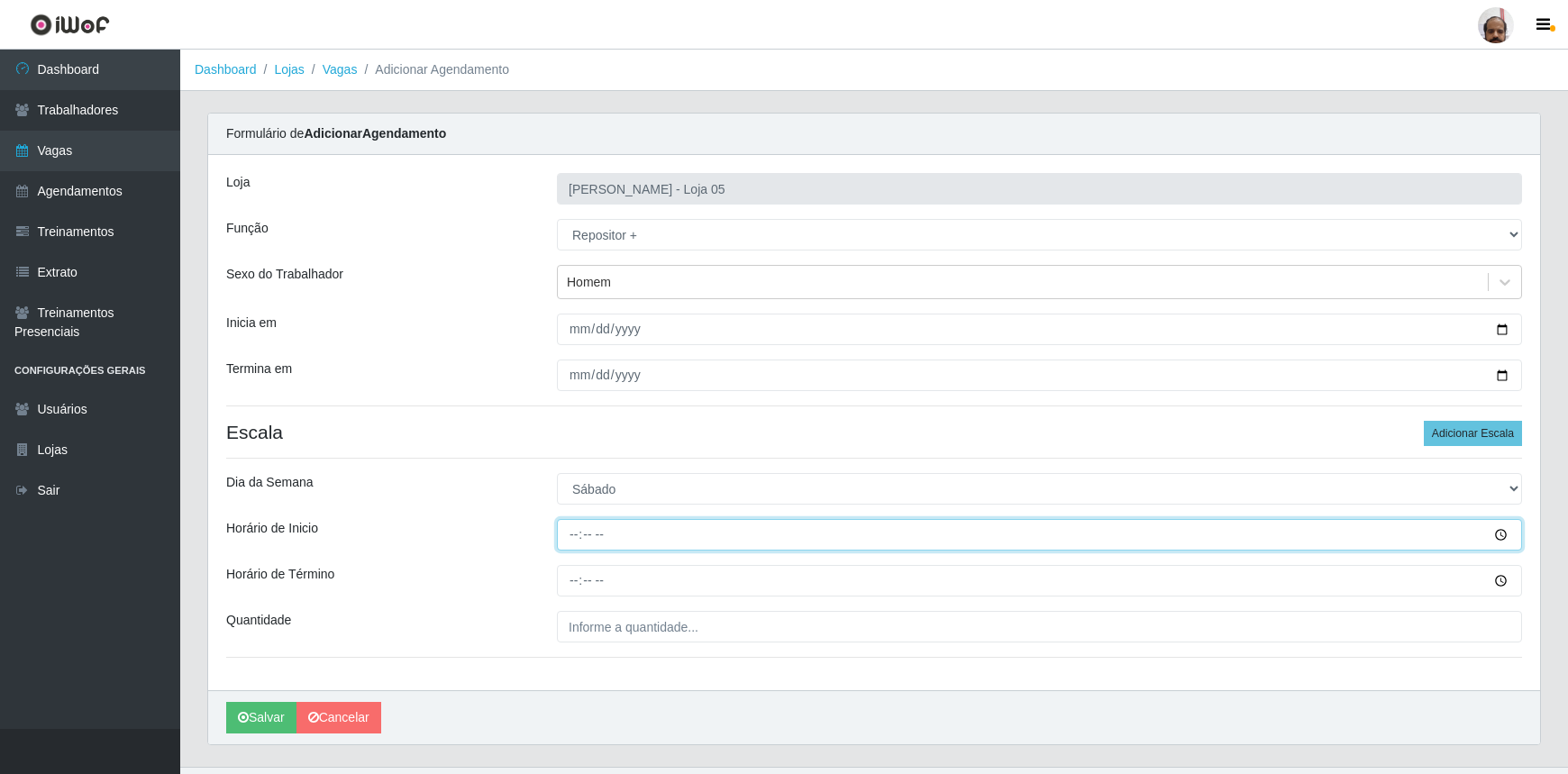
click at [571, 534] on input "Horário de Inicio" at bounding box center [1039, 534] width 965 height 31
type input "23:00"
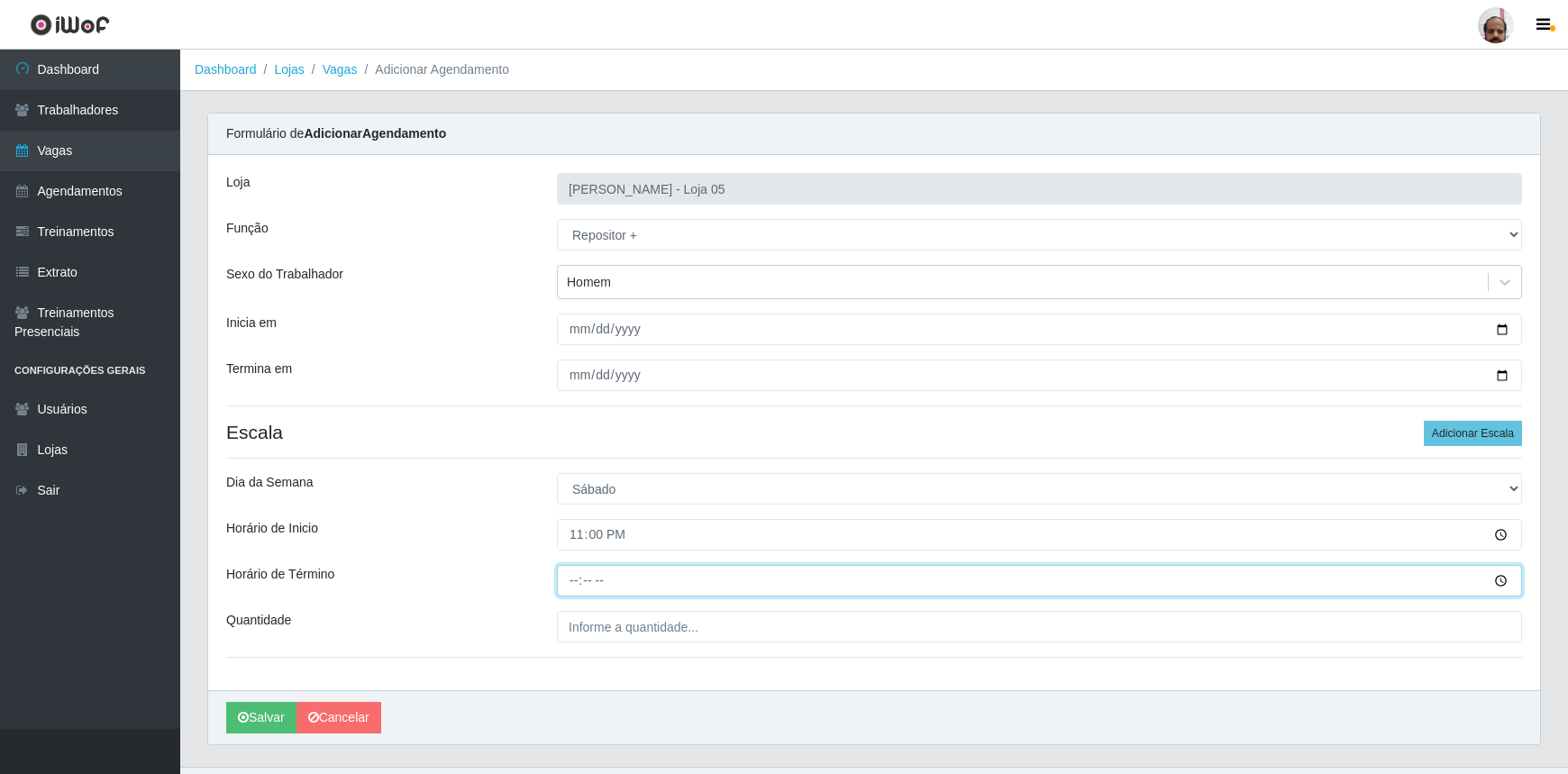
click at [568, 572] on input "Horário de Término" at bounding box center [1039, 580] width 965 height 31
type input "05:00"
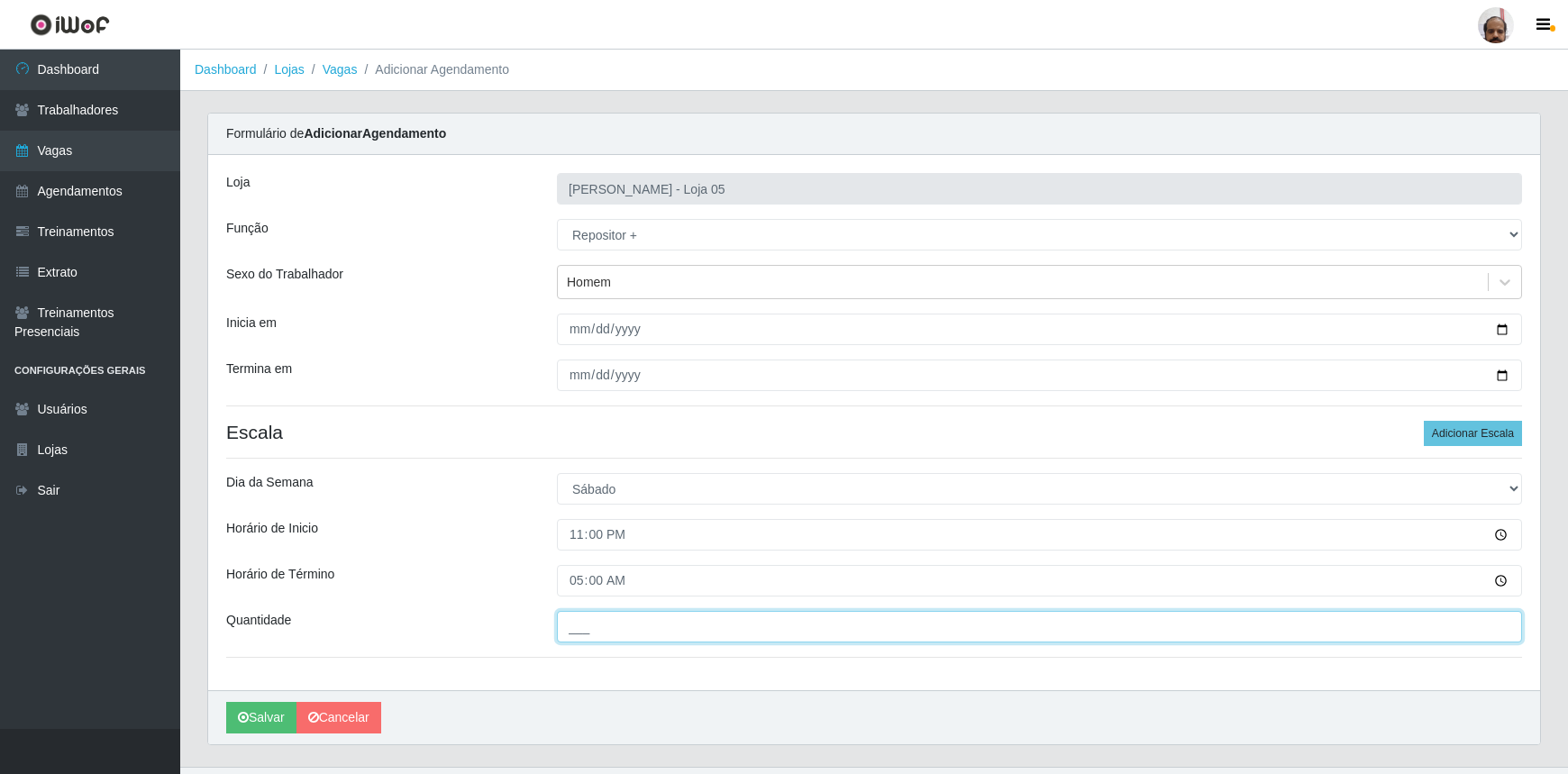
click at [637, 624] on input "___" at bounding box center [1039, 626] width 965 height 31
type input "4__"
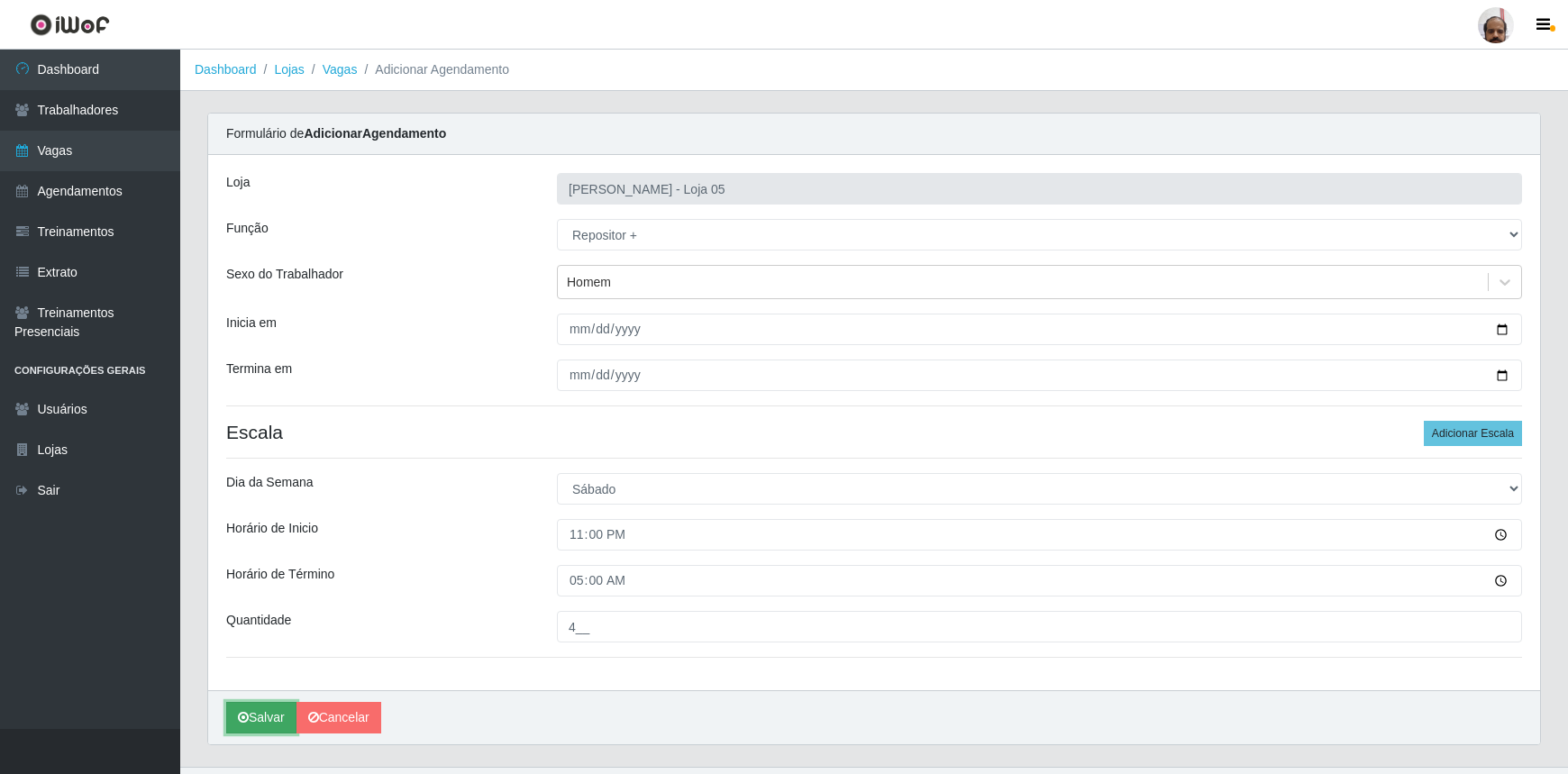
click at [268, 718] on button "Salvar" at bounding box center [261, 717] width 70 height 31
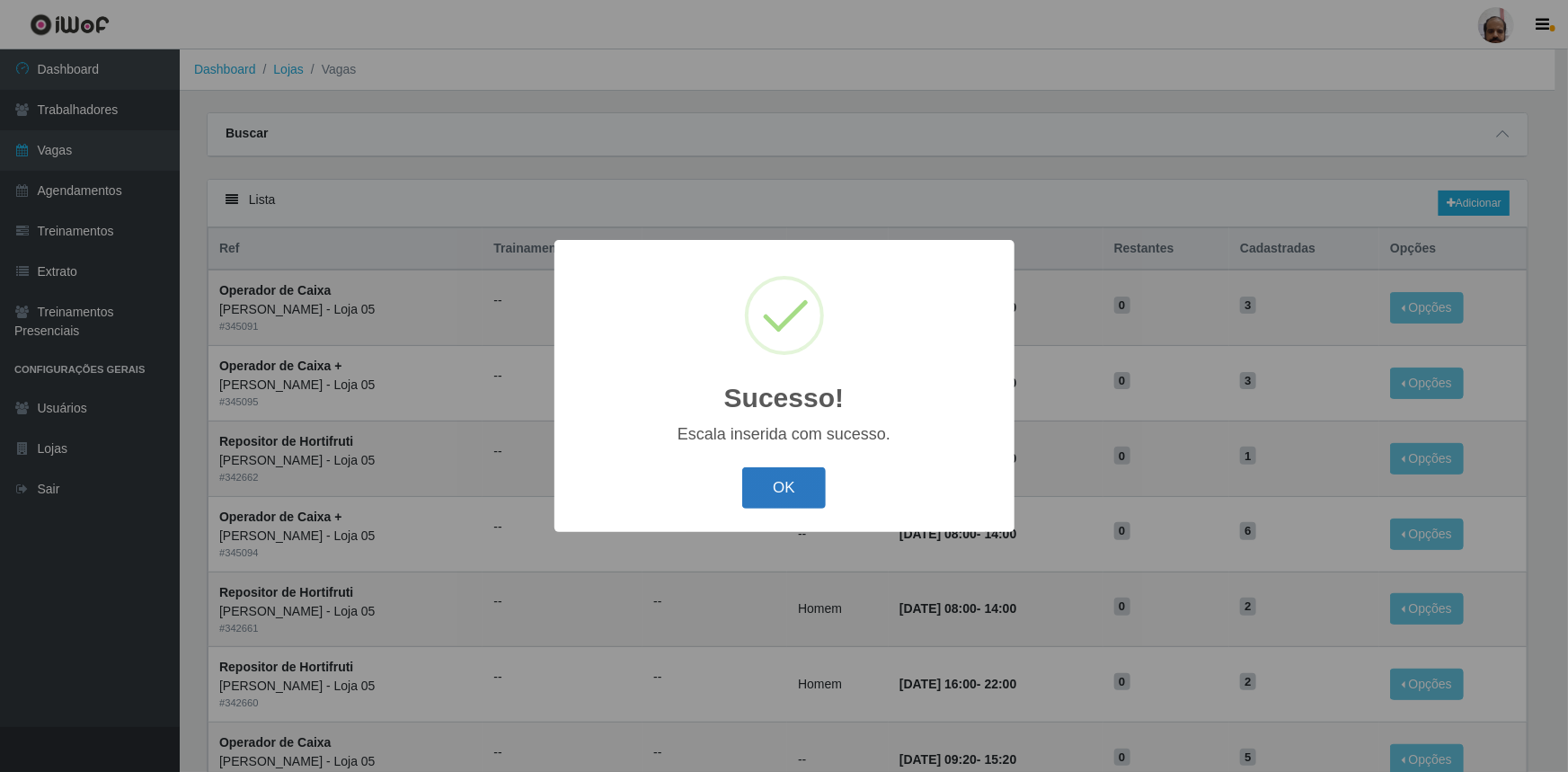
click at [799, 489] on button "OK" at bounding box center [784, 489] width 83 height 43
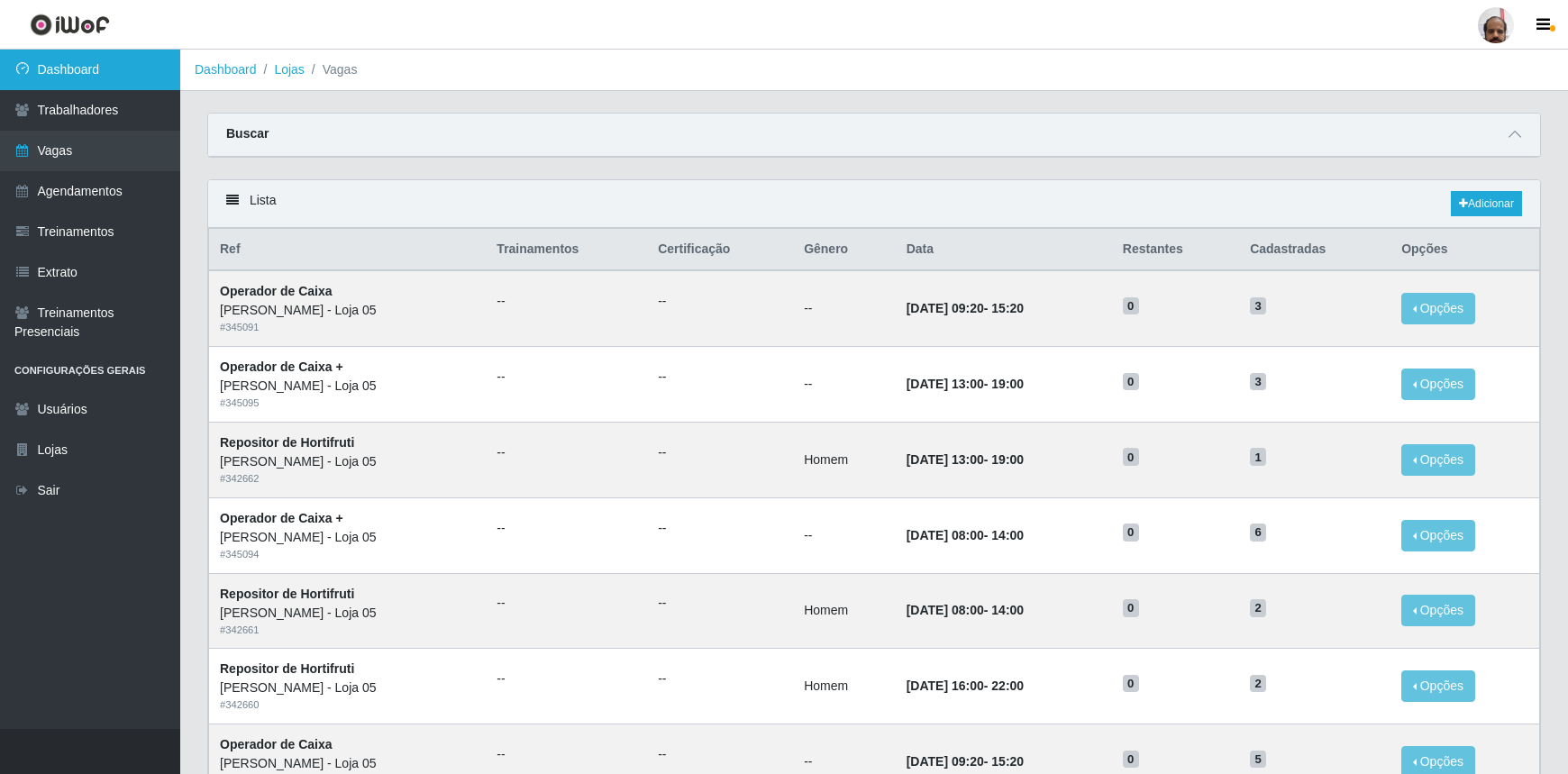
click at [90, 87] on link "Dashboard" at bounding box center [90, 69] width 180 height 41
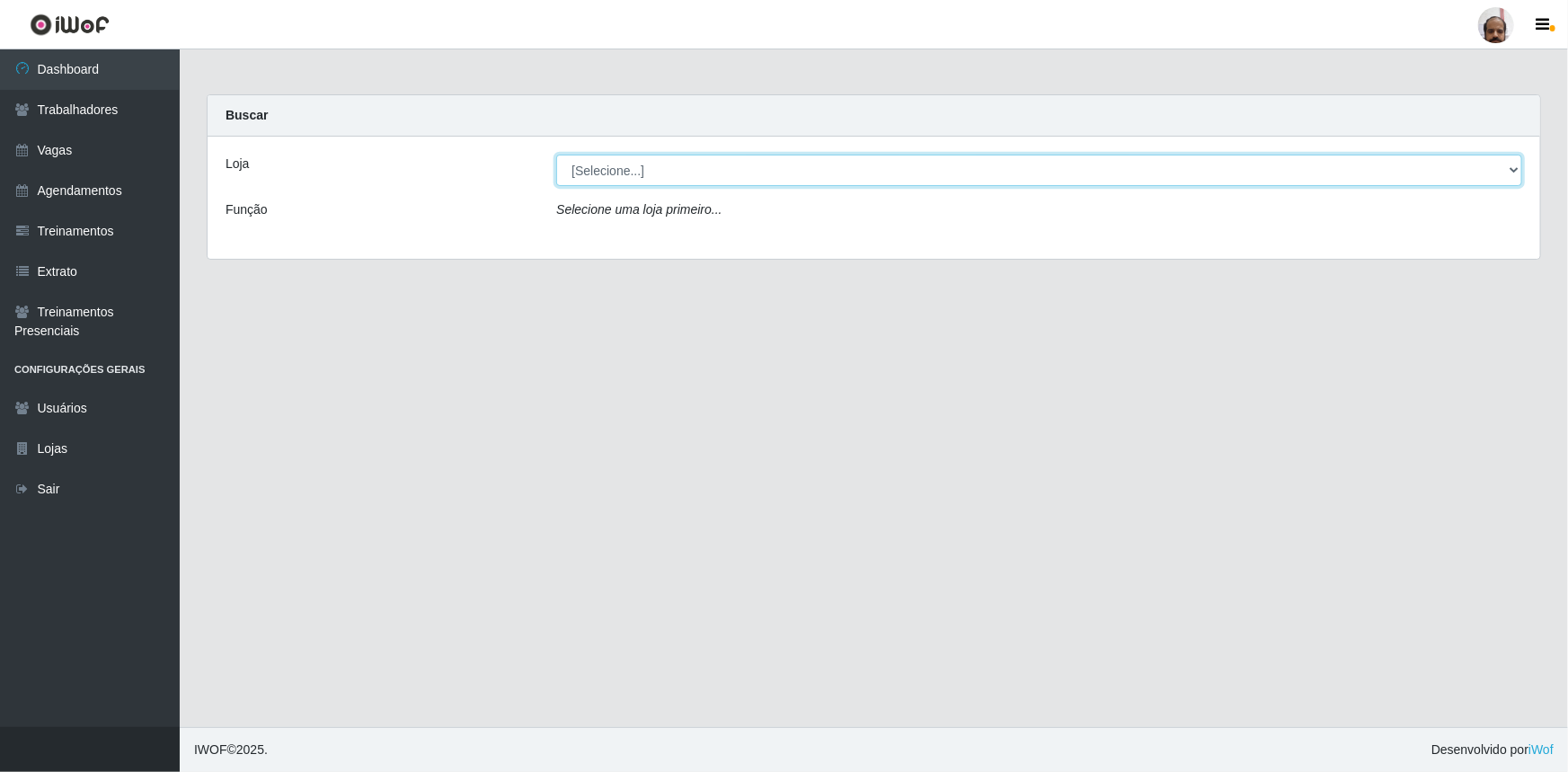
click at [1503, 171] on select "[Selecione...] Mar Vermelho - Loja 05" at bounding box center [1039, 170] width 966 height 31
select select "252"
click at [556, 155] on select "[Selecione...] Mar Vermelho - Loja 05" at bounding box center [1039, 170] width 966 height 31
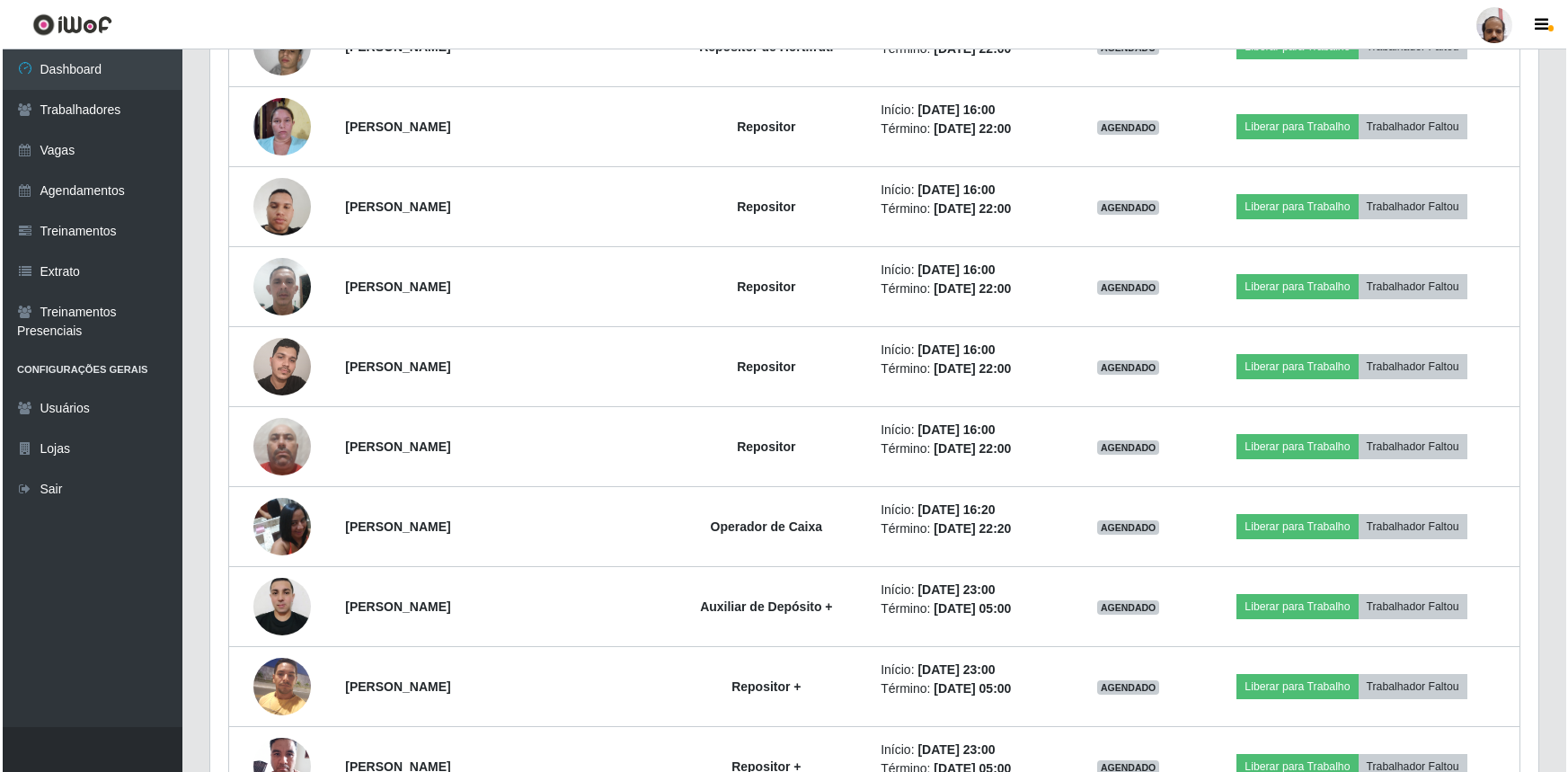
scroll to position [2532, 0]
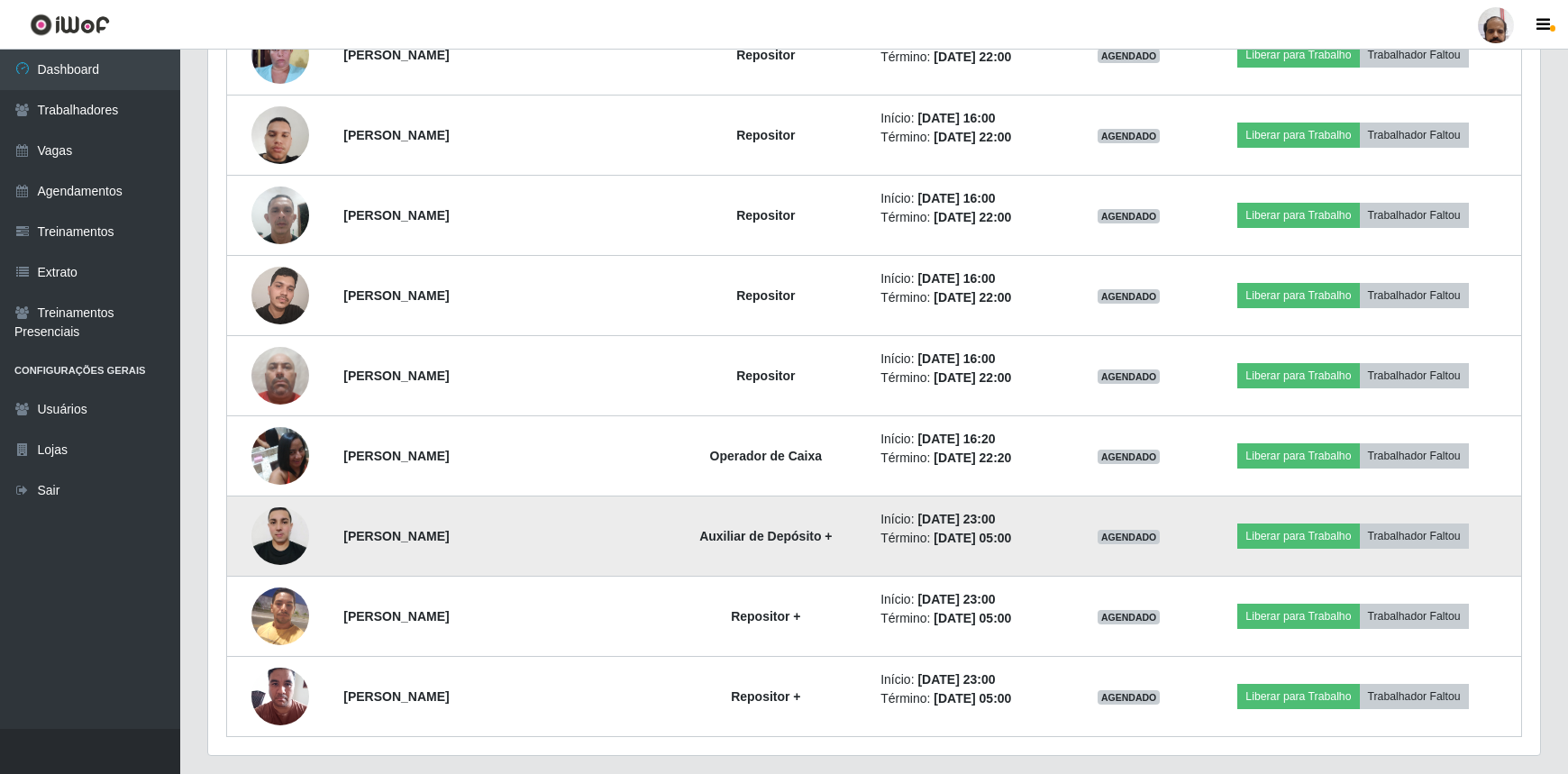
click at [266, 514] on img at bounding box center [279, 535] width 58 height 77
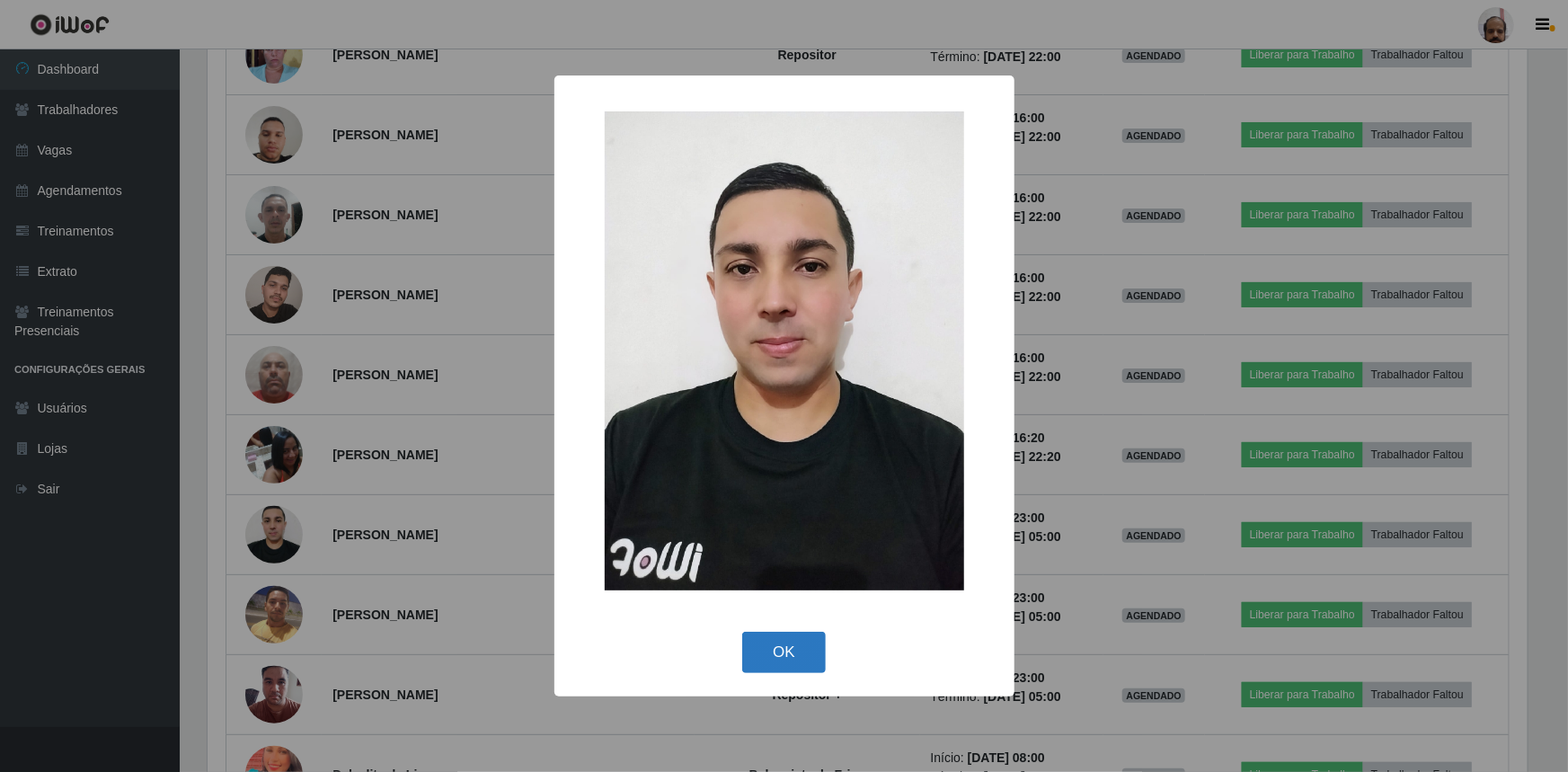
click at [779, 647] on button "OK" at bounding box center [784, 653] width 83 height 43
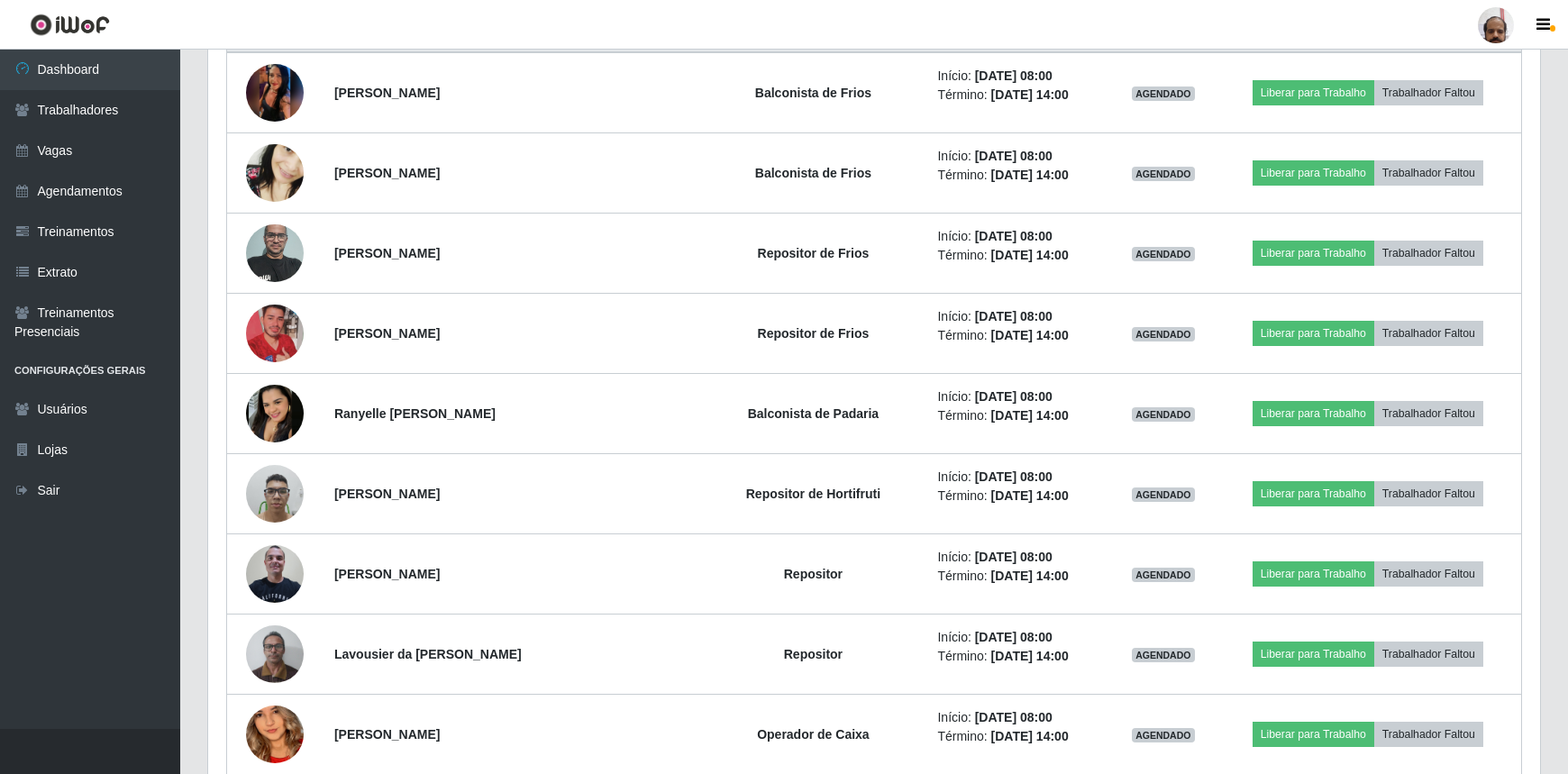
scroll to position [245, 0]
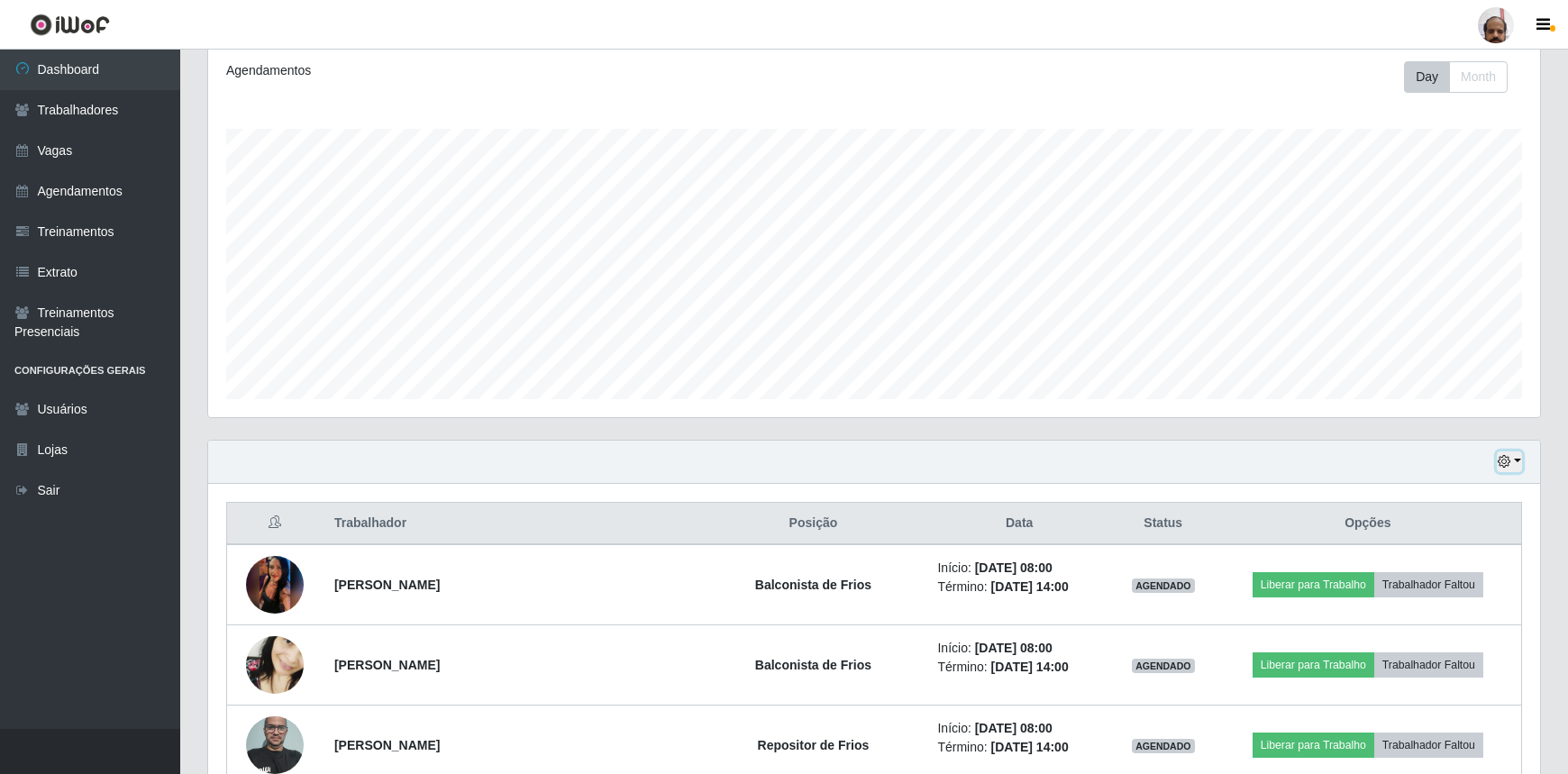
click at [1508, 458] on icon "button" at bounding box center [1504, 460] width 12 height 12
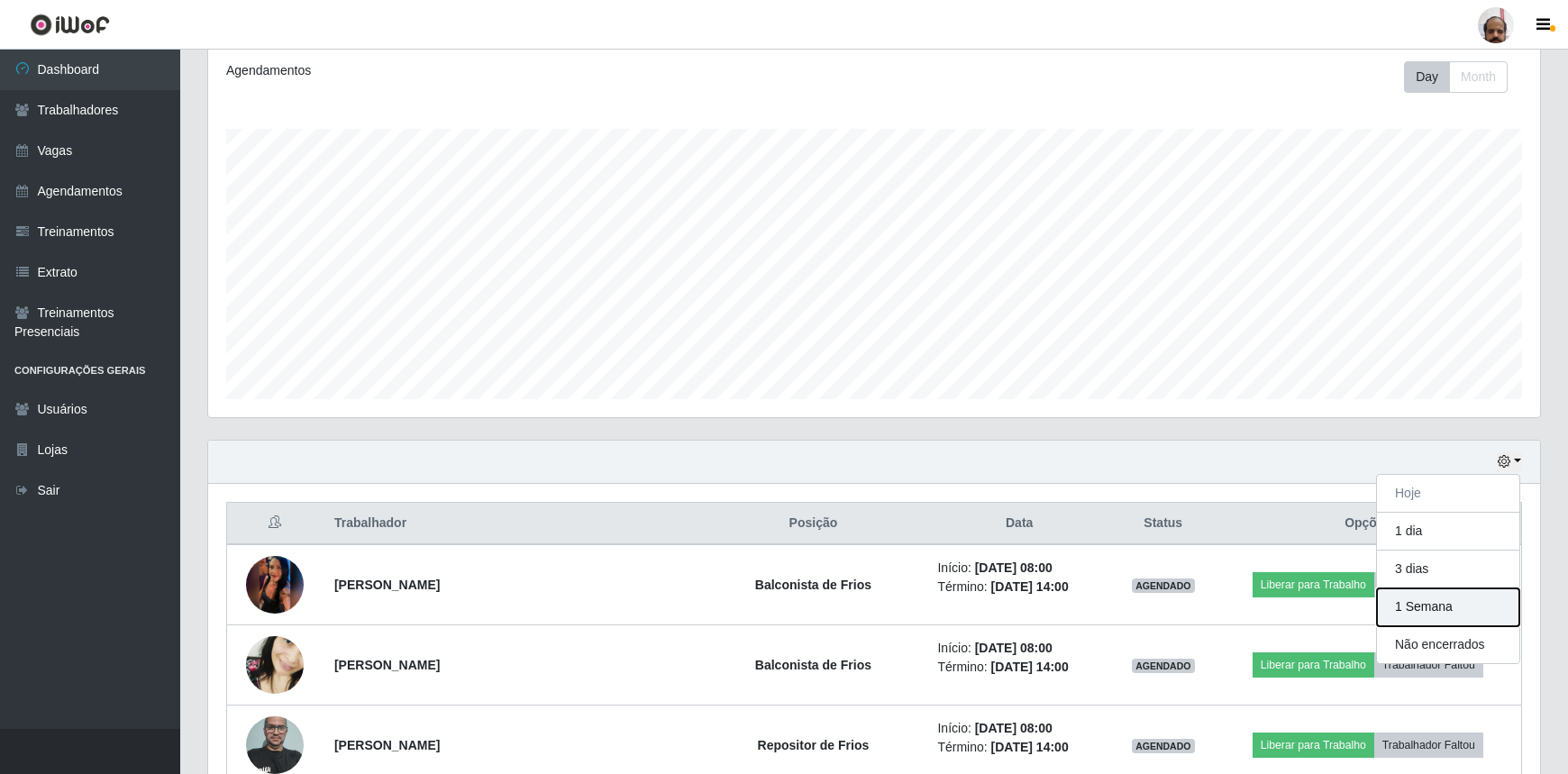
click at [1395, 604] on button "1 Semana" at bounding box center [1448, 607] width 142 height 38
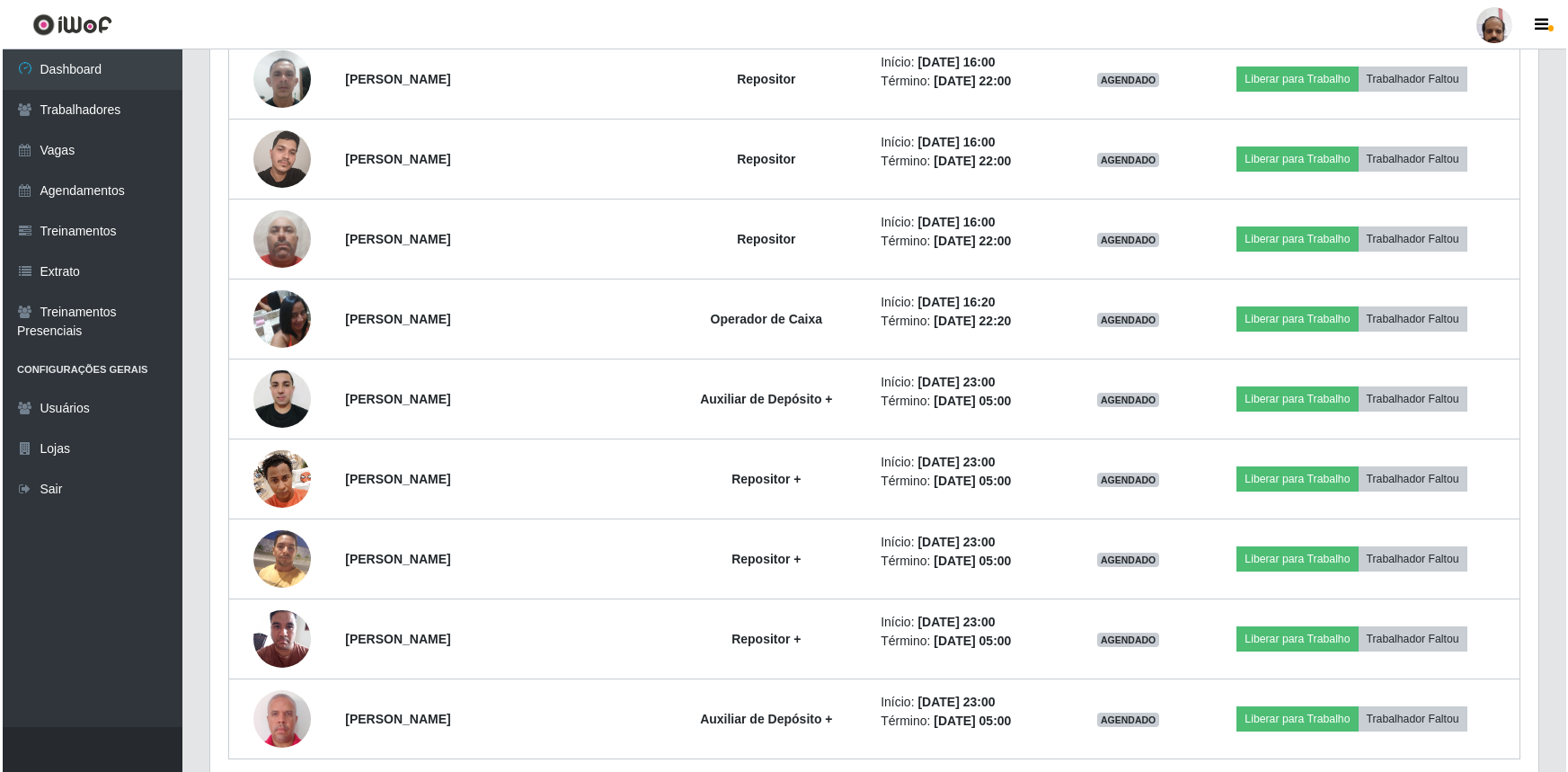
scroll to position [2736, 0]
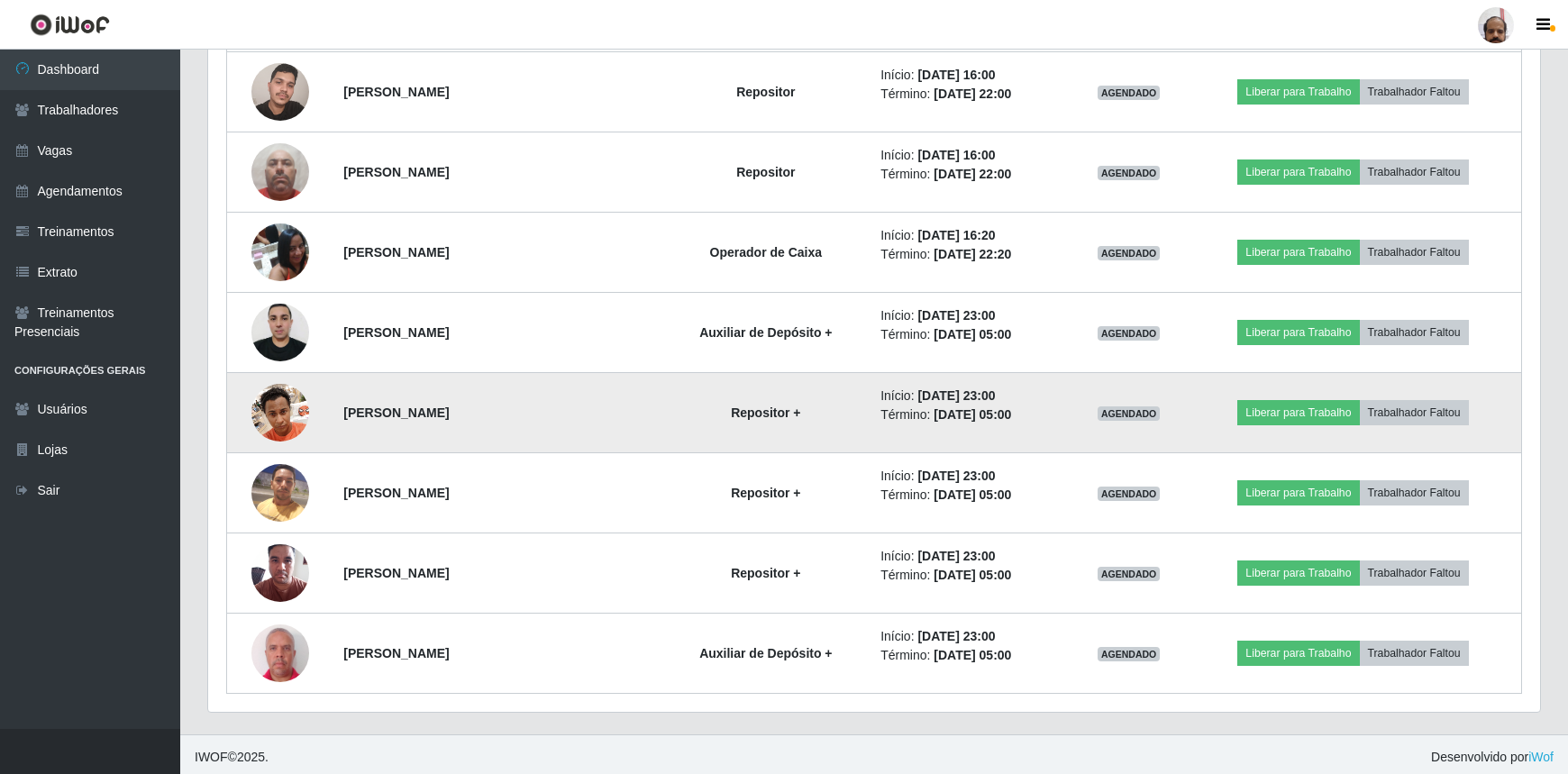
click at [291, 397] on img at bounding box center [279, 412] width 58 height 77
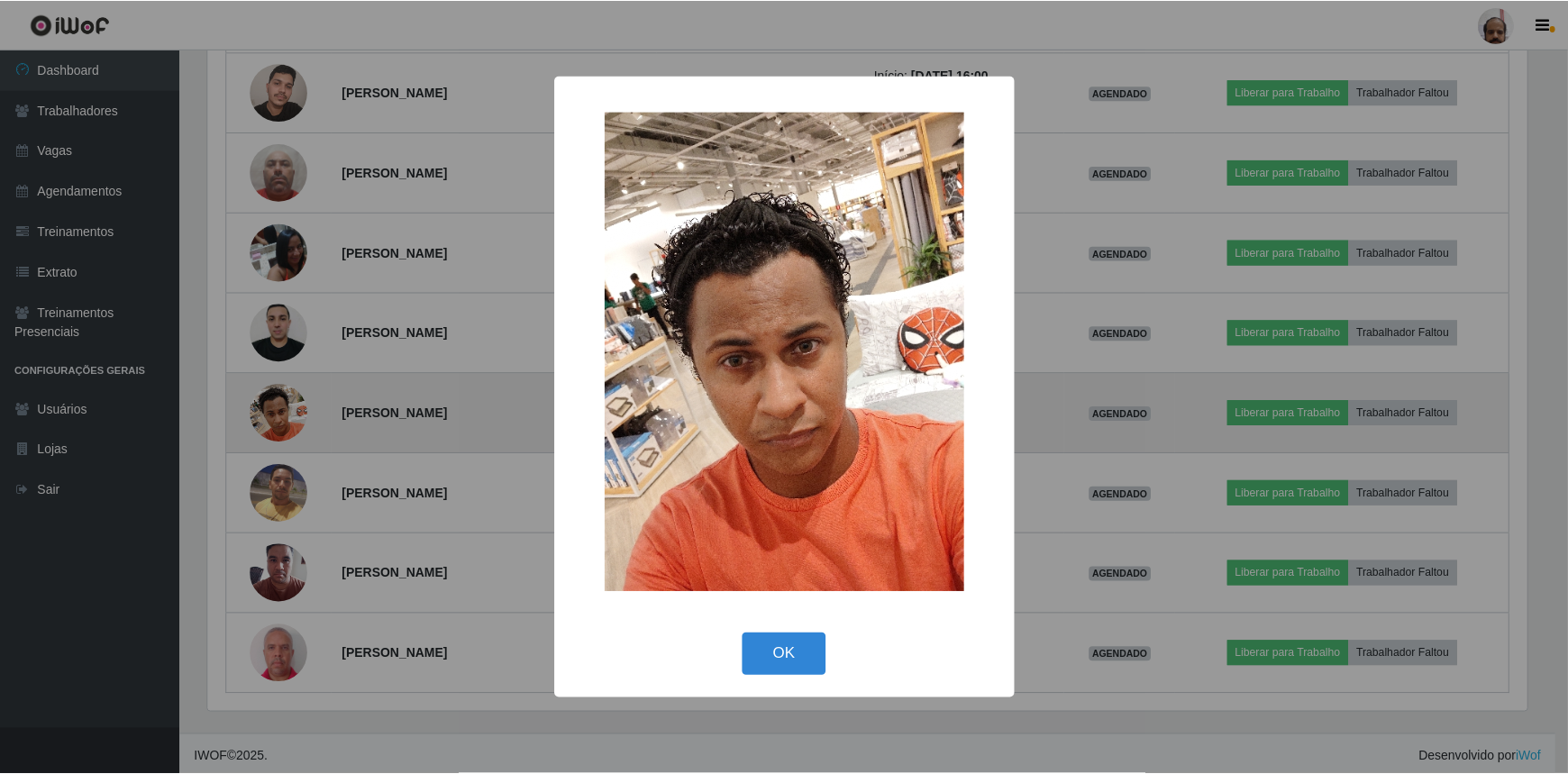
scroll to position [374, 1324]
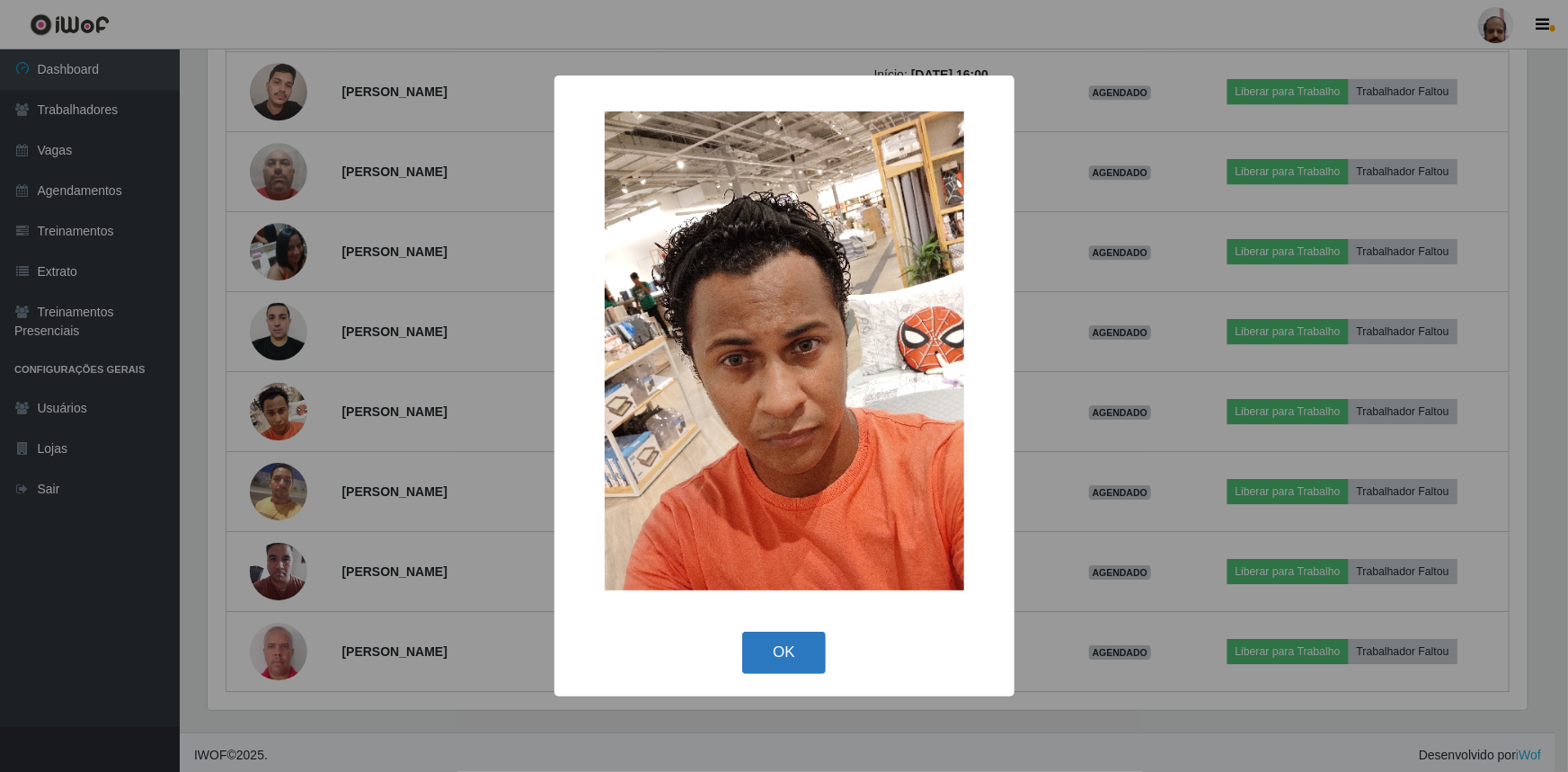
click at [786, 647] on button "OK" at bounding box center [784, 653] width 83 height 43
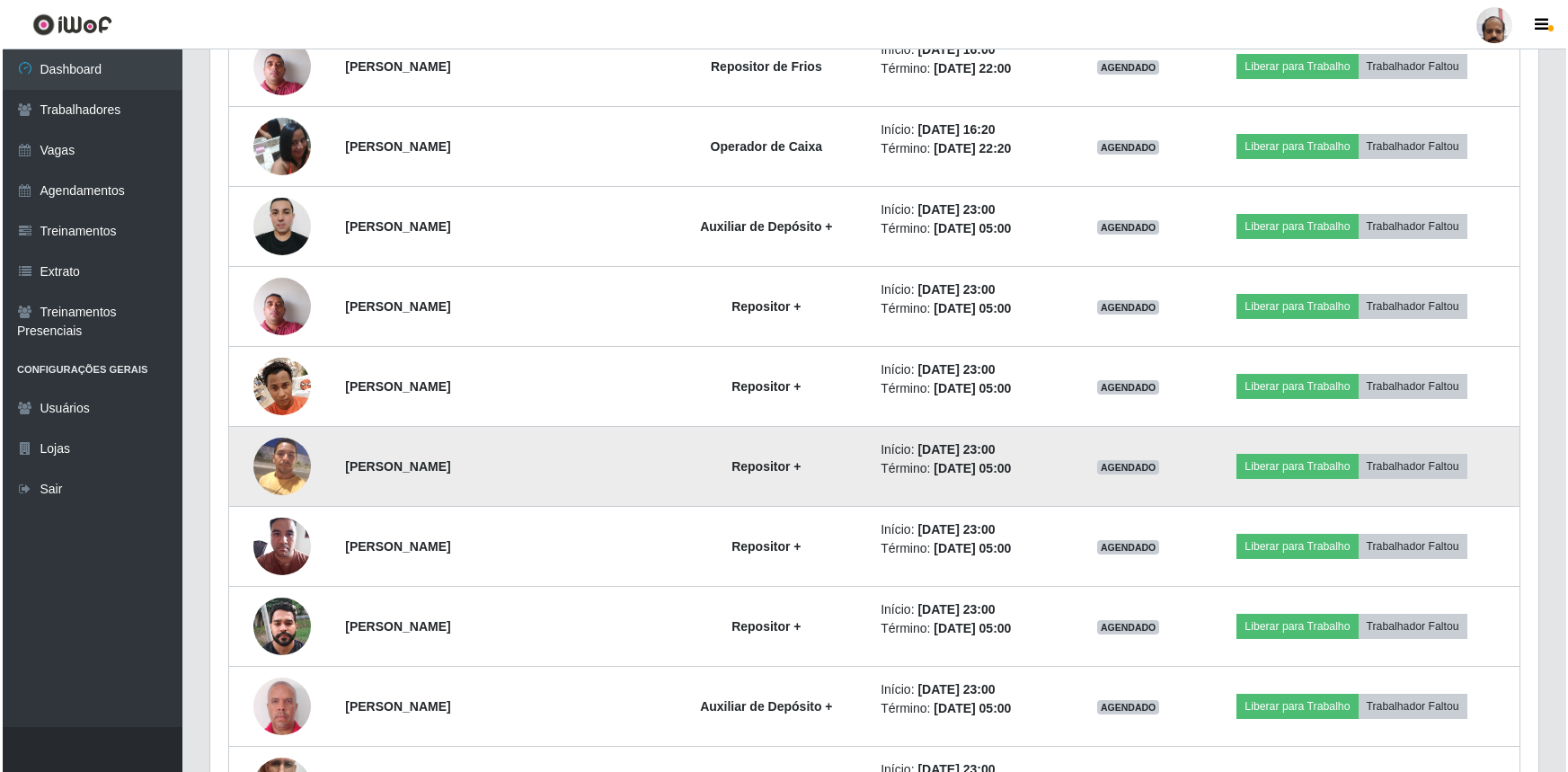
scroll to position [2892, 0]
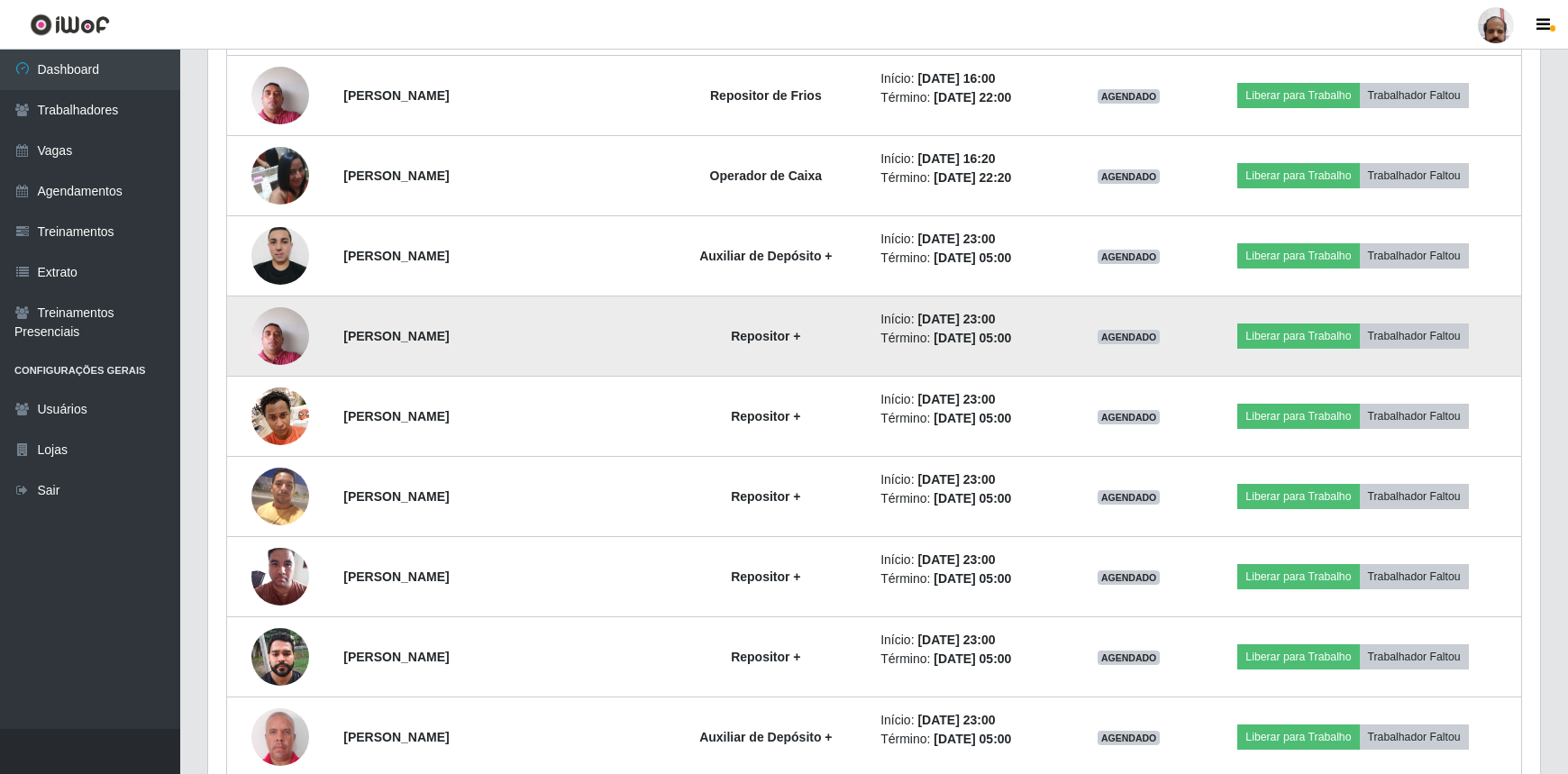
click at [286, 330] on img at bounding box center [279, 335] width 58 height 77
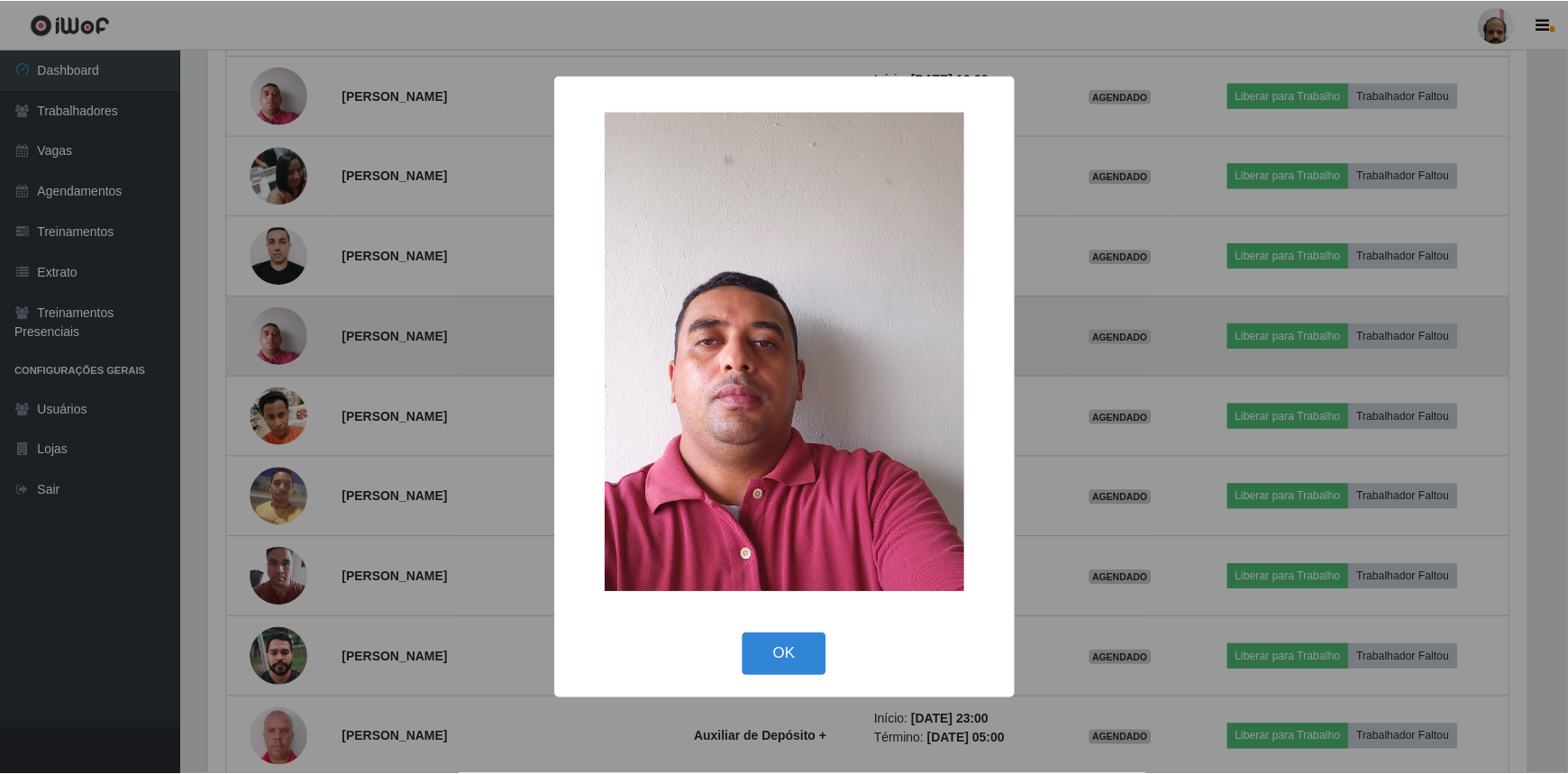
scroll to position [374, 1324]
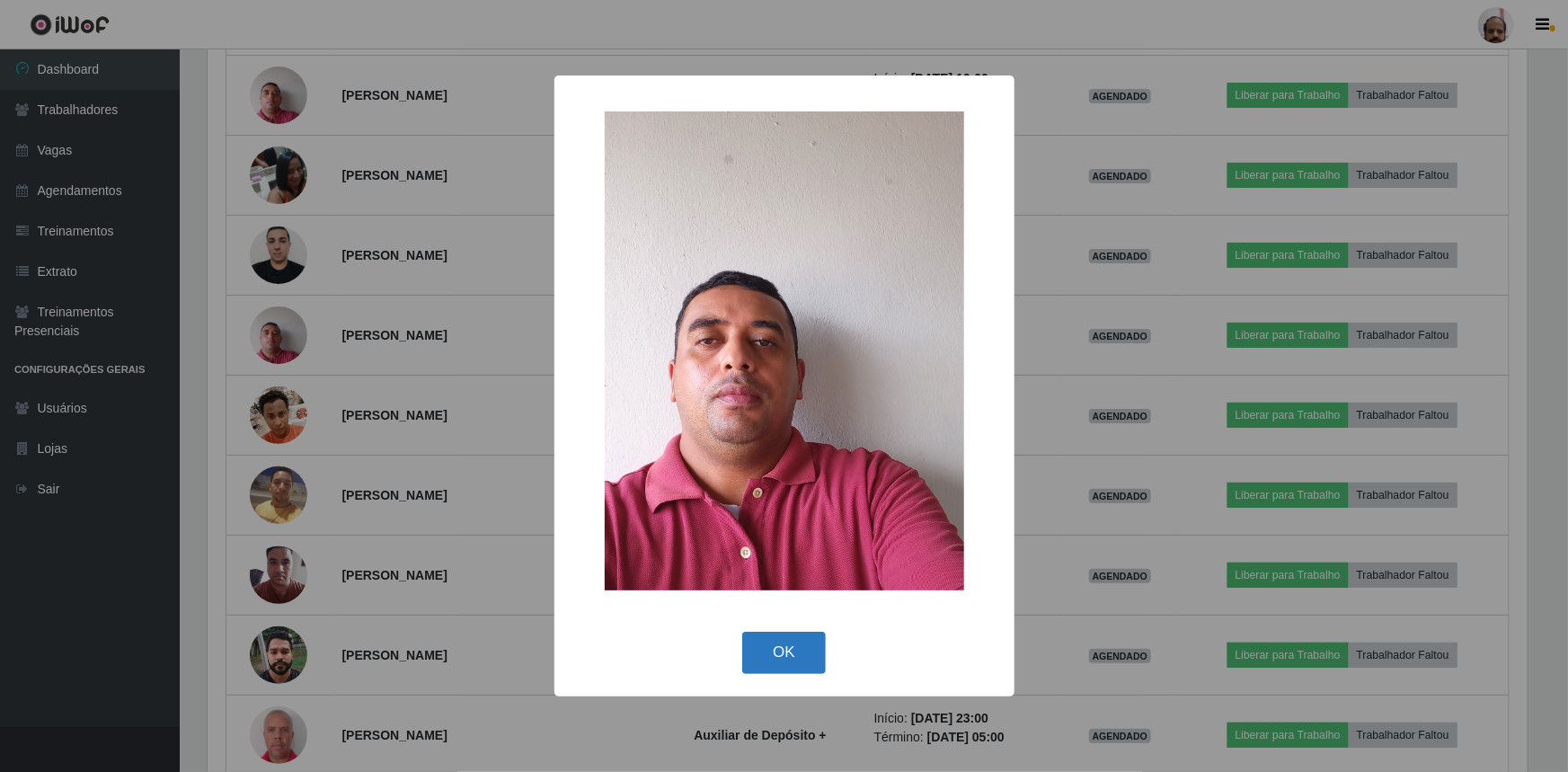
click at [806, 654] on button "OK" at bounding box center [784, 653] width 83 height 43
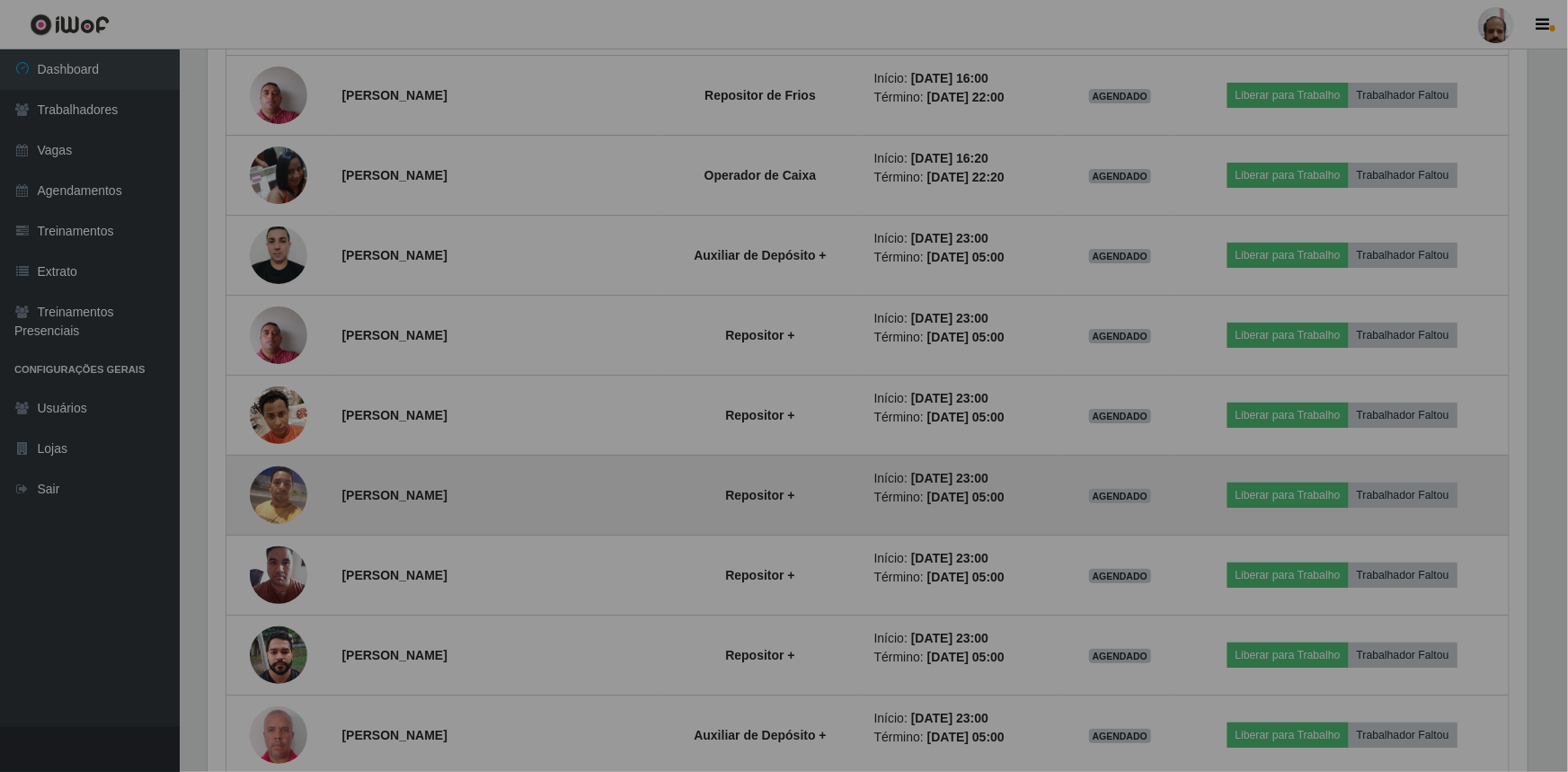
scroll to position [373, 1328]
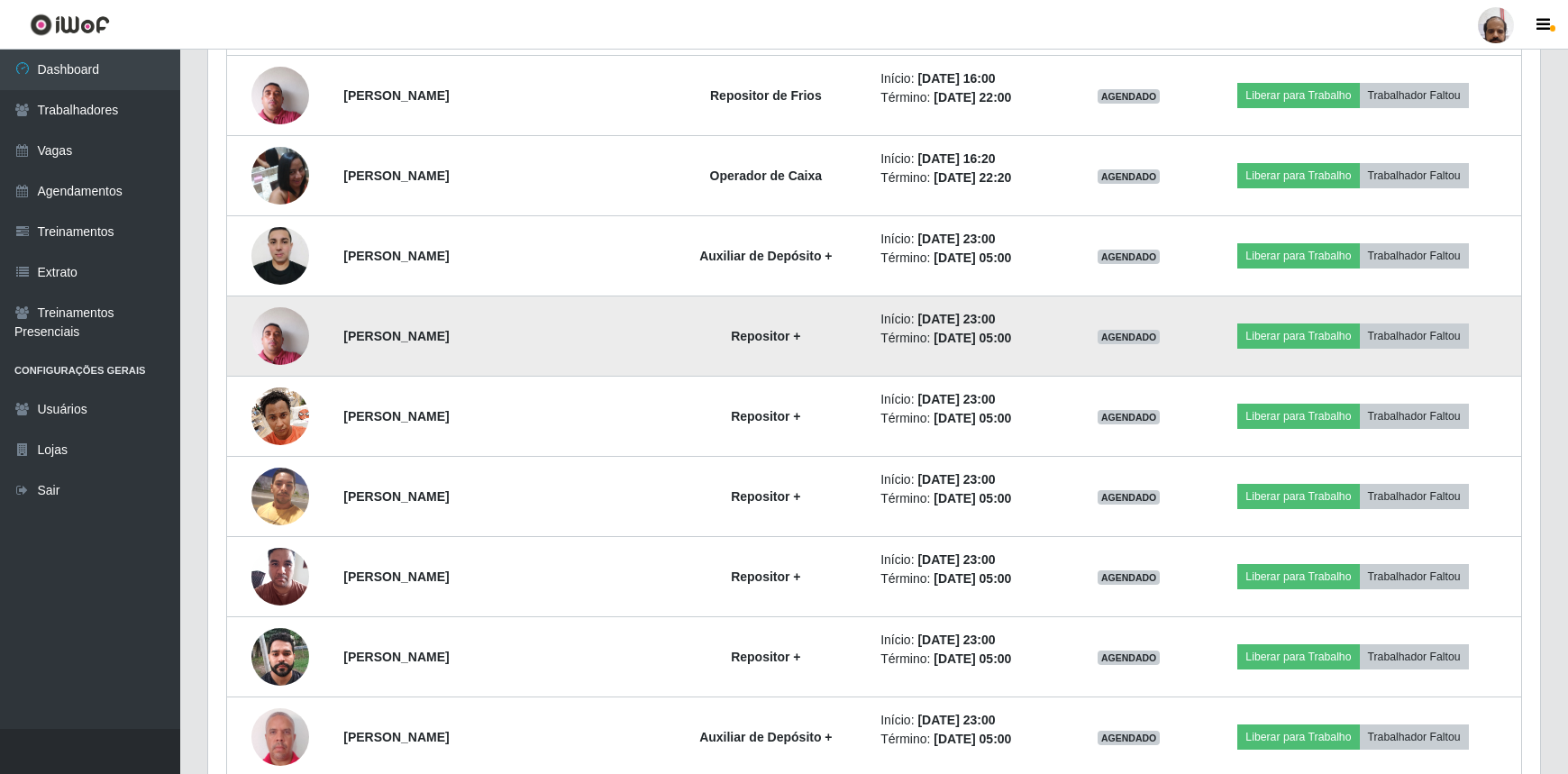
click at [267, 328] on img at bounding box center [279, 335] width 58 height 77
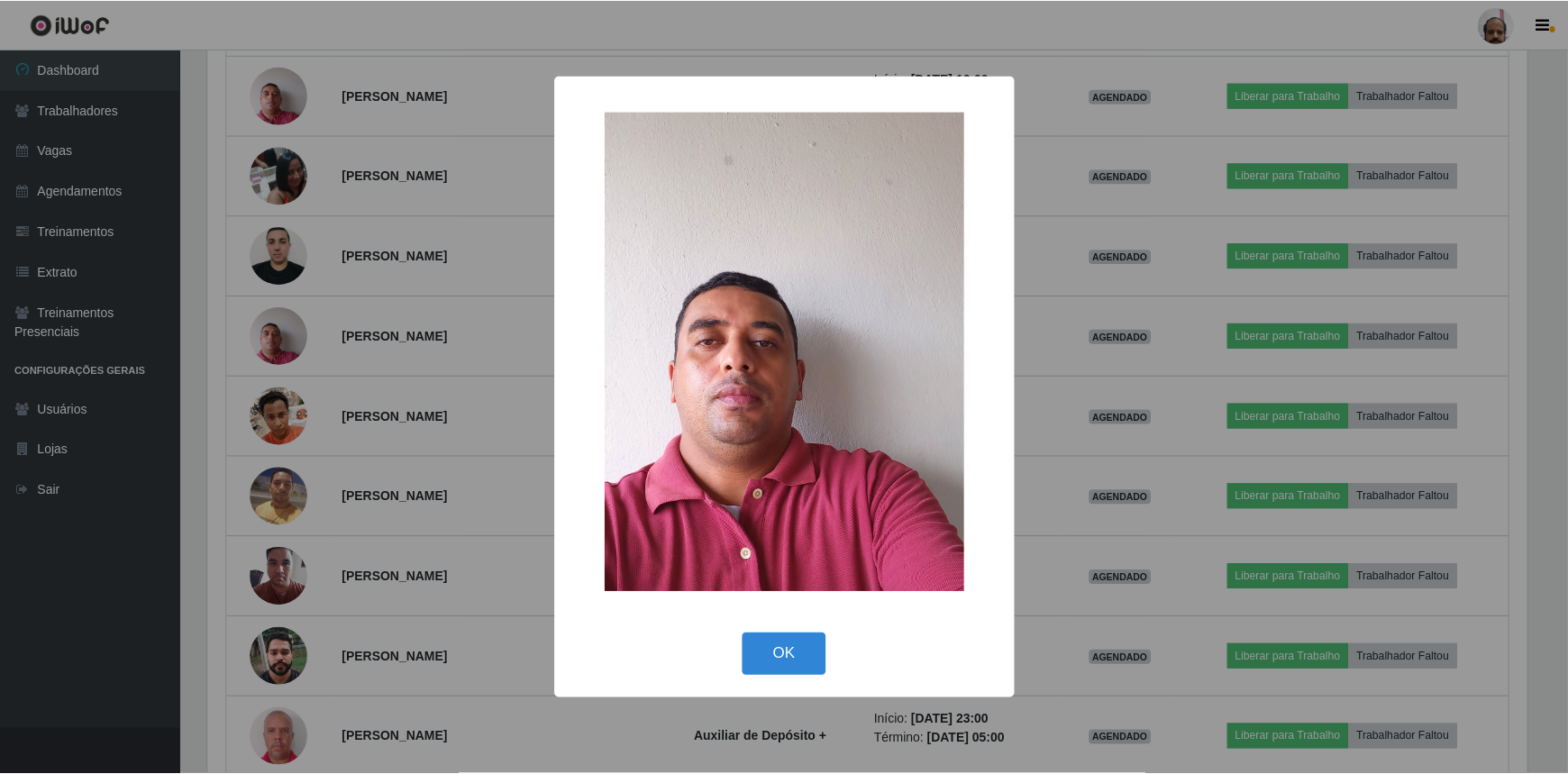
scroll to position [374, 1324]
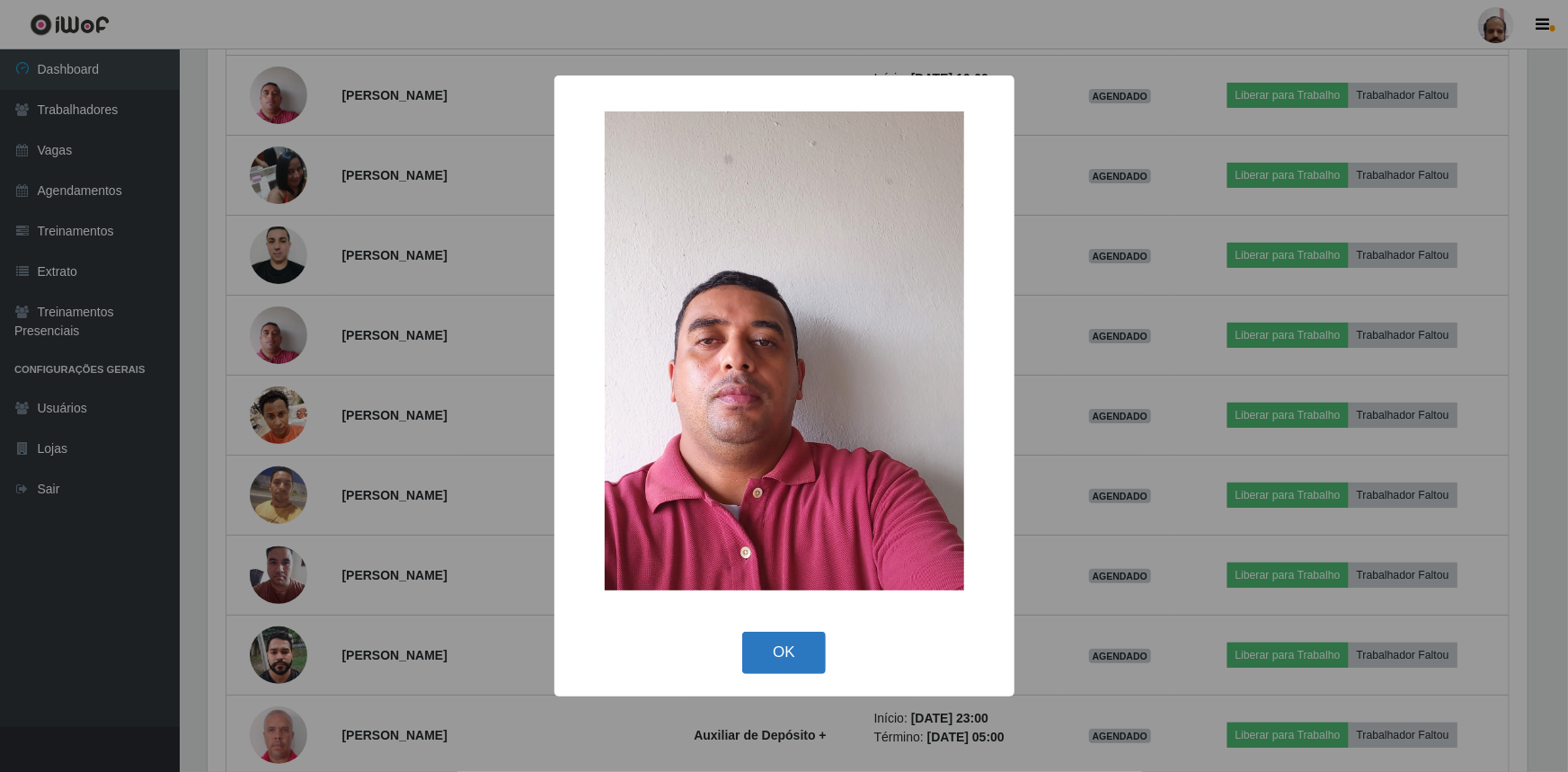
click at [782, 649] on button "OK" at bounding box center [784, 653] width 83 height 43
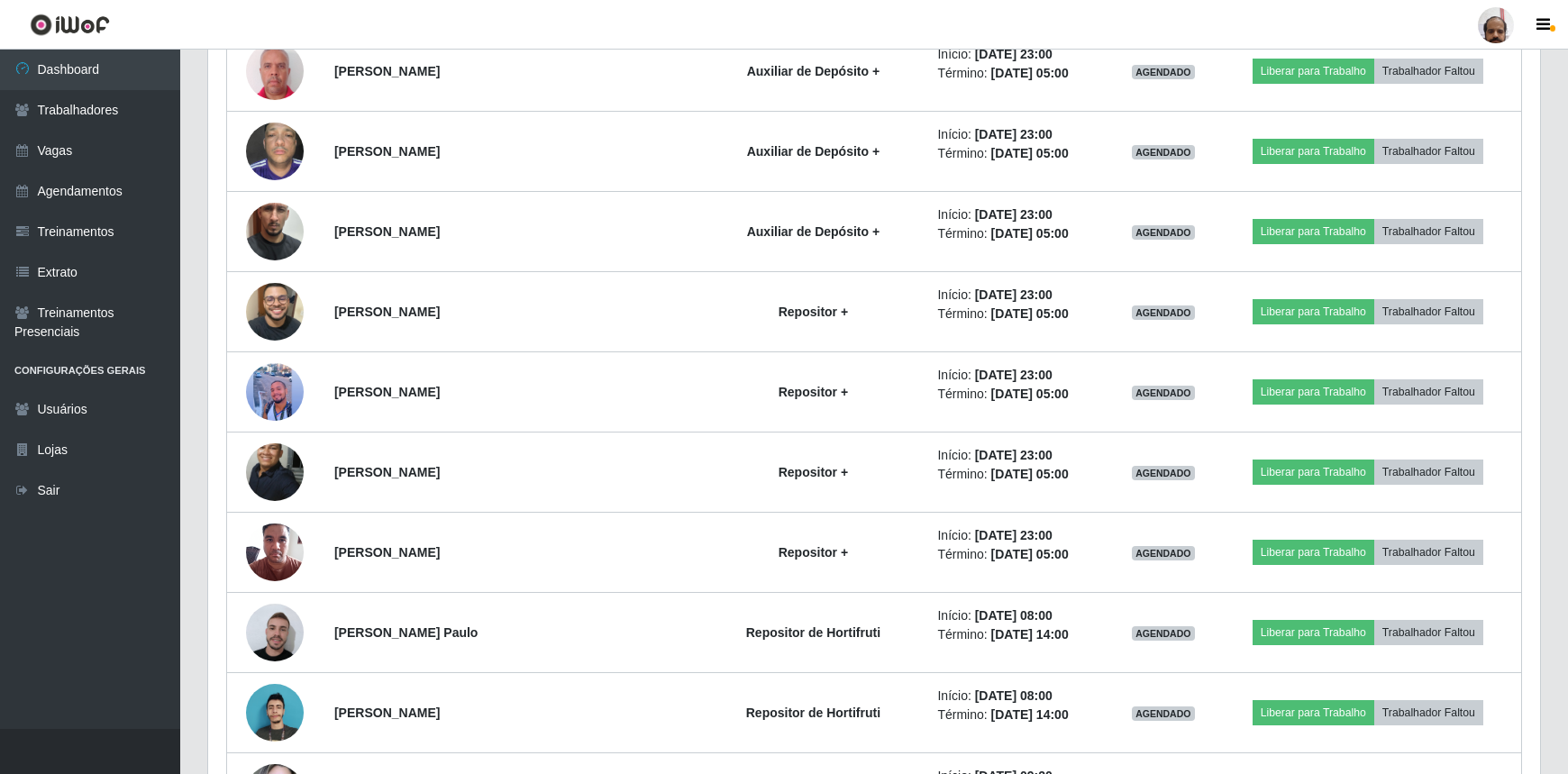
scroll to position [3064, 0]
